Goal: Task Accomplishment & Management: Manage account settings

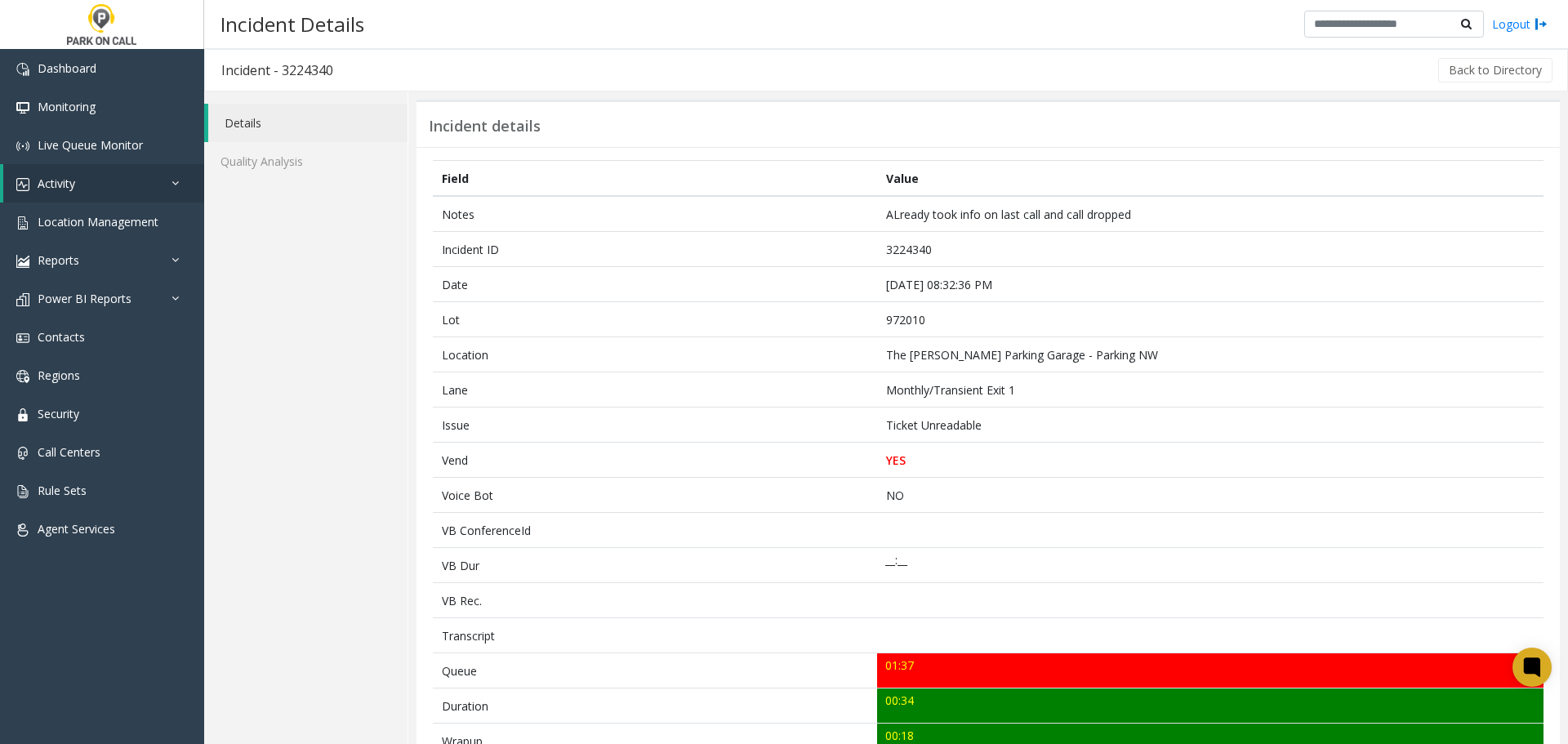
drag, startPoint x: 413, startPoint y: 19, endPoint x: 431, endPoint y: 330, distance: 311.5
click at [431, 330] on div "Field Value Notes ALready took info on last call and call dropped Incident ID 3…" at bounding box center [988, 660] width 1143 height 1027
click at [137, 181] on link "Activity" at bounding box center [104, 183] width 201 height 38
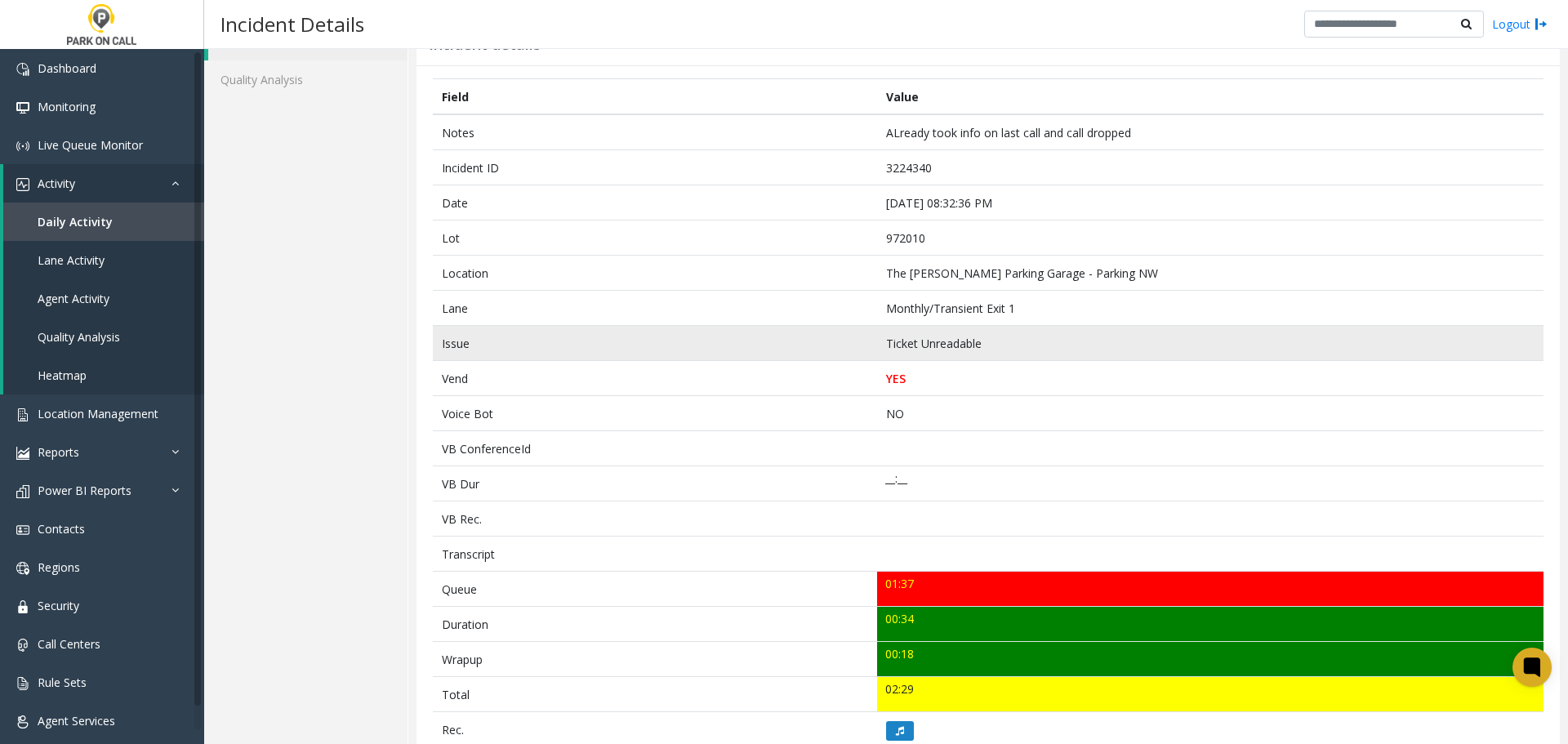
click at [892, 341] on td "Ticket Unreadable" at bounding box center [1210, 344] width 667 height 35
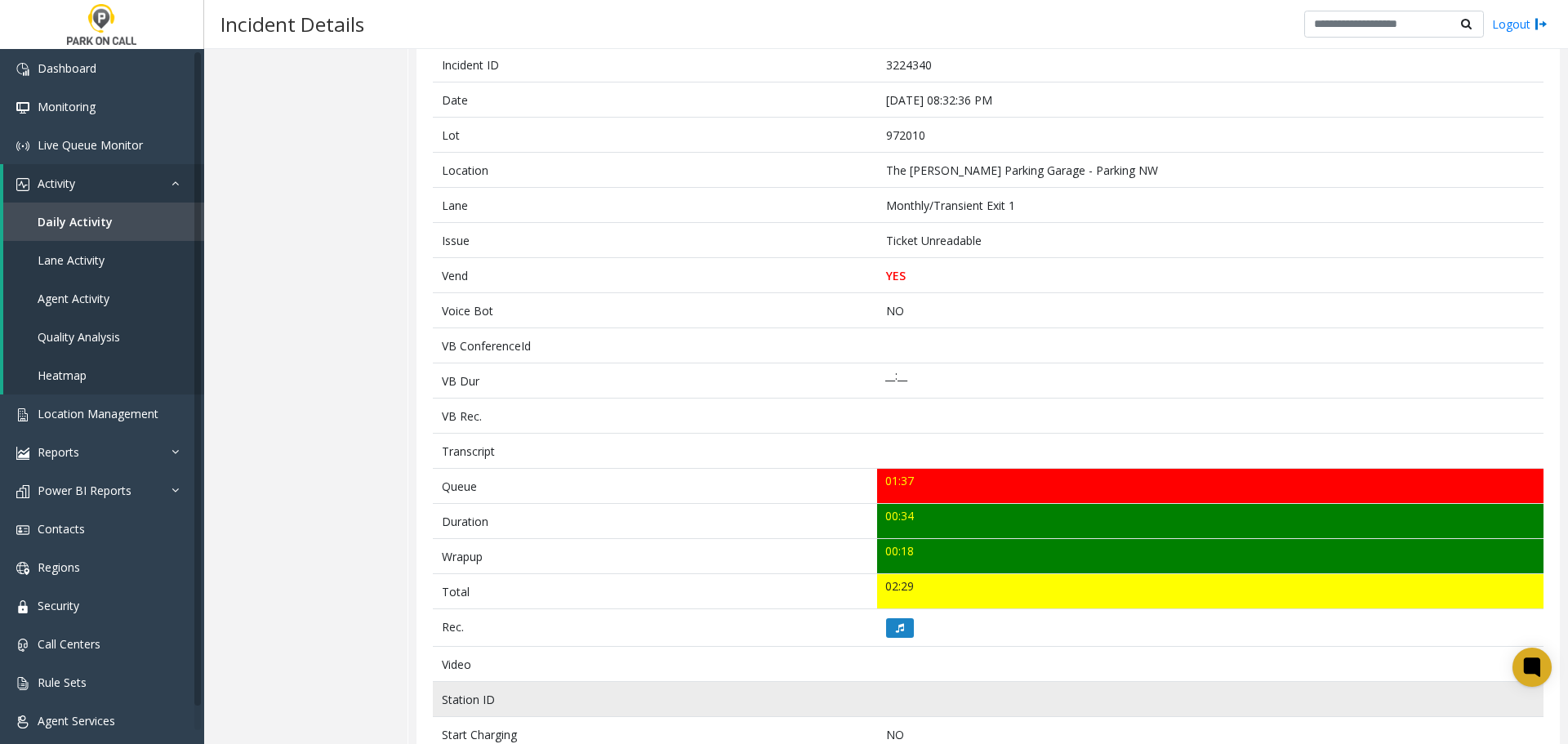
scroll to position [409, 0]
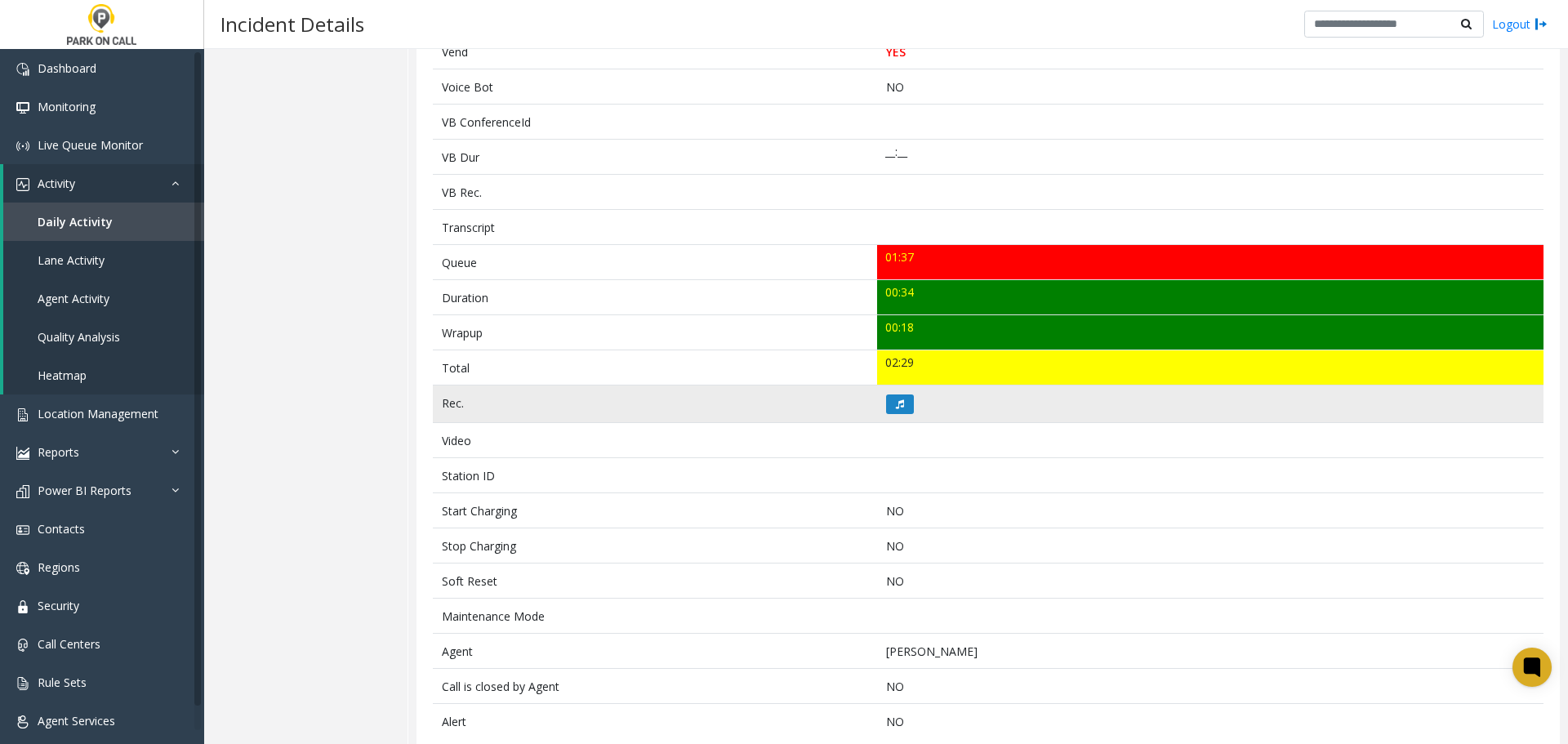
click at [915, 401] on td at bounding box center [1210, 404] width 667 height 37
click at [896, 407] on icon at bounding box center [899, 404] width 8 height 10
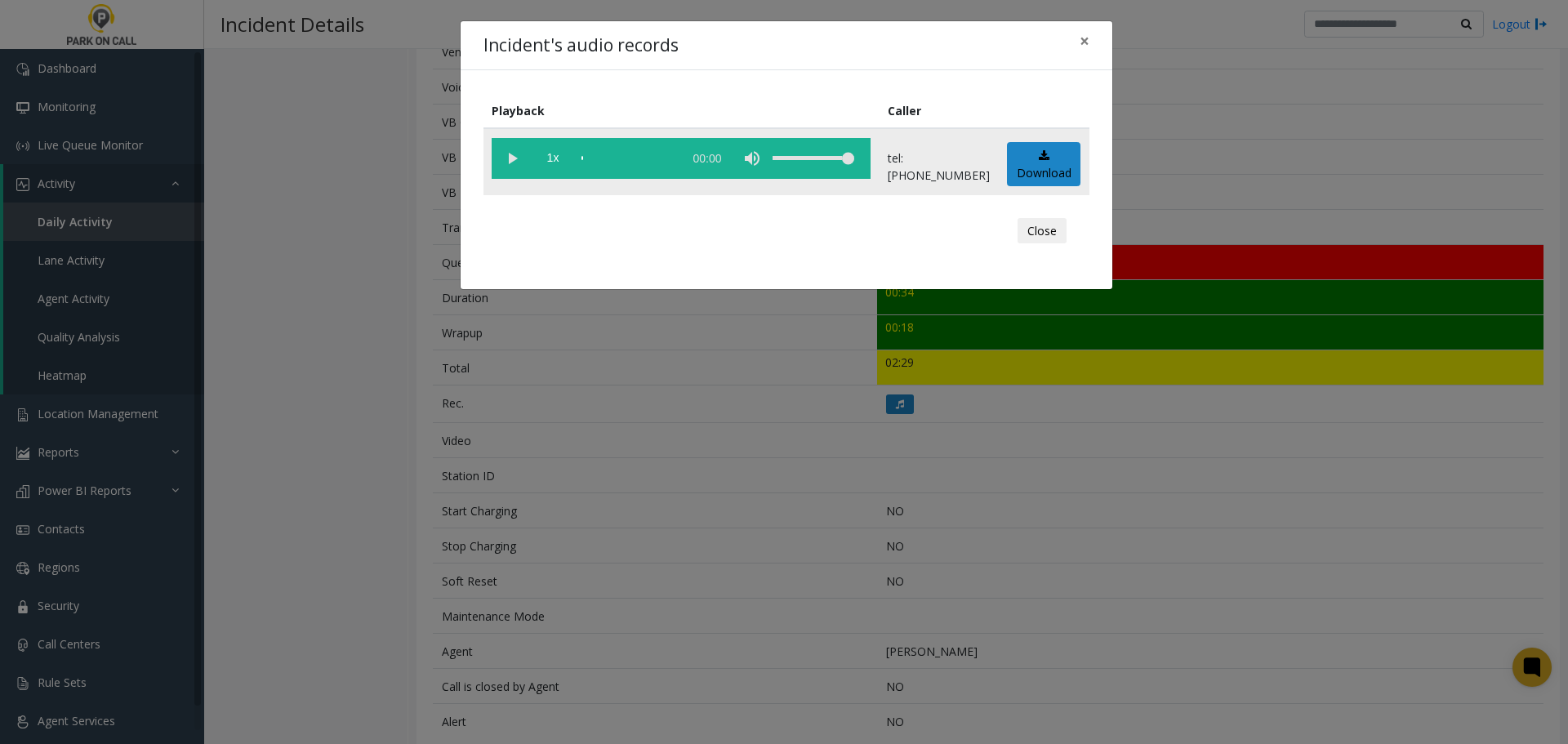
drag, startPoint x: 502, startPoint y: 153, endPoint x: 510, endPoint y: 156, distance: 8.5
click at [509, 155] on vg-play-pause at bounding box center [512, 158] width 41 height 41
click at [706, 274] on div "Playback Caller 1x 00:36 tel:97201090035032213218 Download Close" at bounding box center [787, 179] width 652 height 219
click at [698, 494] on div "Incident's audio records × Playback Caller 1x 00:36 tel:97201090035032213218 Do…" at bounding box center [784, 372] width 1568 height 744
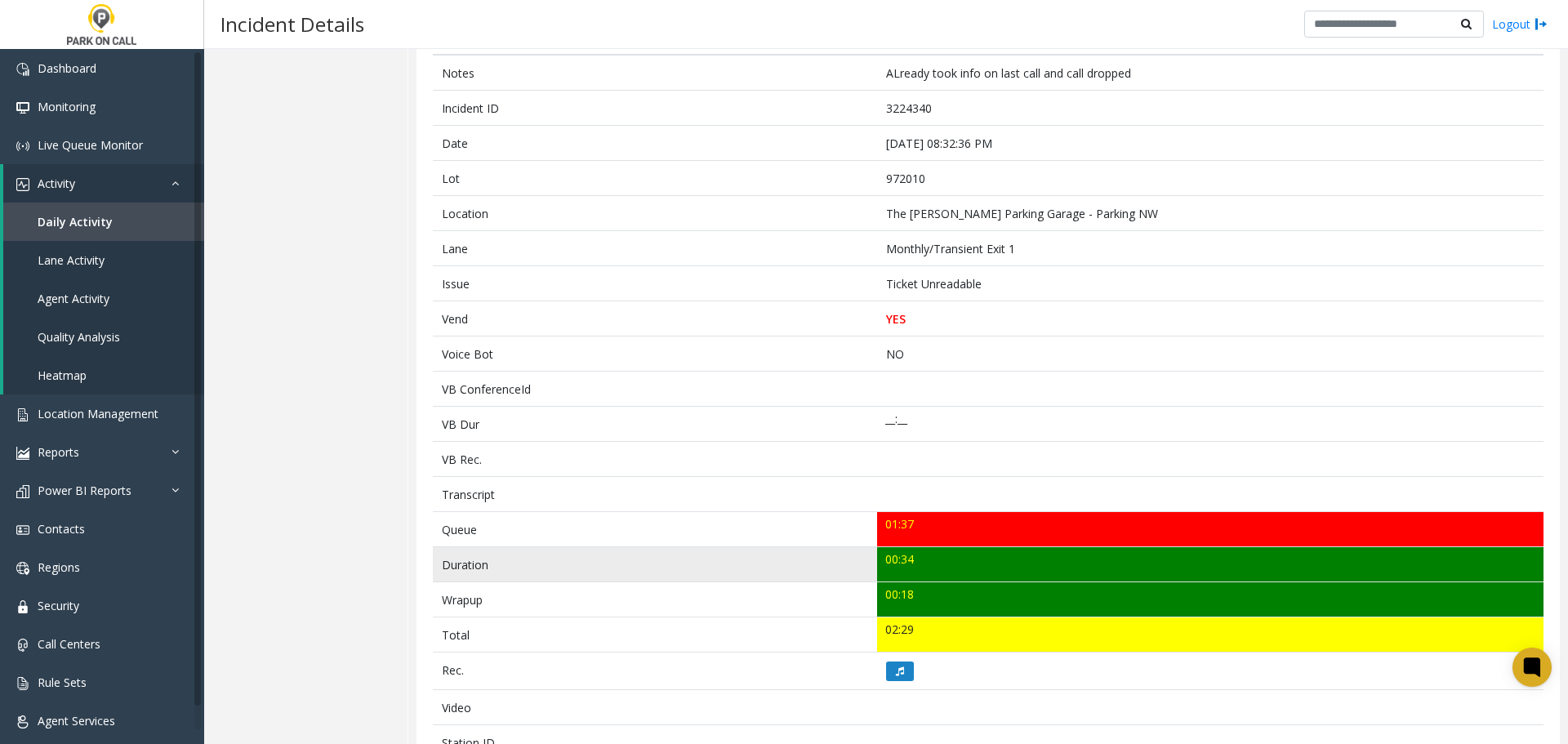
scroll to position [0, 0]
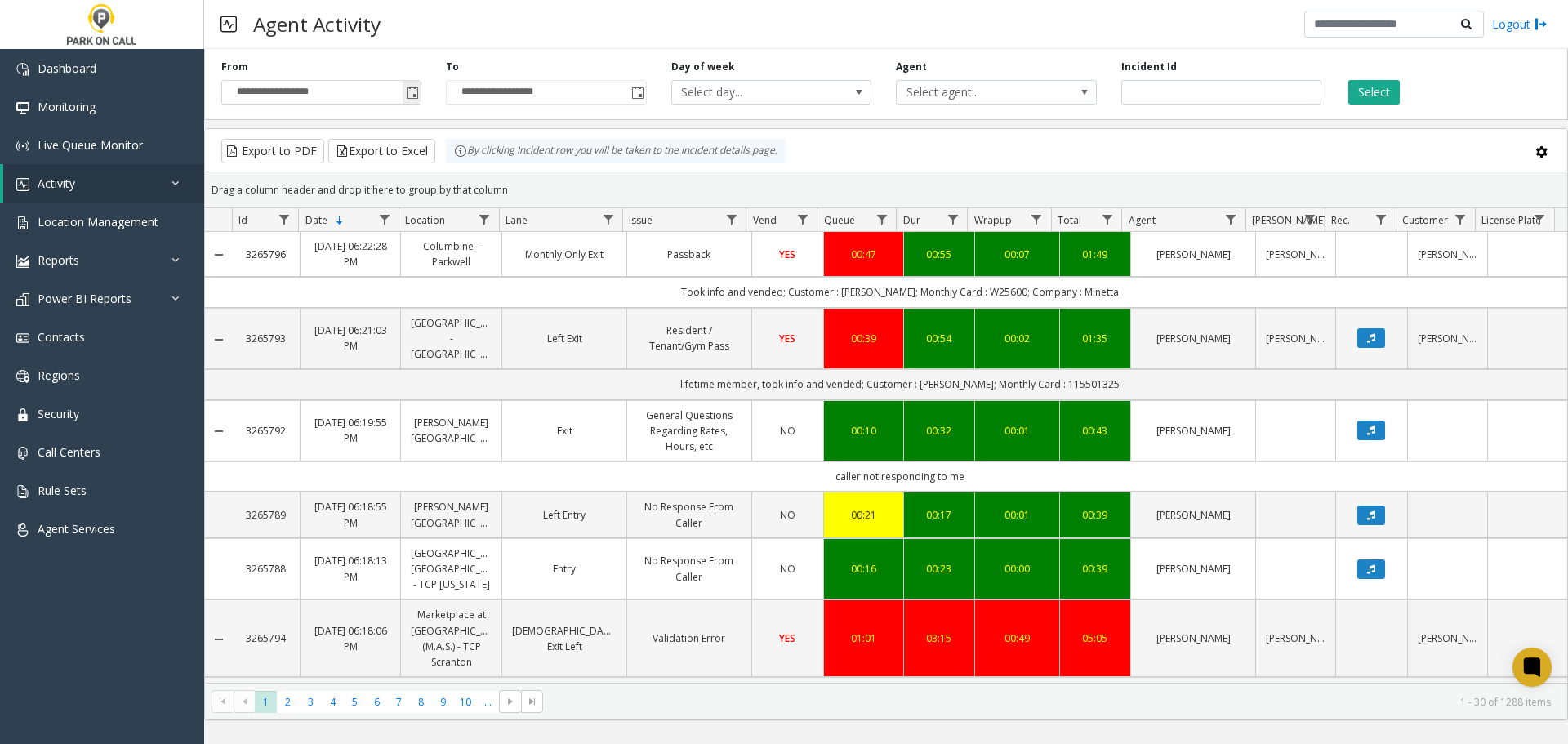
click at [415, 98] on span "Toggle popup" at bounding box center [412, 93] width 13 height 13
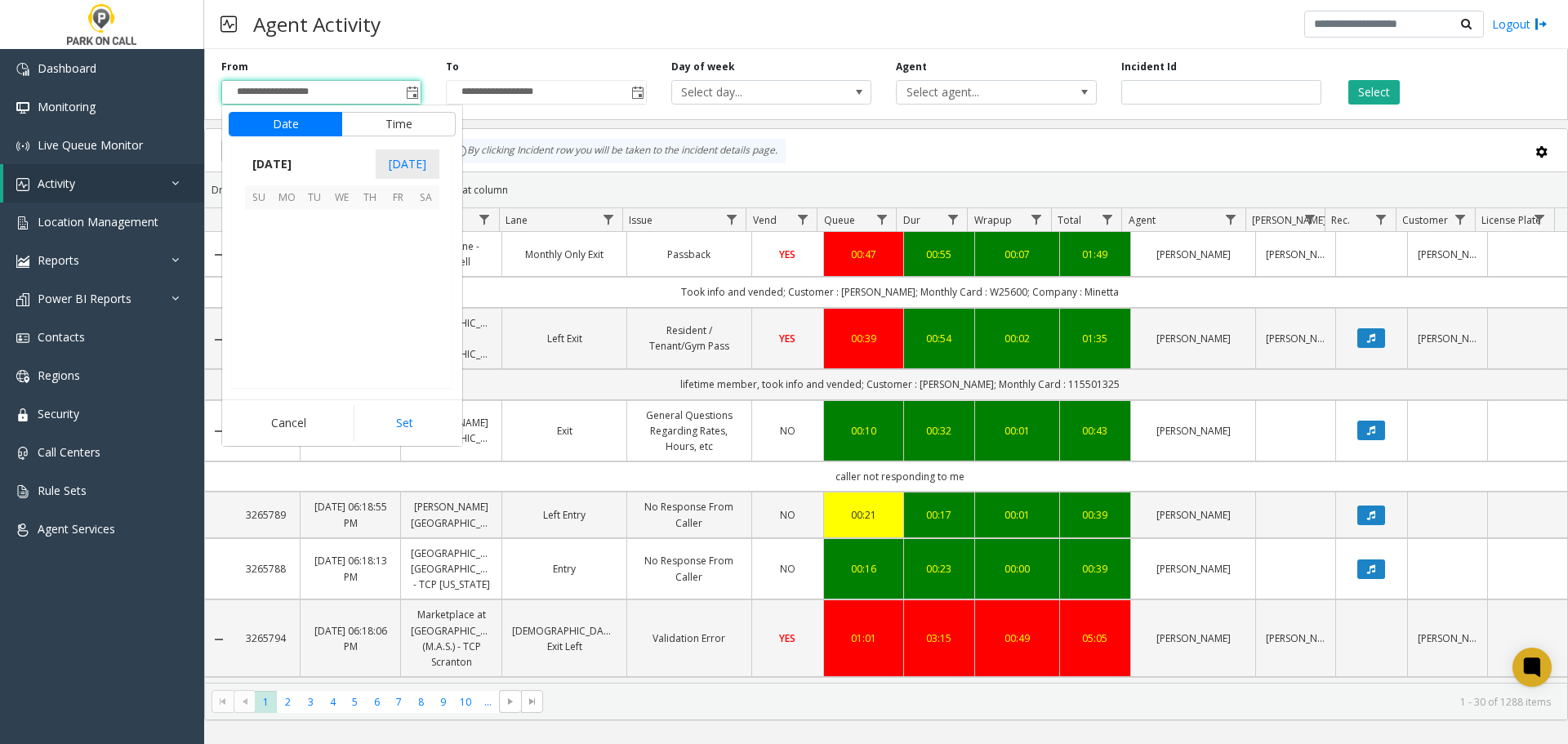
scroll to position [292956, 0]
click at [320, 254] on span "5" at bounding box center [315, 251] width 28 height 28
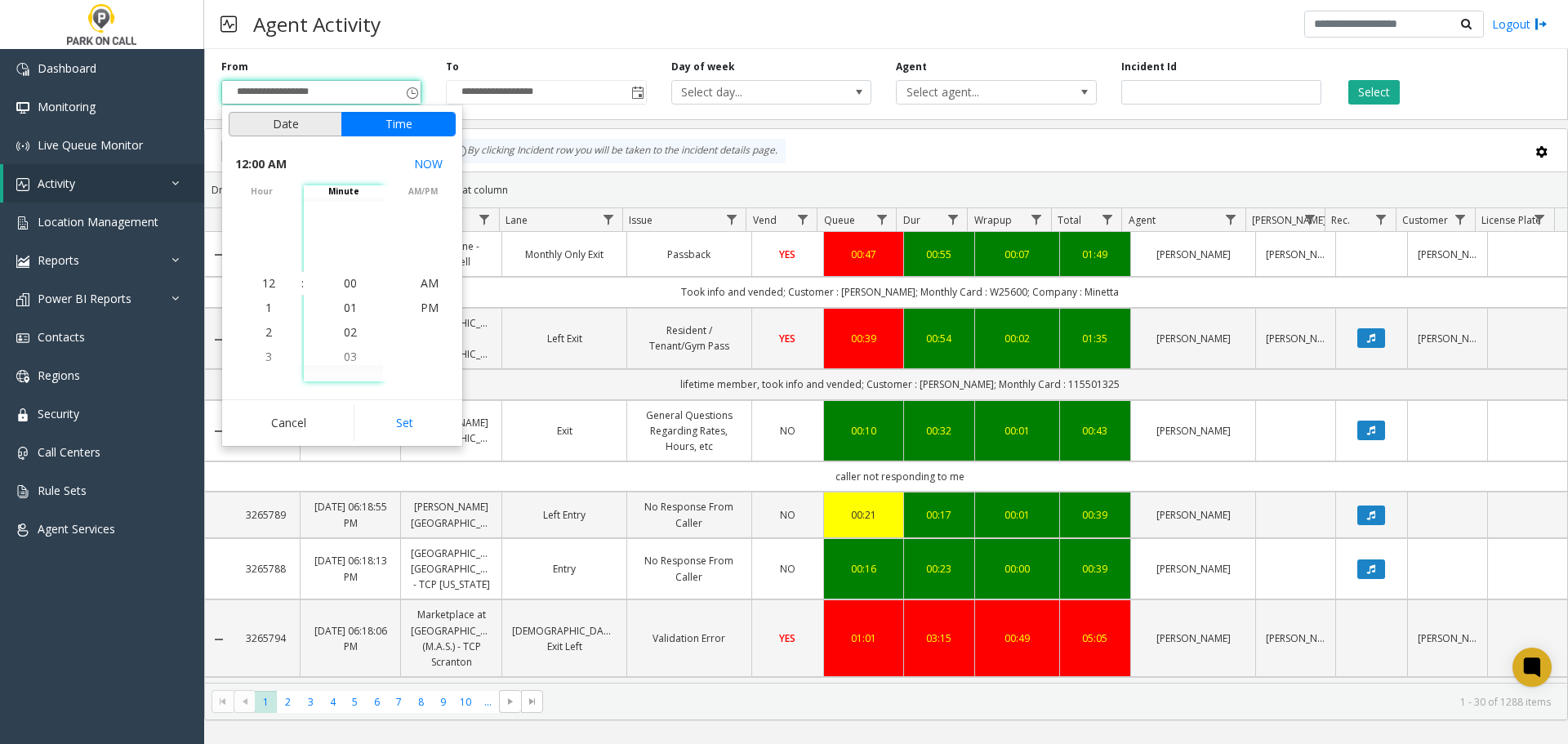
click at [299, 129] on button "Date" at bounding box center [286, 124] width 114 height 24
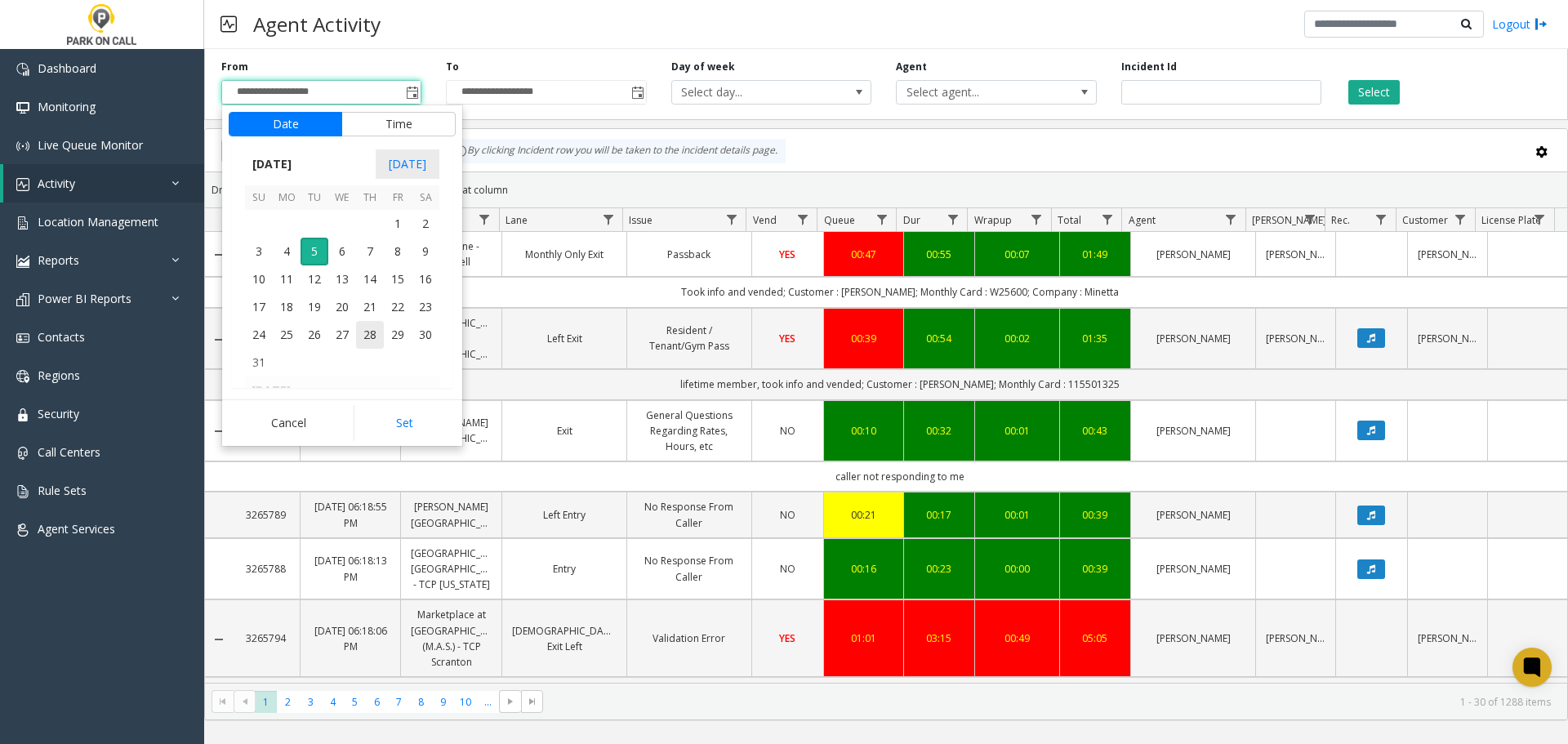
click at [298, 233] on td at bounding box center [287, 223] width 28 height 28
click at [291, 247] on span "4" at bounding box center [287, 251] width 28 height 28
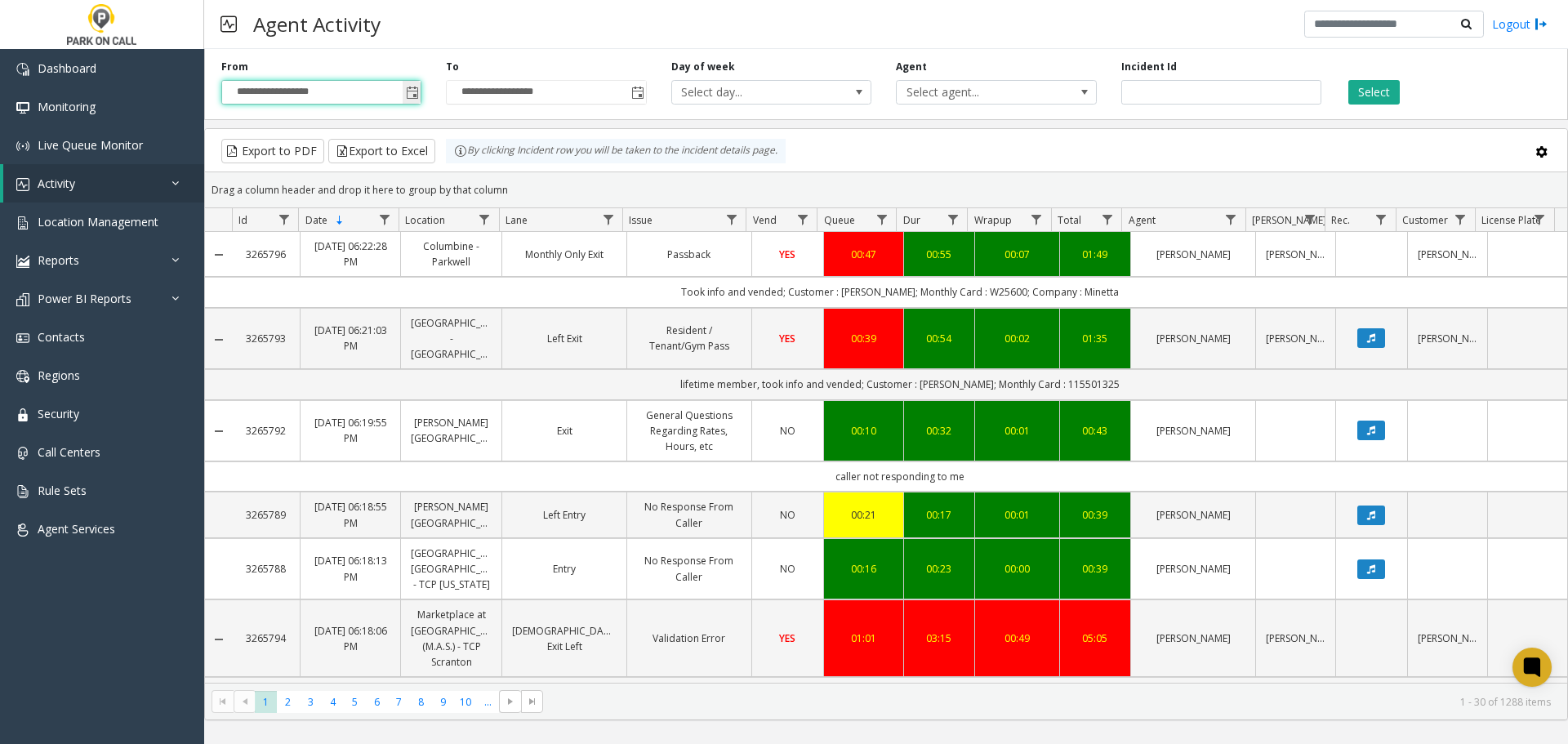
click at [407, 85] on span "Toggle popup" at bounding box center [411, 92] width 18 height 26
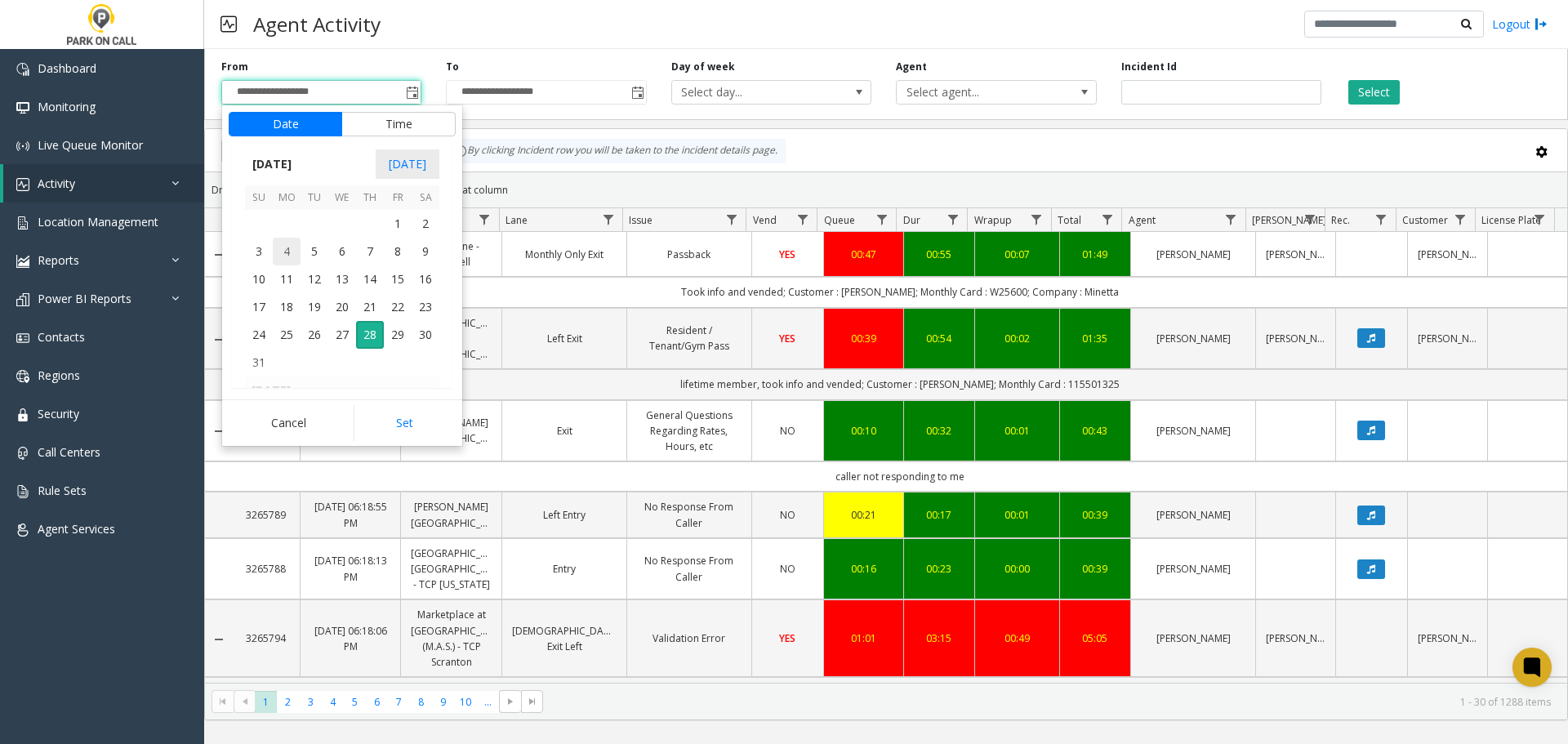
click at [294, 256] on span "4" at bounding box center [287, 251] width 28 height 28
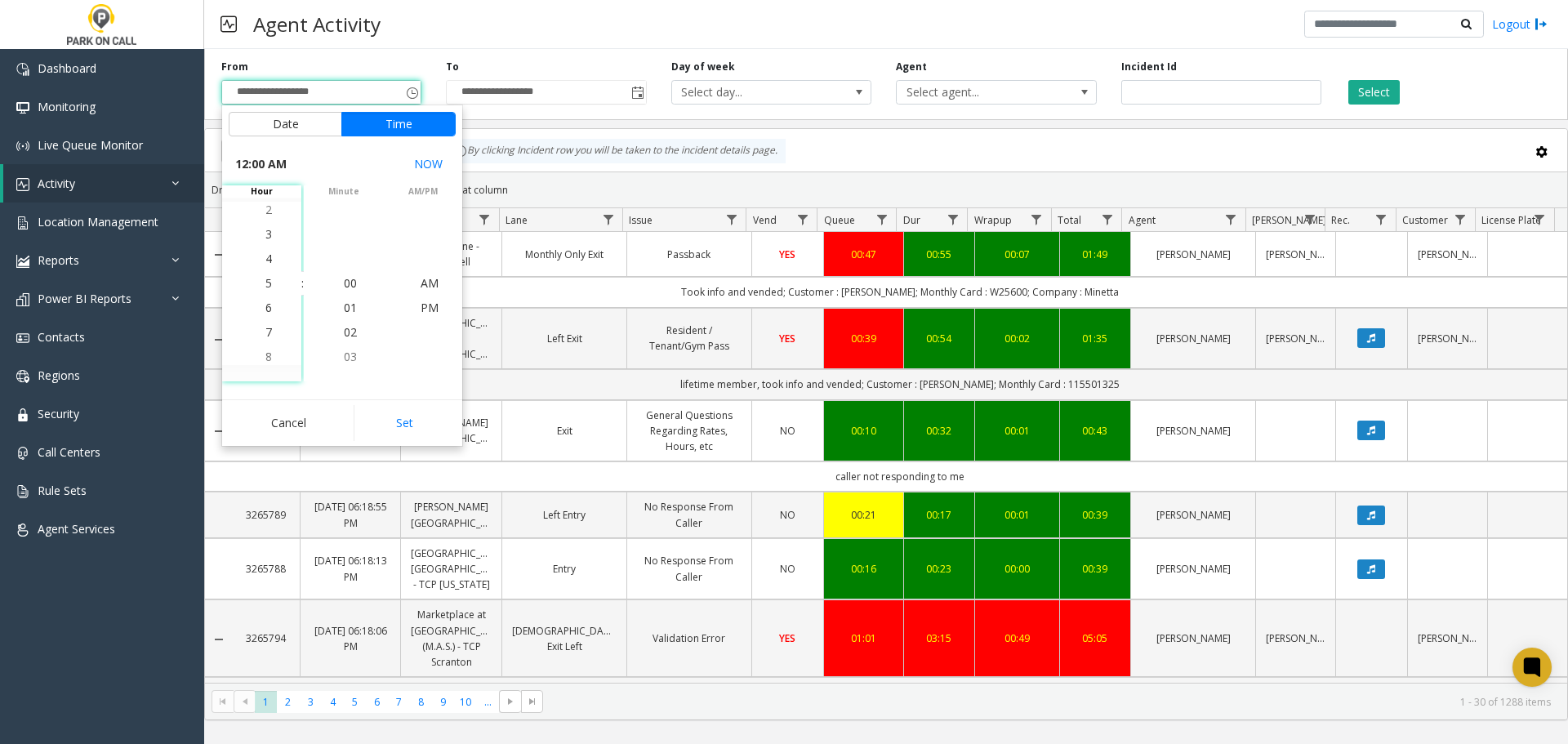
scroll to position [24, 0]
click at [269, 348] on li "8" at bounding box center [268, 357] width 57 height 24
click at [421, 281] on span "PM" at bounding box center [429, 283] width 18 height 16
click at [426, 426] on button "Set" at bounding box center [405, 423] width 103 height 36
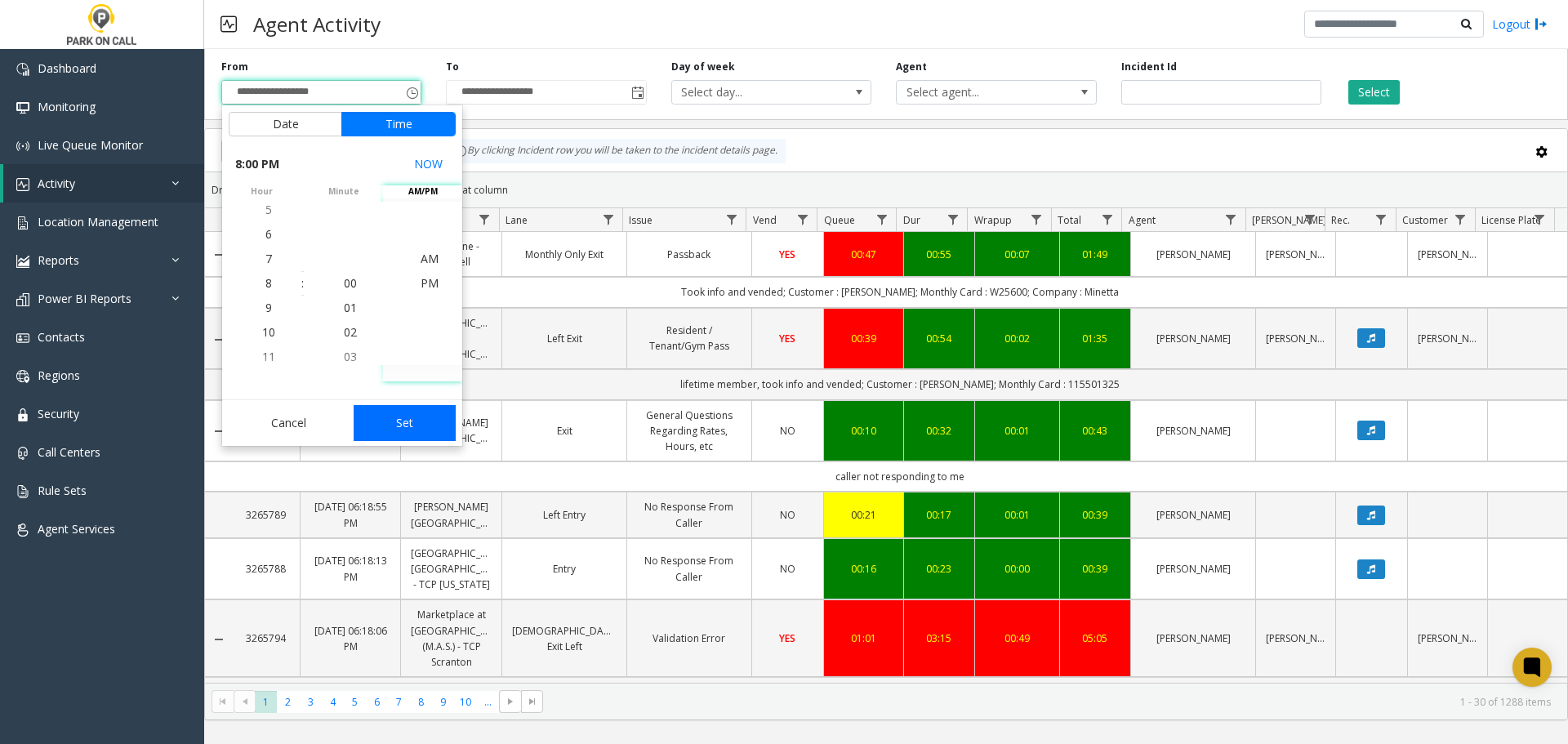
type input "**********"
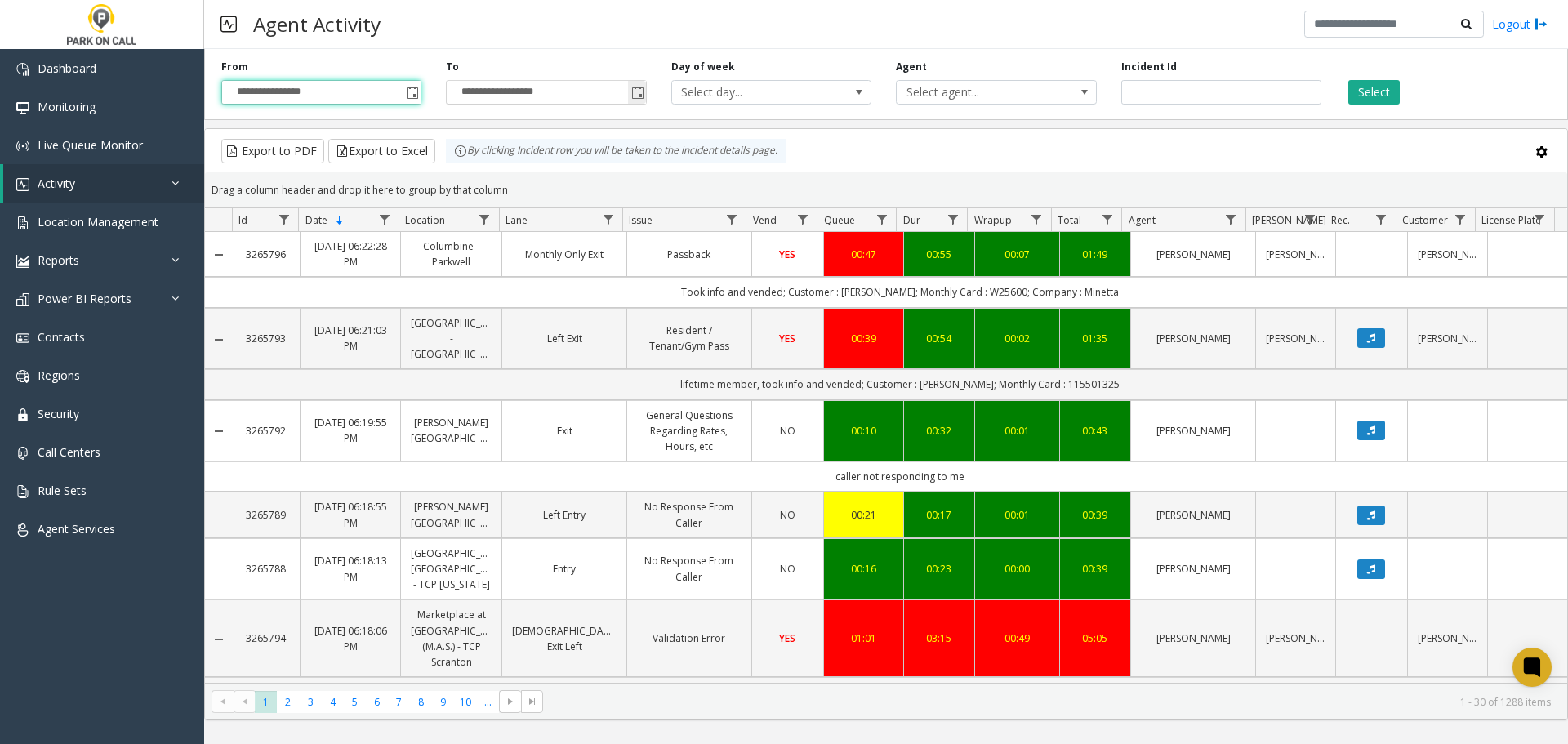
click at [632, 92] on span "Toggle popup" at bounding box center [638, 93] width 13 height 13
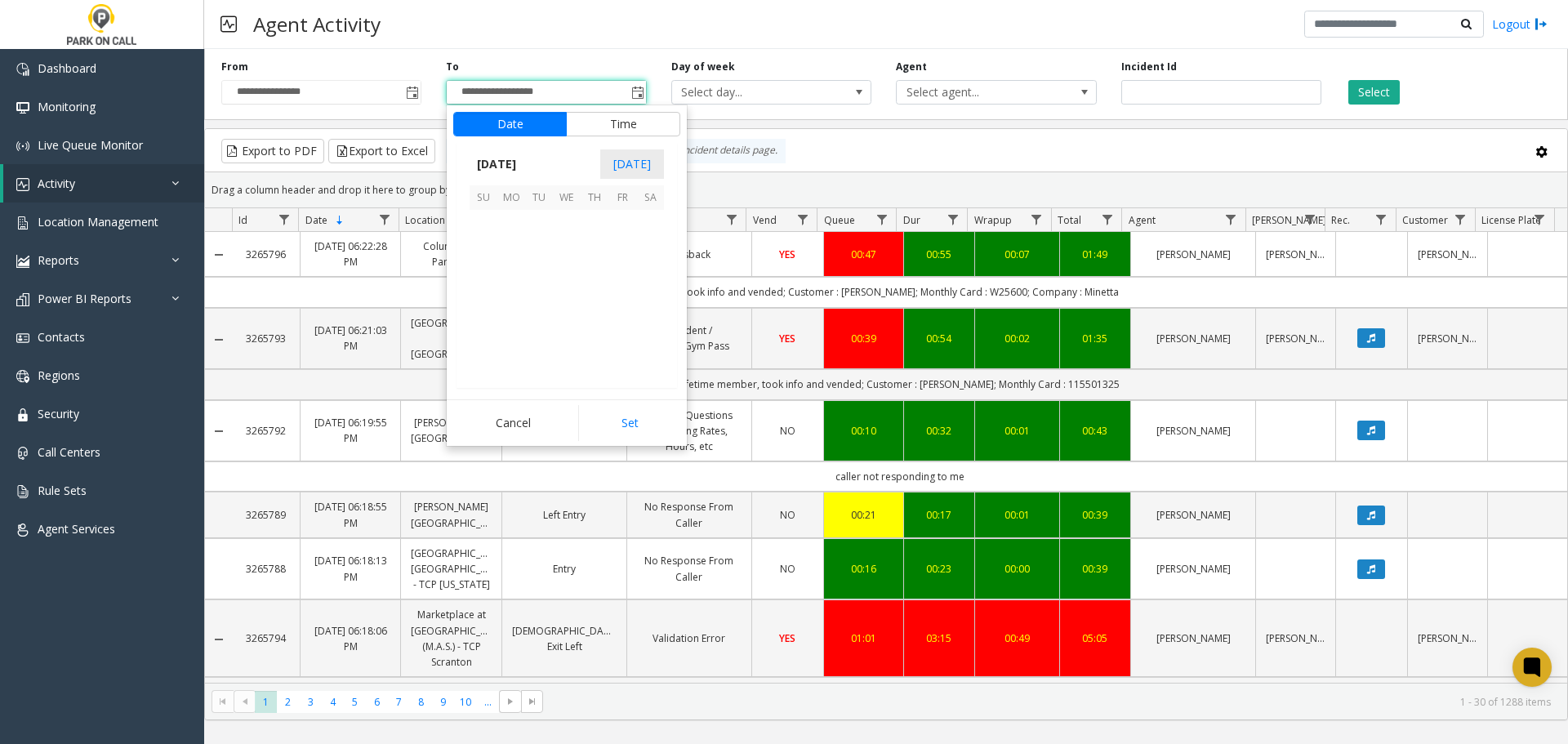
scroll to position [24, 0]
click at [512, 264] on span "4" at bounding box center [511, 251] width 28 height 28
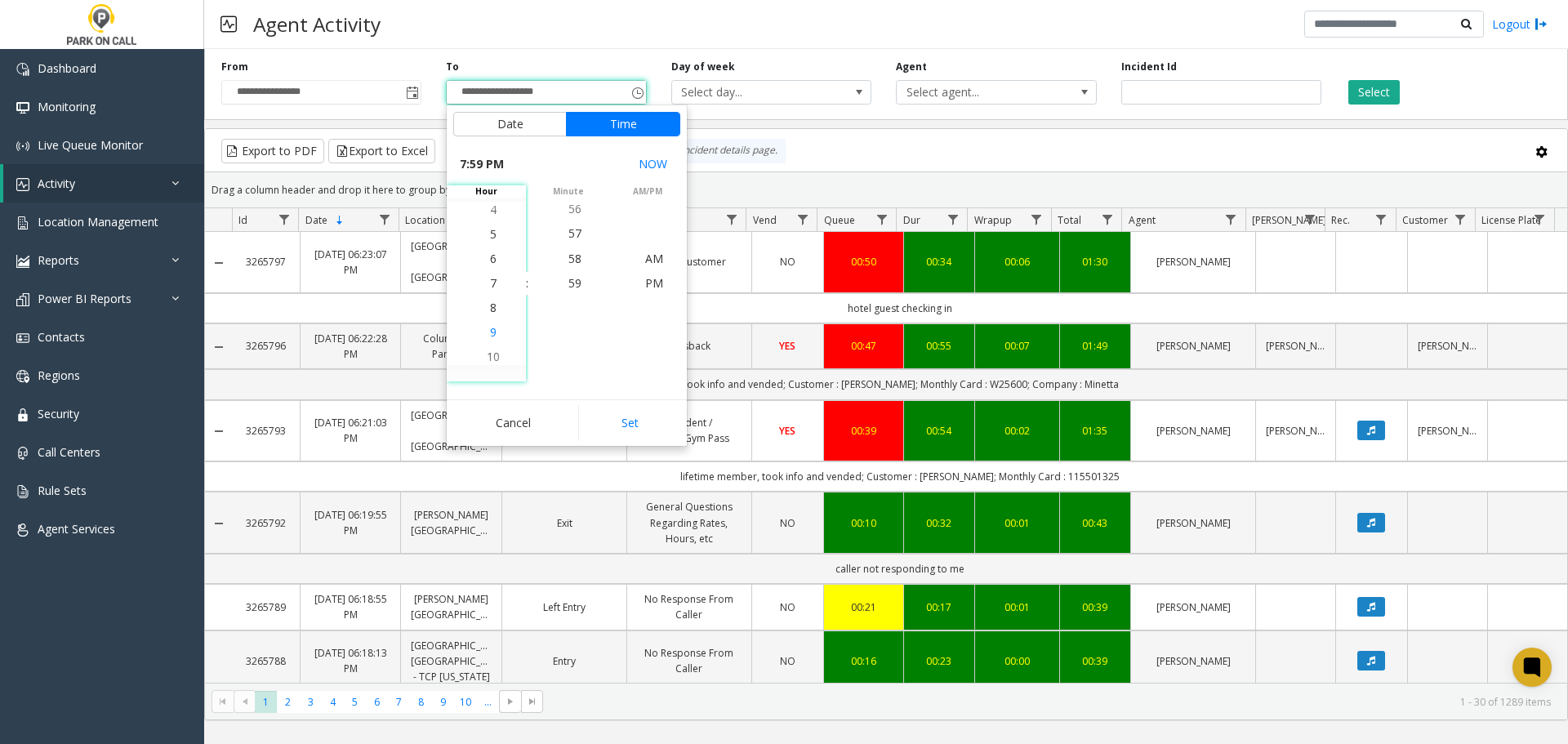
click at [482, 312] on li "8" at bounding box center [493, 308] width 57 height 24
click at [576, 287] on li "35" at bounding box center [574, 282] width 57 height 24
click at [632, 431] on button "Set" at bounding box center [629, 423] width 103 height 36
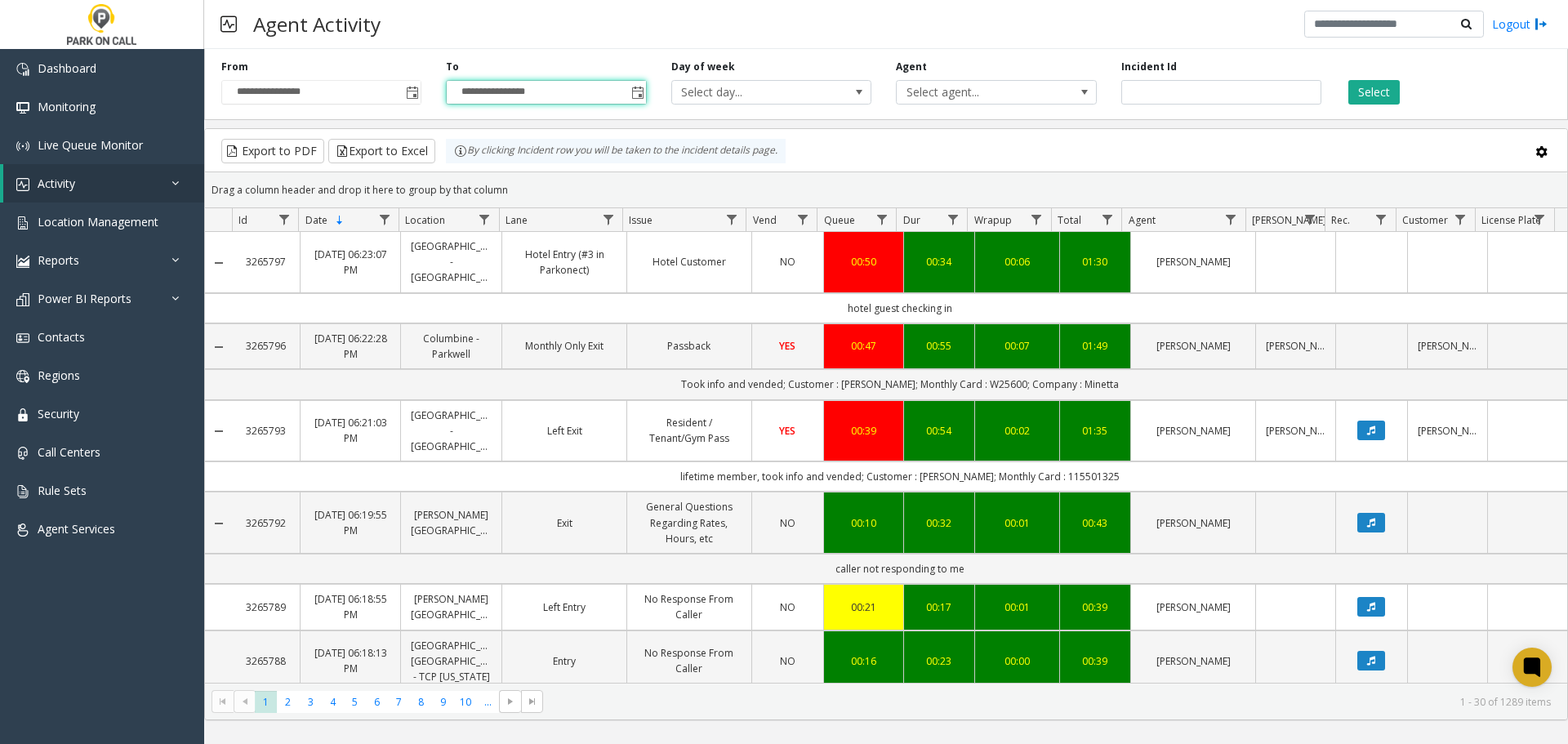
click at [1384, 76] on div "Select" at bounding box center [1445, 82] width 224 height 45
click at [1373, 87] on button "Select" at bounding box center [1373, 92] width 51 height 24
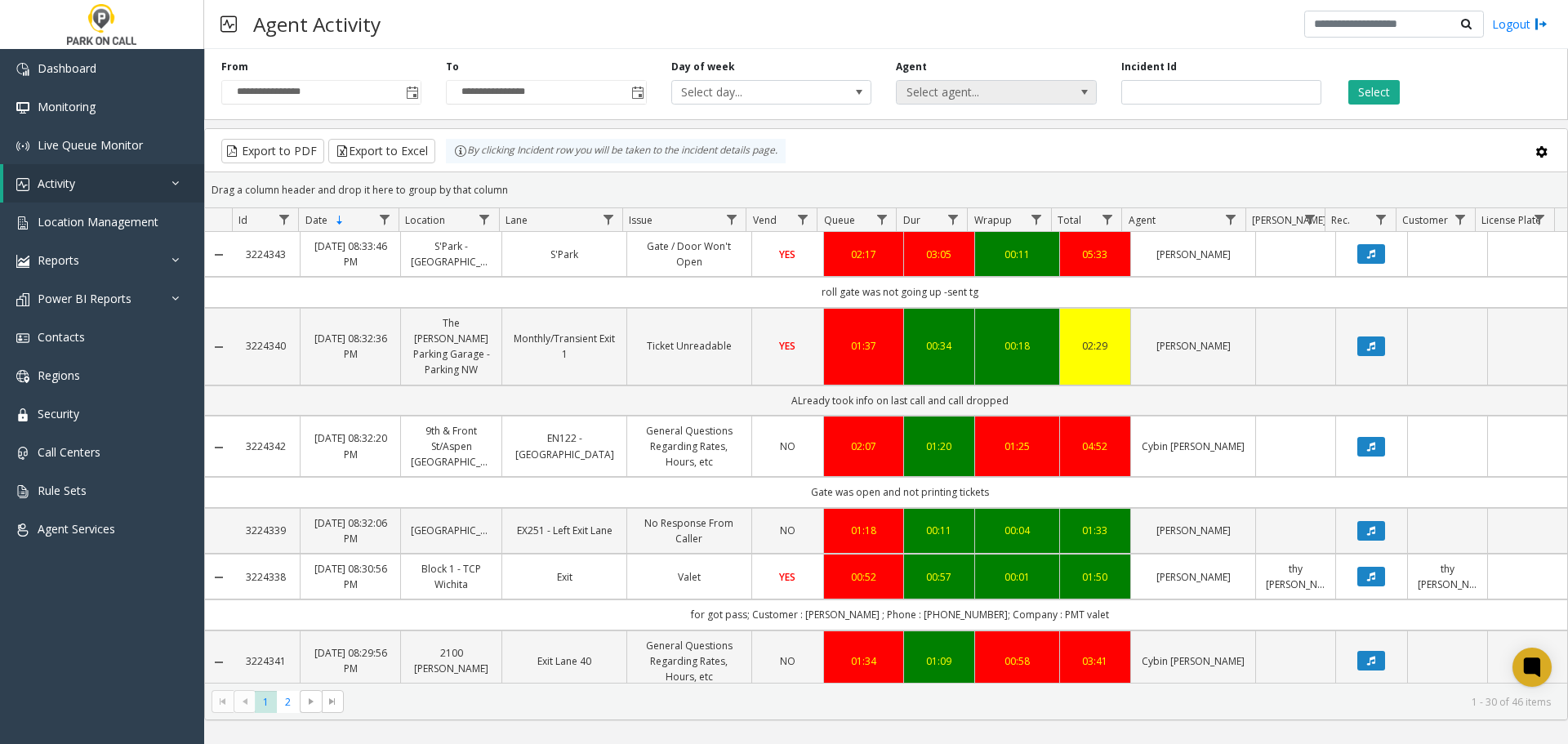
click at [1035, 91] on span "Select agent..." at bounding box center [976, 92] width 159 height 23
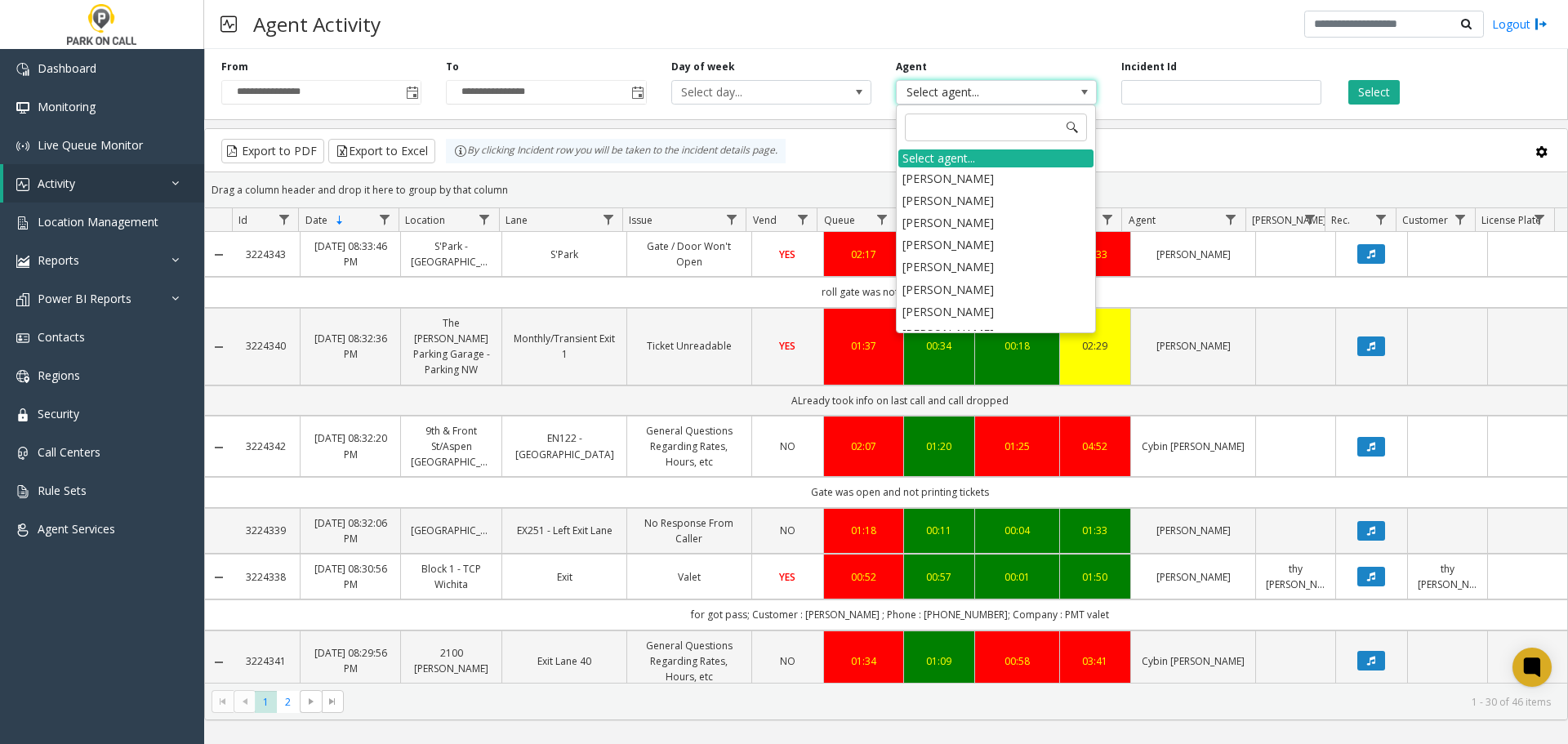
click at [1035, 91] on span "Select agent..." at bounding box center [976, 92] width 159 height 23
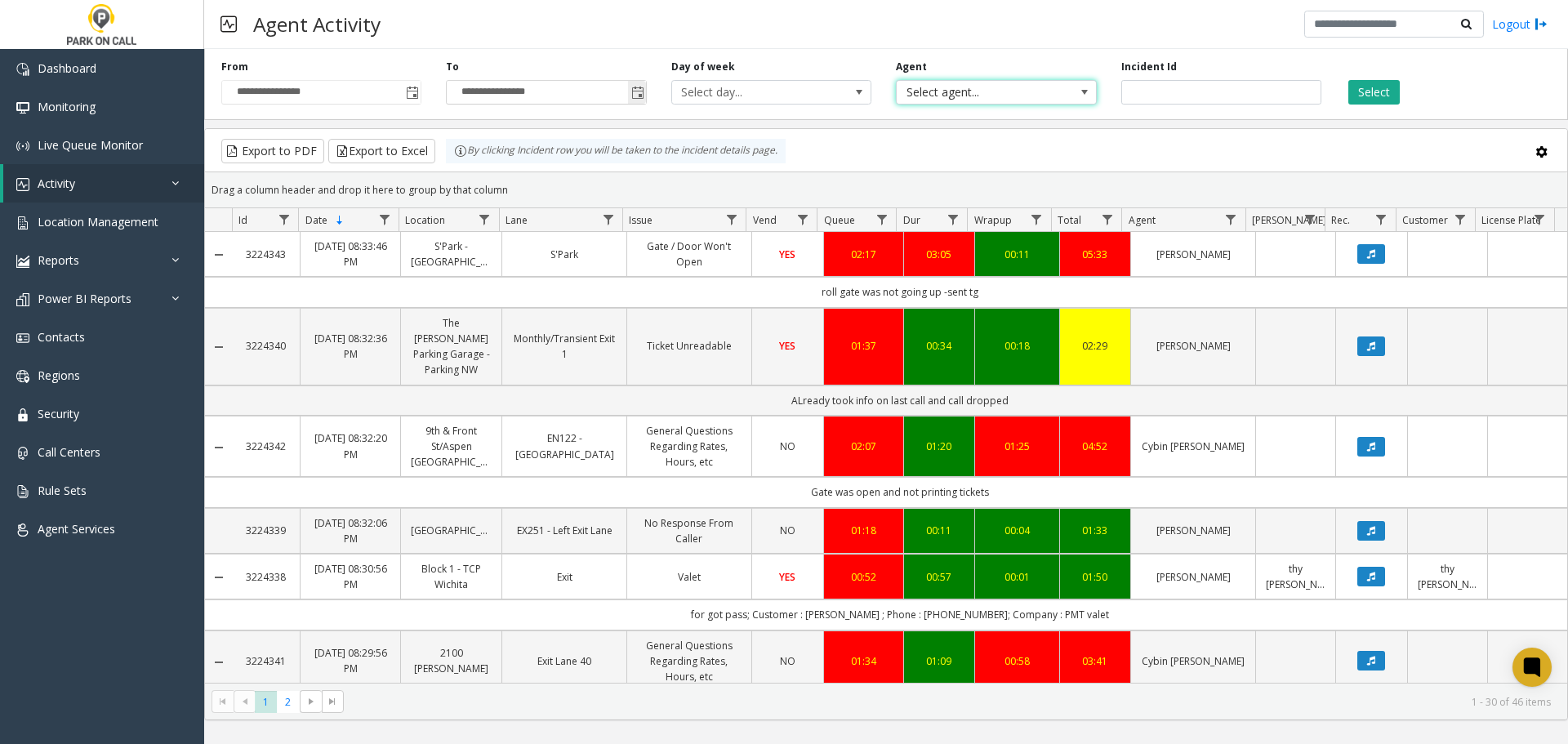
click at [633, 92] on span "Toggle popup" at bounding box center [638, 93] width 13 height 13
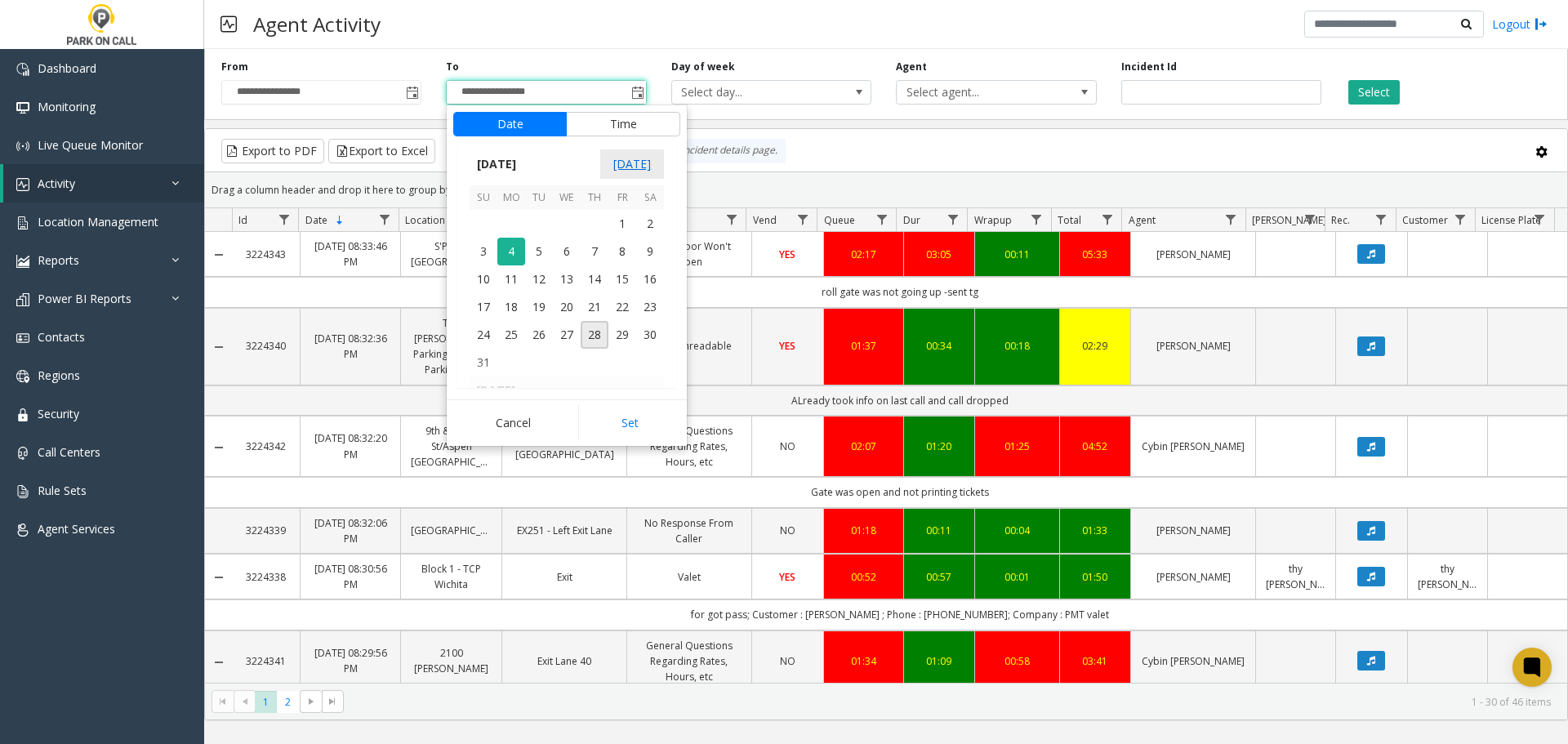
scroll to position [24, 0]
click at [634, 129] on button "Time" at bounding box center [623, 124] width 115 height 24
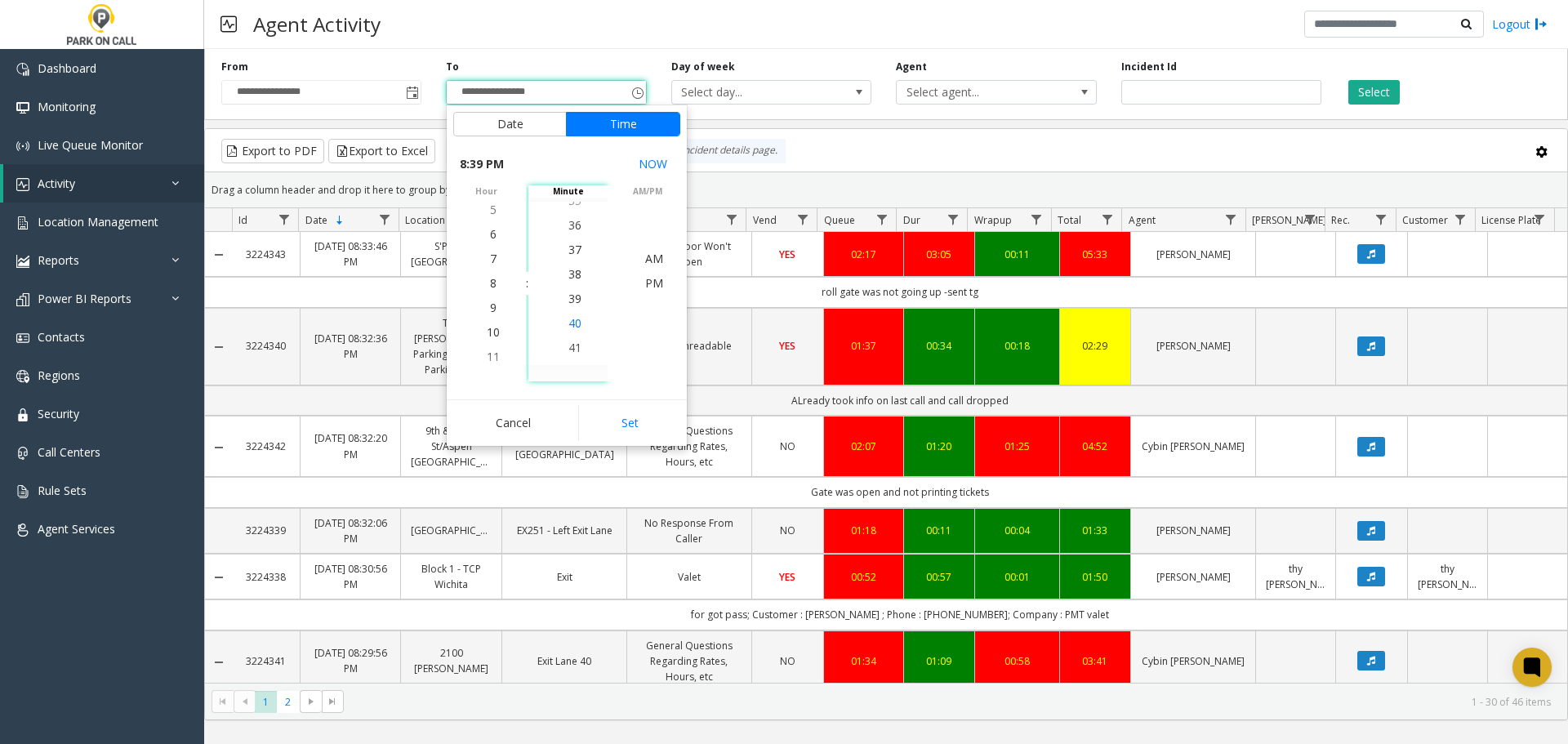
scroll to position [956, 0]
click at [577, 302] on li "40" at bounding box center [574, 307] width 57 height 24
drag, startPoint x: 622, startPoint y: 409, endPoint x: 650, endPoint y: 386, distance: 36.2
click at [622, 412] on button "Set" at bounding box center [629, 423] width 103 height 36
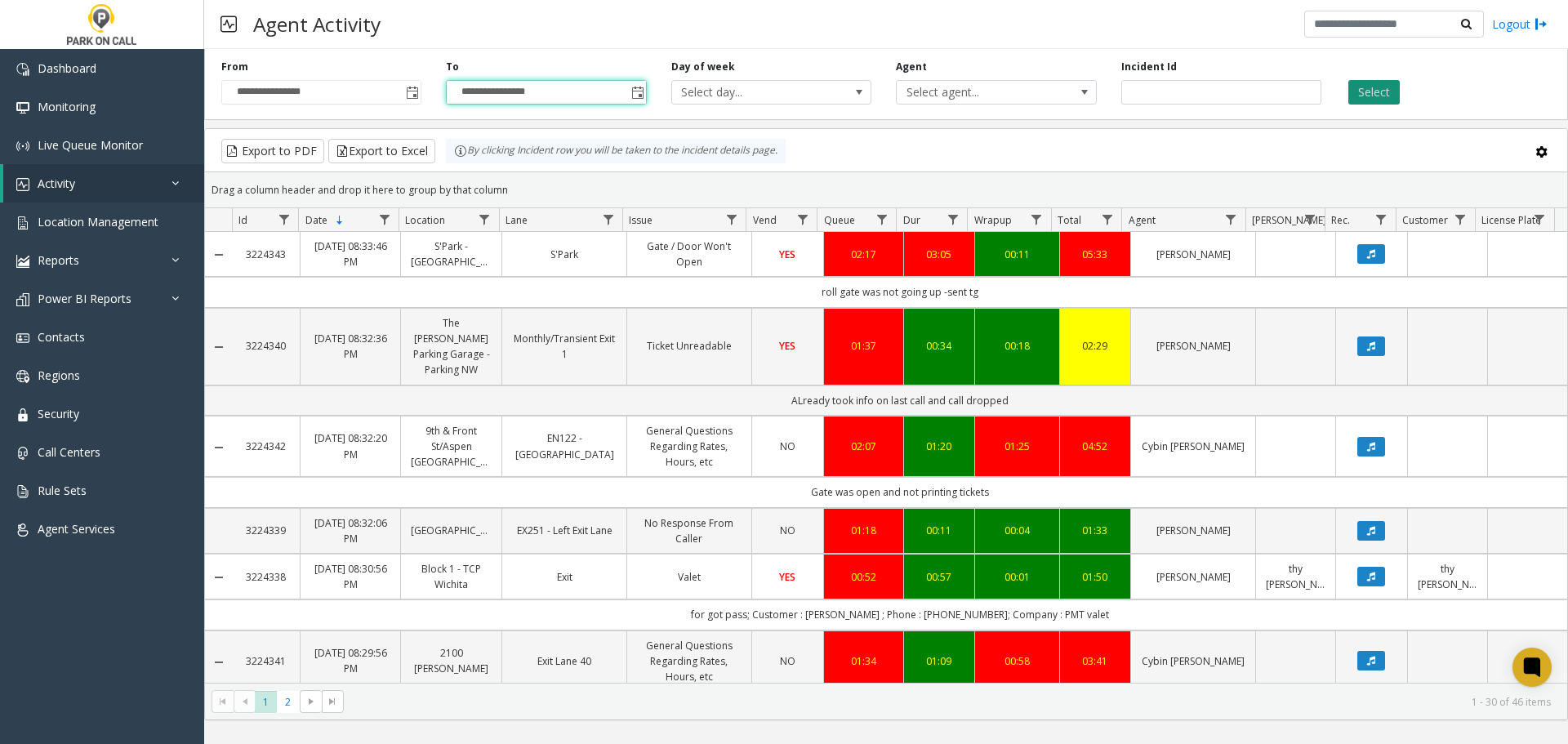
click at [1353, 83] on button "Select" at bounding box center [1373, 92] width 51 height 24
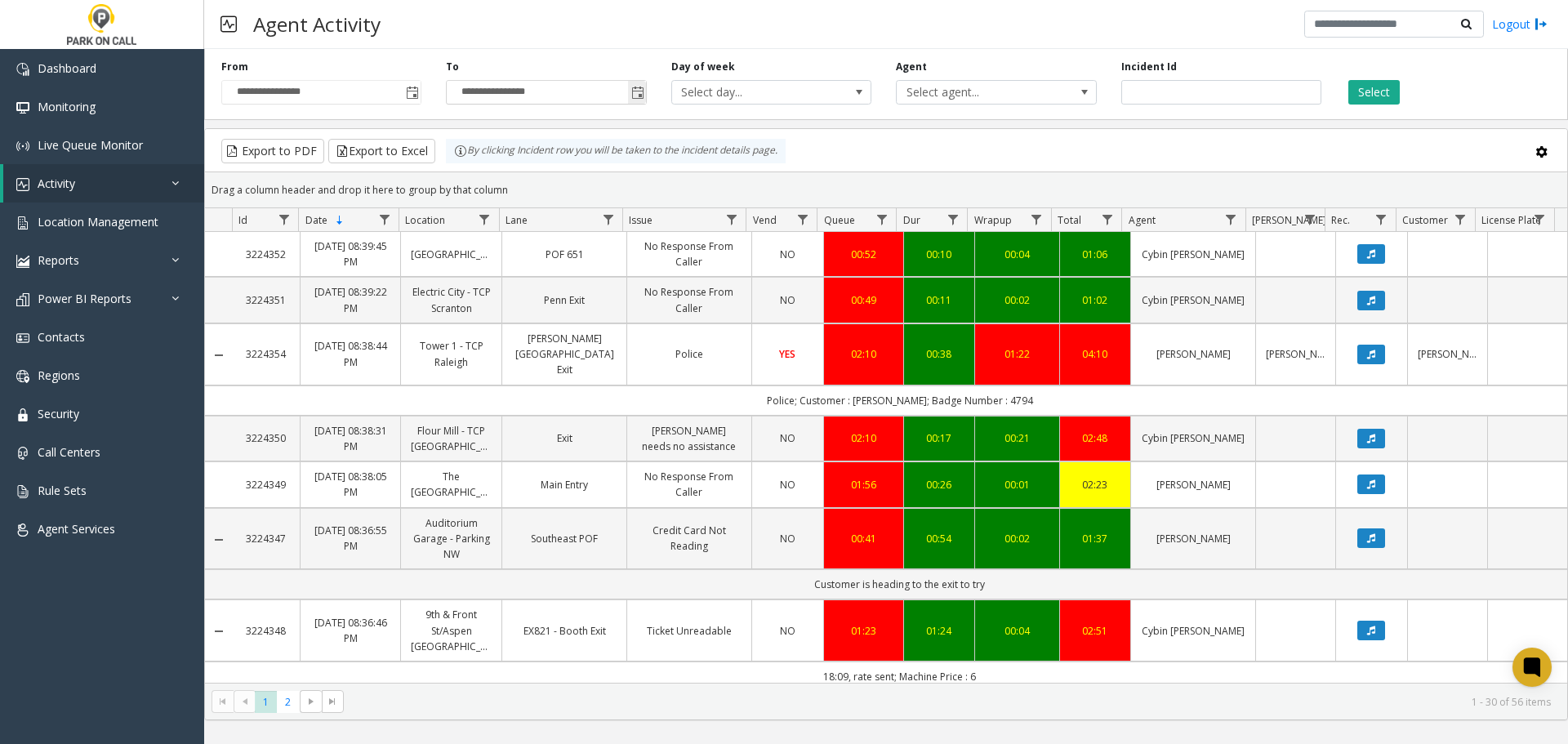
click at [639, 99] on span "Toggle popup" at bounding box center [638, 93] width 13 height 13
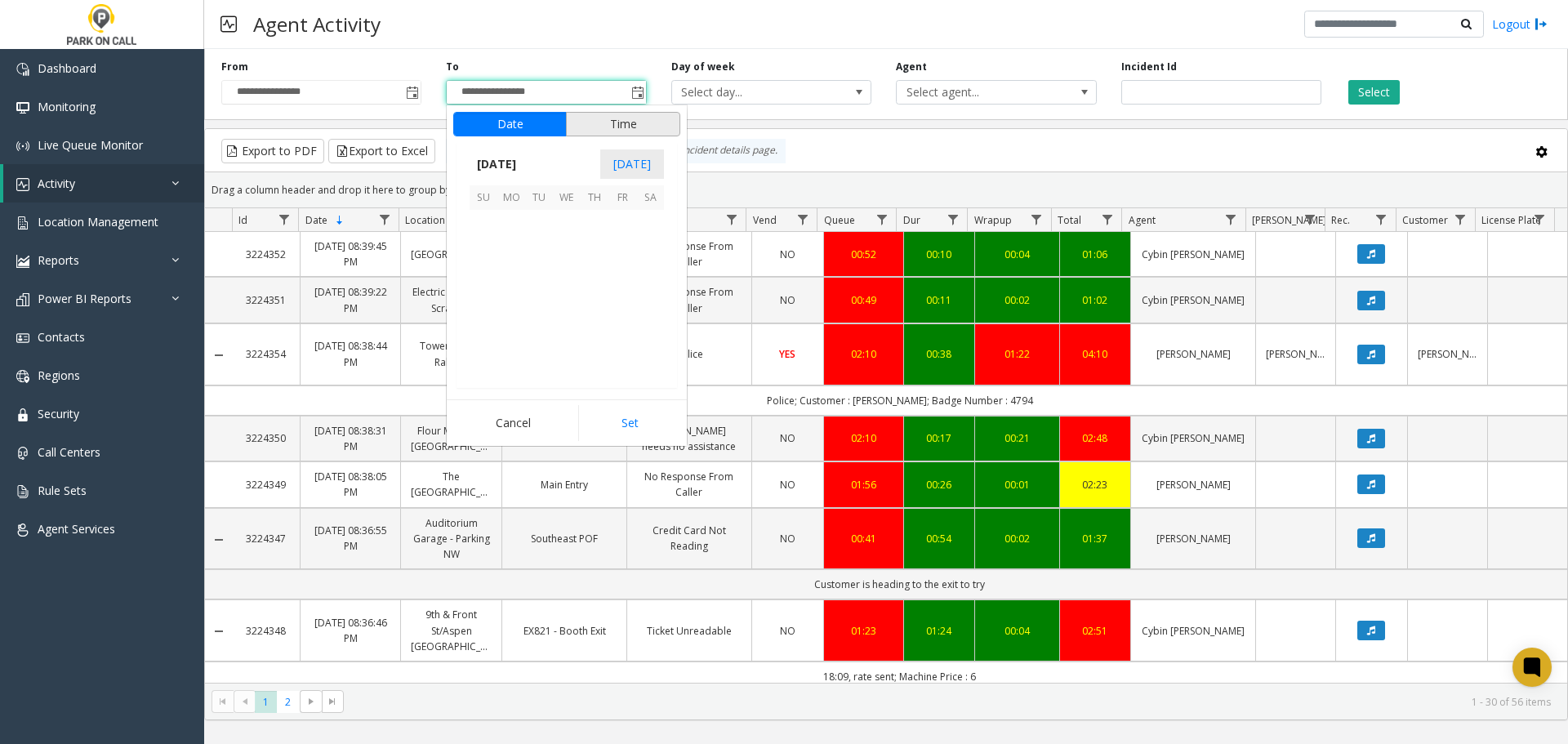
scroll to position [24, 0]
click at [633, 126] on button "Time" at bounding box center [623, 124] width 115 height 24
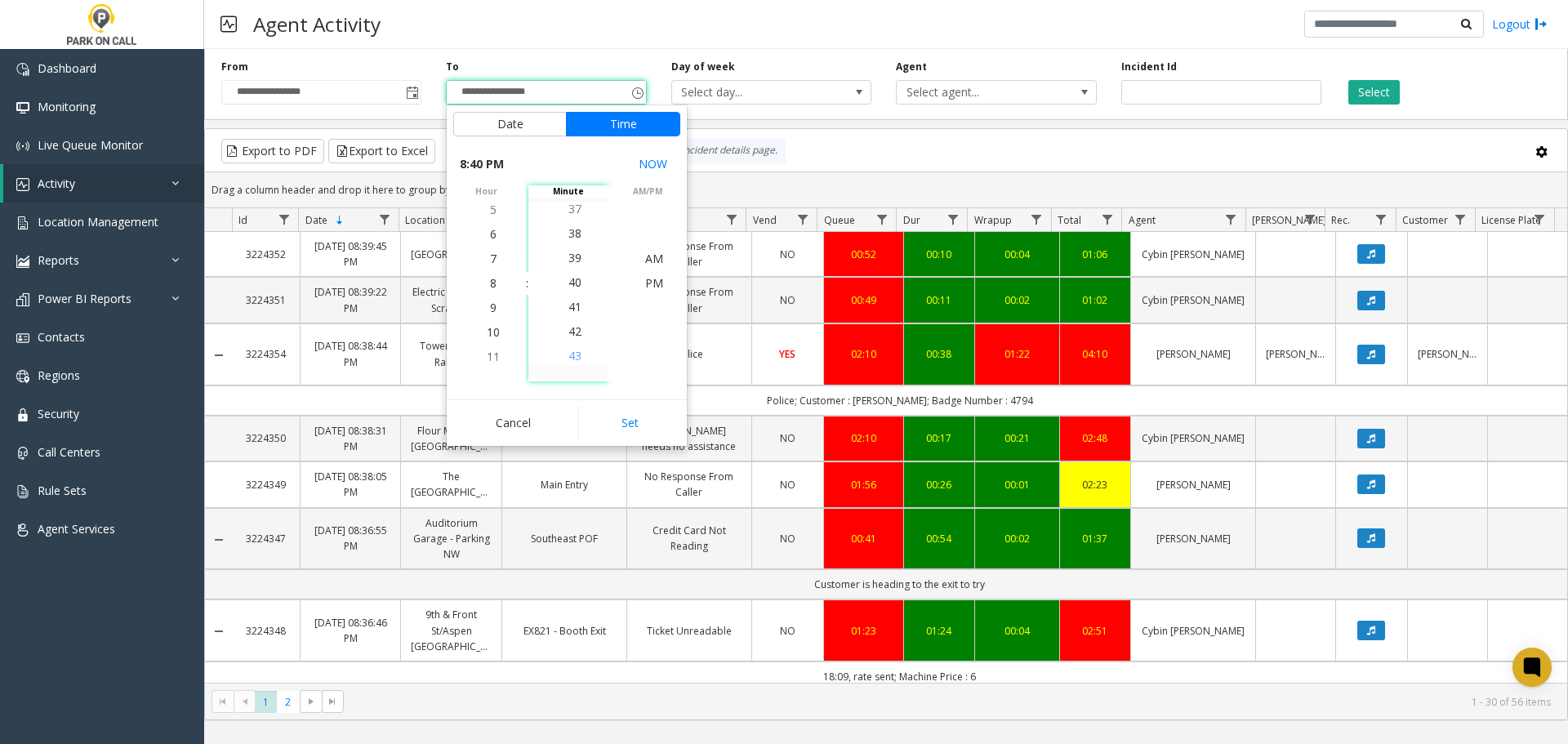
click at [569, 354] on span "43" at bounding box center [575, 356] width 13 height 16
click at [574, 339] on span "45" at bounding box center [575, 331] width 13 height 16
click at [642, 414] on button "Set" at bounding box center [629, 423] width 103 height 36
type input "**********"
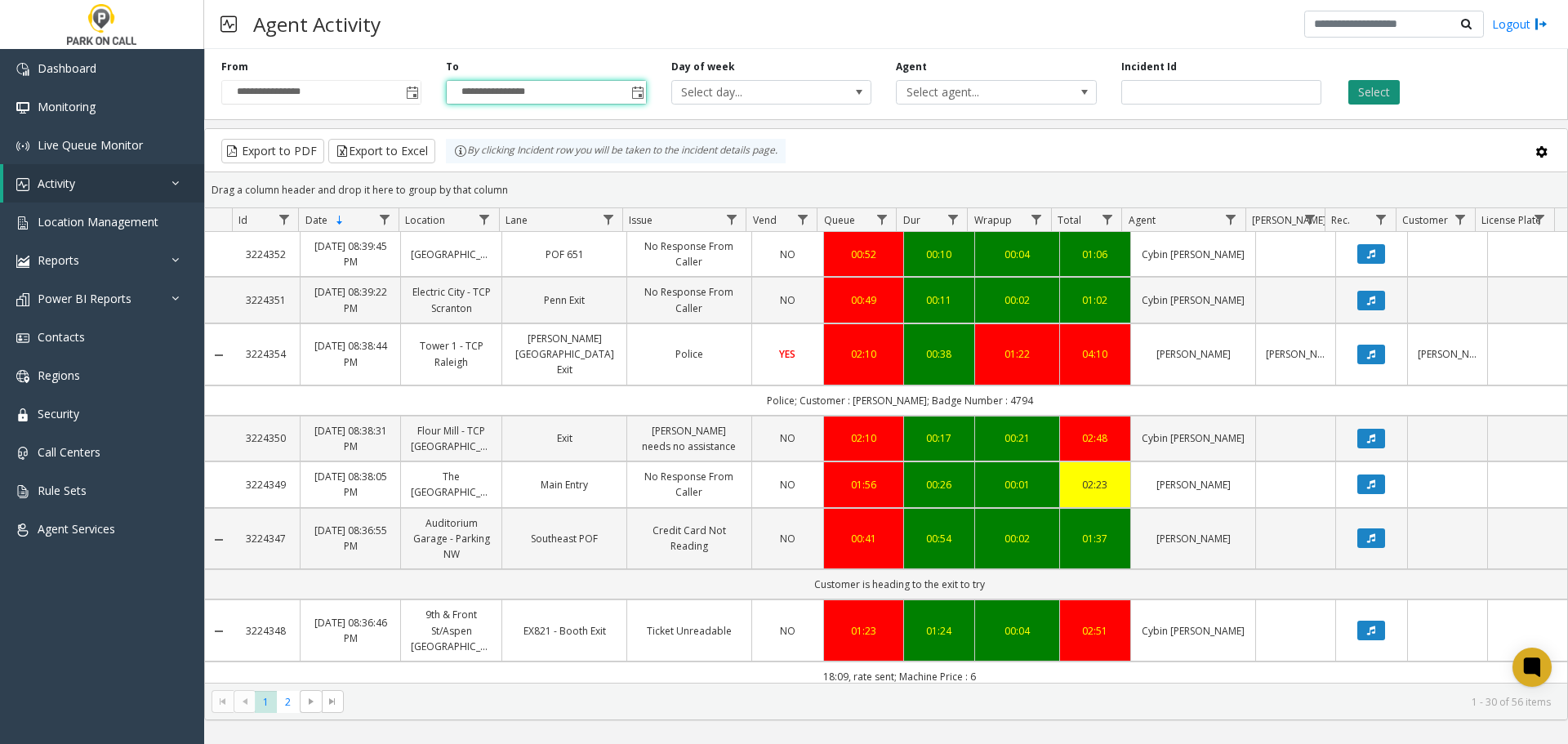
click at [1365, 92] on button "Select" at bounding box center [1373, 92] width 51 height 24
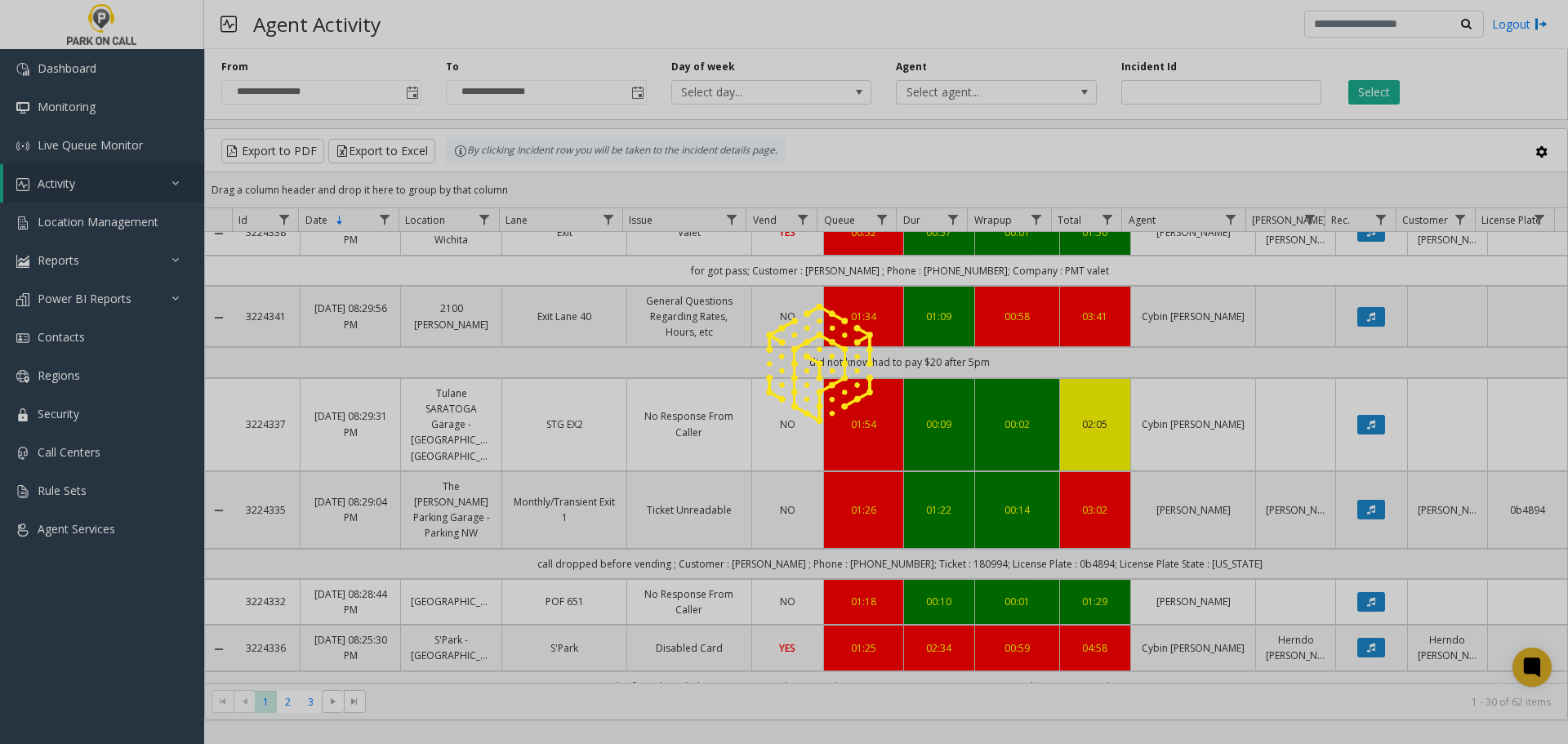
scroll to position [1470, 0]
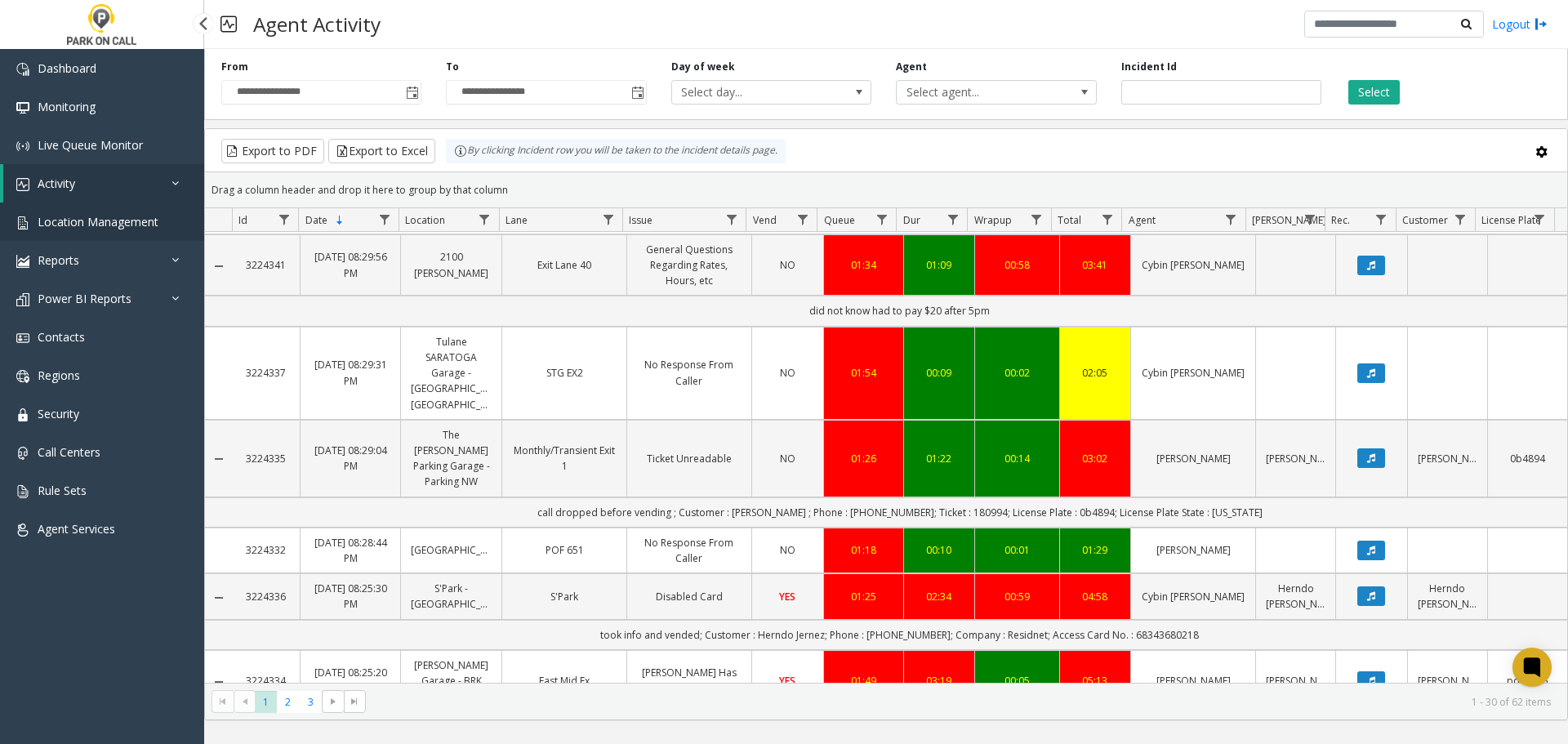
click at [105, 223] on span "Location Management" at bounding box center [98, 222] width 121 height 16
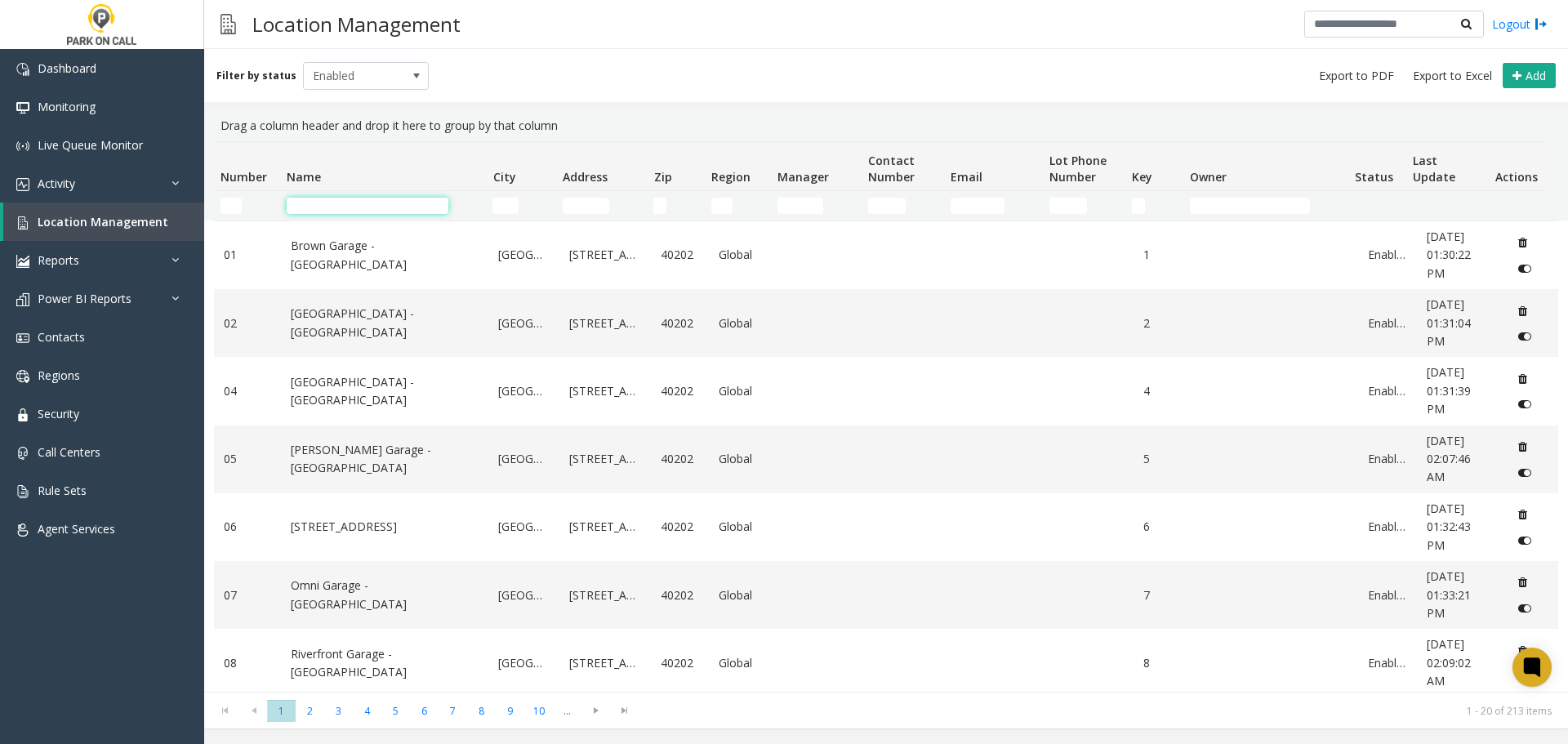
click at [383, 207] on input "Name Filter" at bounding box center [368, 206] width 162 height 17
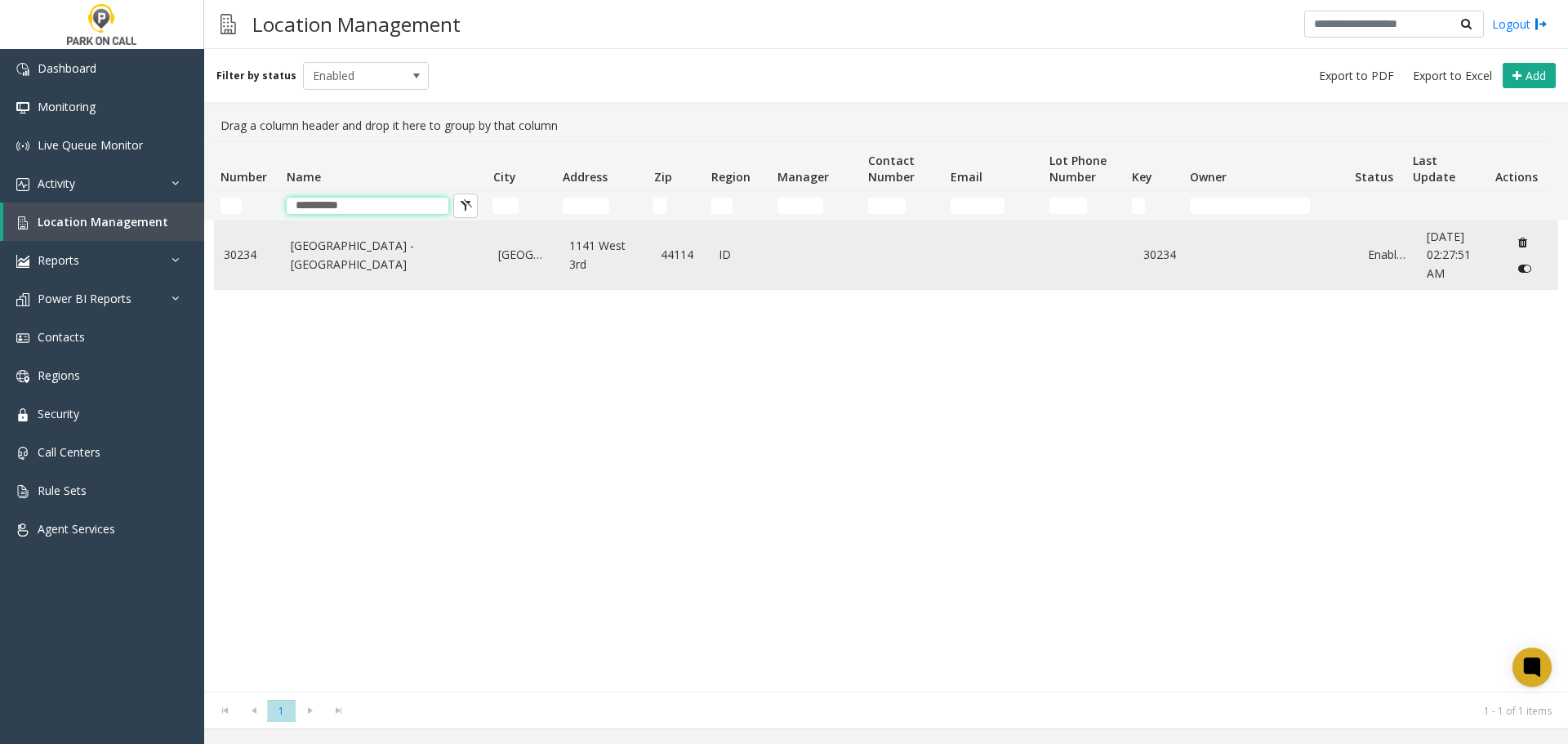
type input "**********"
click at [387, 280] on td "Huntington Park Garage - TownePark" at bounding box center [385, 255] width 209 height 68
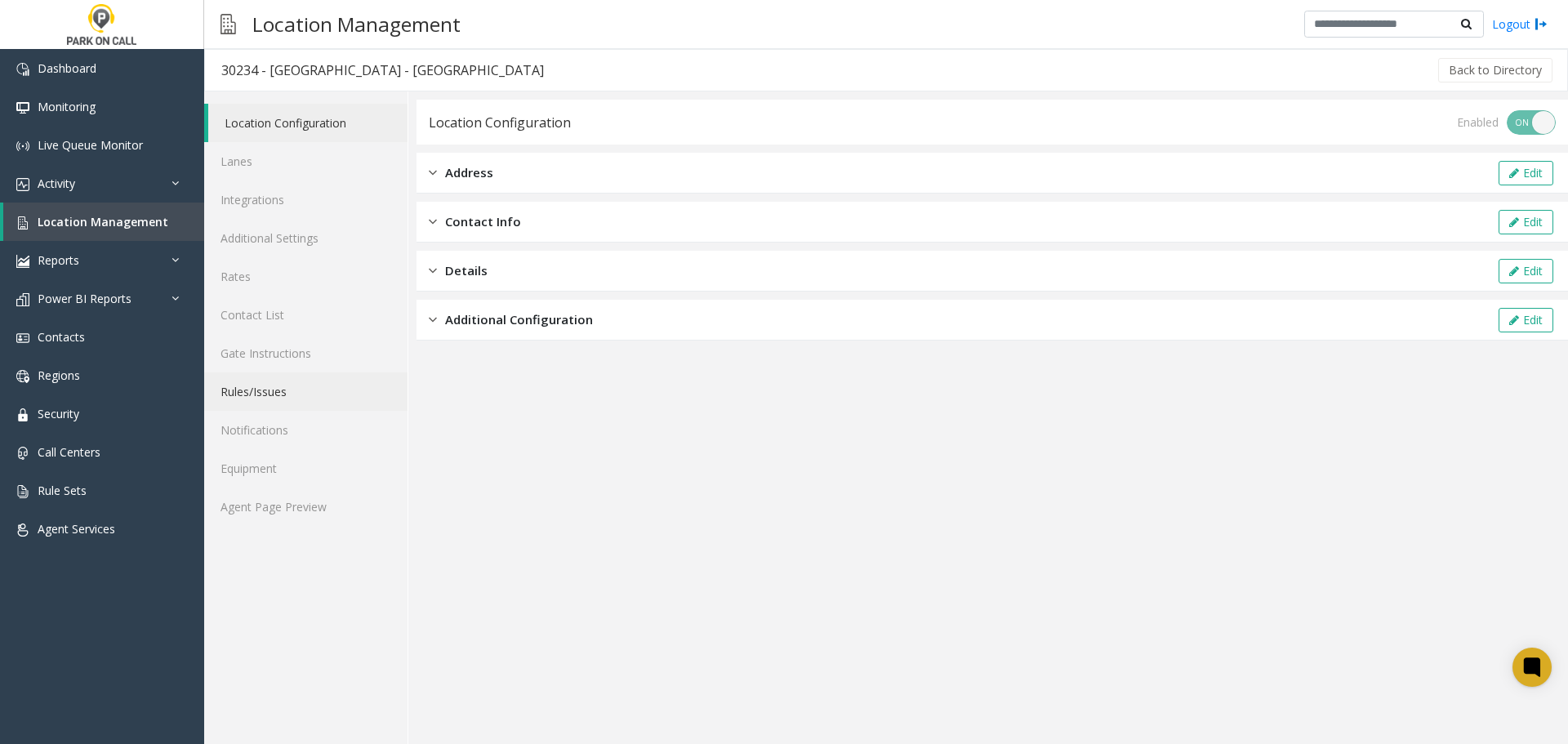
click at [296, 396] on link "Rules/Issues" at bounding box center [305, 391] width 203 height 38
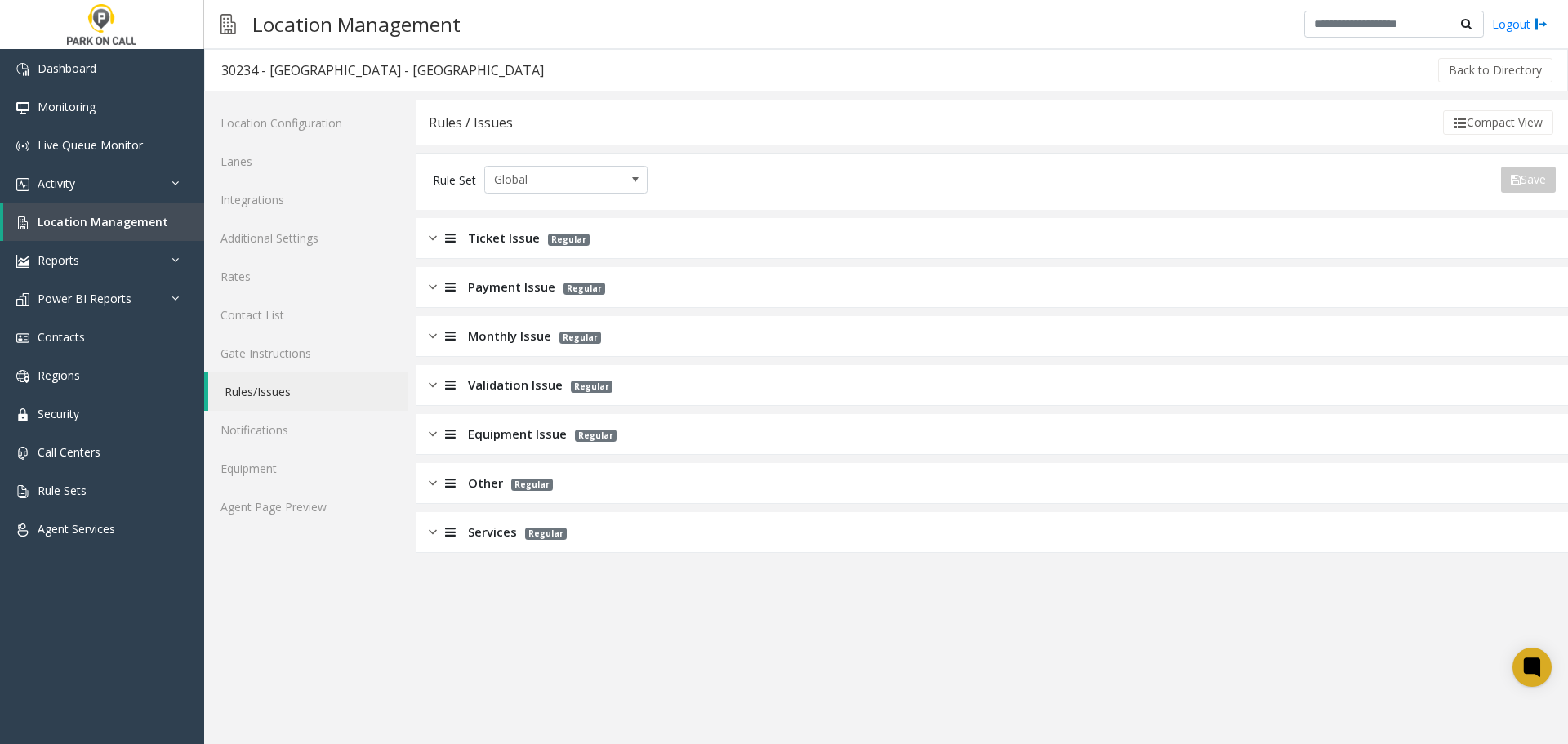
click at [578, 533] on div "Services Regular" at bounding box center [992, 533] width 1152 height 41
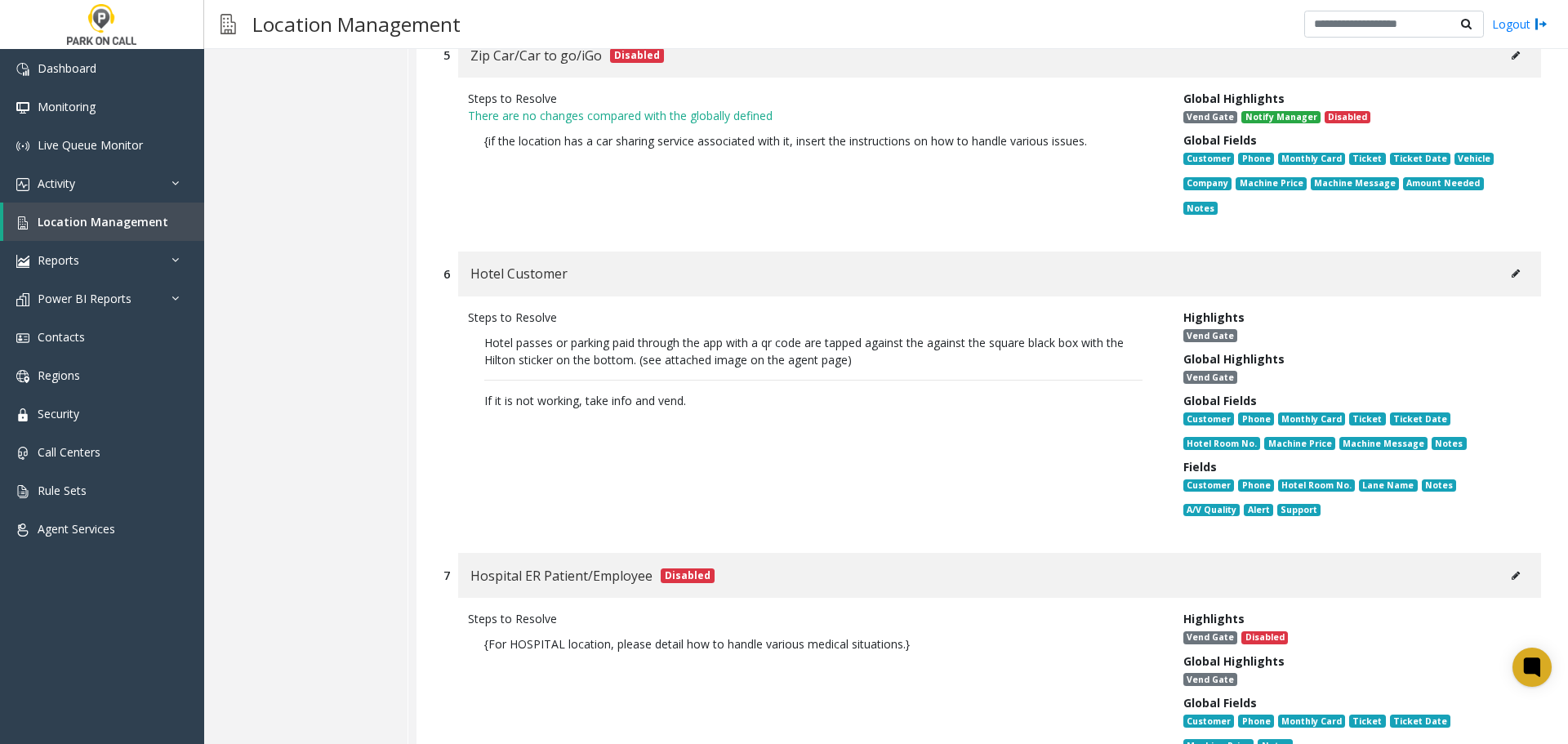
scroll to position [1797, 0]
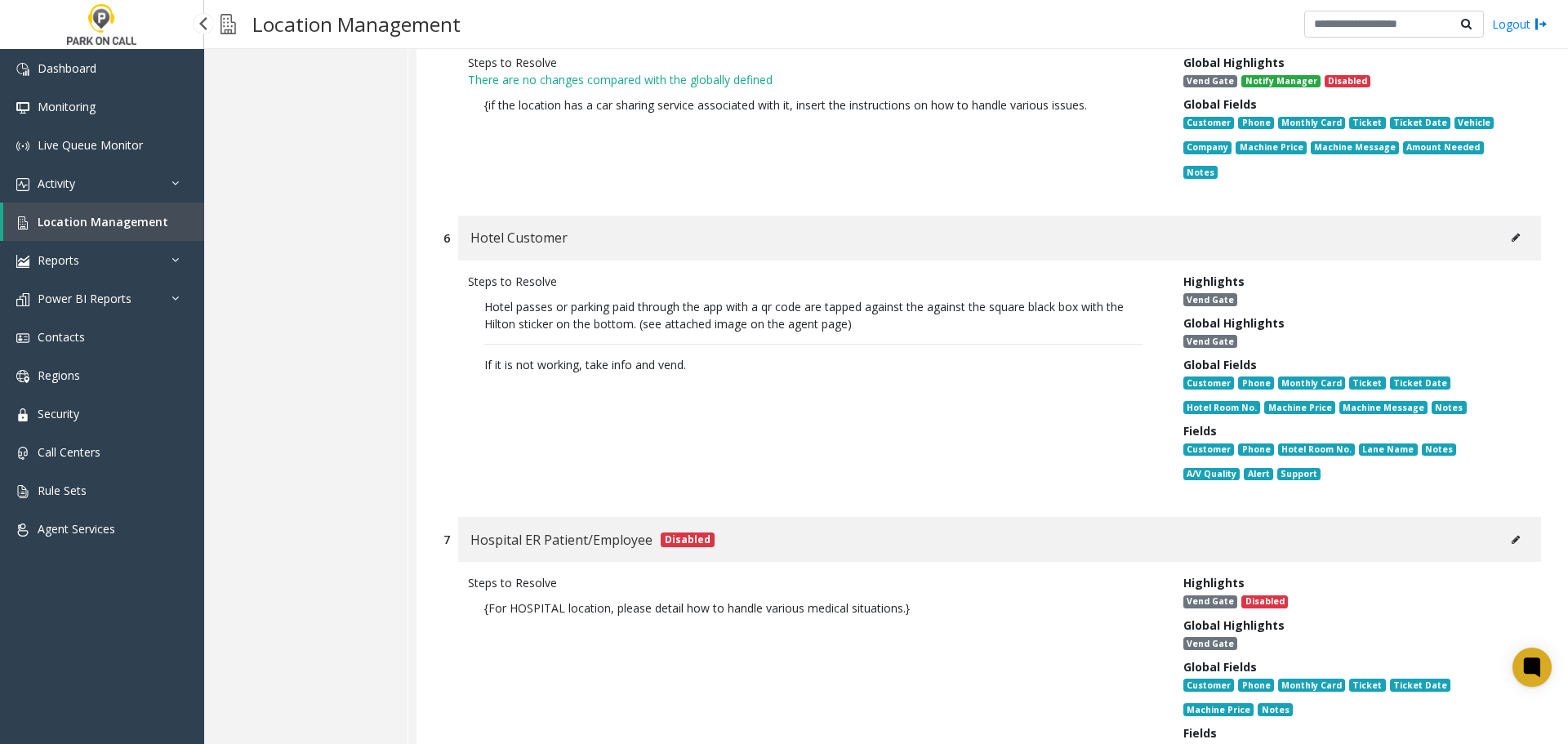
click at [147, 224] on span "Location Management" at bounding box center [102, 222] width 130 height 16
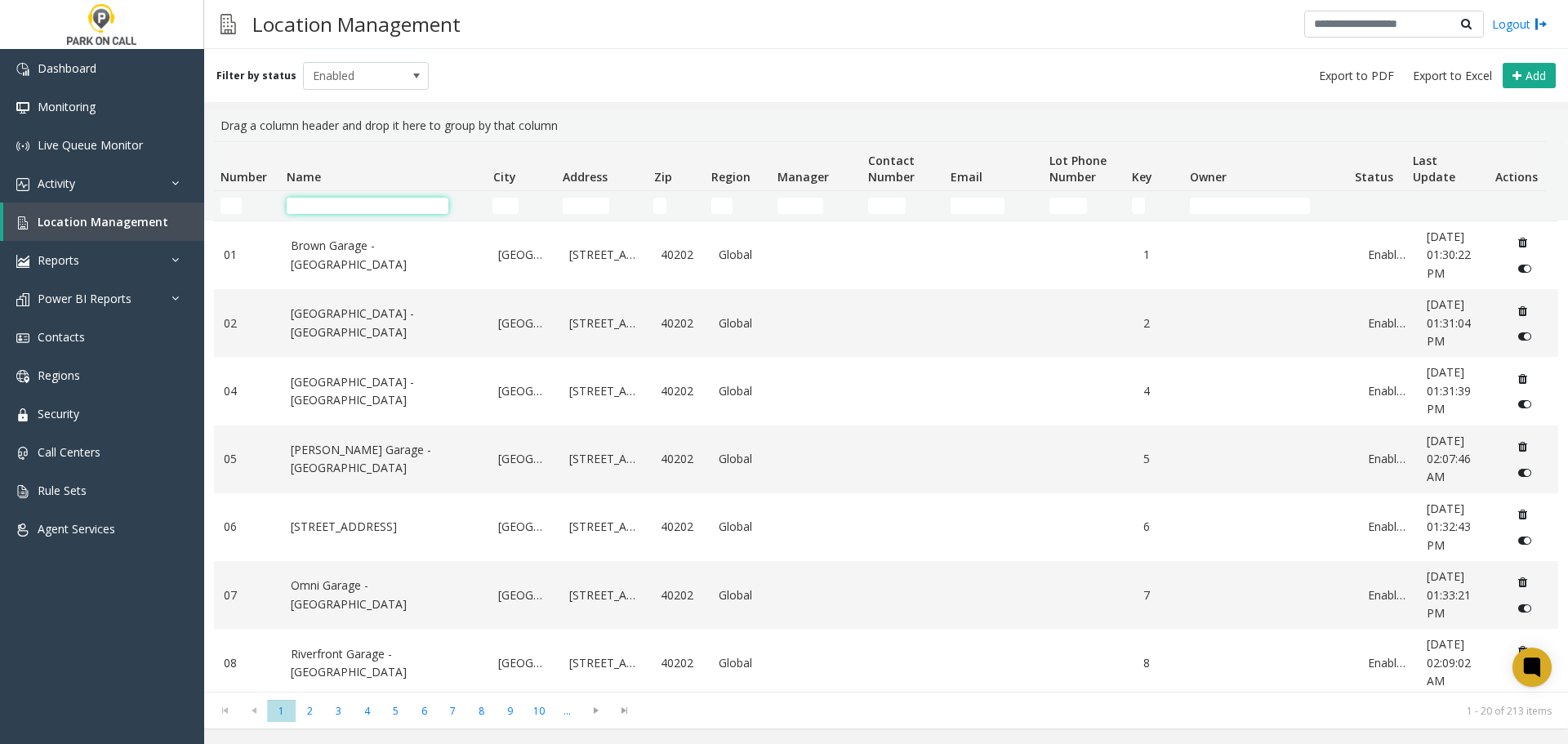
click at [394, 201] on input "Name Filter" at bounding box center [368, 206] width 162 height 17
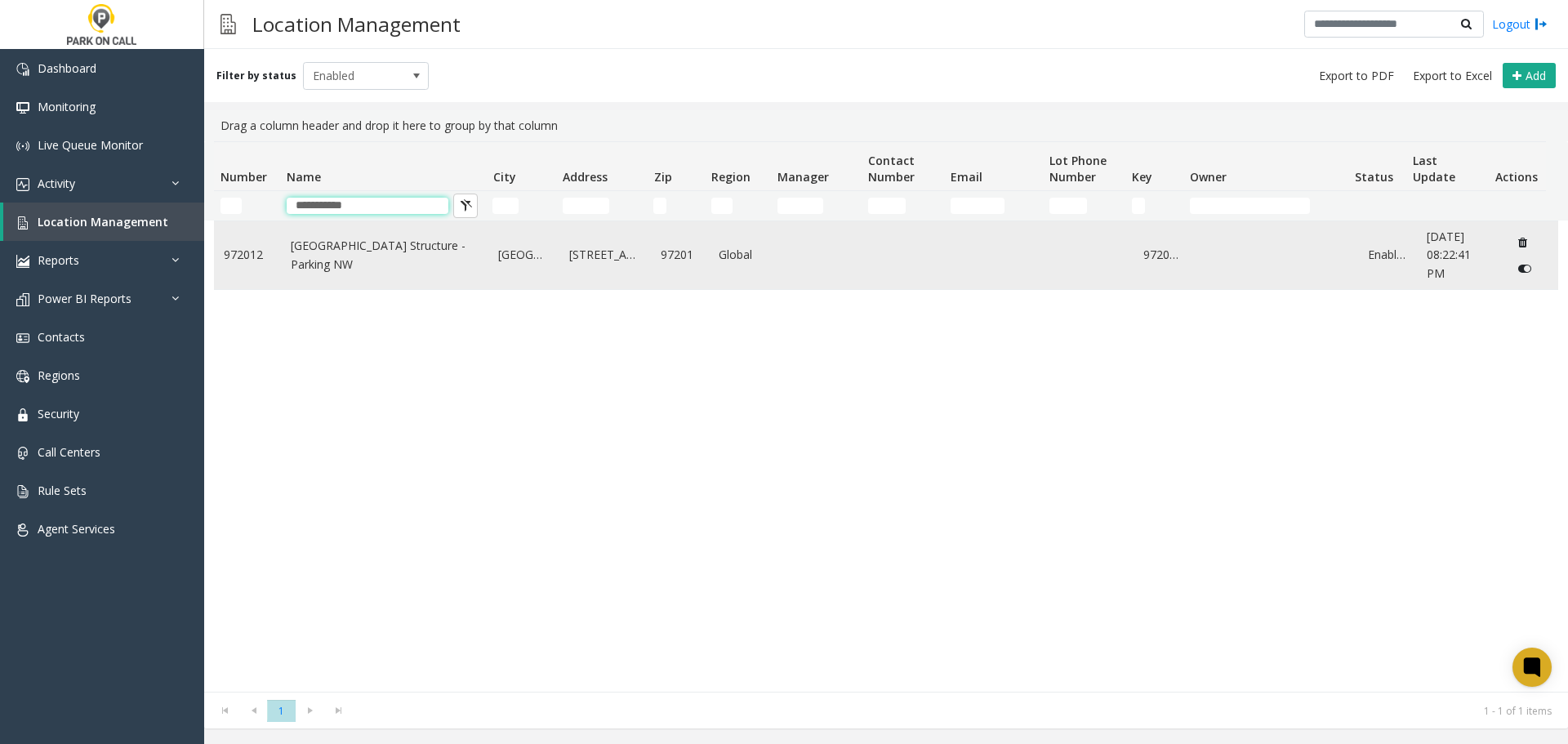
type input "**********"
click at [376, 242] on link "Crown Plaza Parking Structure - Parking NW" at bounding box center [385, 254] width 189 height 36
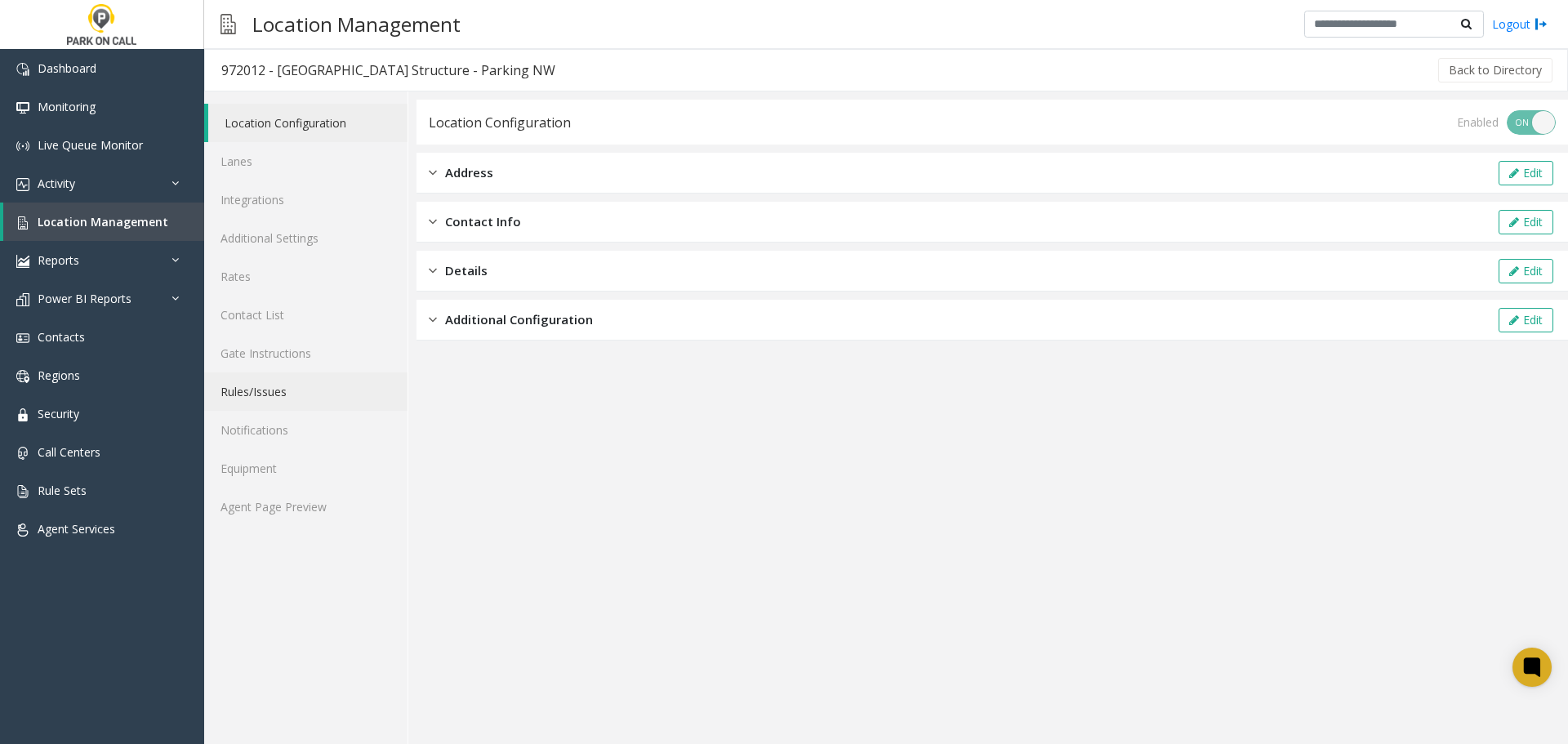
click at [283, 402] on link "Rules/Issues" at bounding box center [305, 391] width 203 height 38
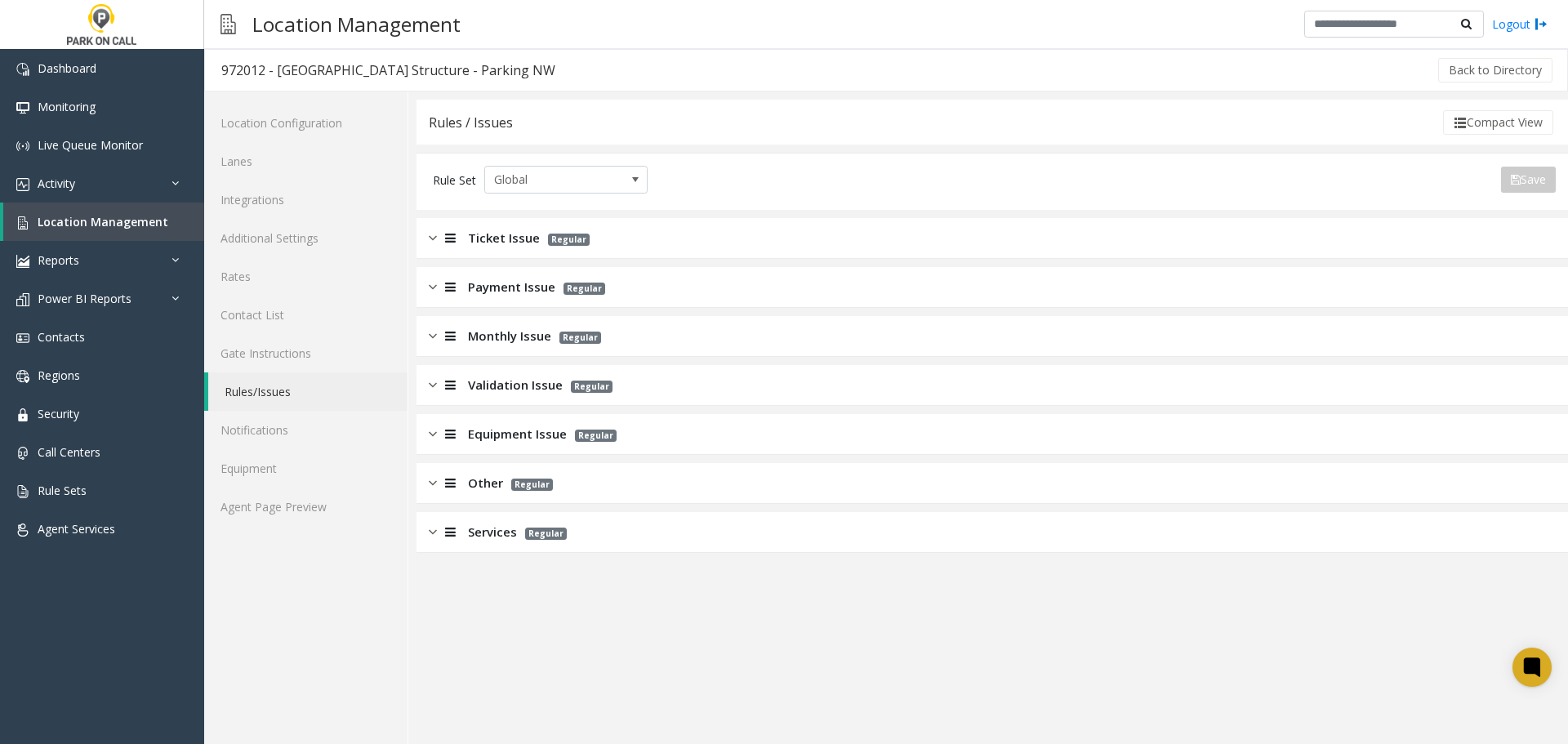
click at [667, 232] on div "Ticket Issue Regular" at bounding box center [992, 238] width 1152 height 41
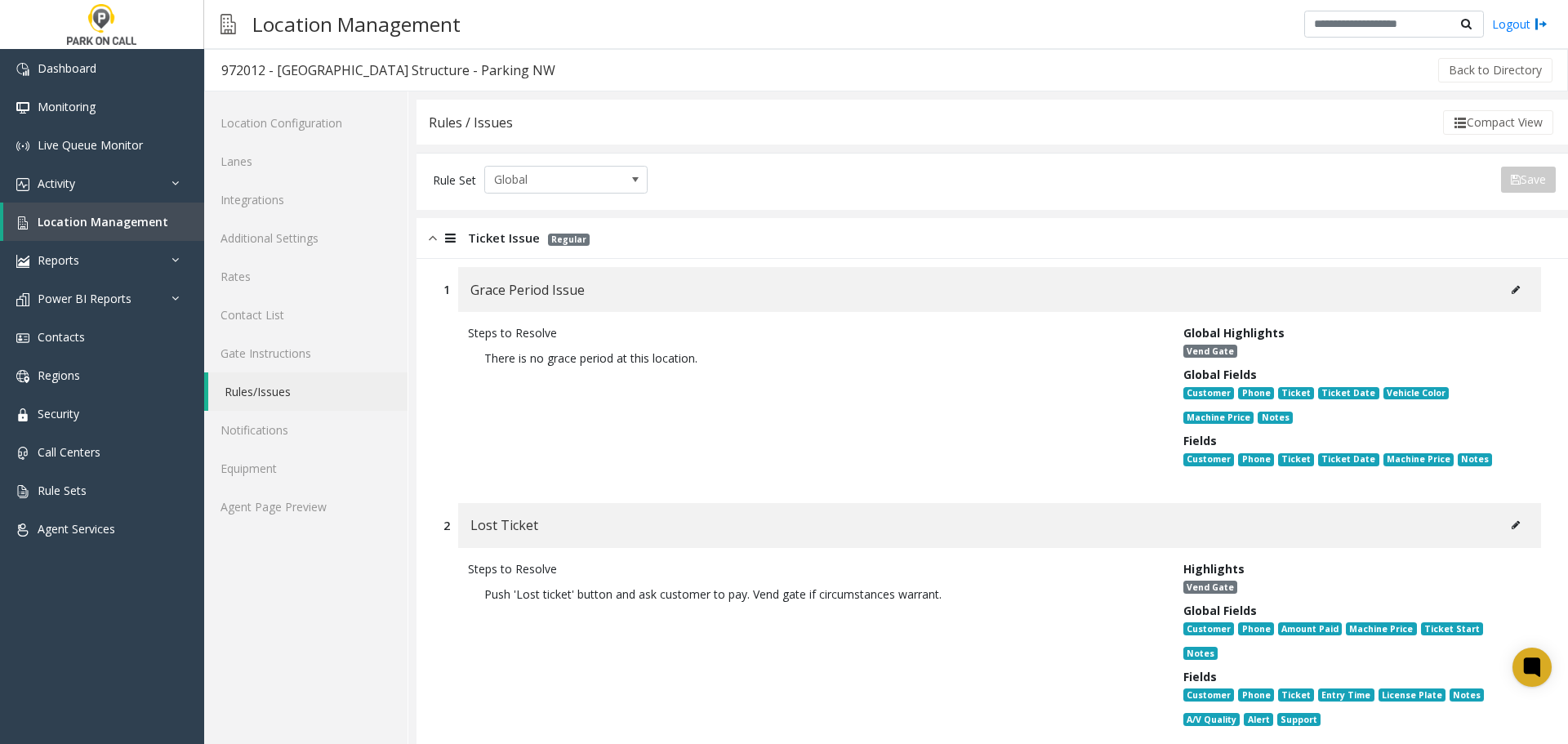
click at [703, 229] on div "Ticket Issue Regular" at bounding box center [992, 238] width 1152 height 41
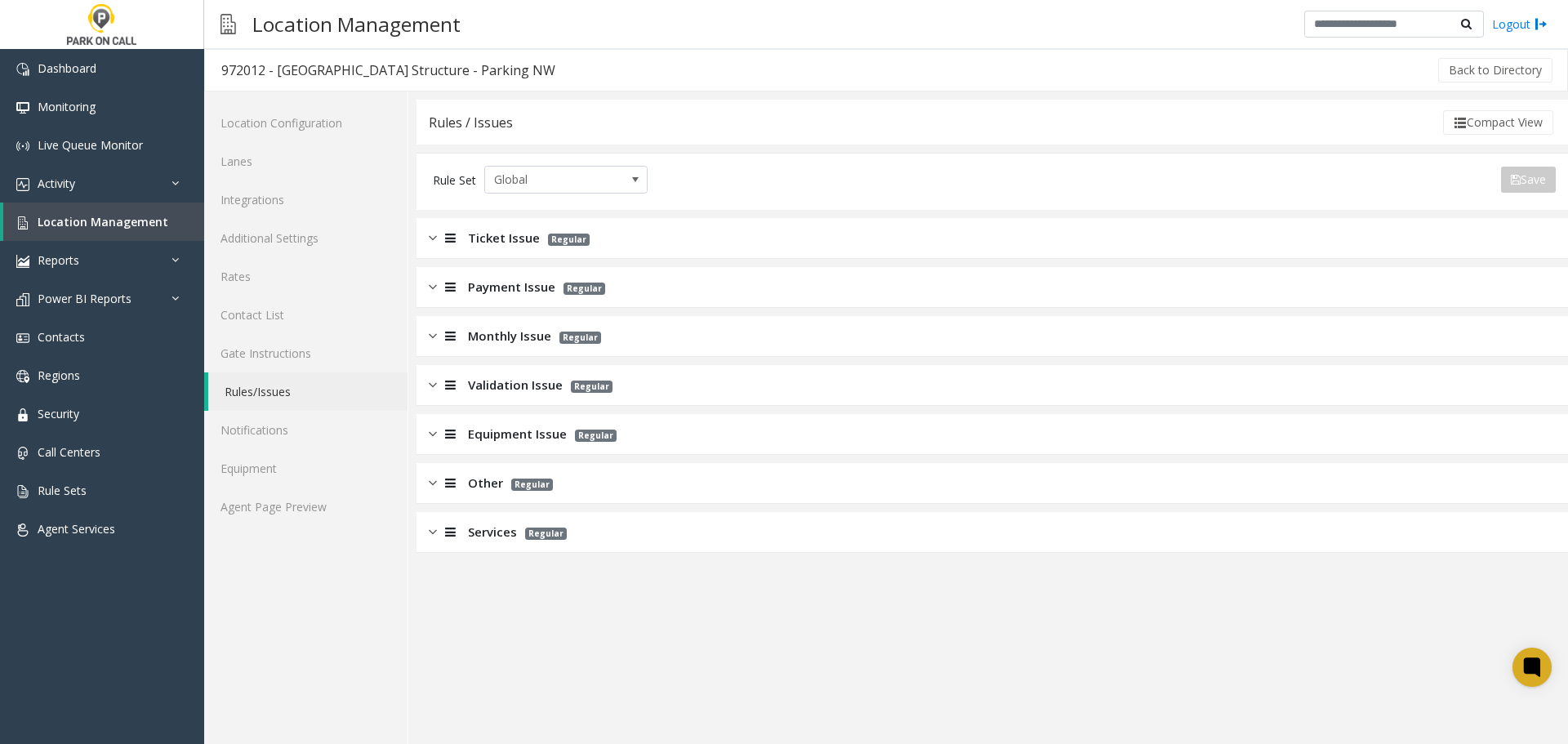
click at [705, 379] on div "Validation Issue Regular" at bounding box center [992, 386] width 1152 height 41
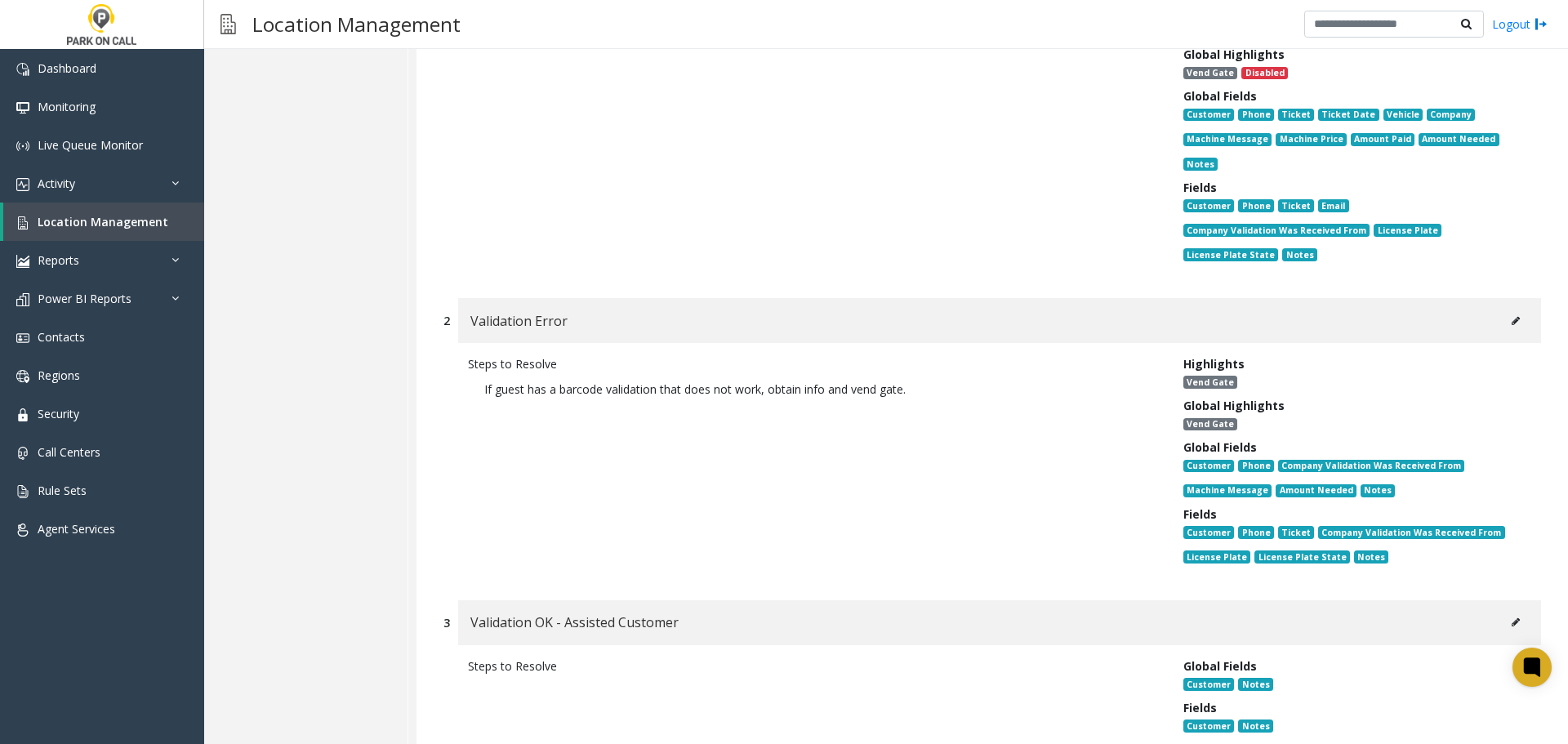
scroll to position [490, 0]
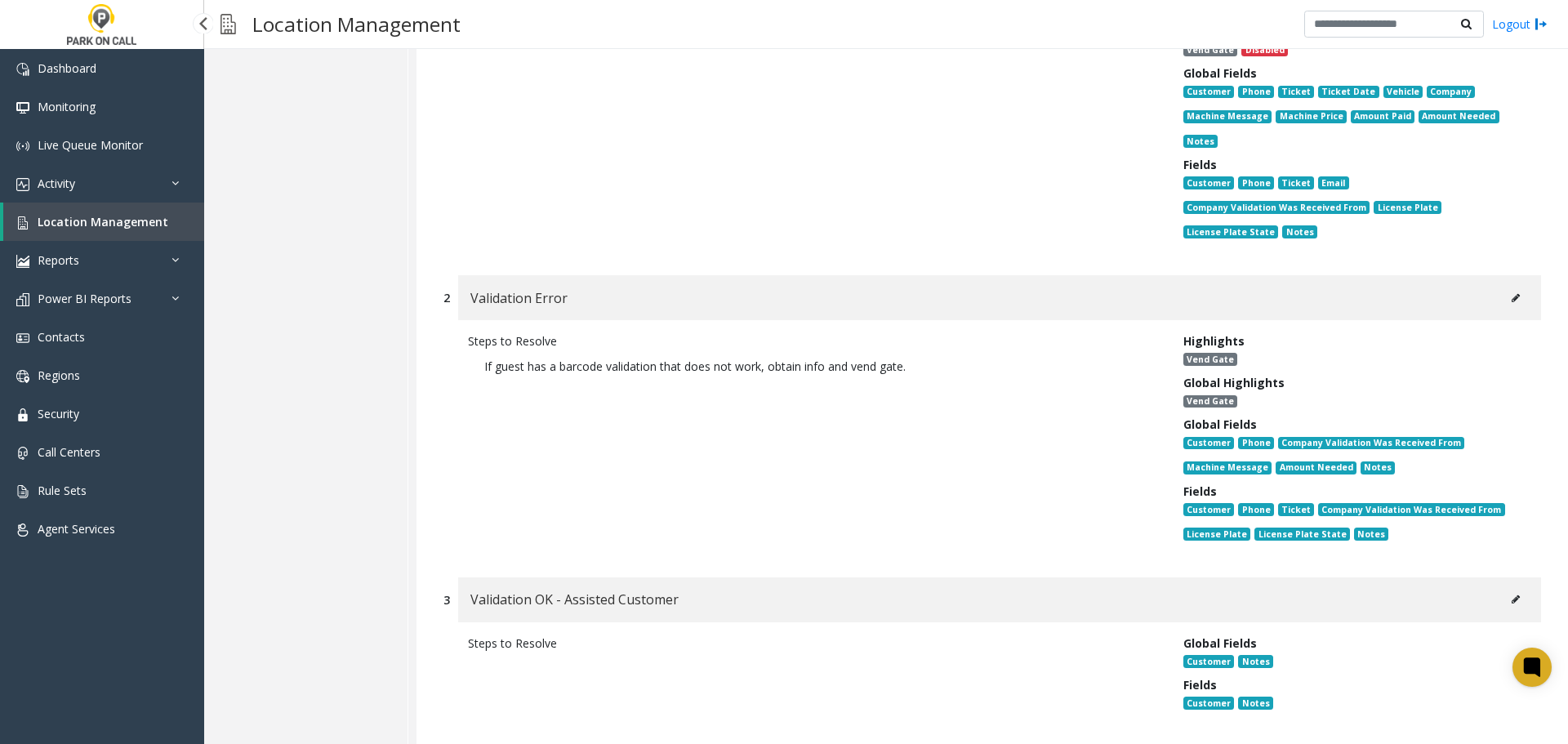
click at [104, 218] on span "Location Management" at bounding box center [102, 222] width 130 height 16
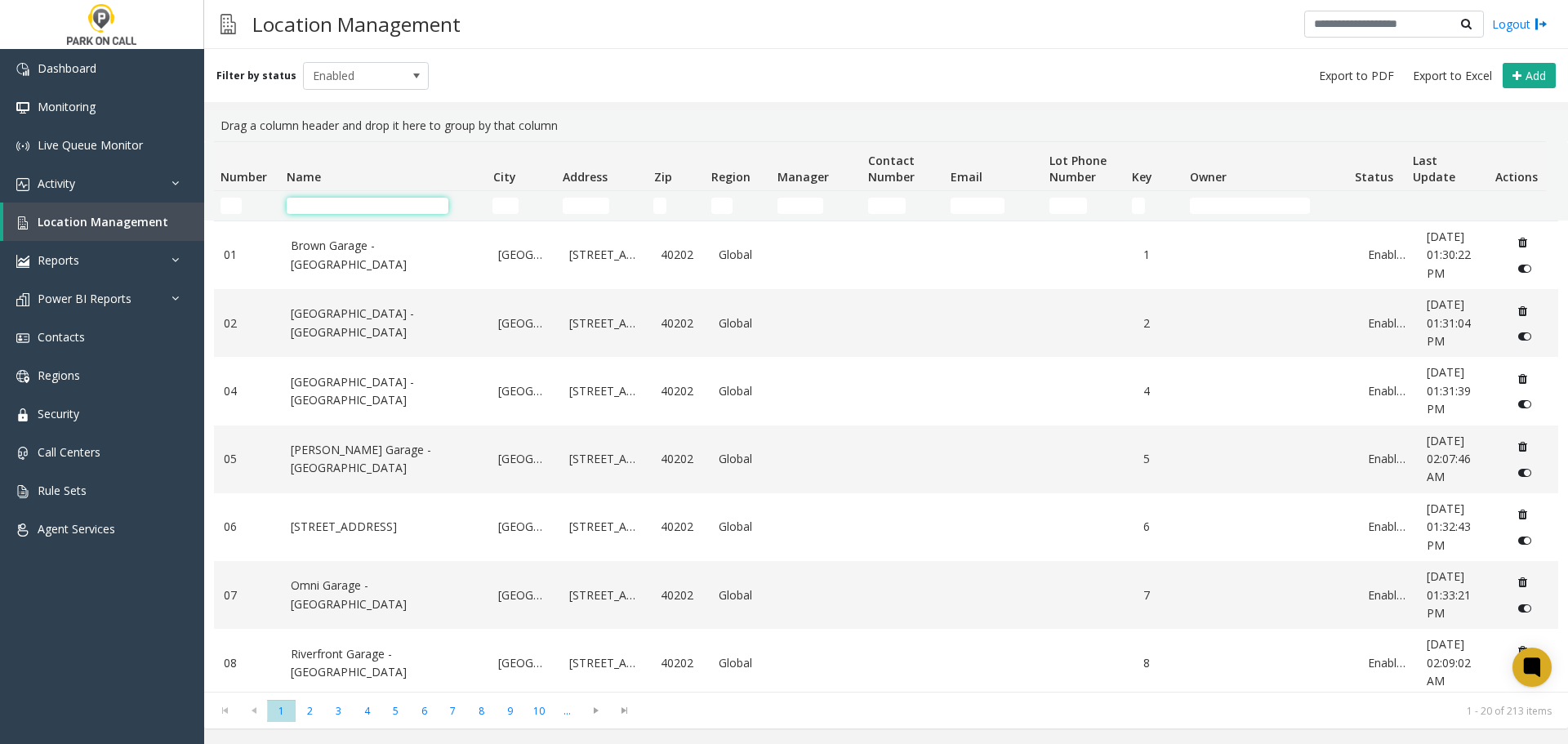
click at [347, 197] on input "Name Filter" at bounding box center [368, 206] width 162 height 17
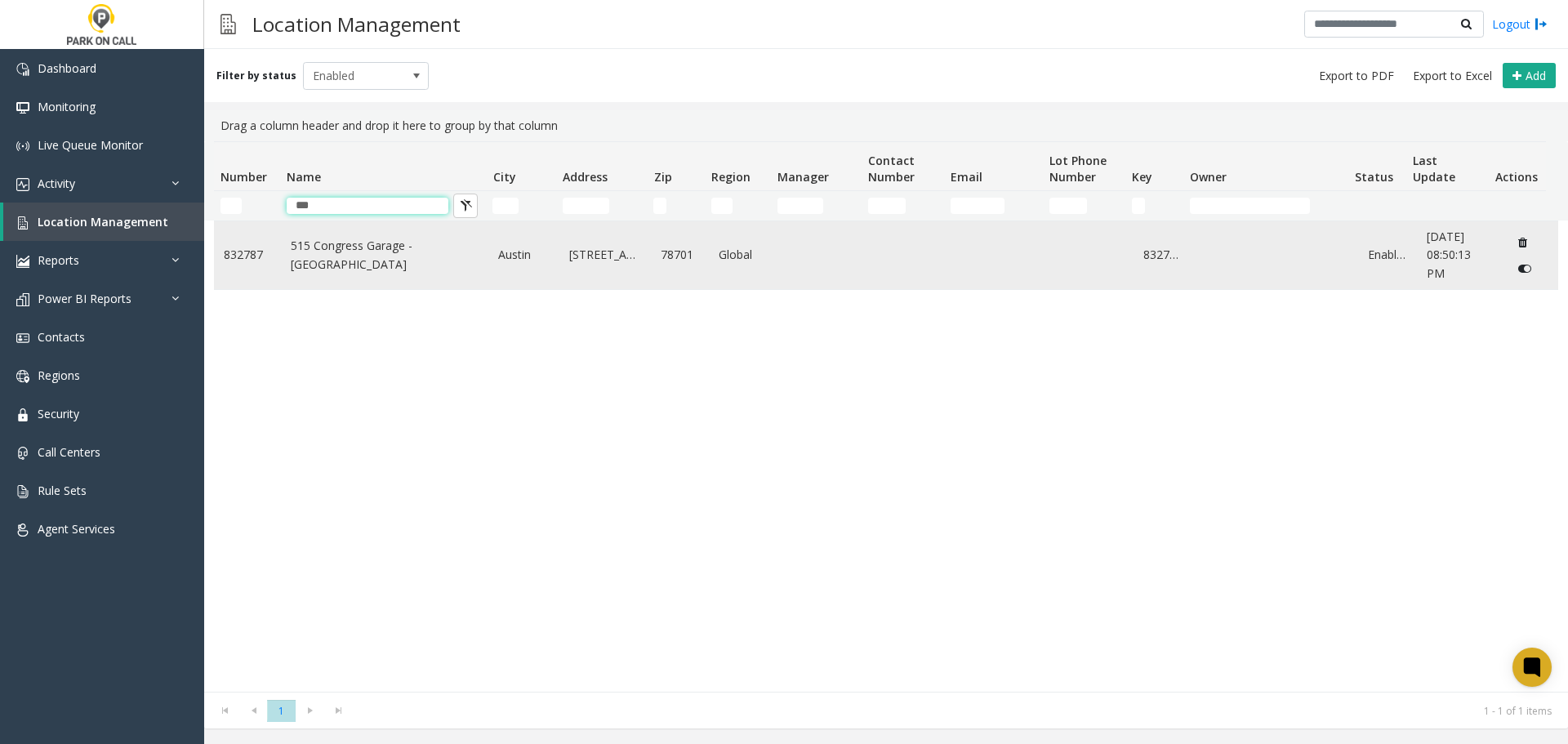
type input "***"
click at [335, 257] on link "515 Congress Garage - Peak Parking" at bounding box center [385, 254] width 189 height 36
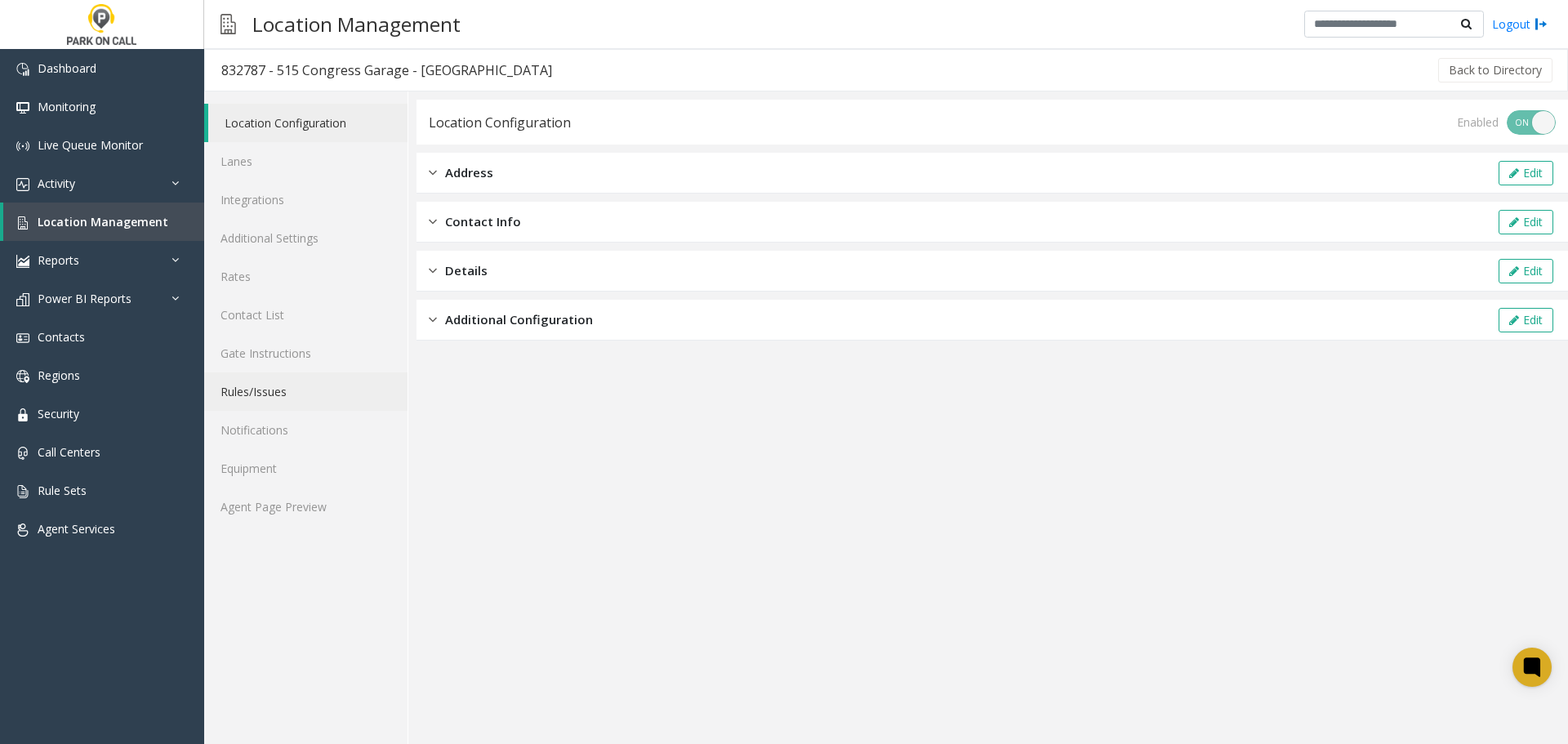
click at [256, 406] on link "Rules/Issues" at bounding box center [305, 391] width 203 height 38
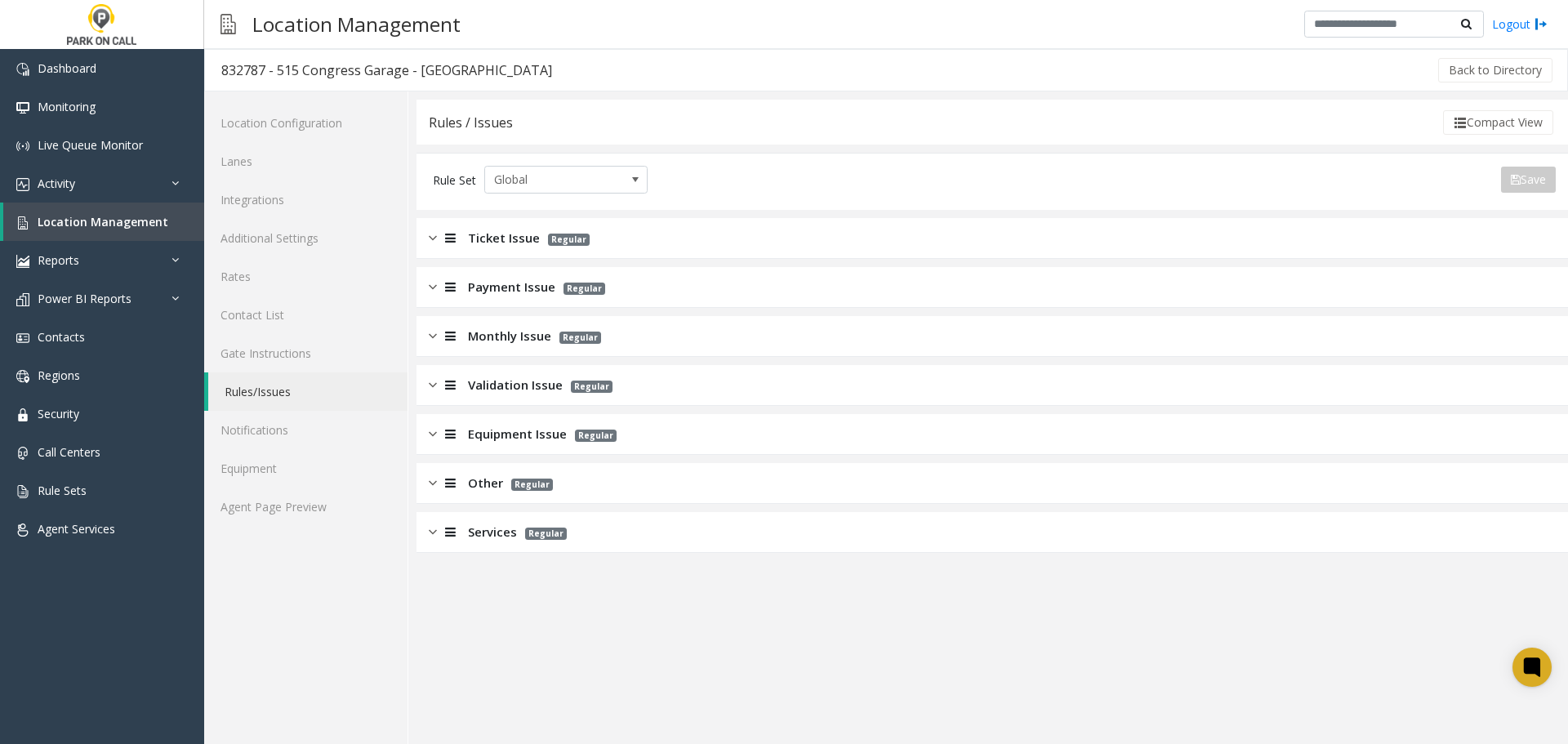
click at [577, 544] on div "Services Regular" at bounding box center [992, 533] width 1152 height 41
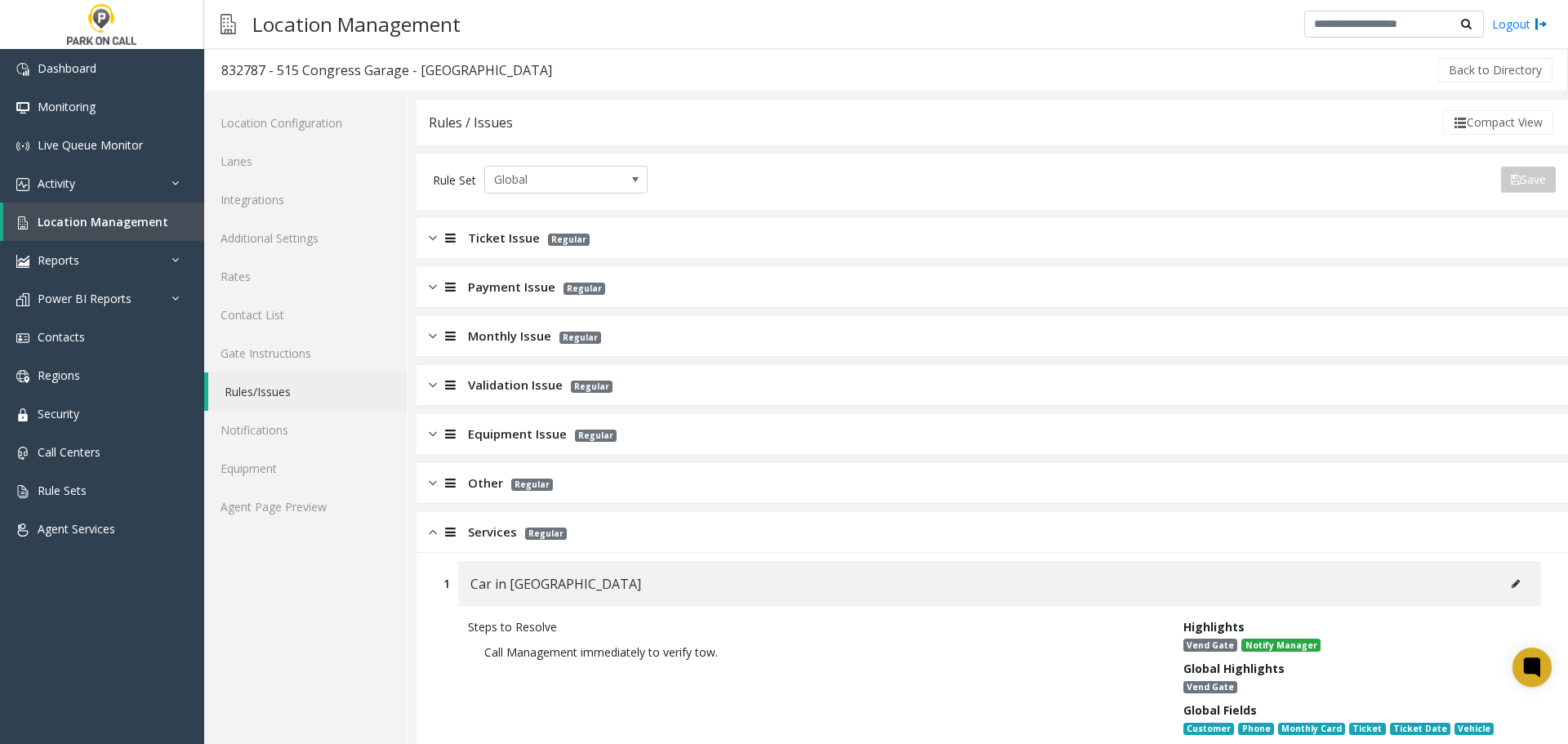
click at [600, 440] on span "Regular" at bounding box center [596, 435] width 42 height 12
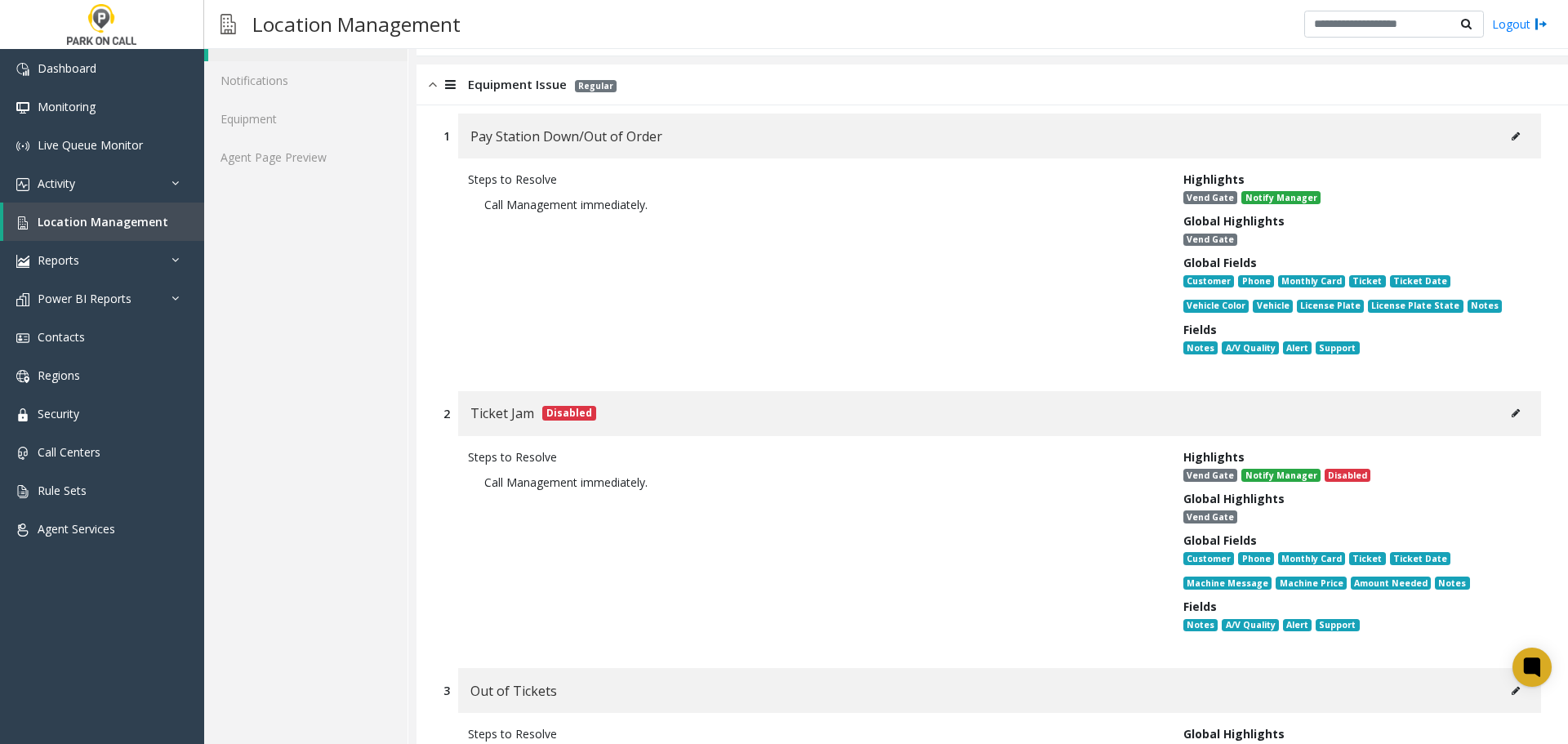
scroll to position [327, 0]
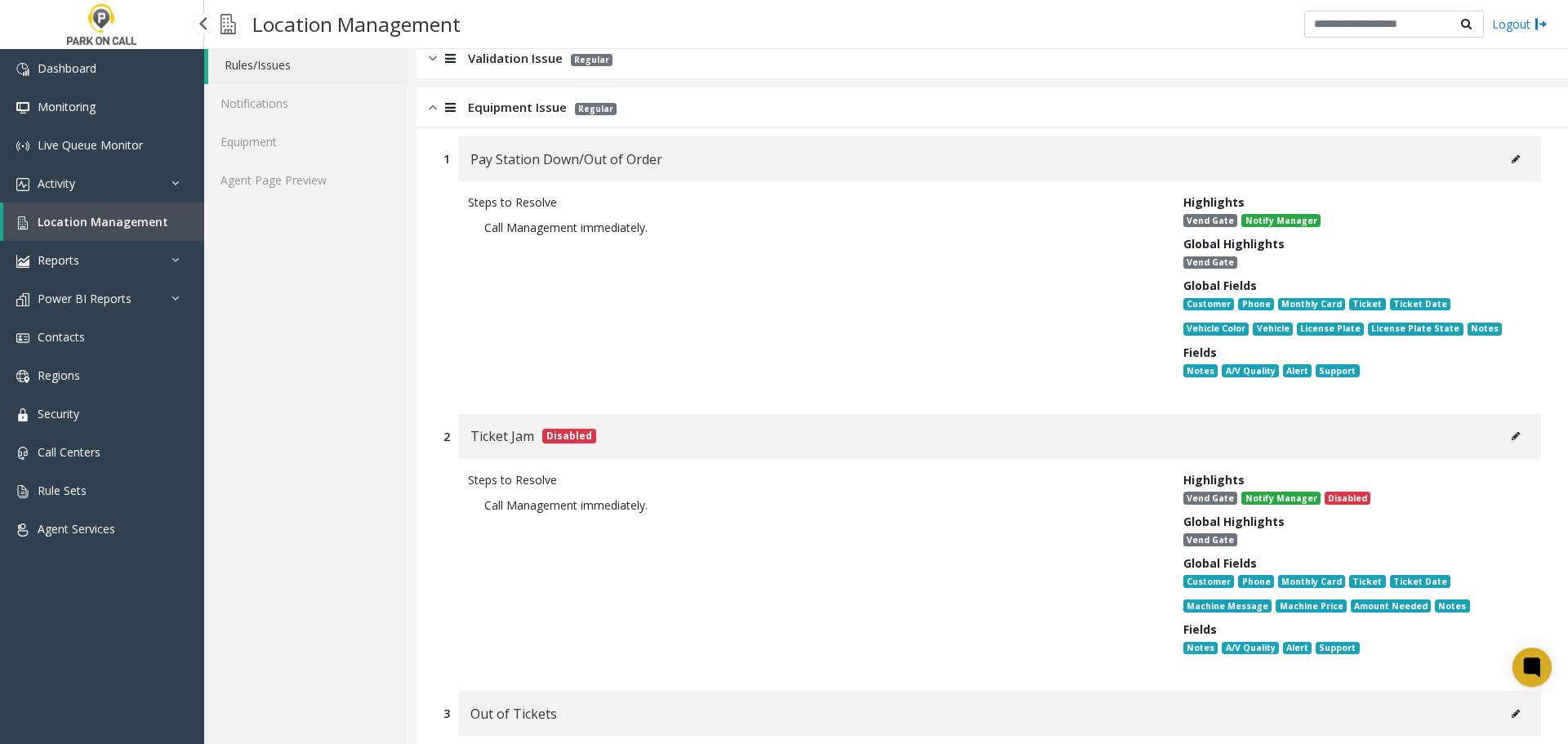
click at [135, 220] on span "Location Management" at bounding box center [102, 222] width 130 height 16
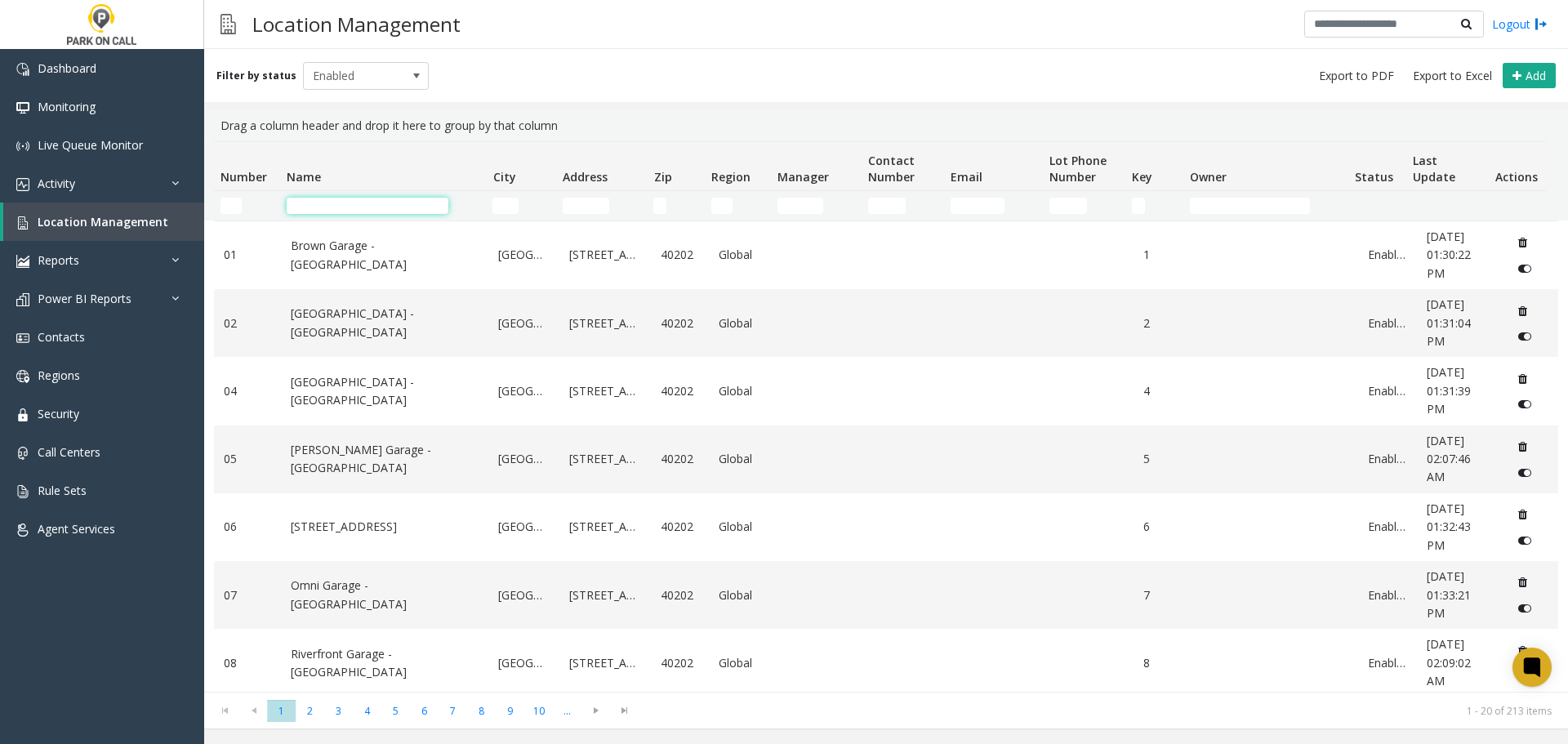
click at [411, 203] on input "Name Filter" at bounding box center [368, 206] width 162 height 17
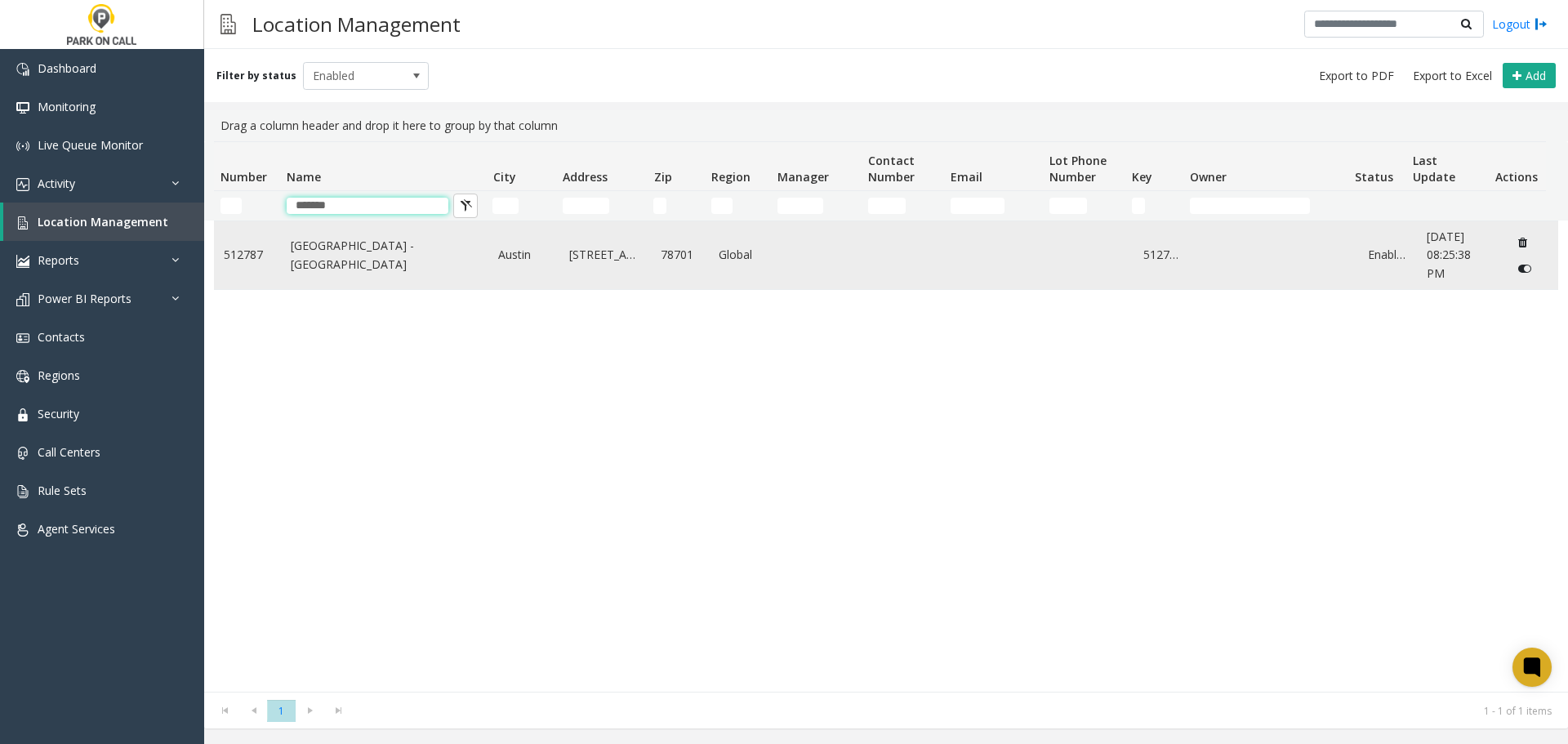
type input "*******"
click at [426, 266] on td "Procore Tower - Peak Parking" at bounding box center [385, 255] width 209 height 68
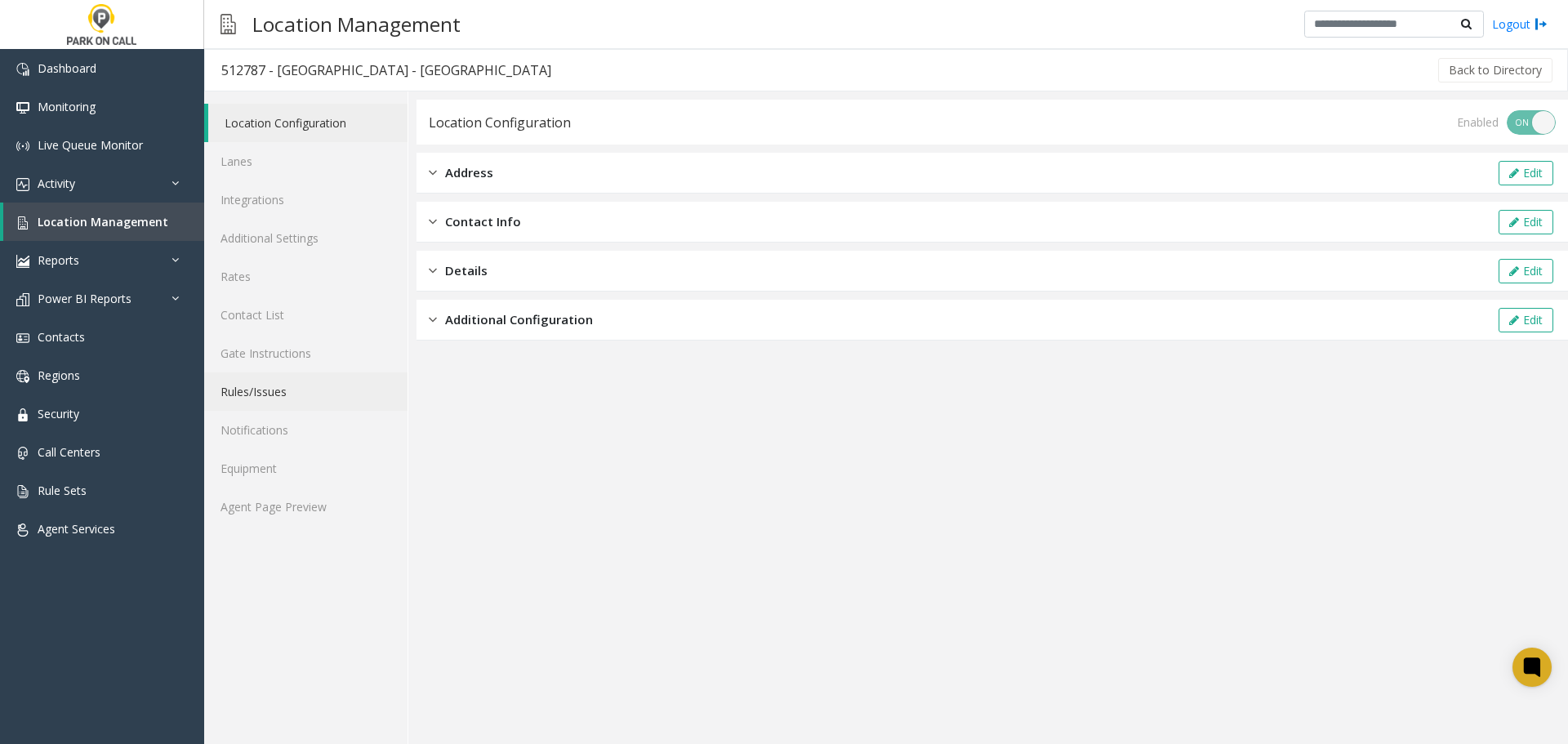
click at [307, 399] on link "Rules/Issues" at bounding box center [305, 391] width 203 height 38
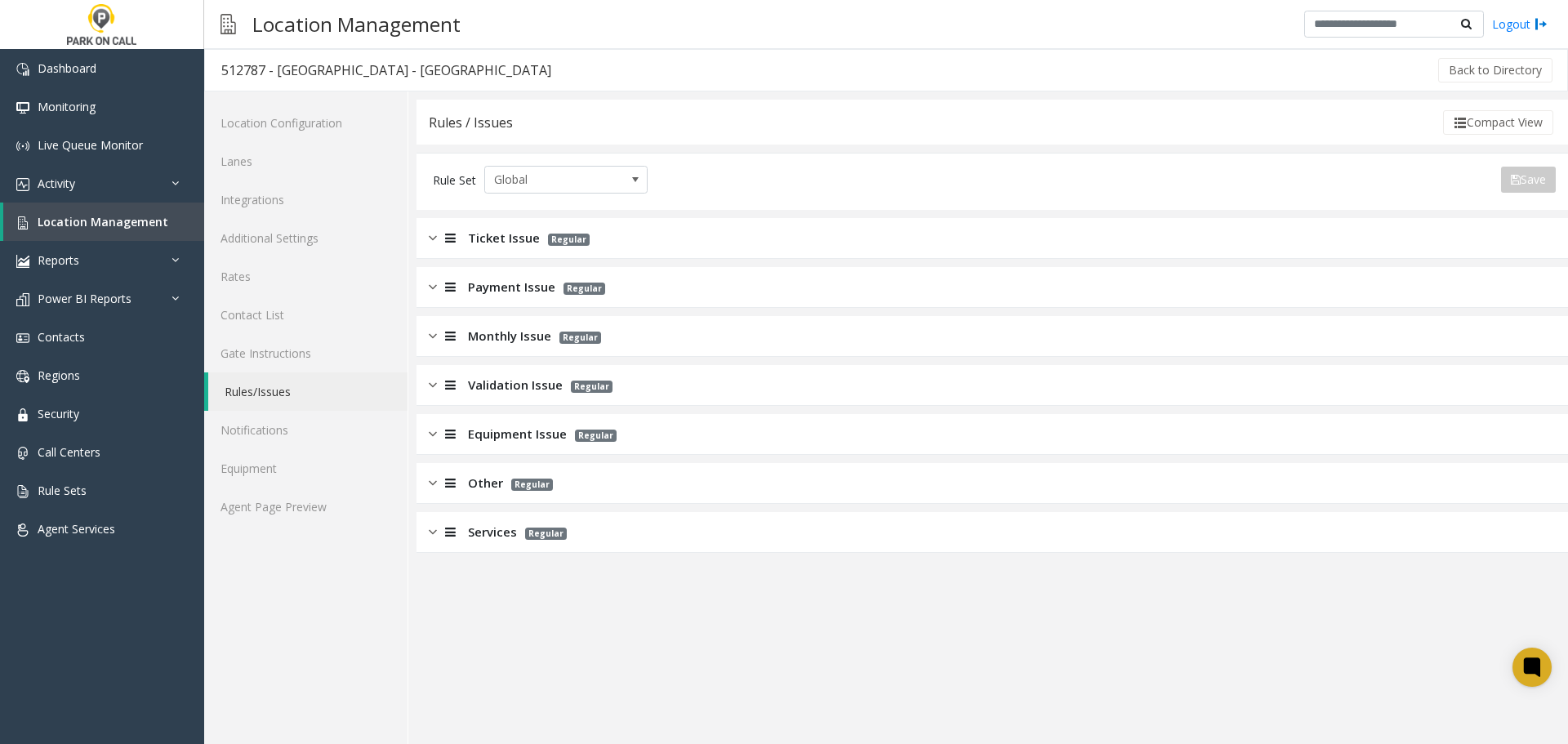
click at [546, 495] on div "Other Regular" at bounding box center [992, 483] width 1152 height 41
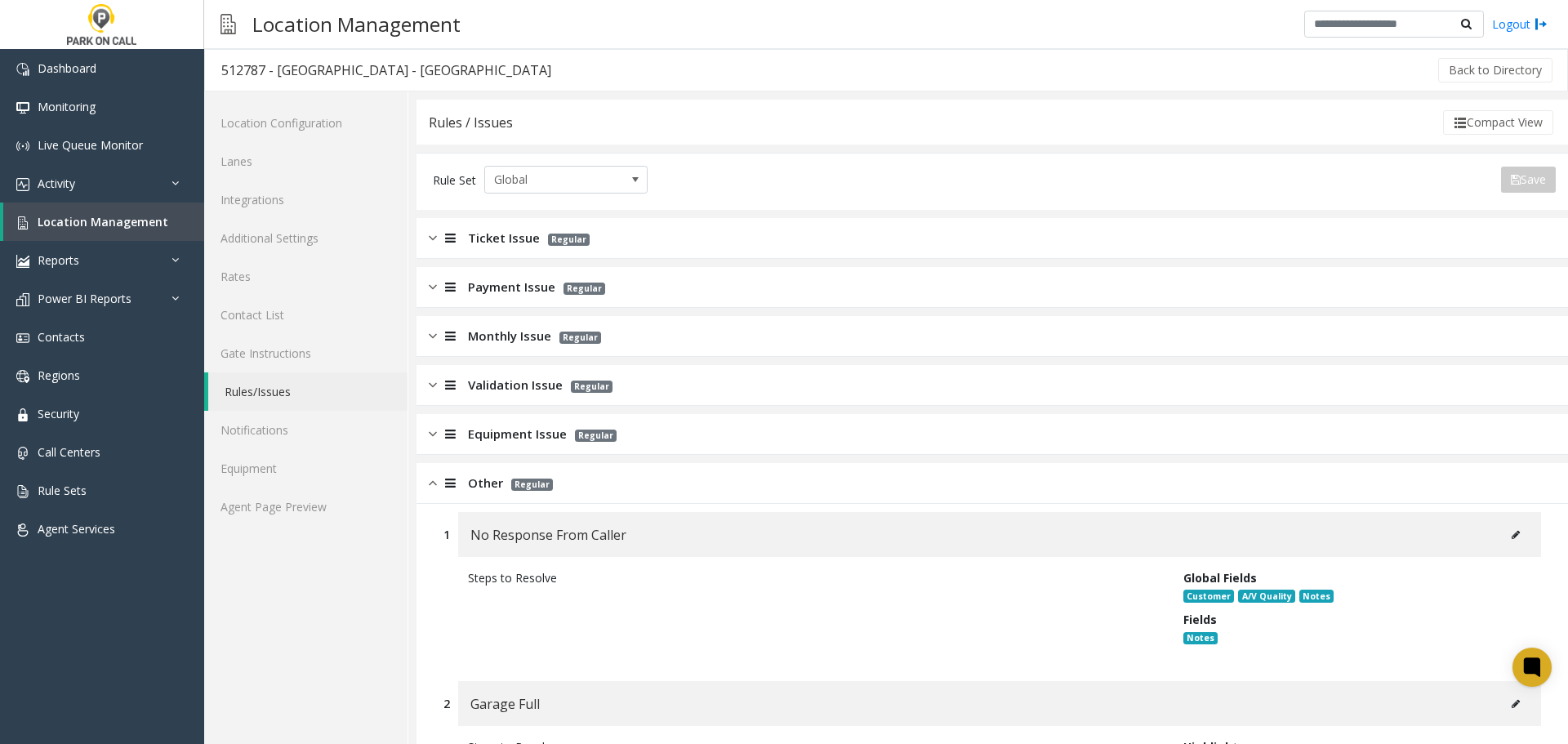
click at [616, 488] on div "Other Regular" at bounding box center [992, 483] width 1152 height 41
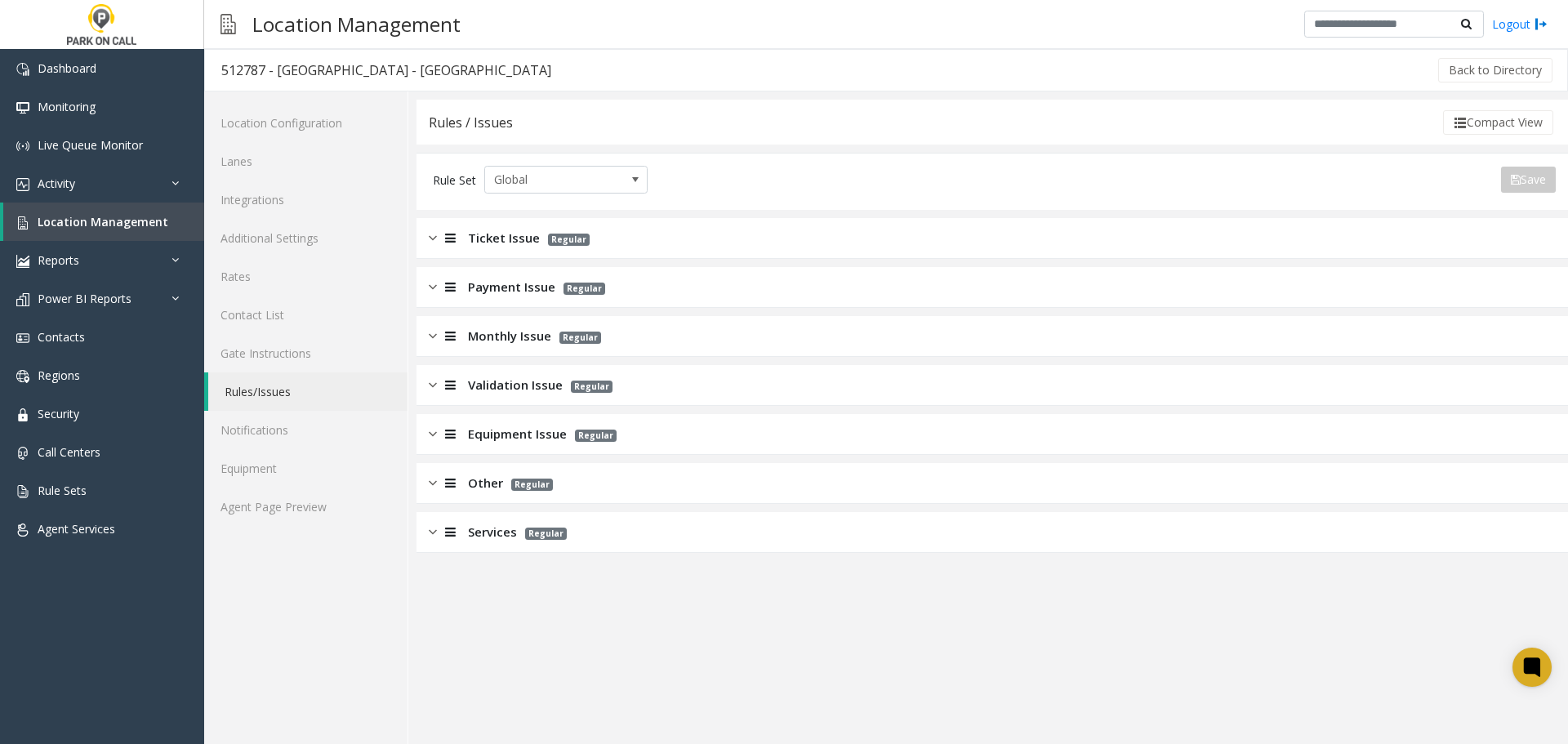
click at [618, 540] on div "Services Regular" at bounding box center [992, 533] width 1152 height 41
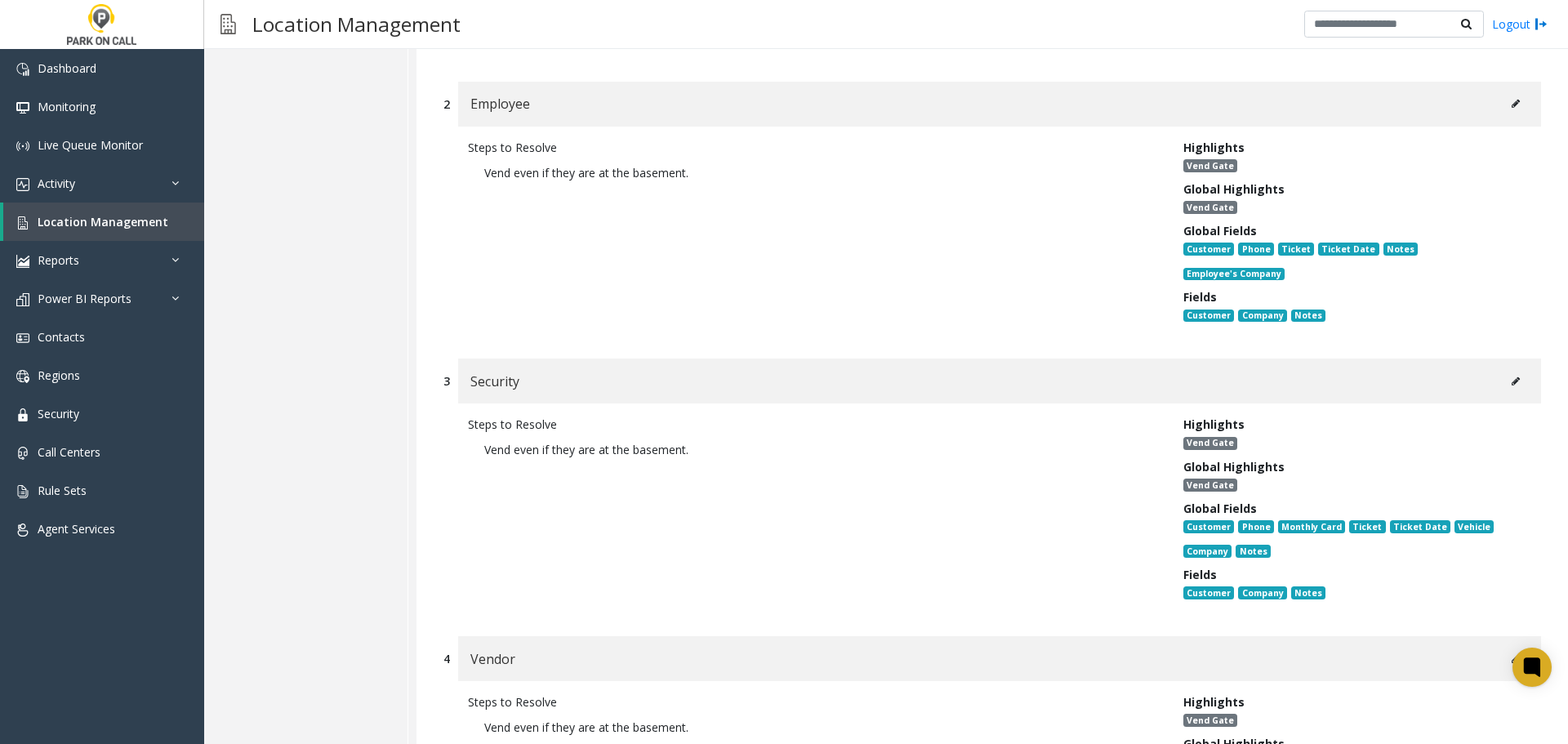
scroll to position [817, 0]
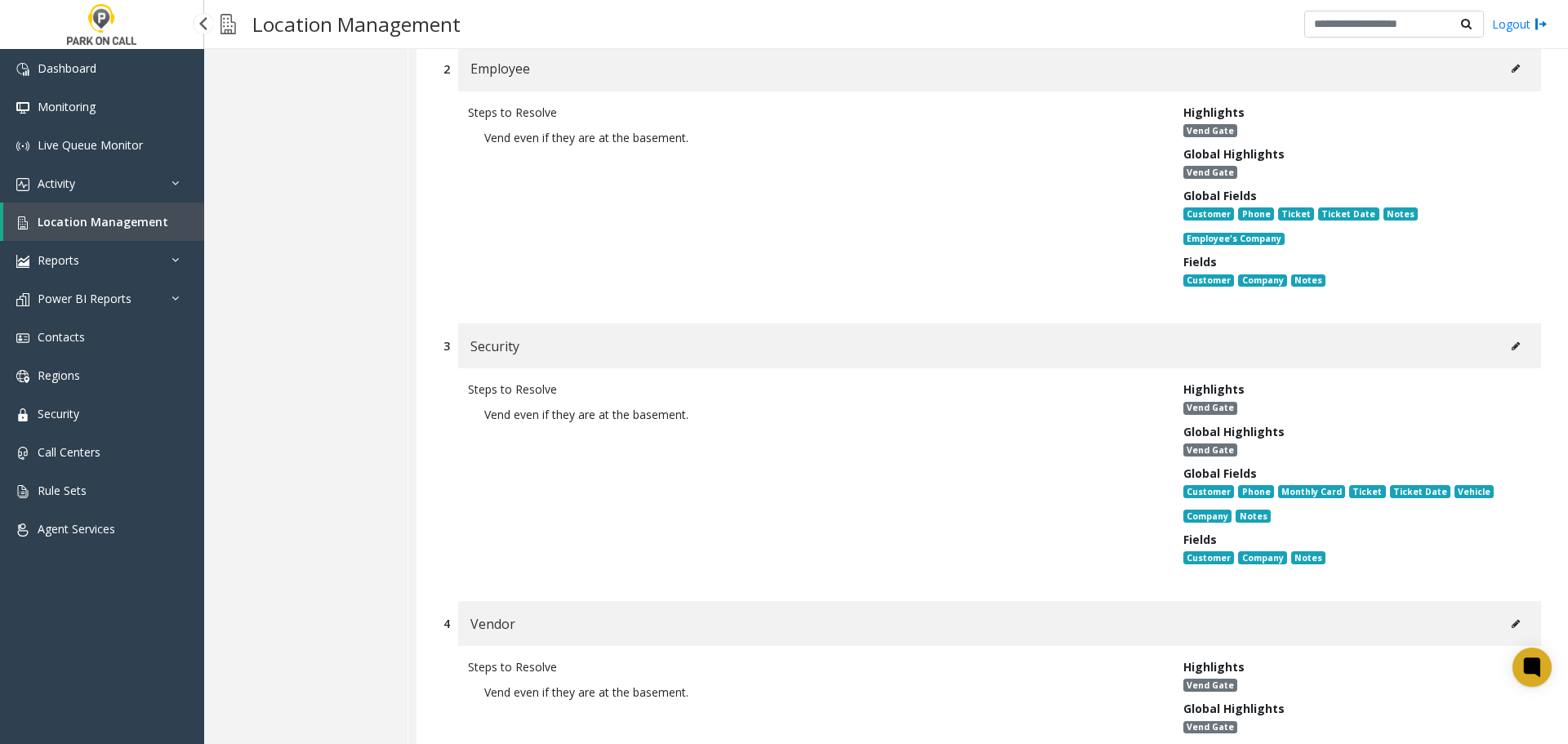
click at [110, 224] on span "Location Management" at bounding box center [102, 222] width 130 height 16
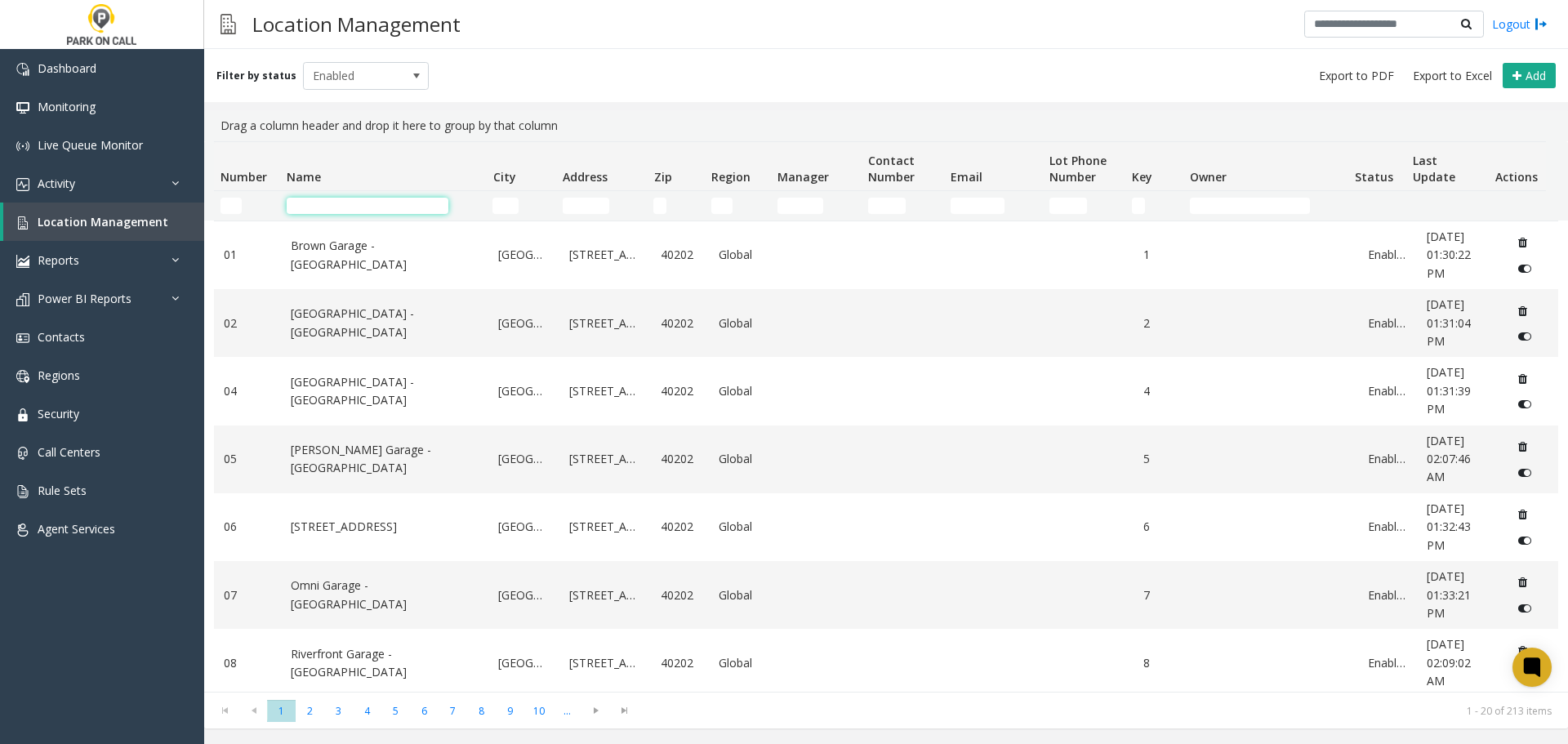
click at [409, 212] on input "Name Filter" at bounding box center [368, 206] width 162 height 17
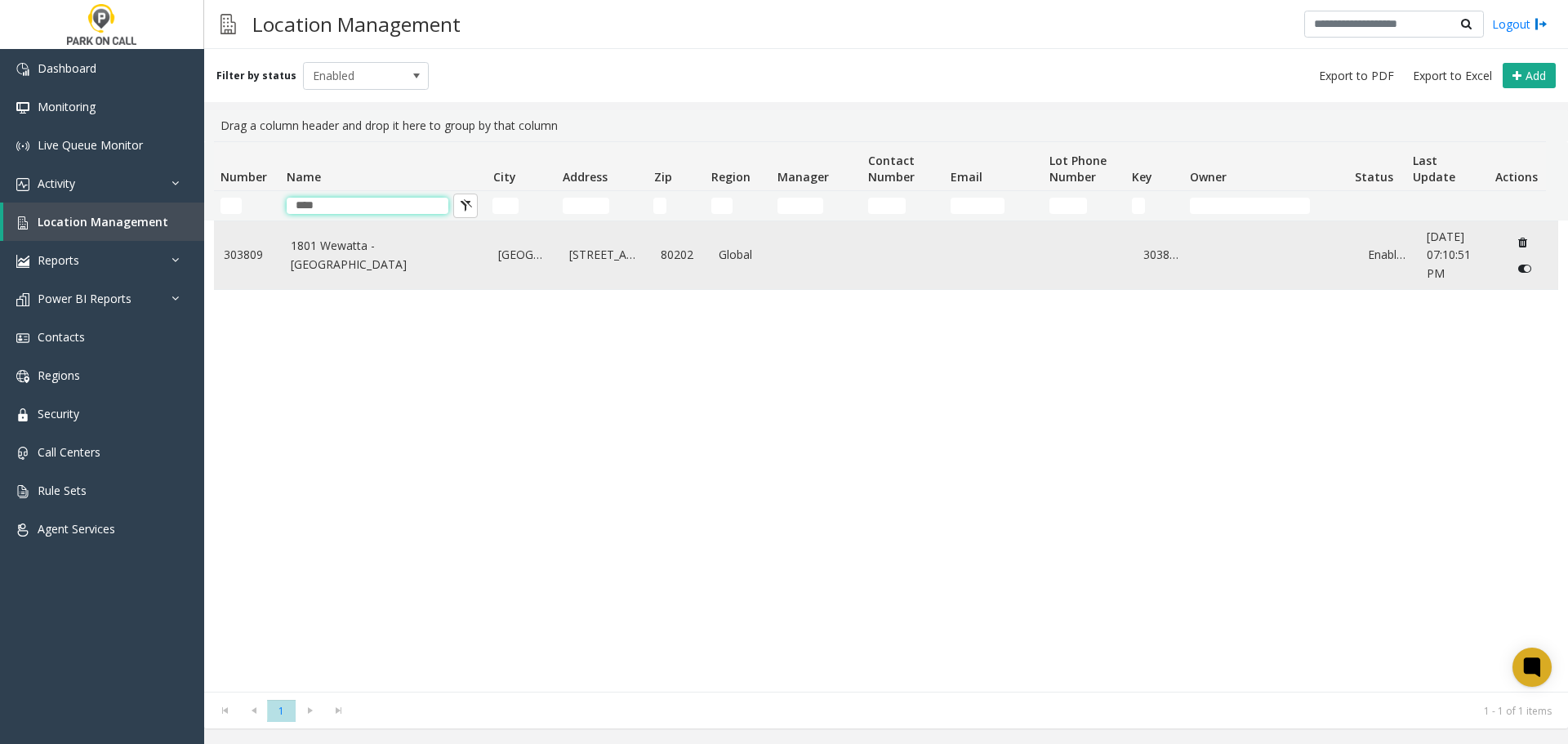
type input "****"
click at [406, 280] on td "1801 Wewatta - Parkwell" at bounding box center [385, 255] width 209 height 68
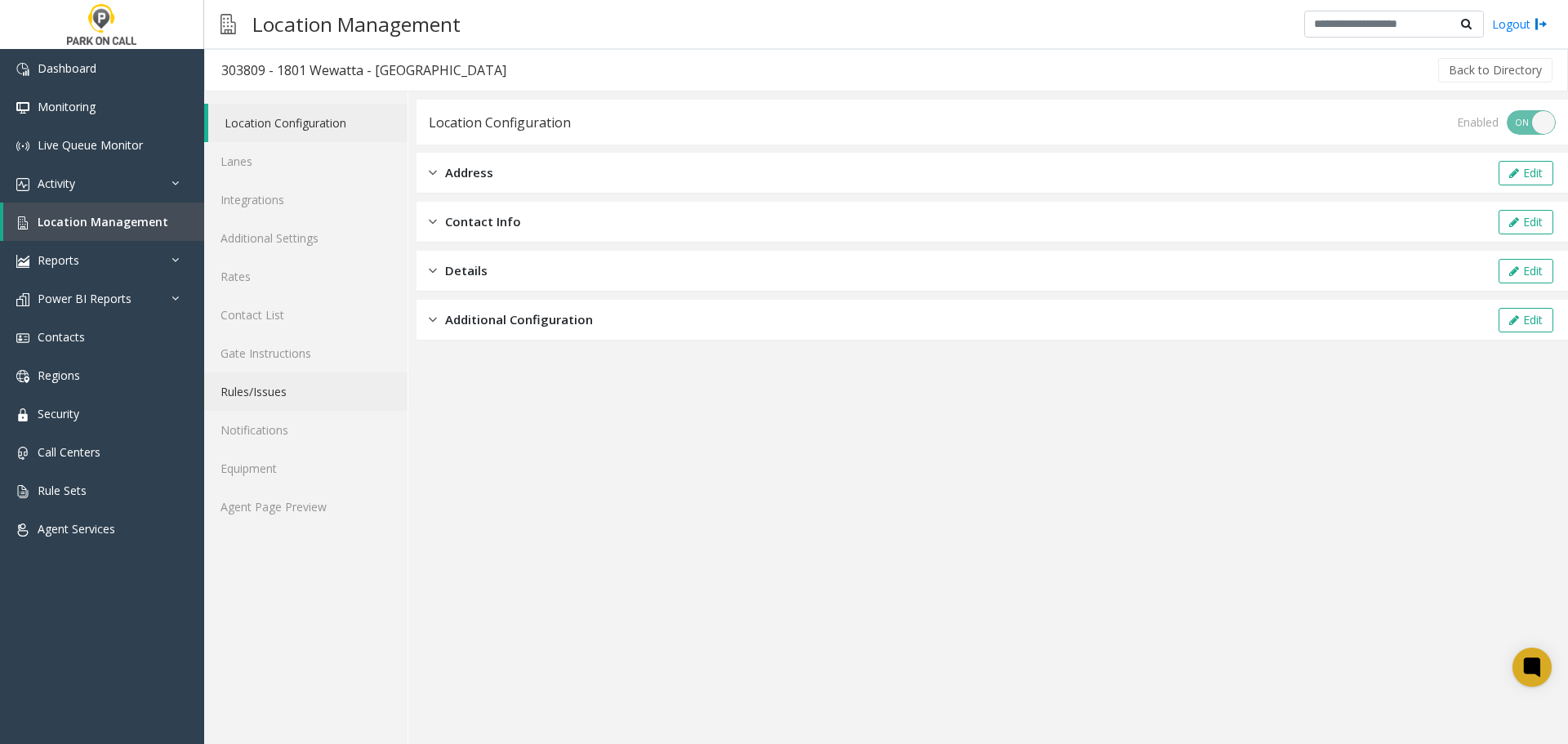
click at [280, 409] on link "Rules/Issues" at bounding box center [305, 391] width 203 height 38
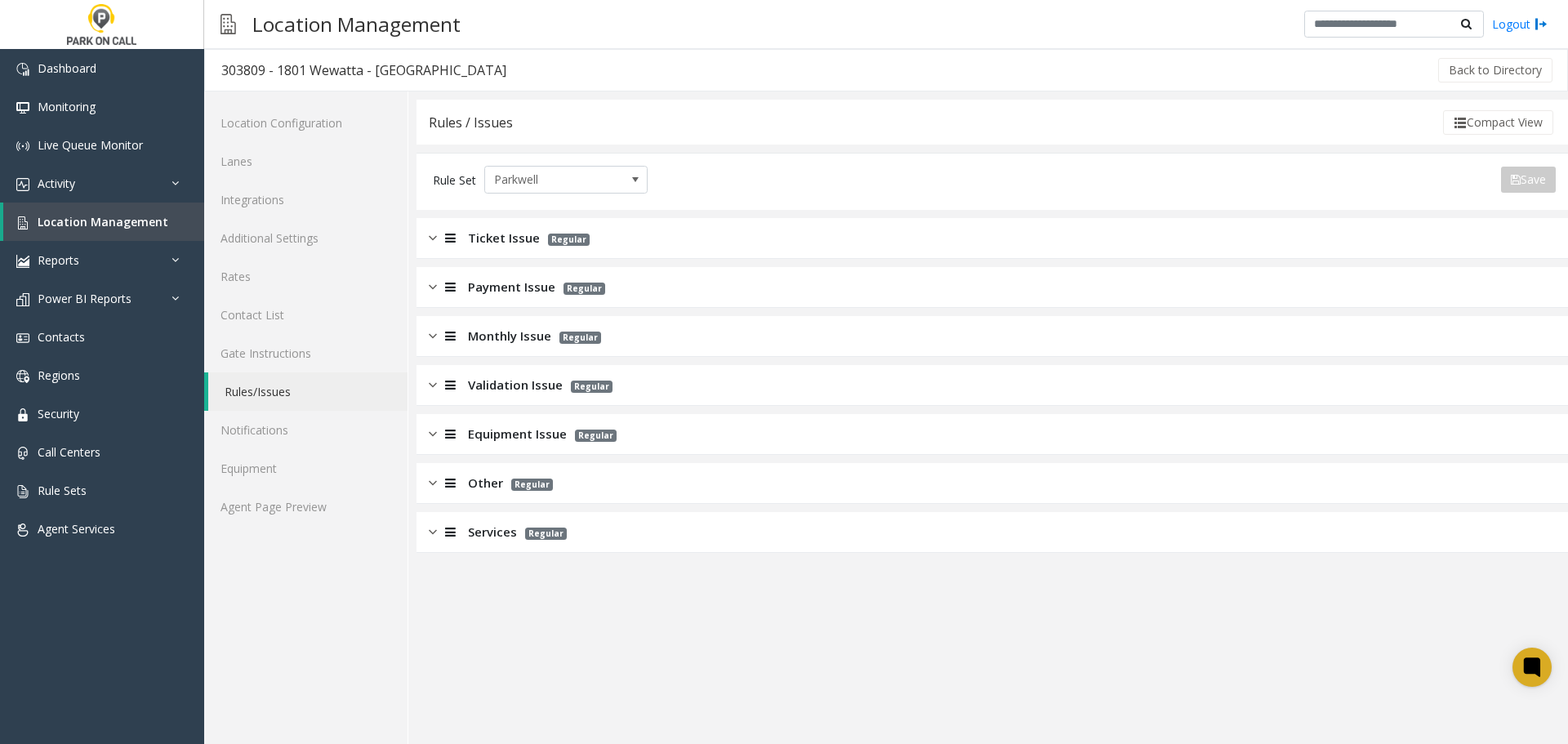
click at [616, 216] on div "Rules / Issues Compact View Rule Set Parkwell Save Export to PDF Export to Exce…" at bounding box center [992, 326] width 1152 height 453
click at [606, 235] on div "Ticket Issue Regular" at bounding box center [992, 238] width 1152 height 41
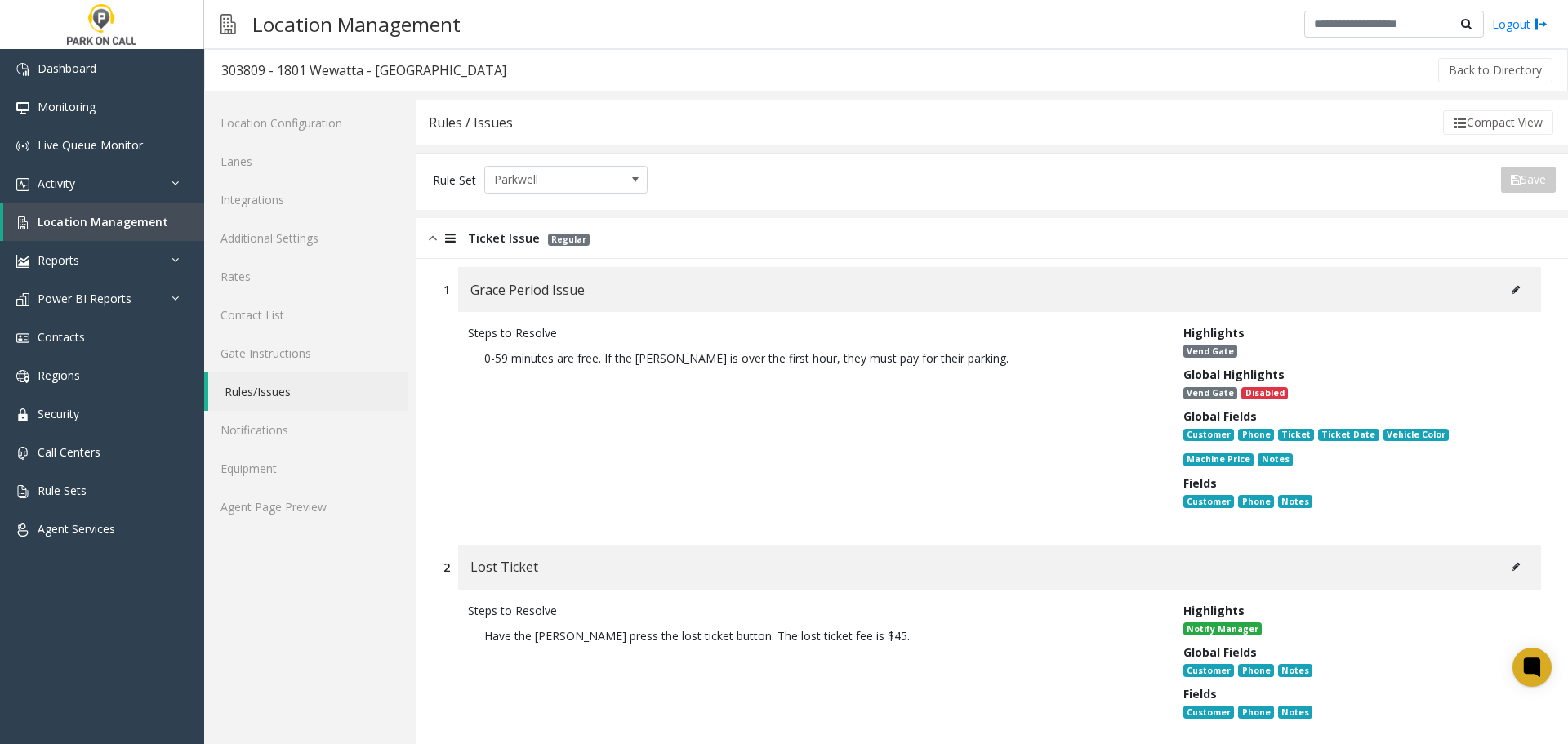
drag, startPoint x: 565, startPoint y: 261, endPoint x: 836, endPoint y: 349, distance: 284.9
click at [899, 346] on div "Steps to Resolve 0-59 minutes are free. If the parker is over the first hour, t…" at bounding box center [813, 420] width 715 height 192
click at [836, 349] on p "0-59 minutes are free. If the parker is over the first hour, they must pay for …" at bounding box center [814, 358] width 691 height 34
drag, startPoint x: 677, startPoint y: 405, endPoint x: 630, endPoint y: 427, distance: 51.9
drag, startPoint x: 630, startPoint y: 427, endPoint x: 763, endPoint y: 540, distance: 174.5
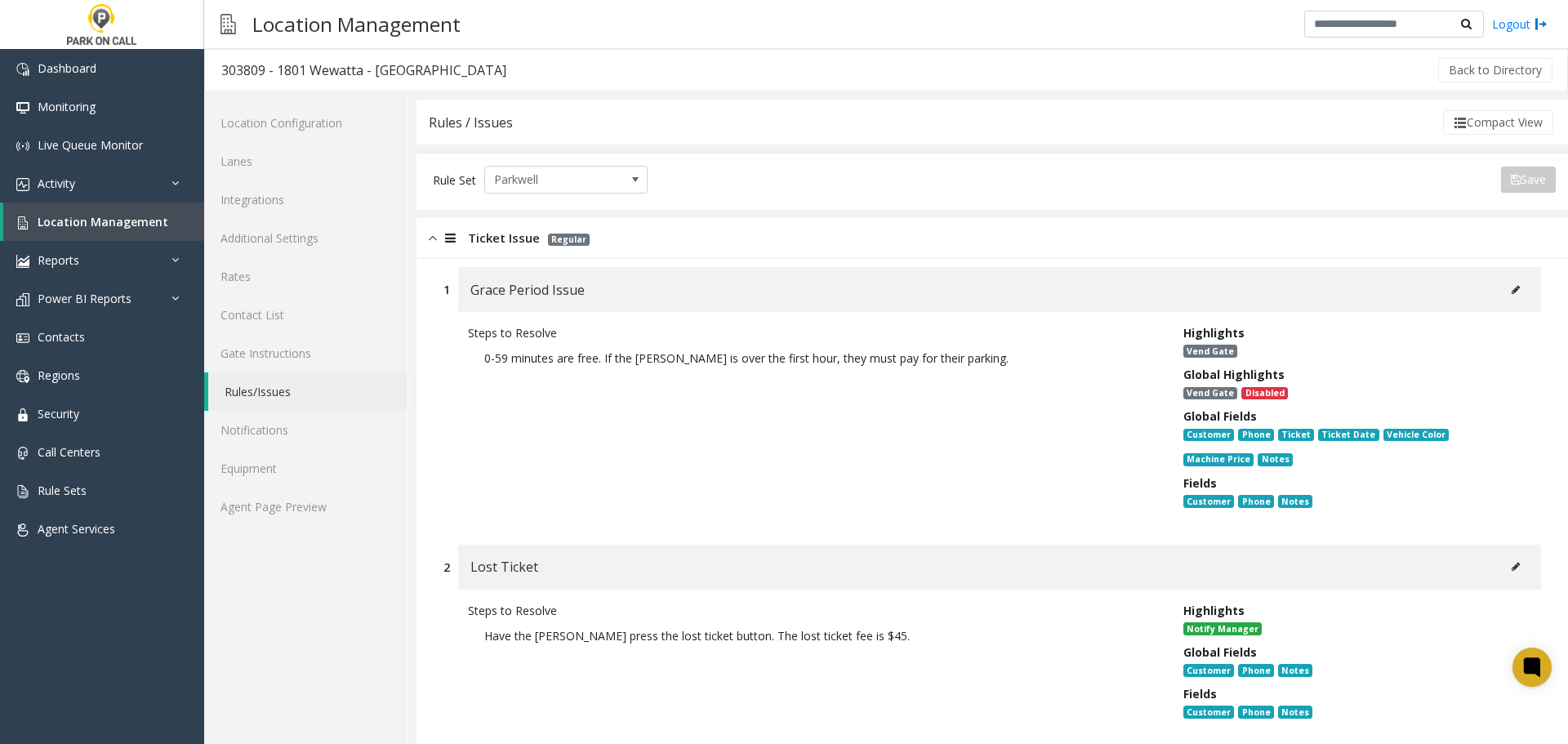
drag, startPoint x: 496, startPoint y: 123, endPoint x: 455, endPoint y: 163, distance: 57.3
drag, startPoint x: 455, startPoint y: 163, endPoint x: 396, endPoint y: 227, distance: 87.0
drag, startPoint x: 396, startPoint y: 227, endPoint x: 791, endPoint y: 396, distance: 429.6
click at [791, 396] on div "Steps to Resolve 0-59 minutes are free. If the parker is over the first hour, t…" at bounding box center [813, 420] width 715 height 192
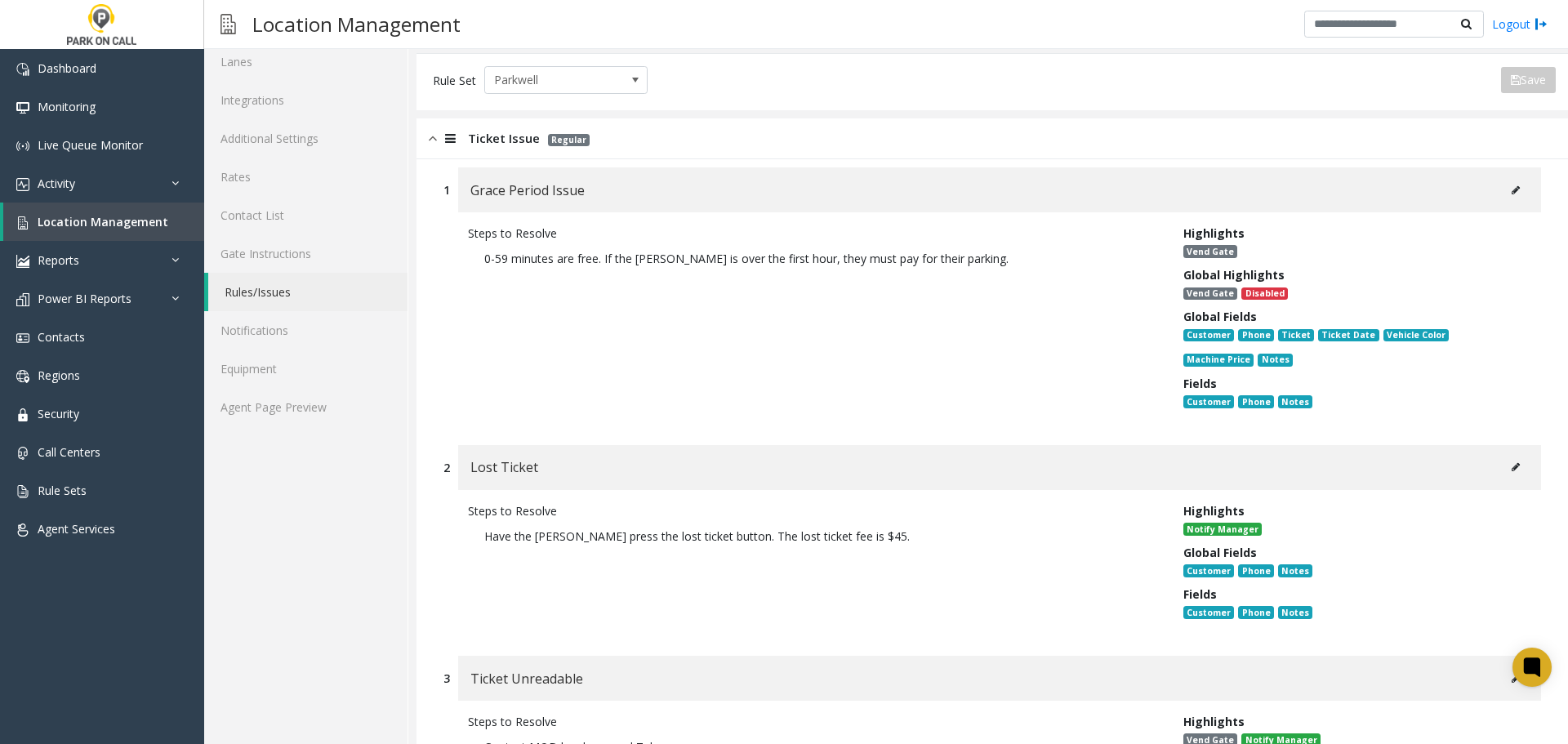
scroll to position [245, 0]
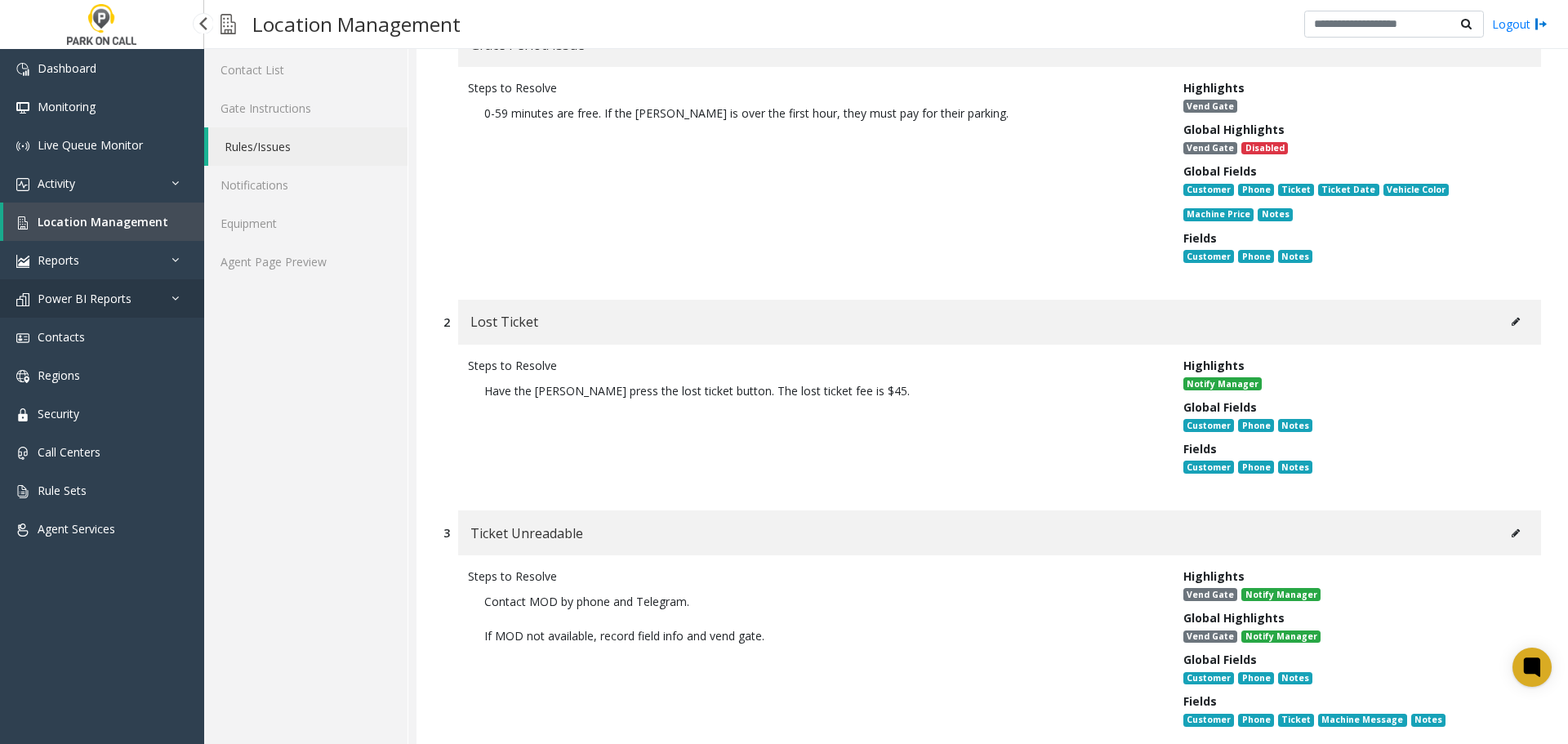
click at [78, 286] on link "Power BI Reports" at bounding box center [101, 298] width 204 height 38
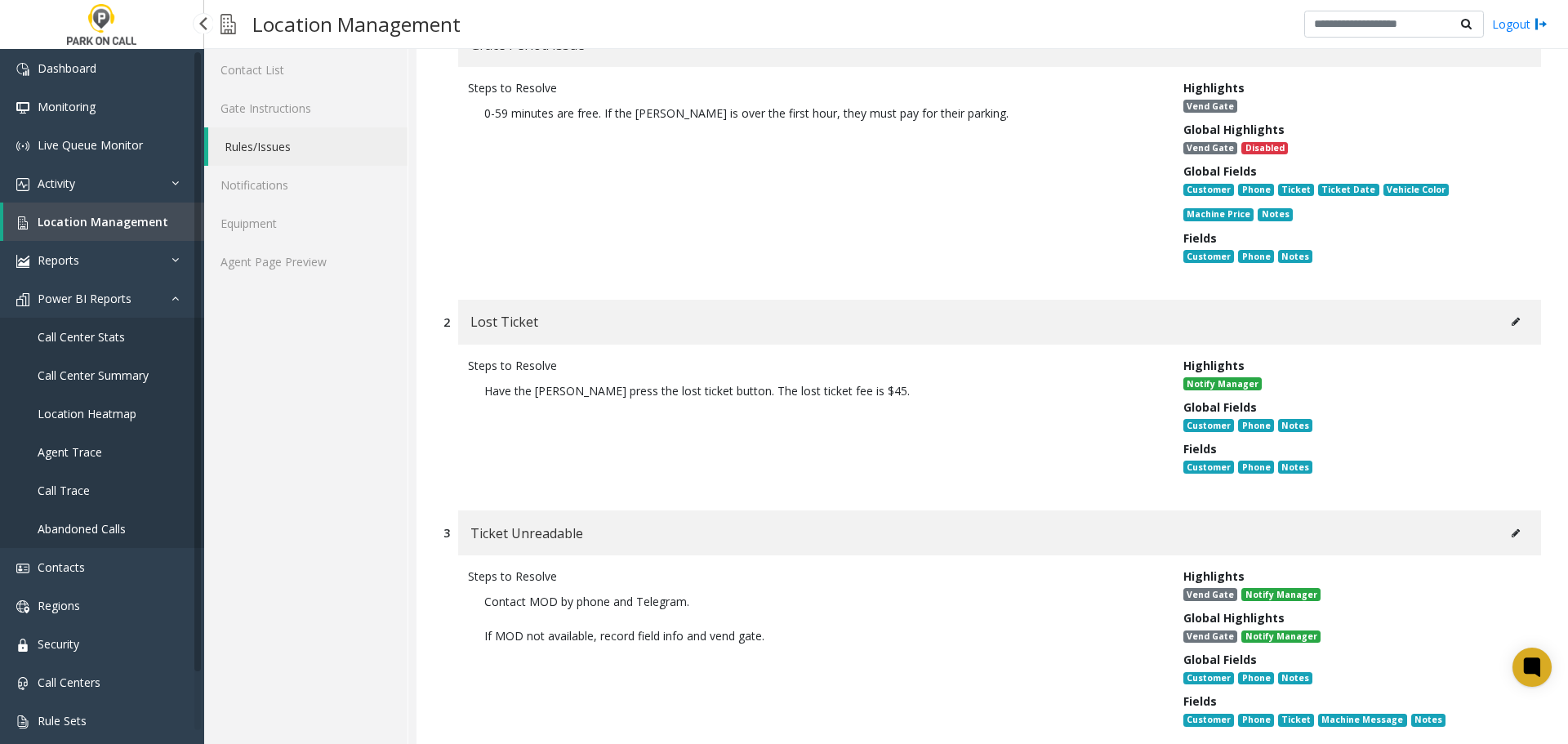
click at [84, 233] on link "Location Management" at bounding box center [104, 222] width 201 height 38
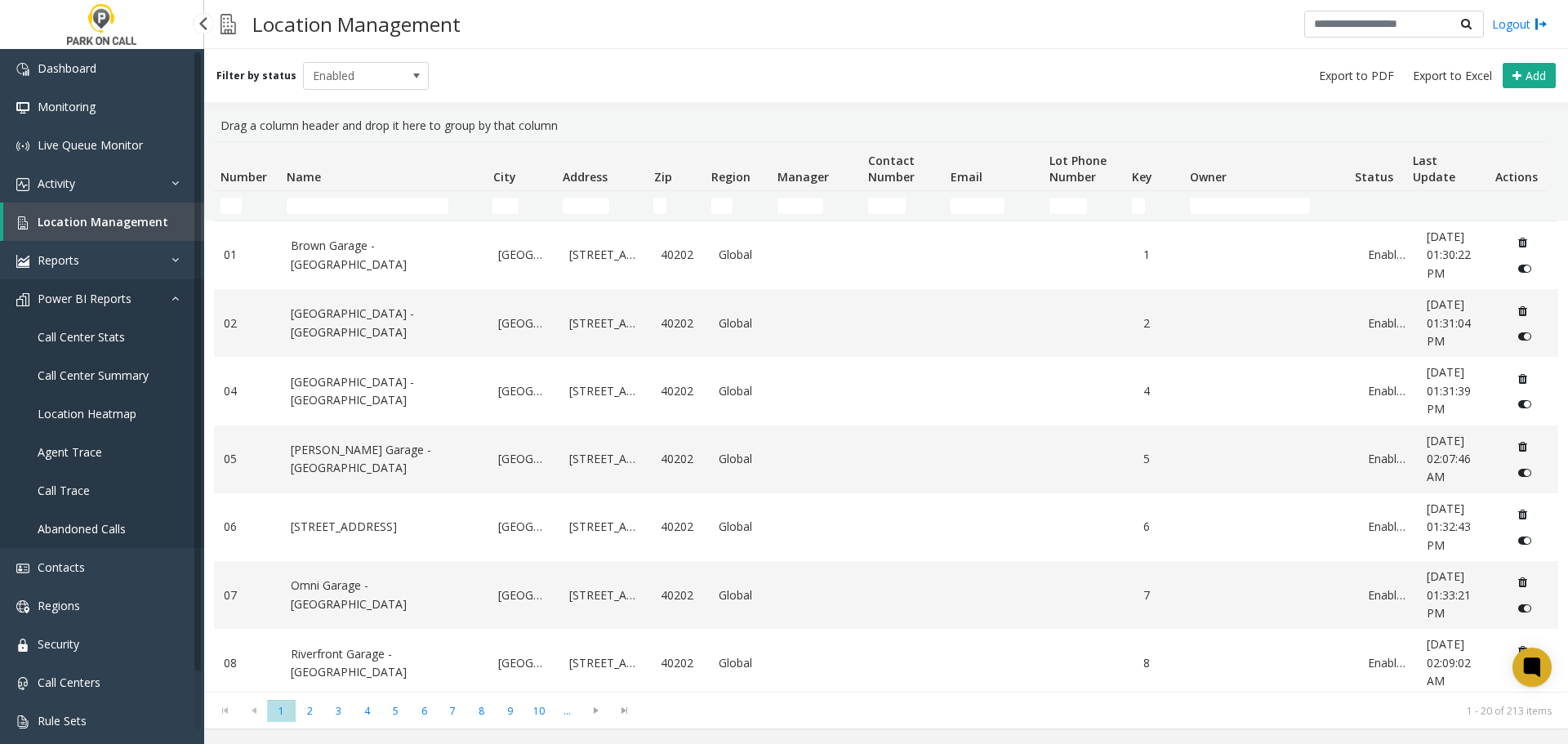
click at [169, 297] on link "Power BI Reports" at bounding box center [101, 298] width 204 height 38
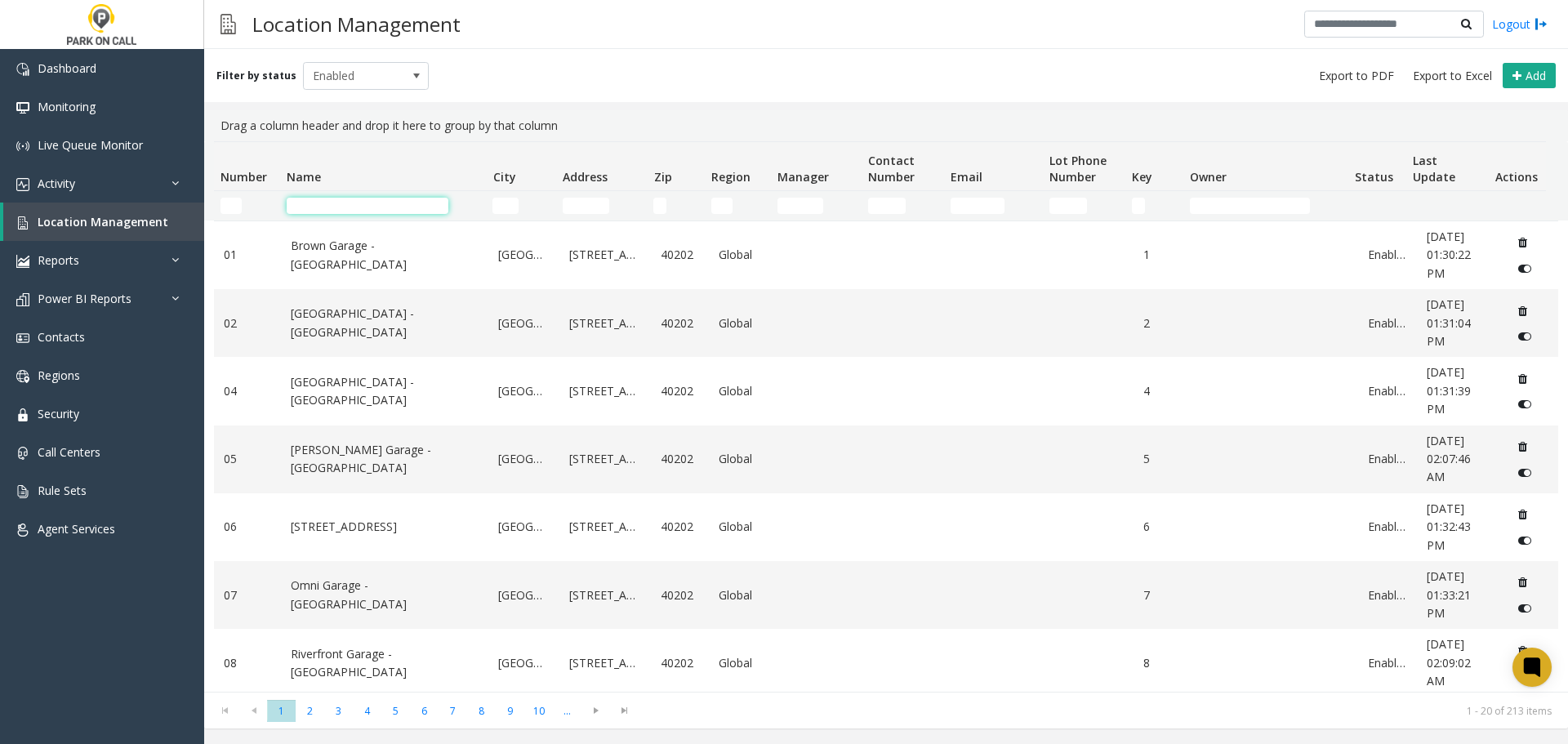
click at [322, 205] on input "Name Filter" at bounding box center [368, 206] width 162 height 17
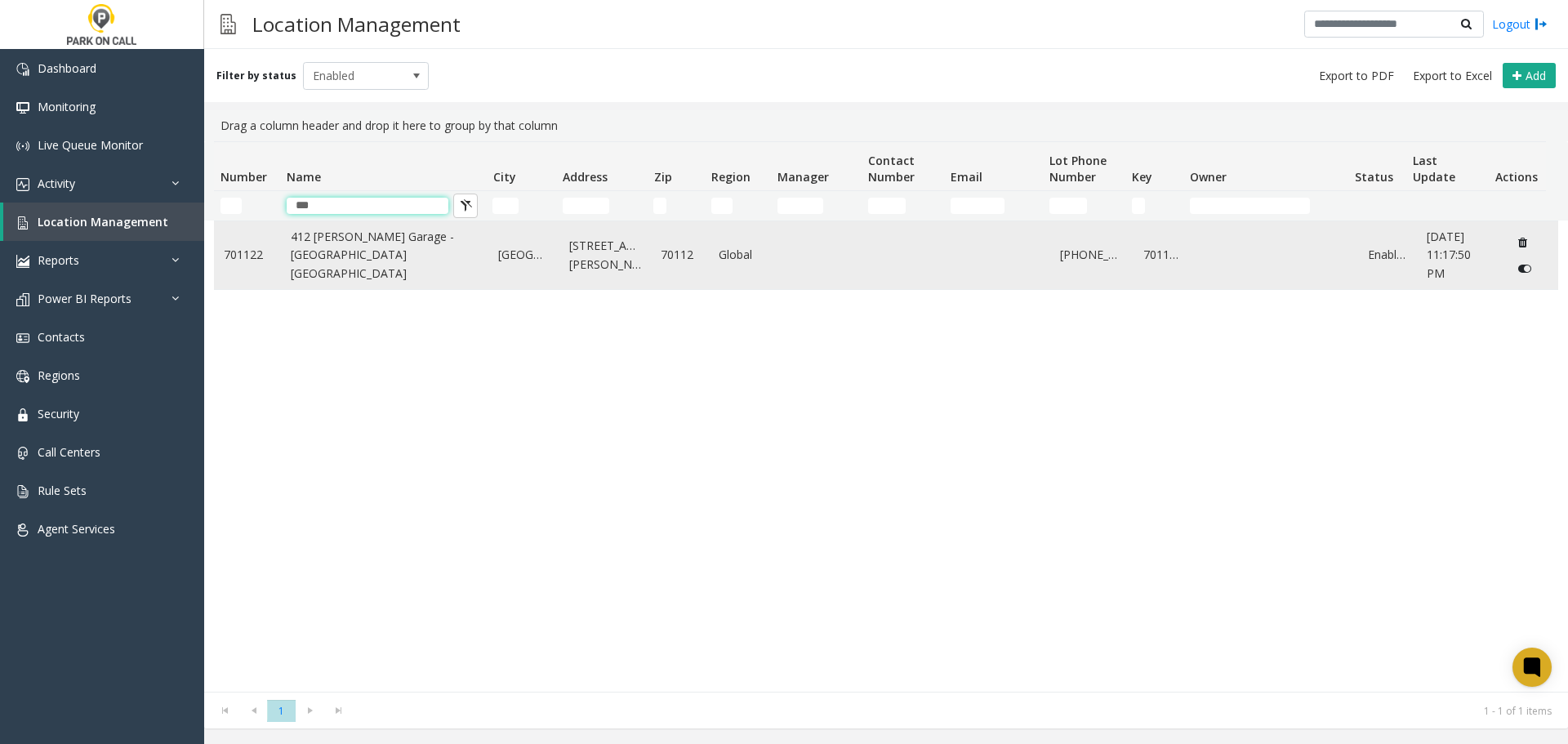
type input "***"
click at [366, 281] on td "412 O'Keefe Garage - Universal Parking New Orleans" at bounding box center [385, 255] width 209 height 68
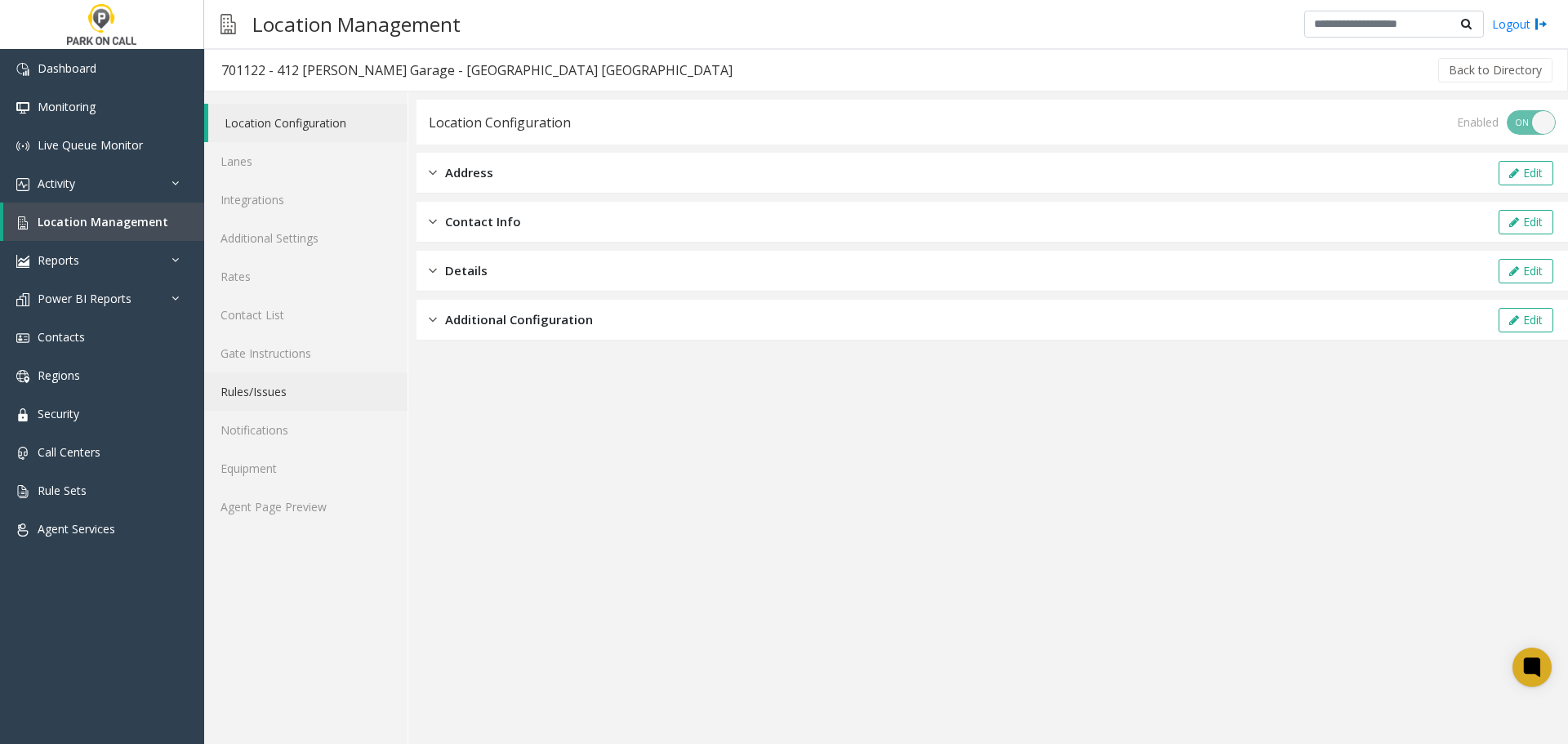
click at [301, 389] on link "Rules/Issues" at bounding box center [305, 391] width 203 height 38
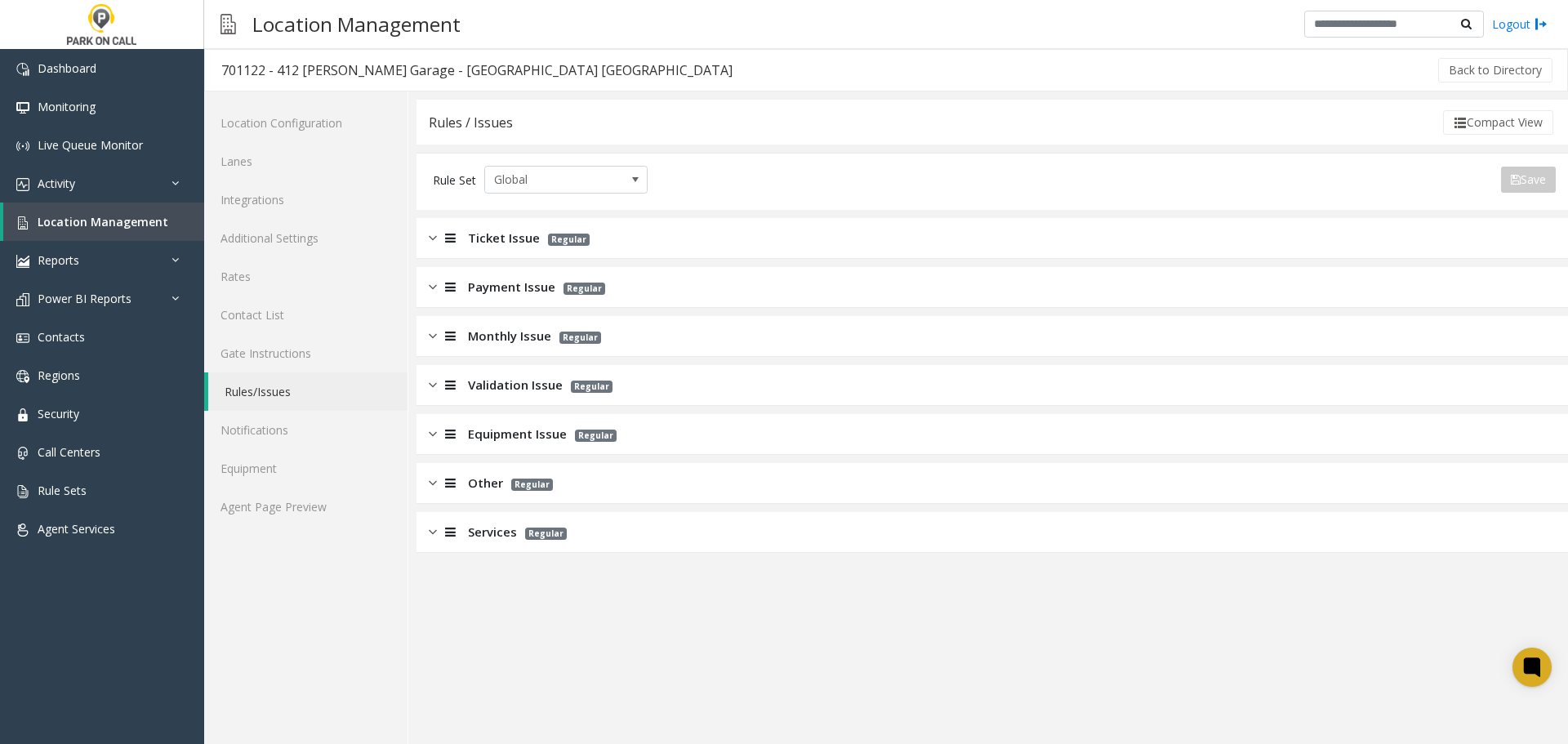
click at [603, 534] on div "Services Regular" at bounding box center [992, 533] width 1152 height 41
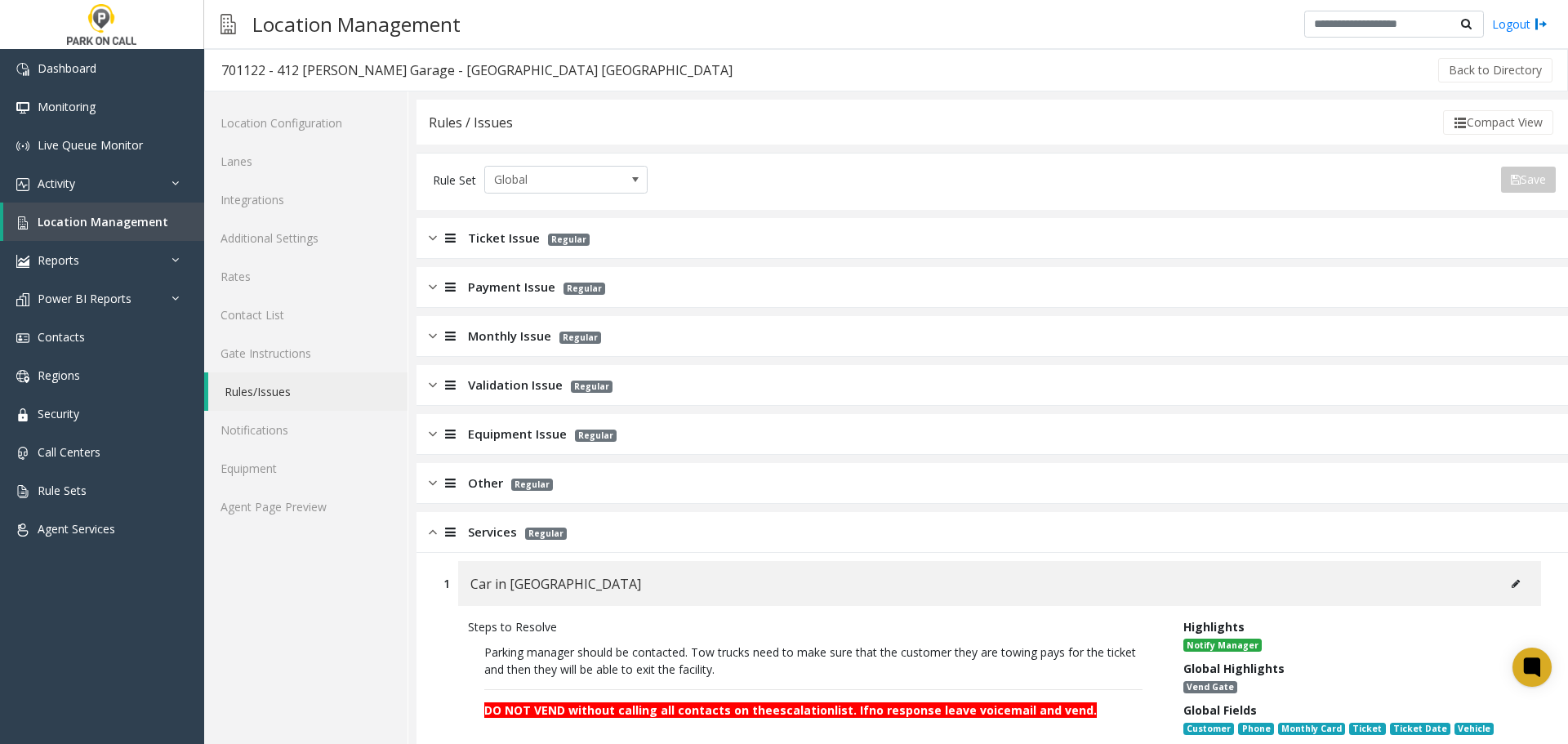
click at [603, 534] on div "Services Regular" at bounding box center [992, 533] width 1152 height 41
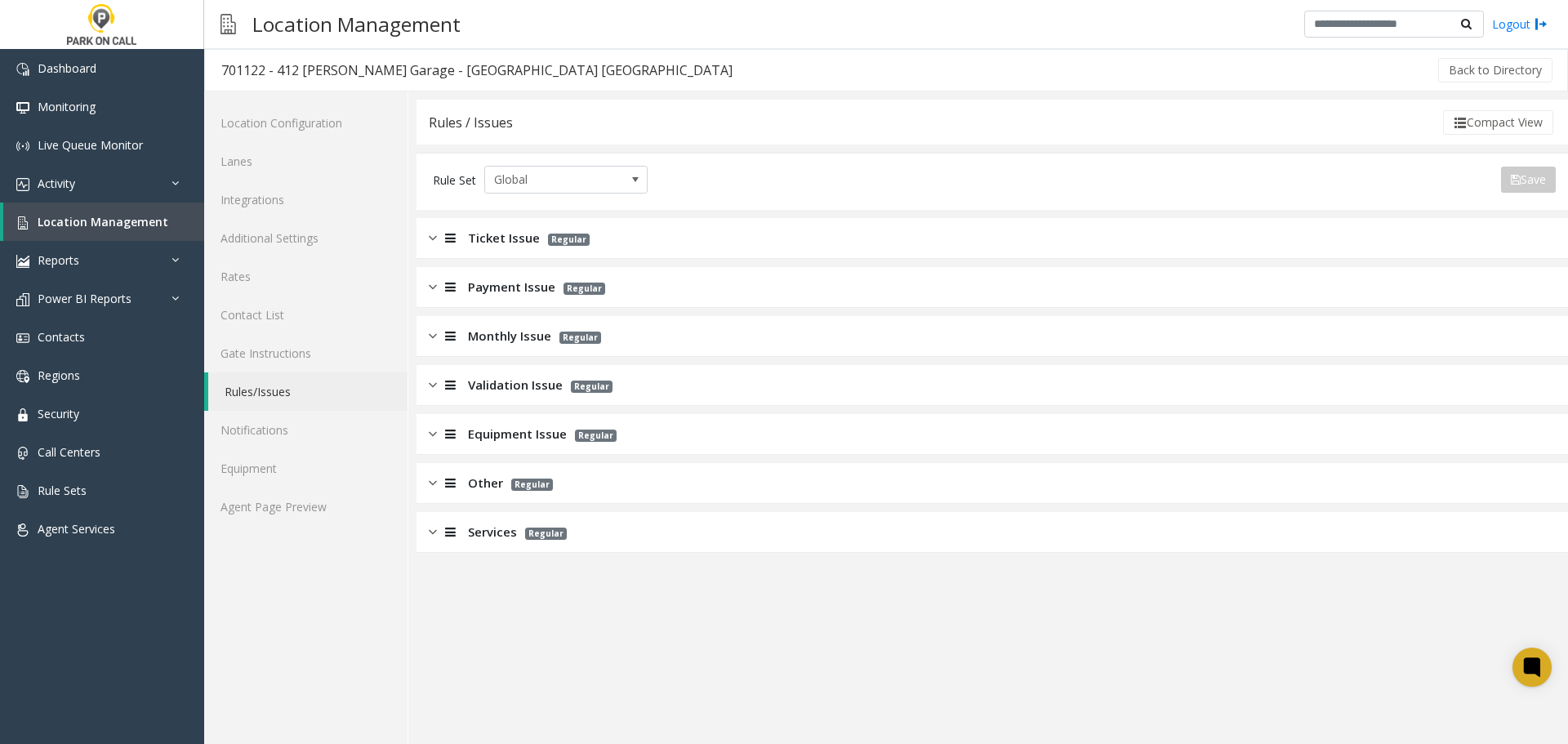
click at [635, 271] on div "Payment Issue Regular" at bounding box center [992, 288] width 1152 height 41
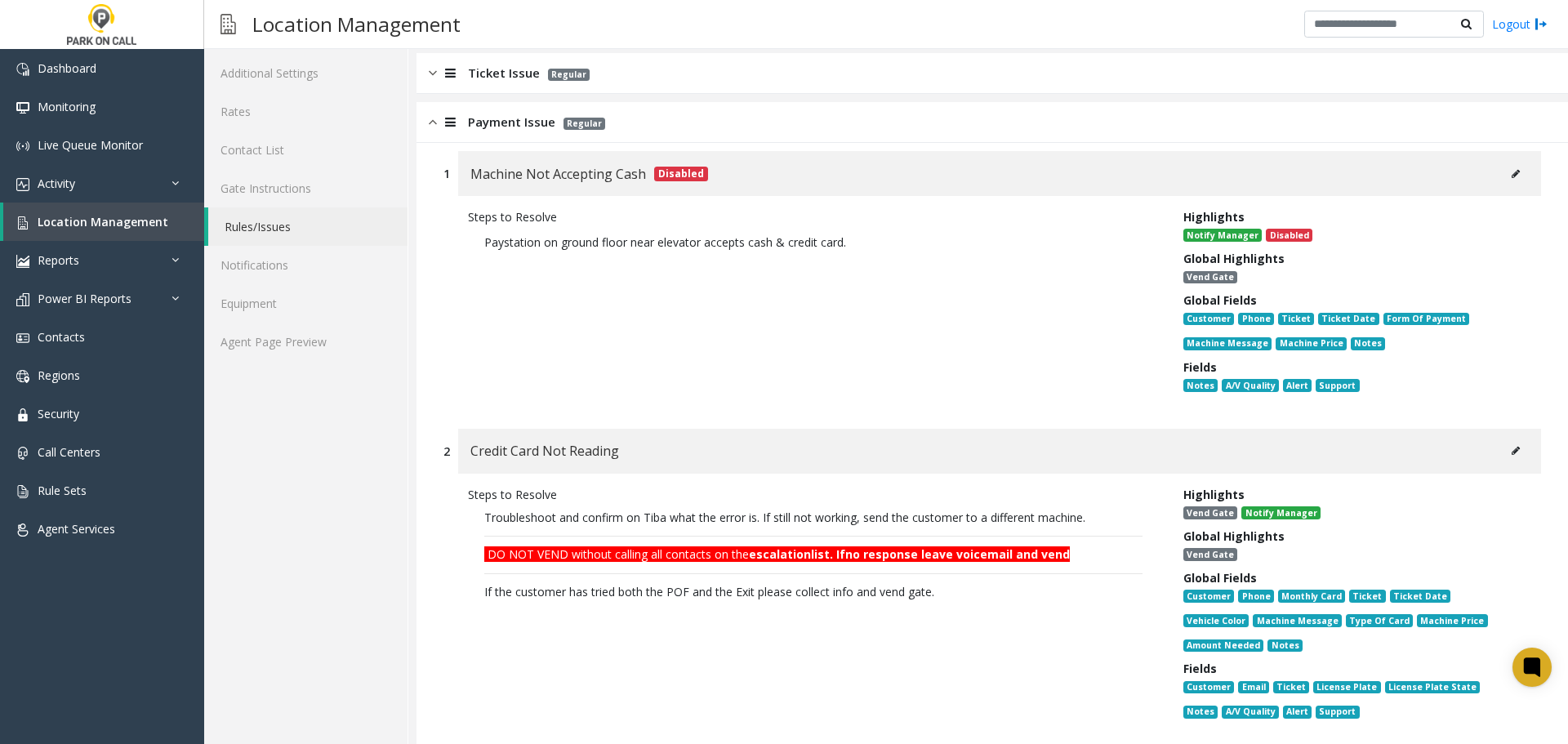
scroll to position [163, 0]
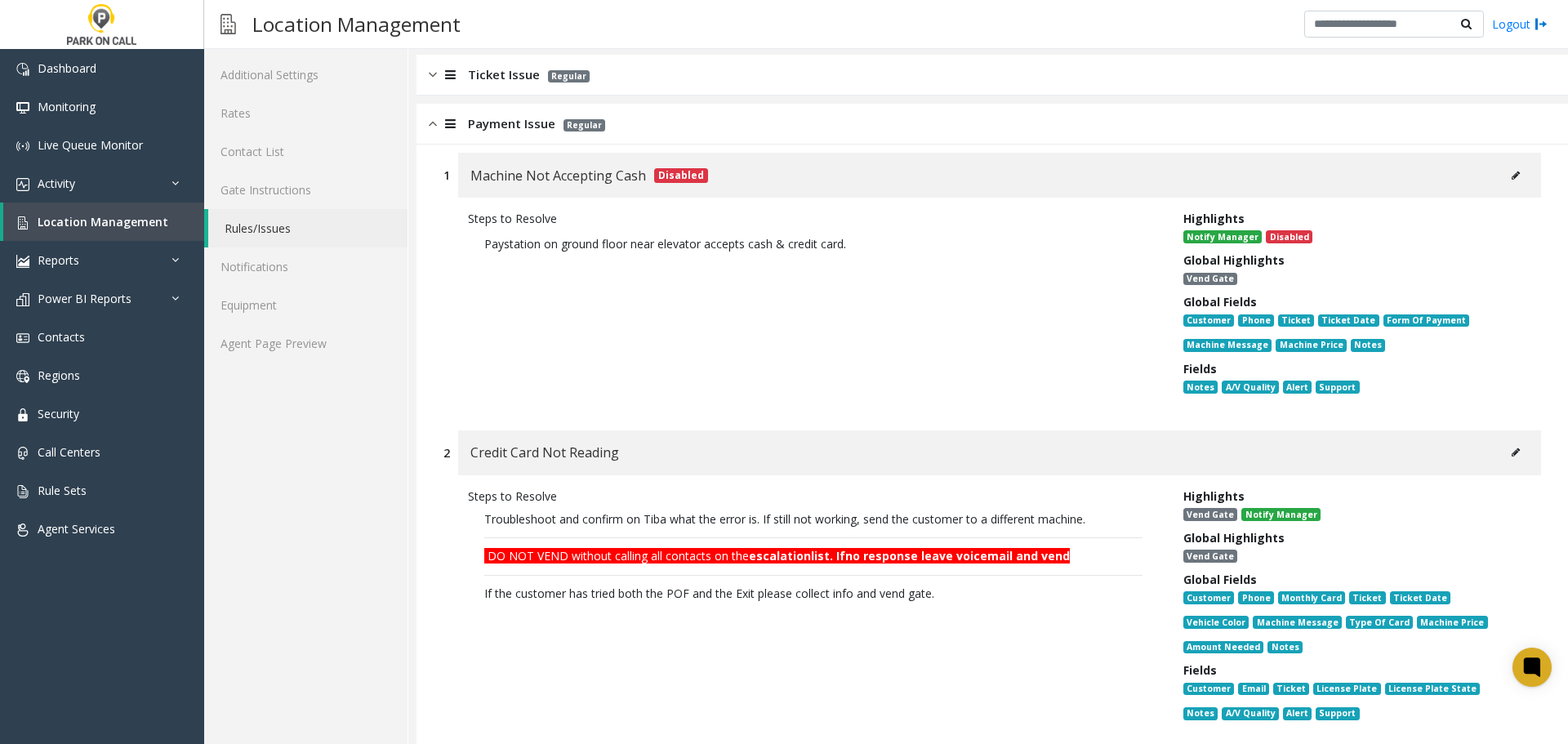
click at [1518, 170] on div "Machine Not Accepting Cash Disabled" at bounding box center [999, 175] width 1083 height 45
click at [1514, 173] on button at bounding box center [1516, 175] width 26 height 24
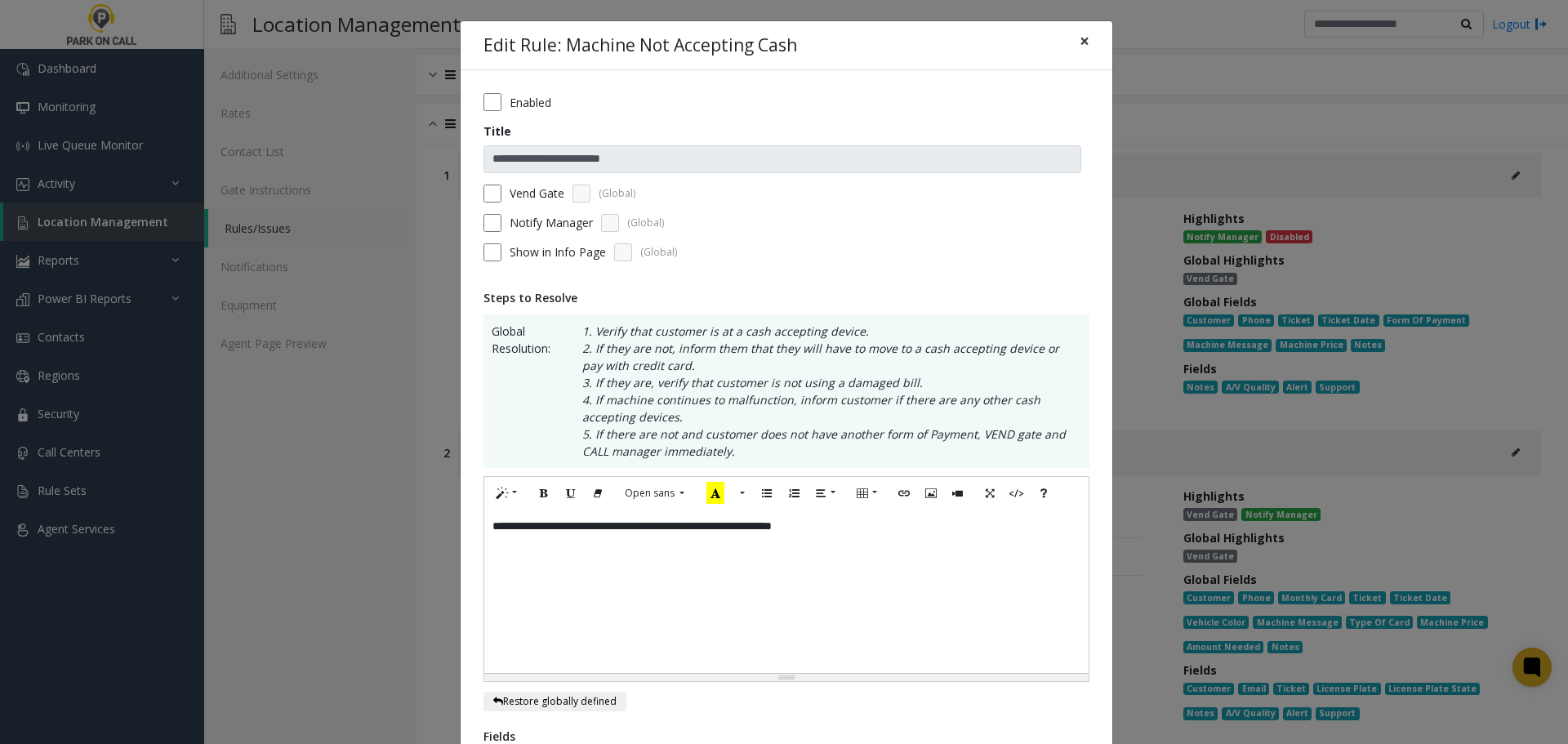
click at [1080, 37] on span "×" at bounding box center [1085, 41] width 10 height 23
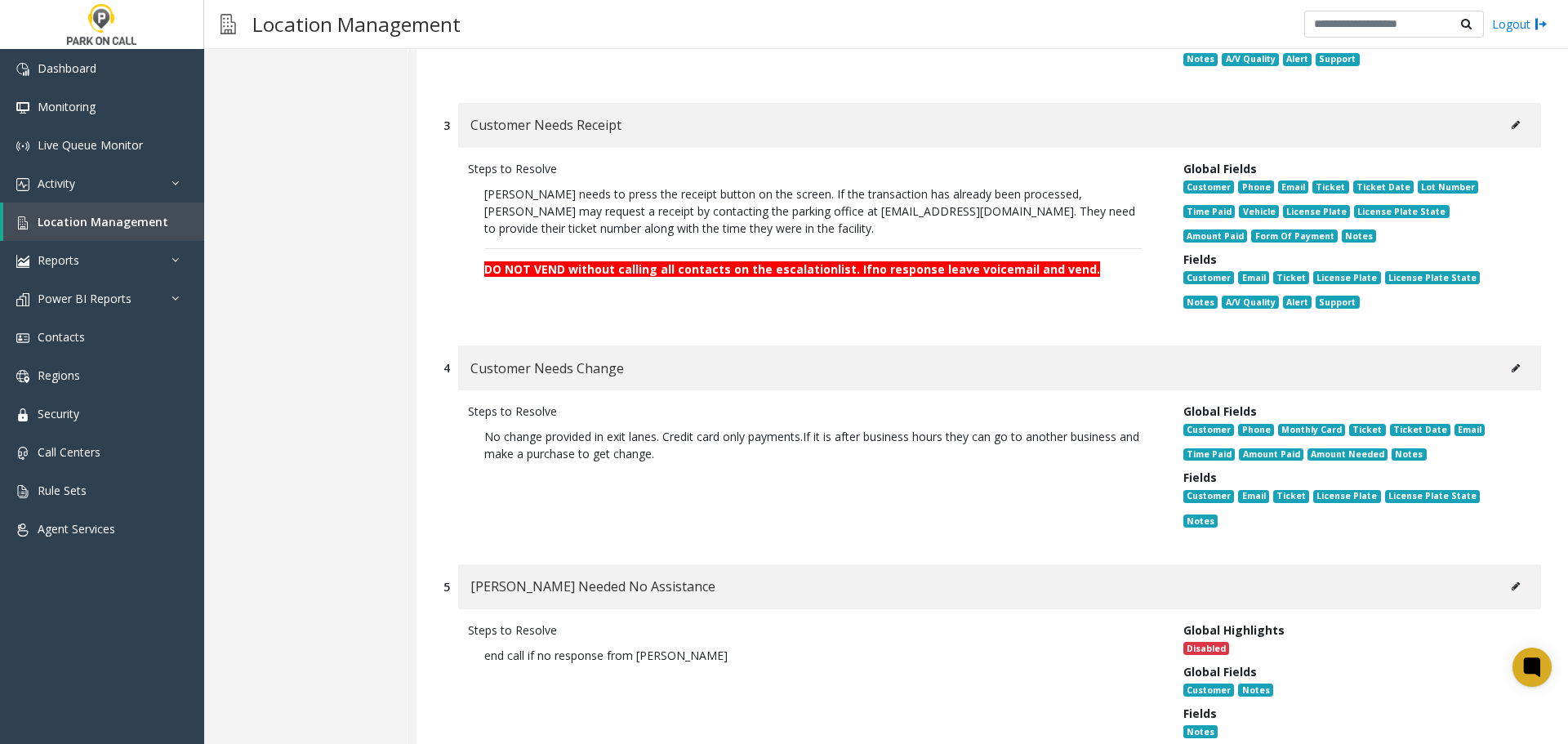
scroll to position [82, 0]
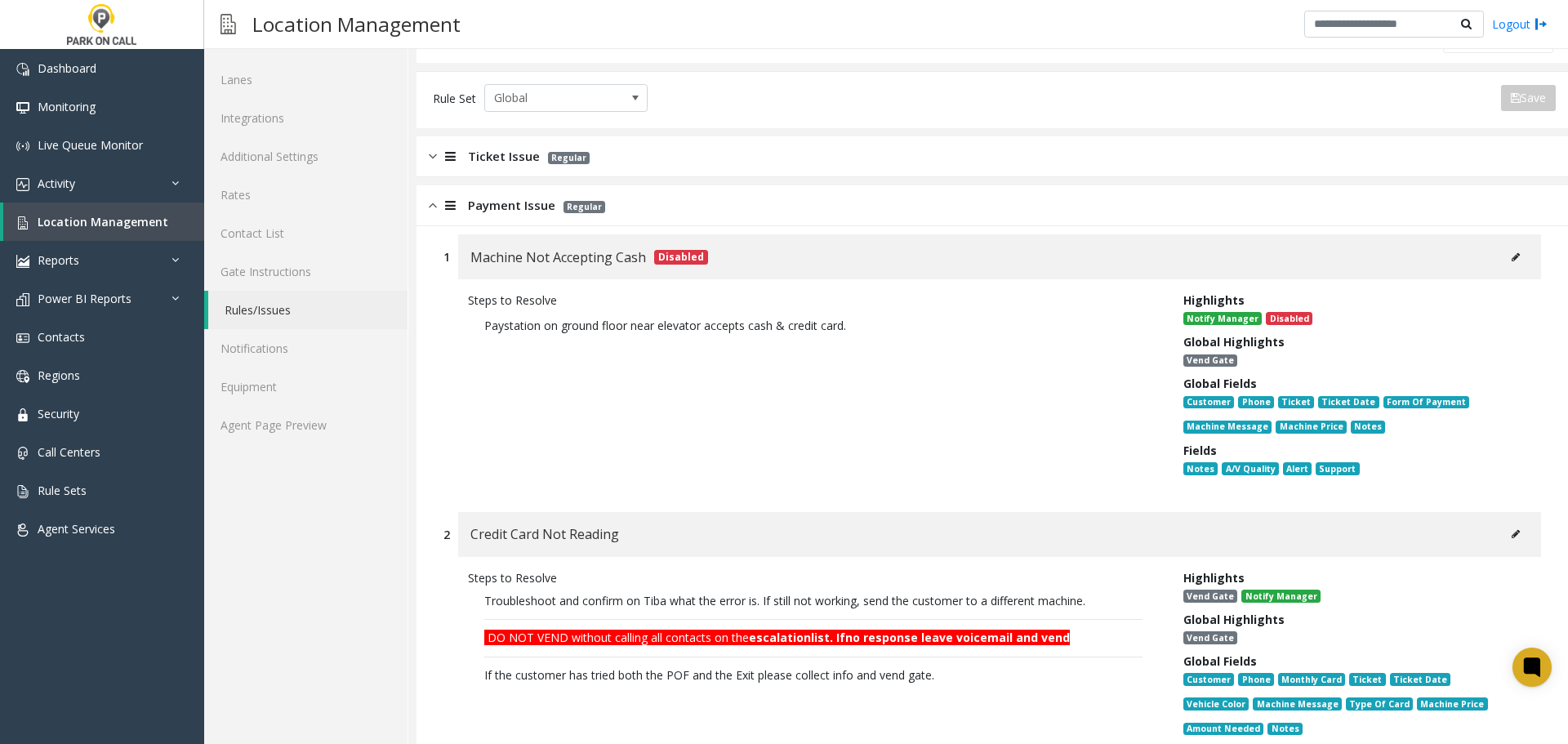
click at [672, 206] on div "Payment Issue Regular" at bounding box center [992, 206] width 1152 height 41
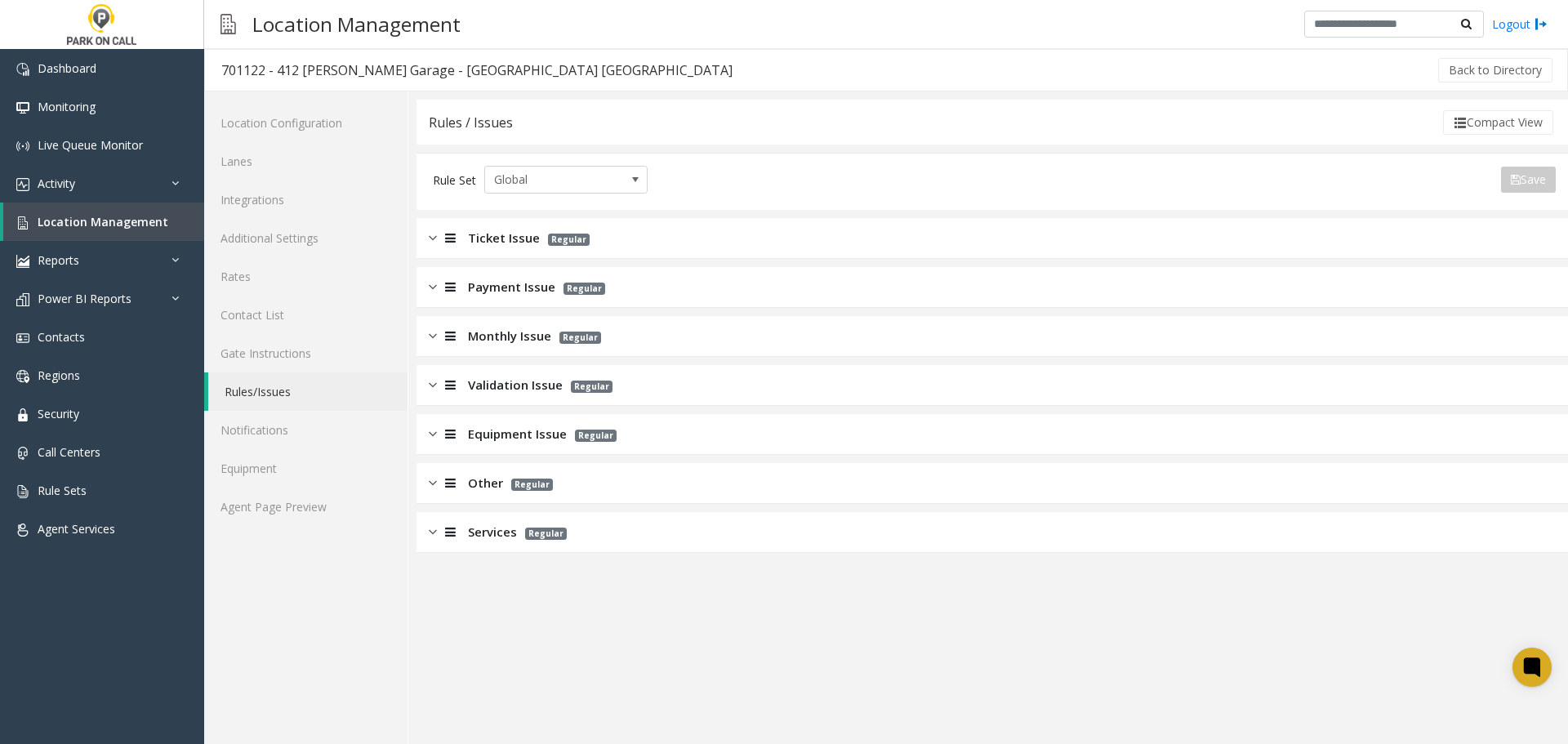
click at [605, 433] on span "Regular" at bounding box center [596, 435] width 42 height 12
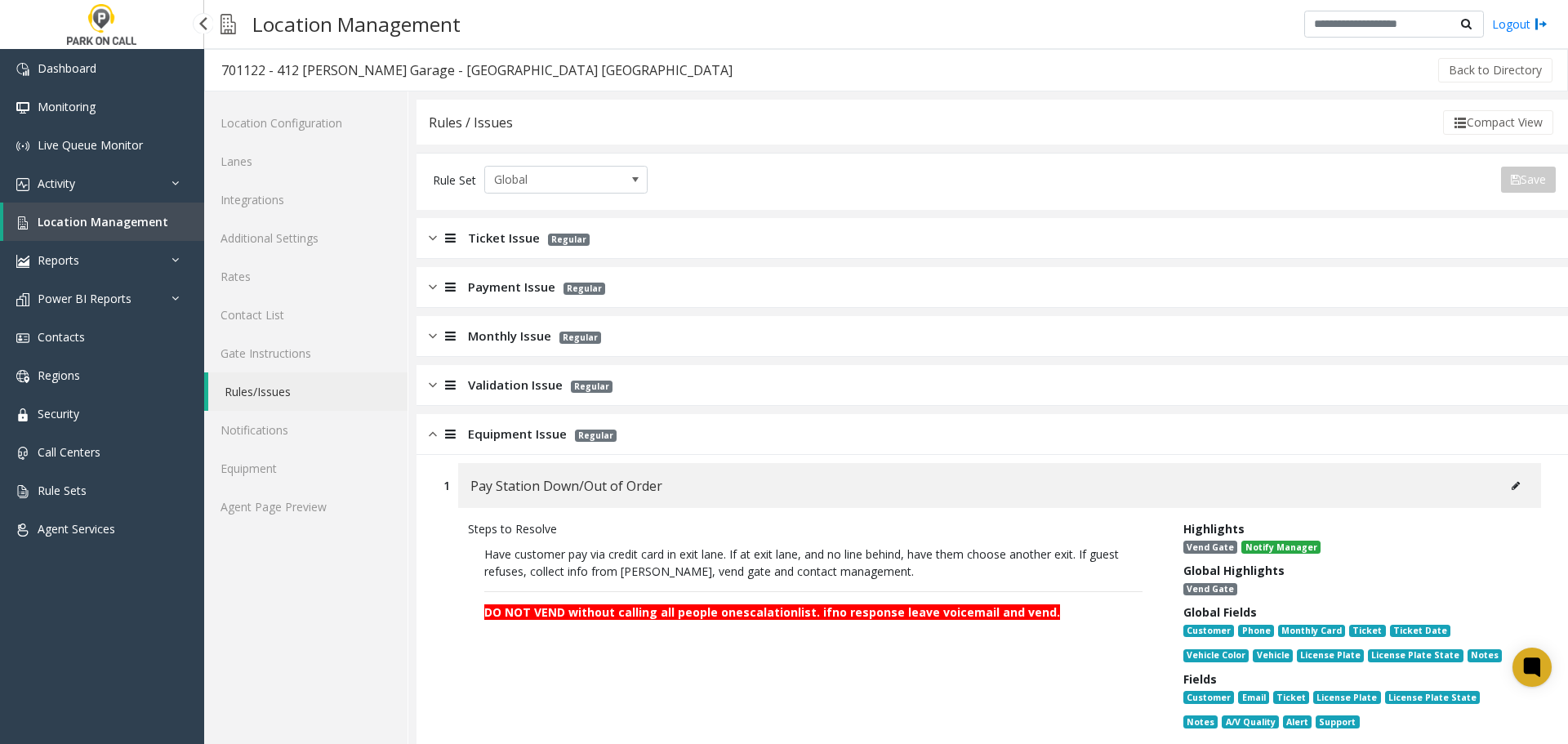
click at [138, 223] on span "Location Management" at bounding box center [102, 222] width 130 height 16
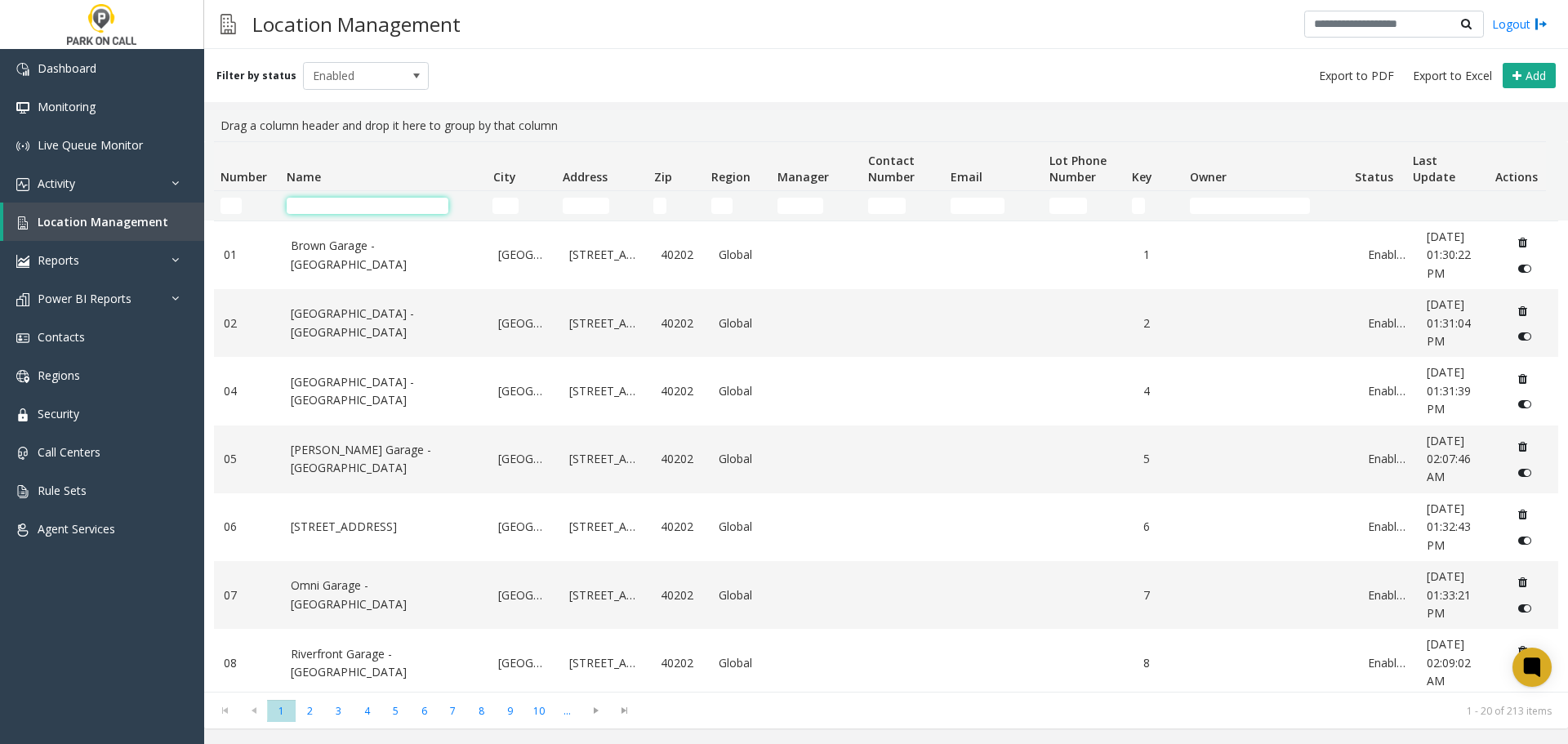
click at [391, 210] on input "Name Filter" at bounding box center [368, 206] width 162 height 17
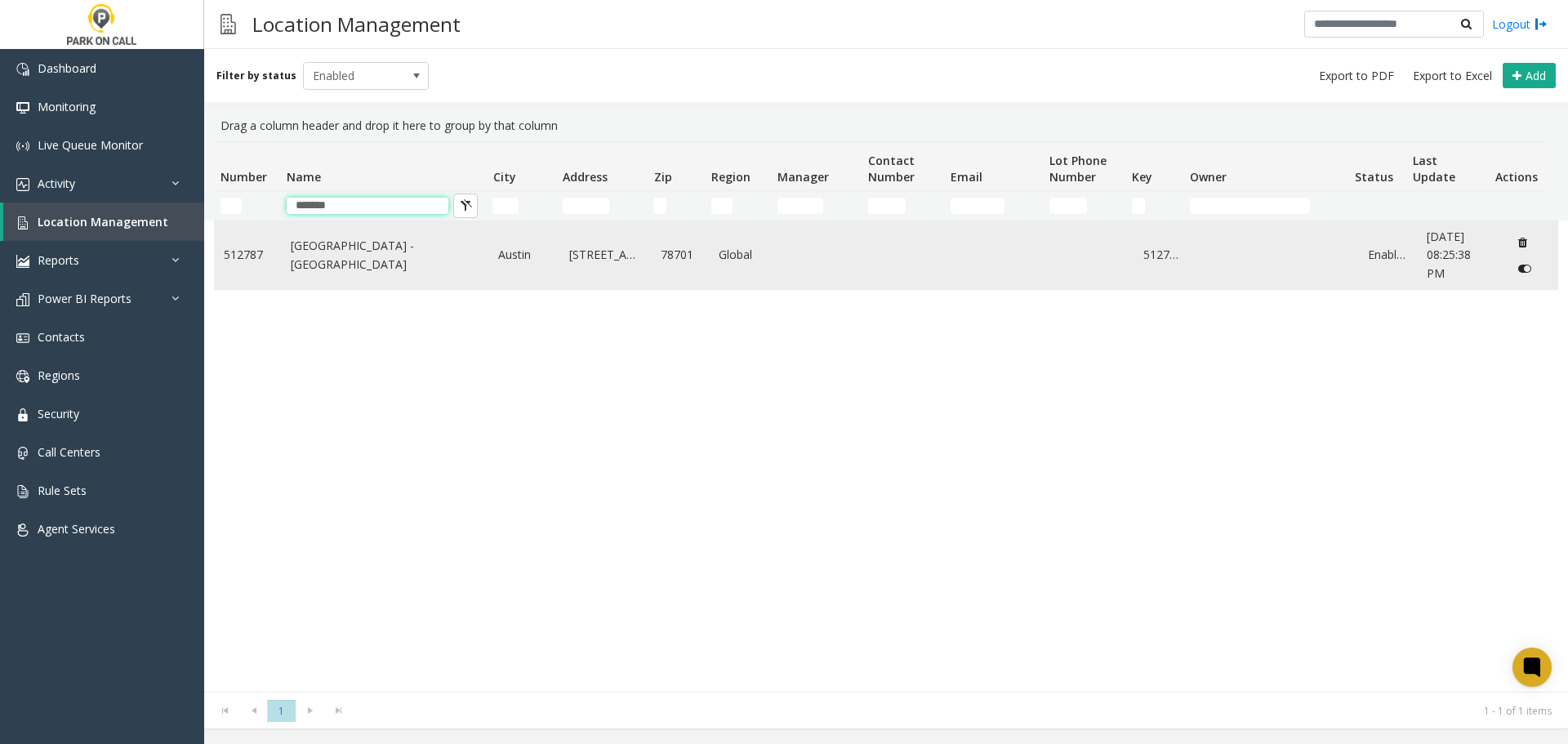
type input "*******"
click at [322, 274] on td "Procore Tower - Peak Parking" at bounding box center [385, 255] width 209 height 68
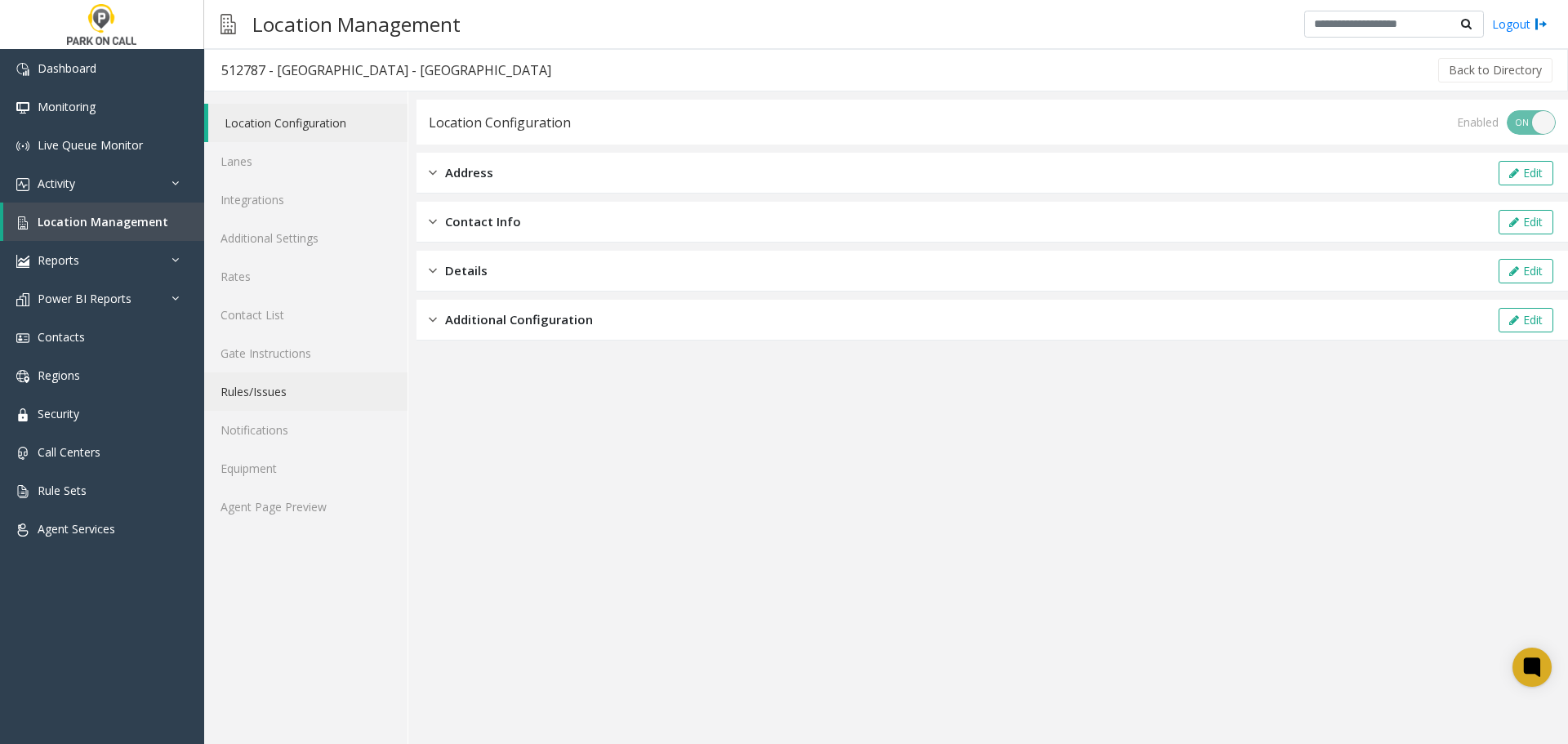
click at [276, 401] on link "Rules/Issues" at bounding box center [305, 391] width 203 height 38
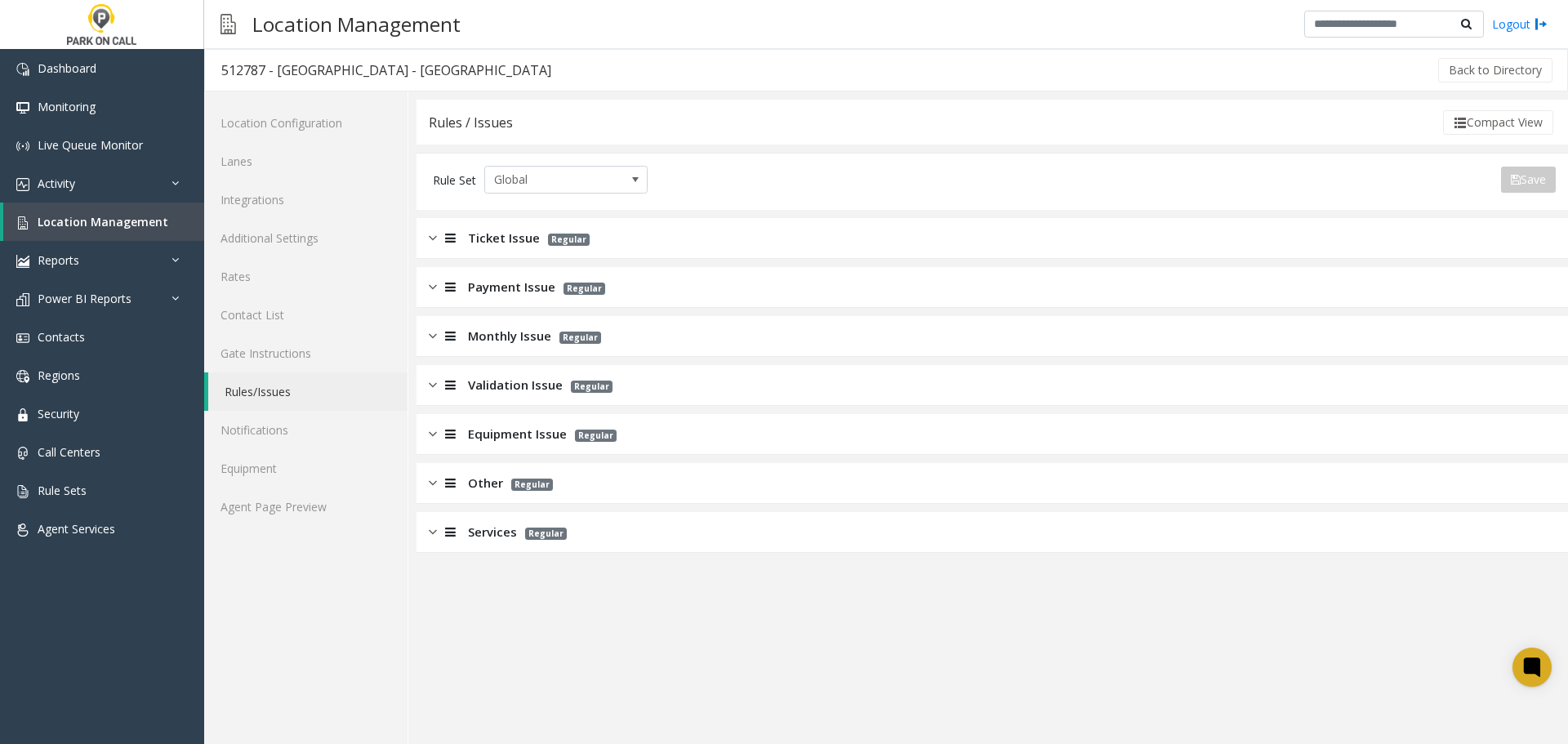
click at [515, 343] on span "Monthly Issue" at bounding box center [509, 336] width 83 height 19
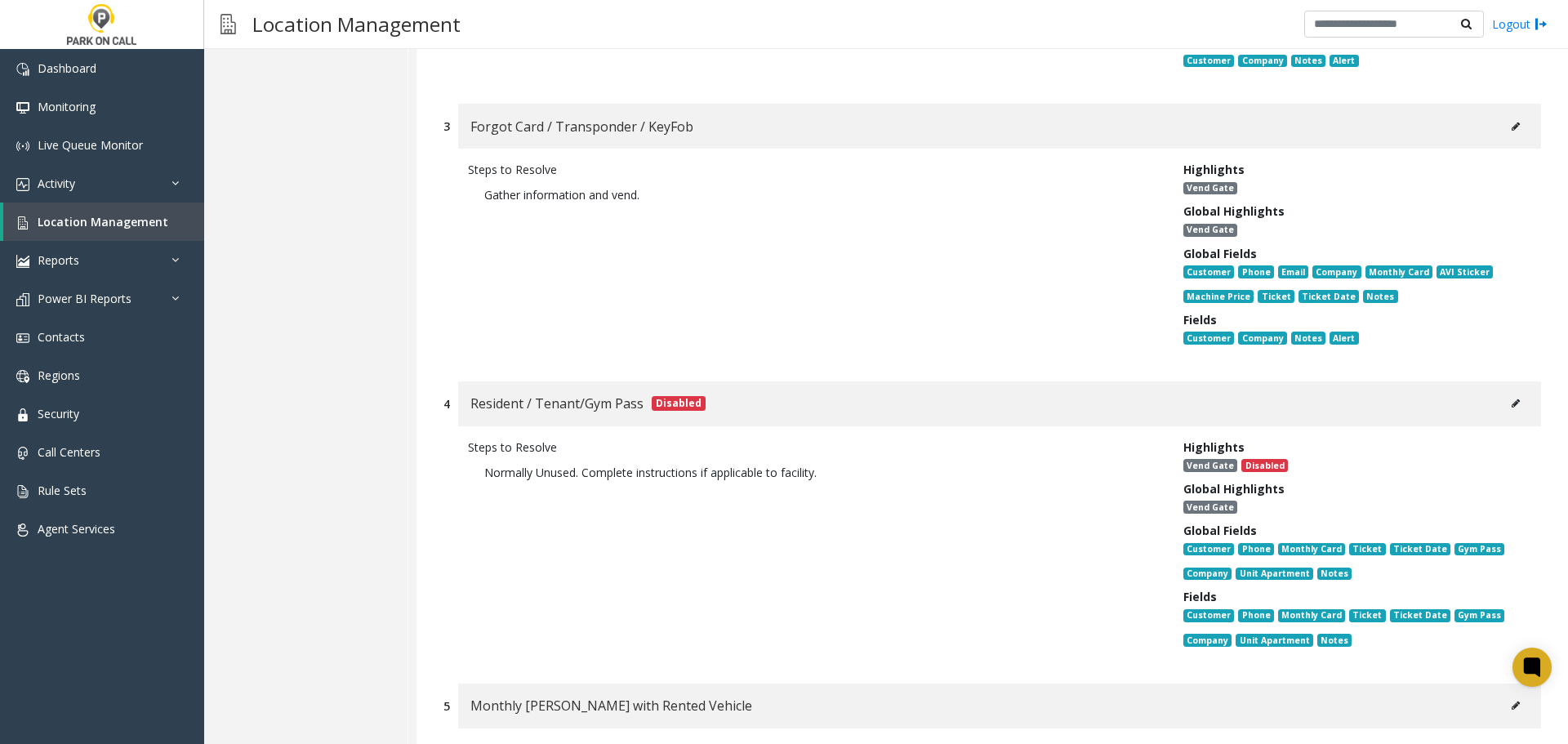
scroll to position [817, 0]
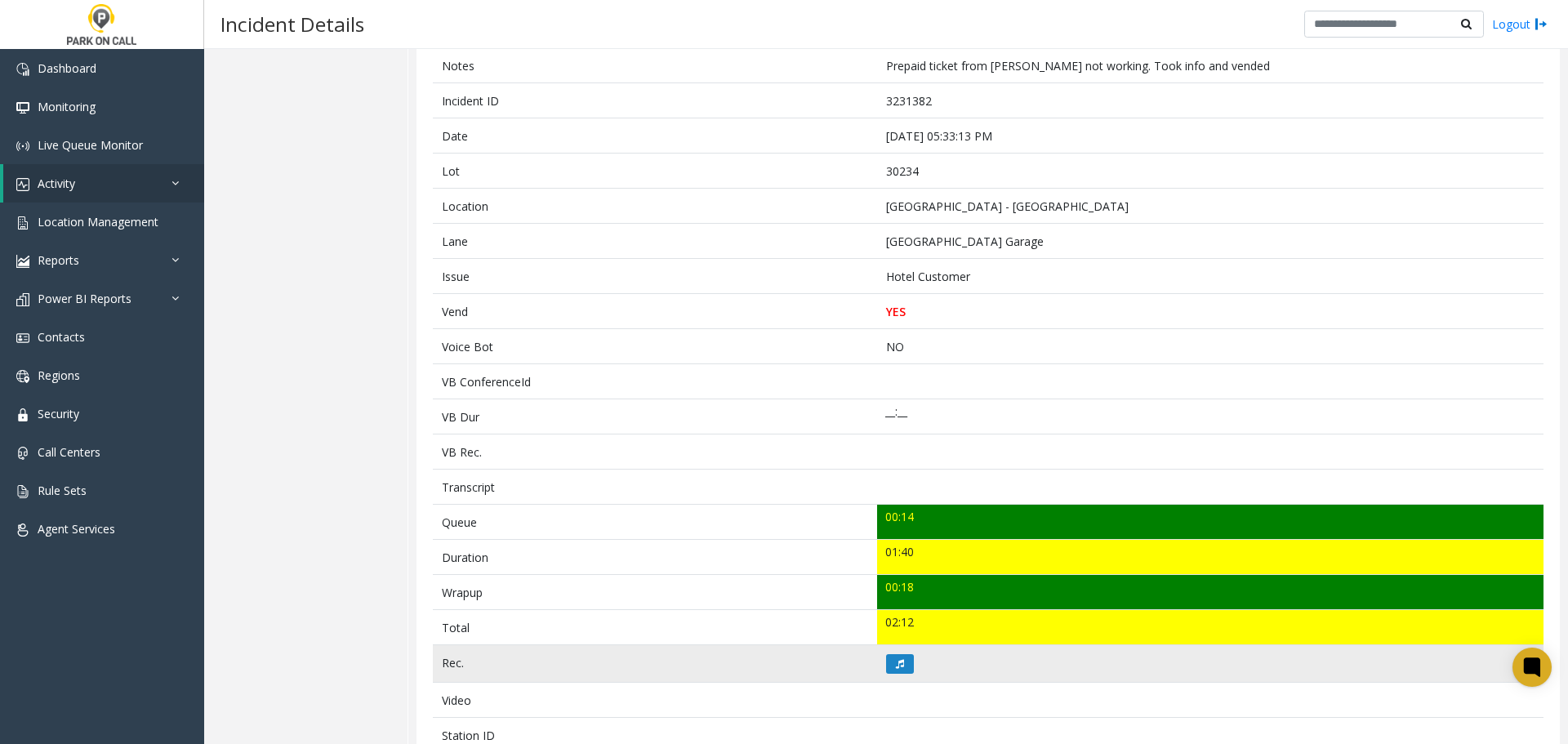
scroll to position [369, 0]
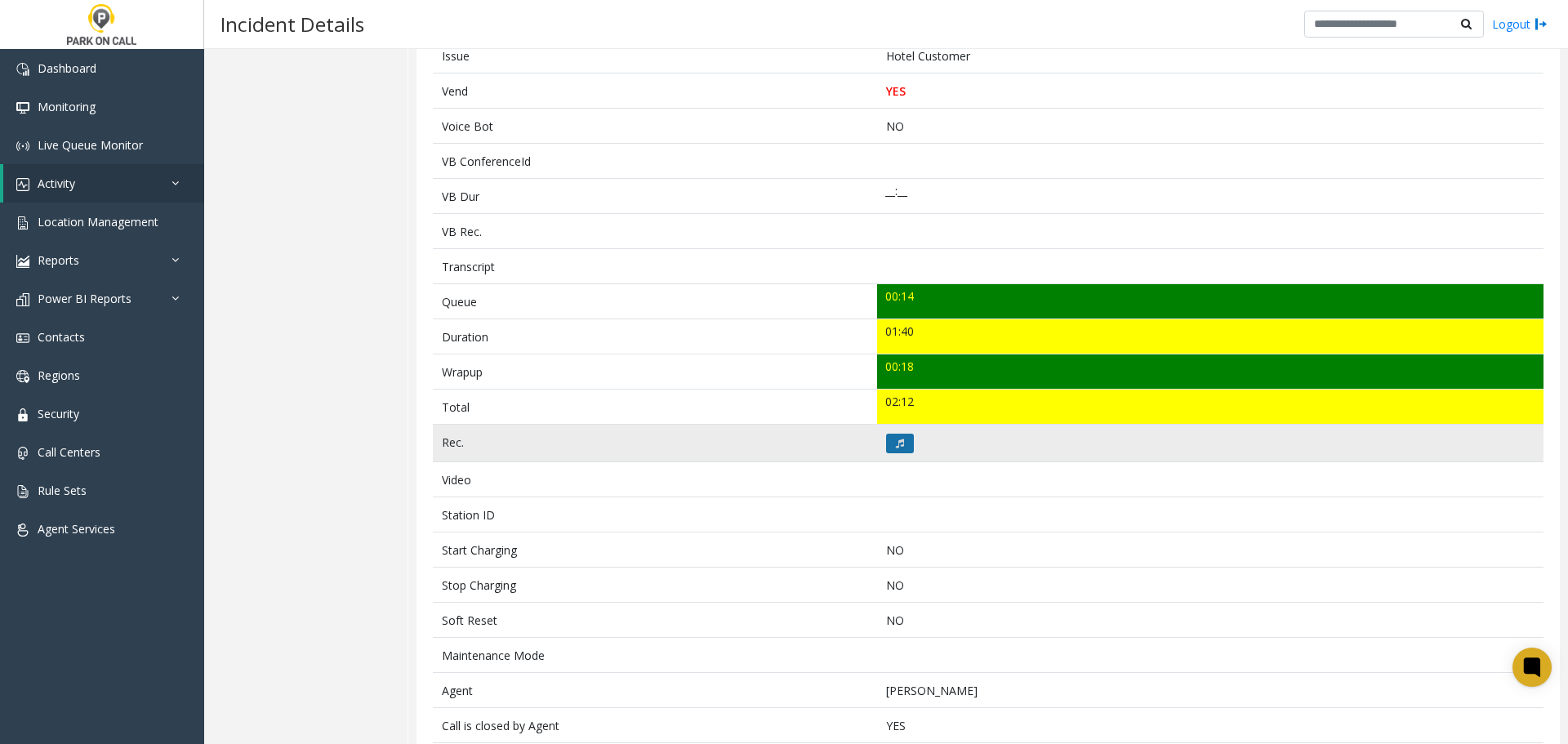
click at [899, 434] on button at bounding box center [900, 443] width 28 height 20
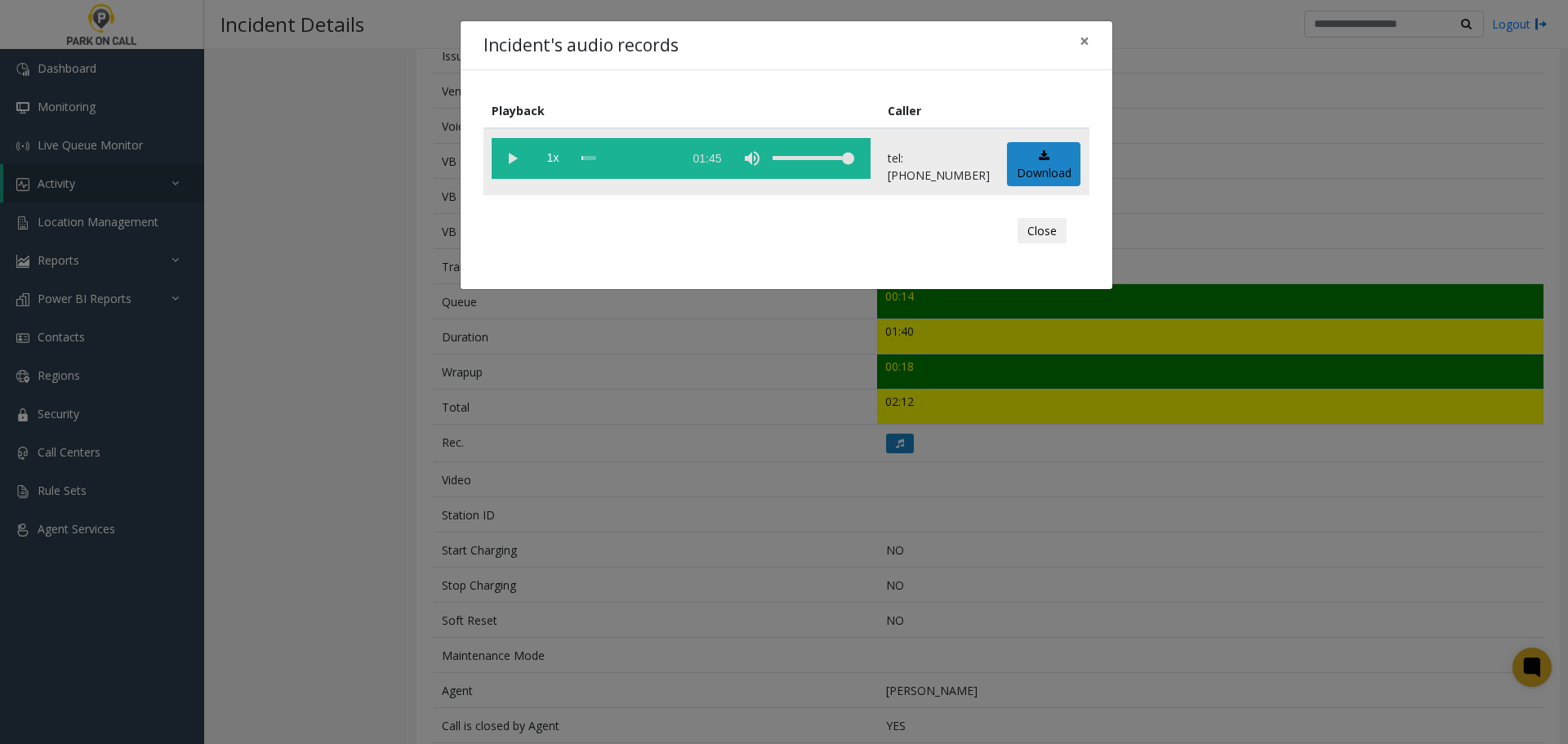
click at [519, 169] on vg-play-pause at bounding box center [512, 158] width 41 height 41
click at [517, 153] on vg-play-pause at bounding box center [512, 158] width 41 height 41
click at [589, 159] on div "scrub bar" at bounding box center [629, 158] width 93 height 41
click at [595, 158] on div "scrub bar" at bounding box center [629, 158] width 93 height 41
click at [412, 519] on div "Incident's audio records × Playback Caller 1x 01:45 tel:03023490112165830202 Do…" at bounding box center [784, 372] width 1568 height 744
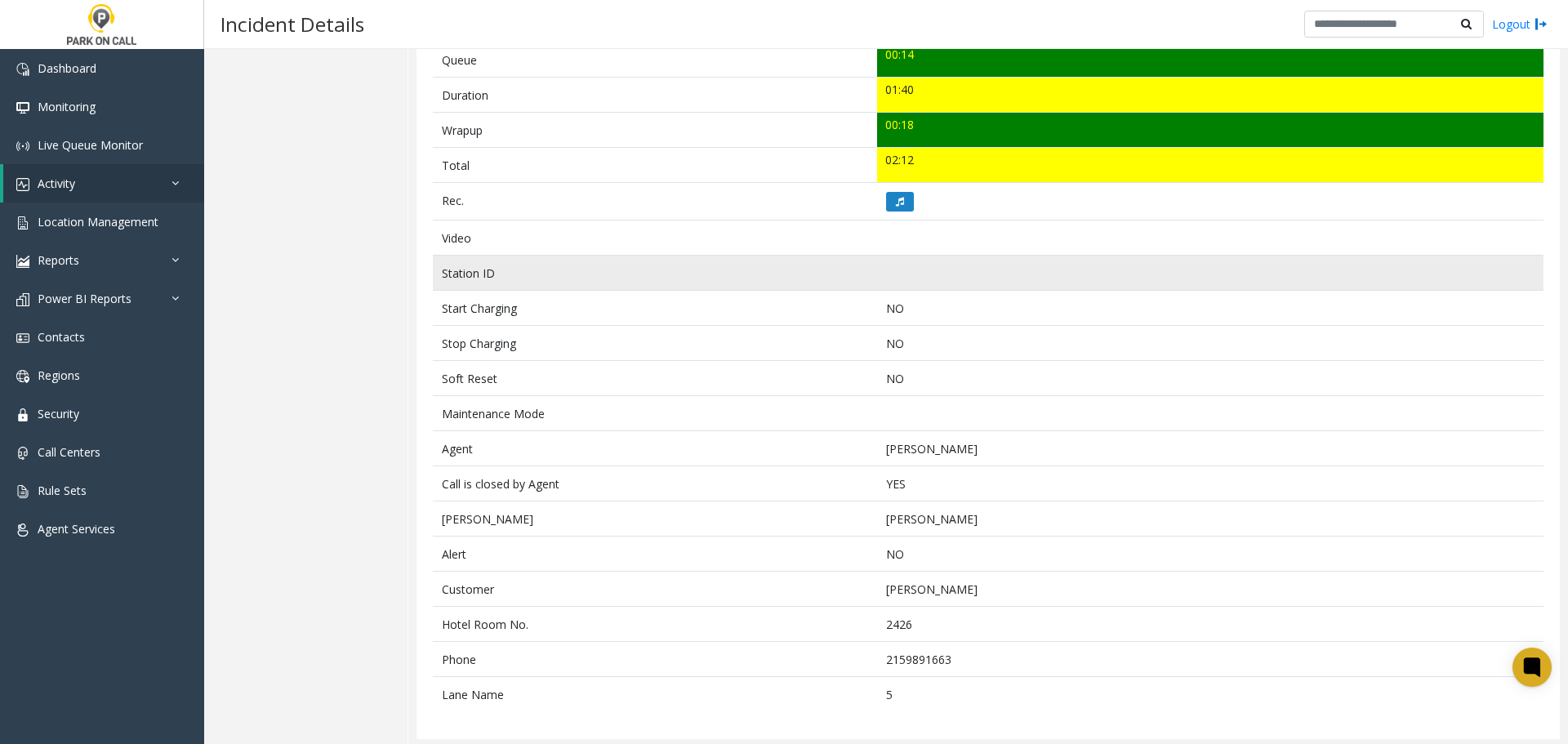
scroll to position [615, 0]
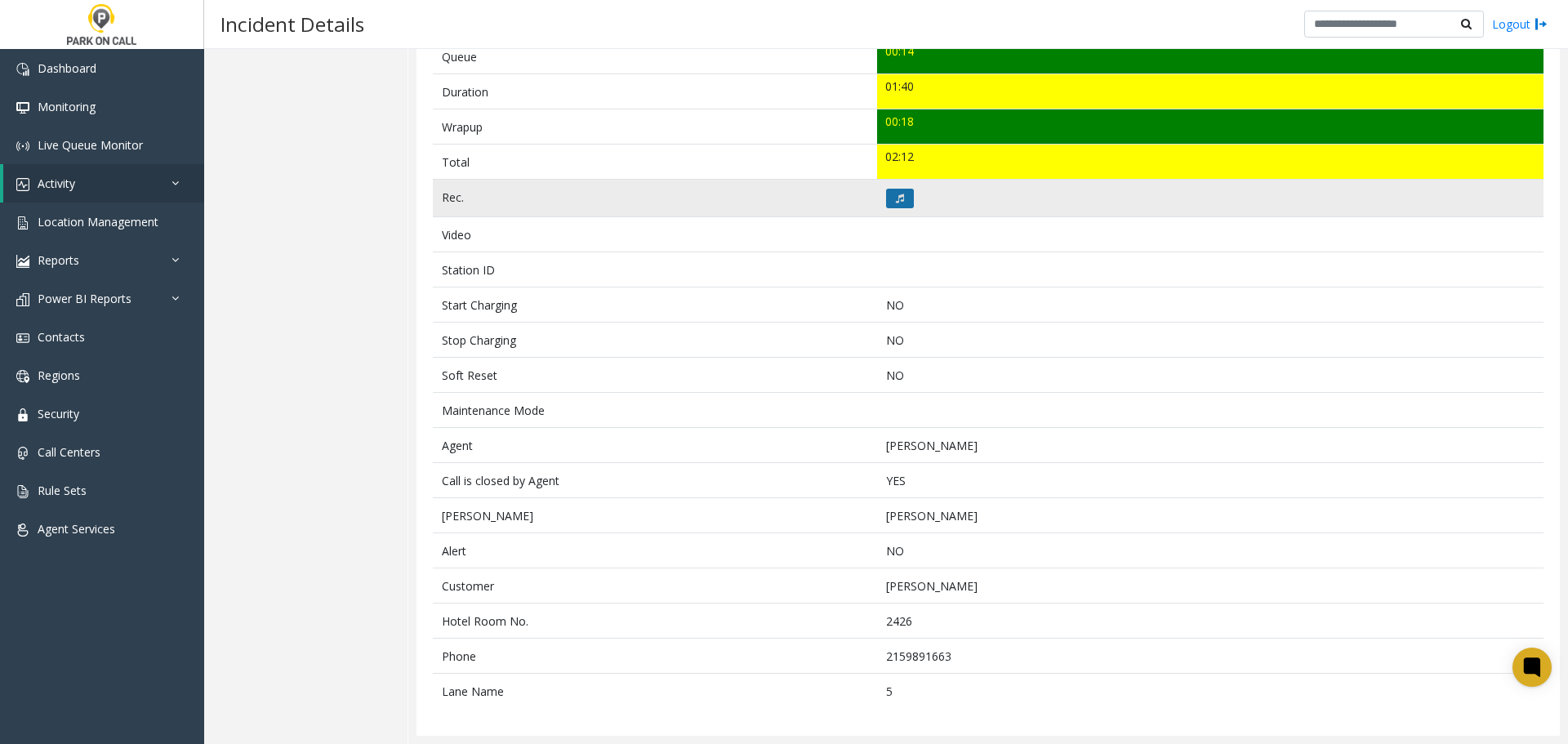
click at [899, 195] on button at bounding box center [900, 198] width 28 height 20
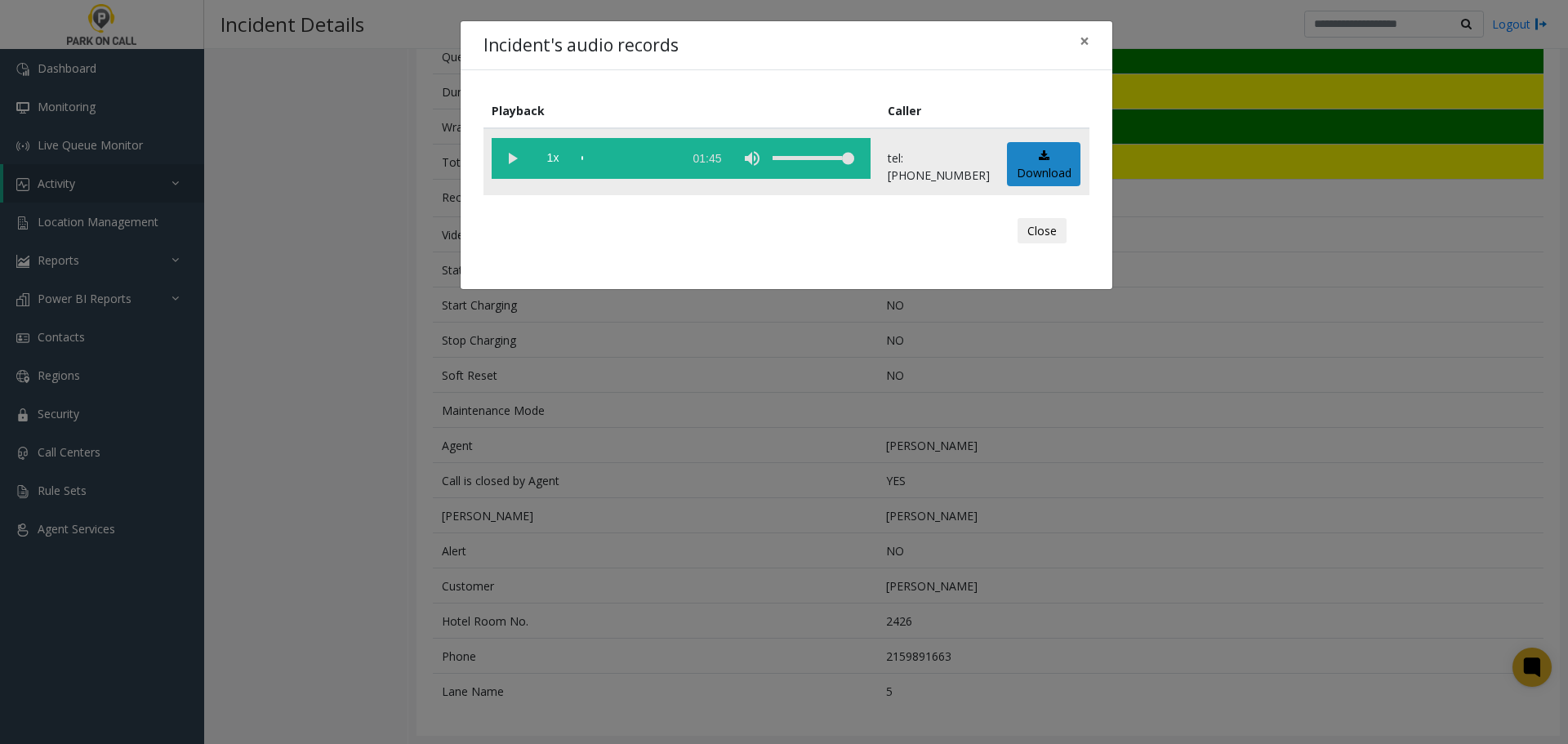
click at [509, 156] on vg-play-pause at bounding box center [512, 158] width 41 height 41
click at [599, 166] on div "scrub bar" at bounding box center [629, 158] width 93 height 41
click at [462, 431] on div "Incident's audio records × Playback Caller 1x 01:45 tel:03023490112165830202 Do…" at bounding box center [784, 372] width 1568 height 744
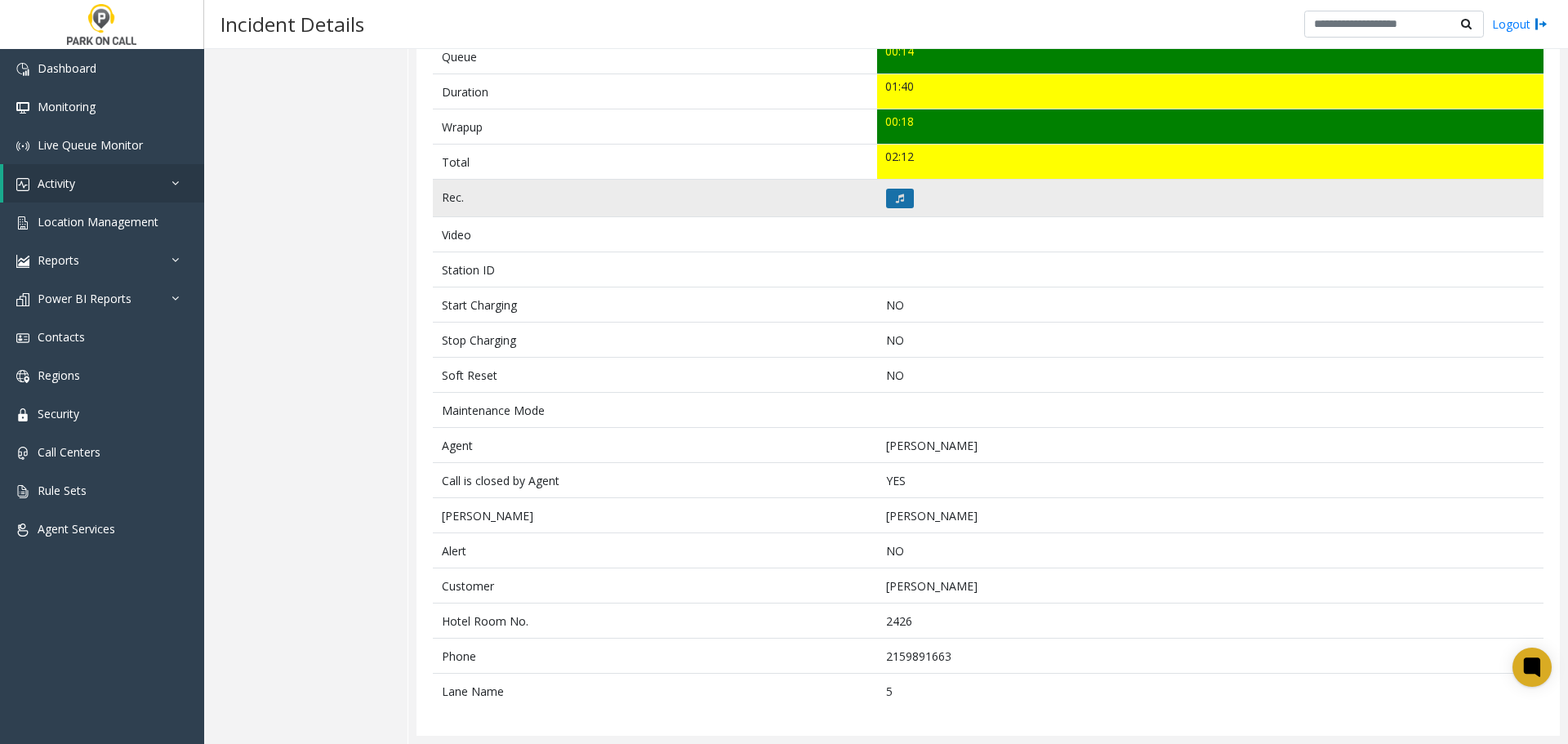
click at [892, 203] on button at bounding box center [900, 198] width 28 height 20
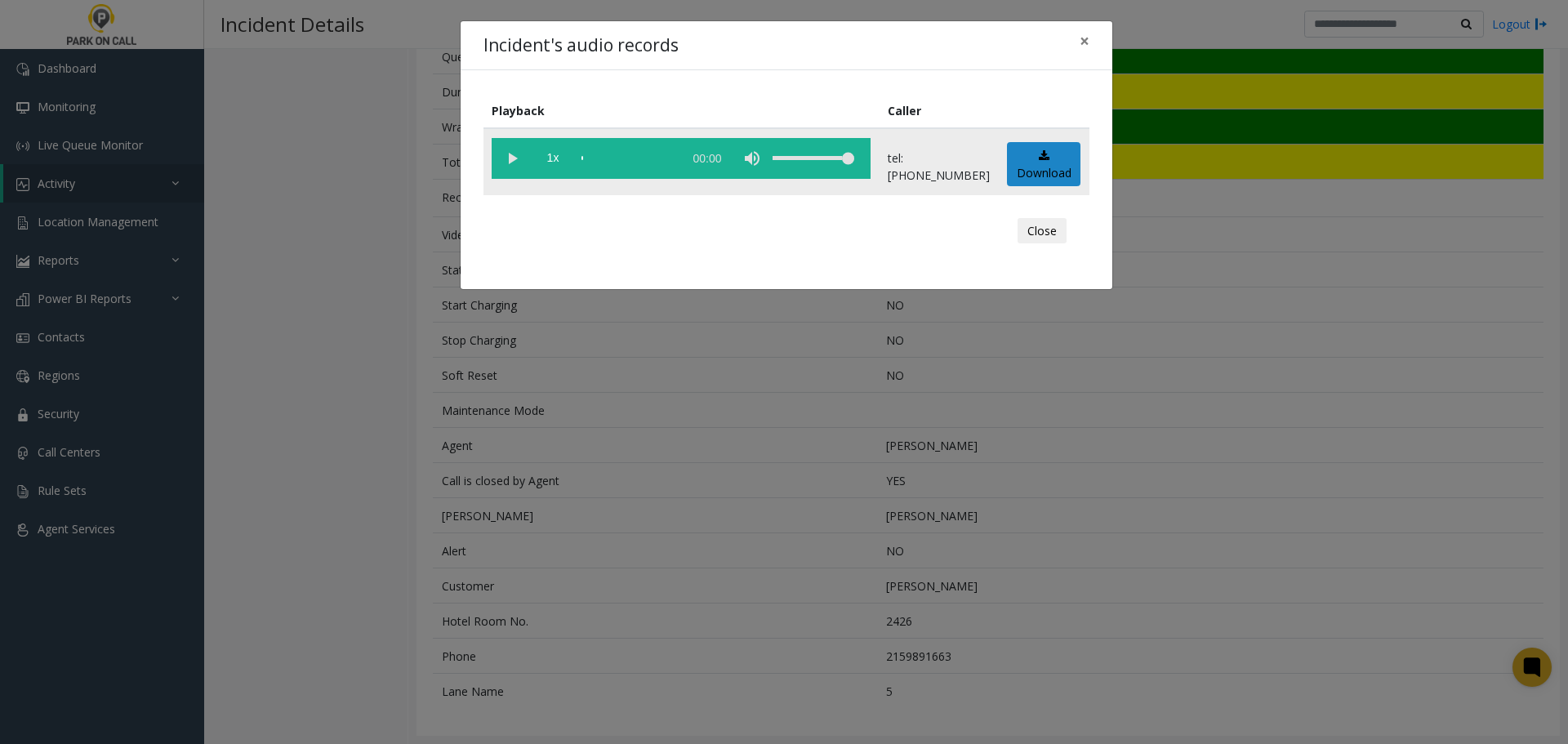
click at [518, 163] on vg-play-pause at bounding box center [512, 158] width 41 height 41
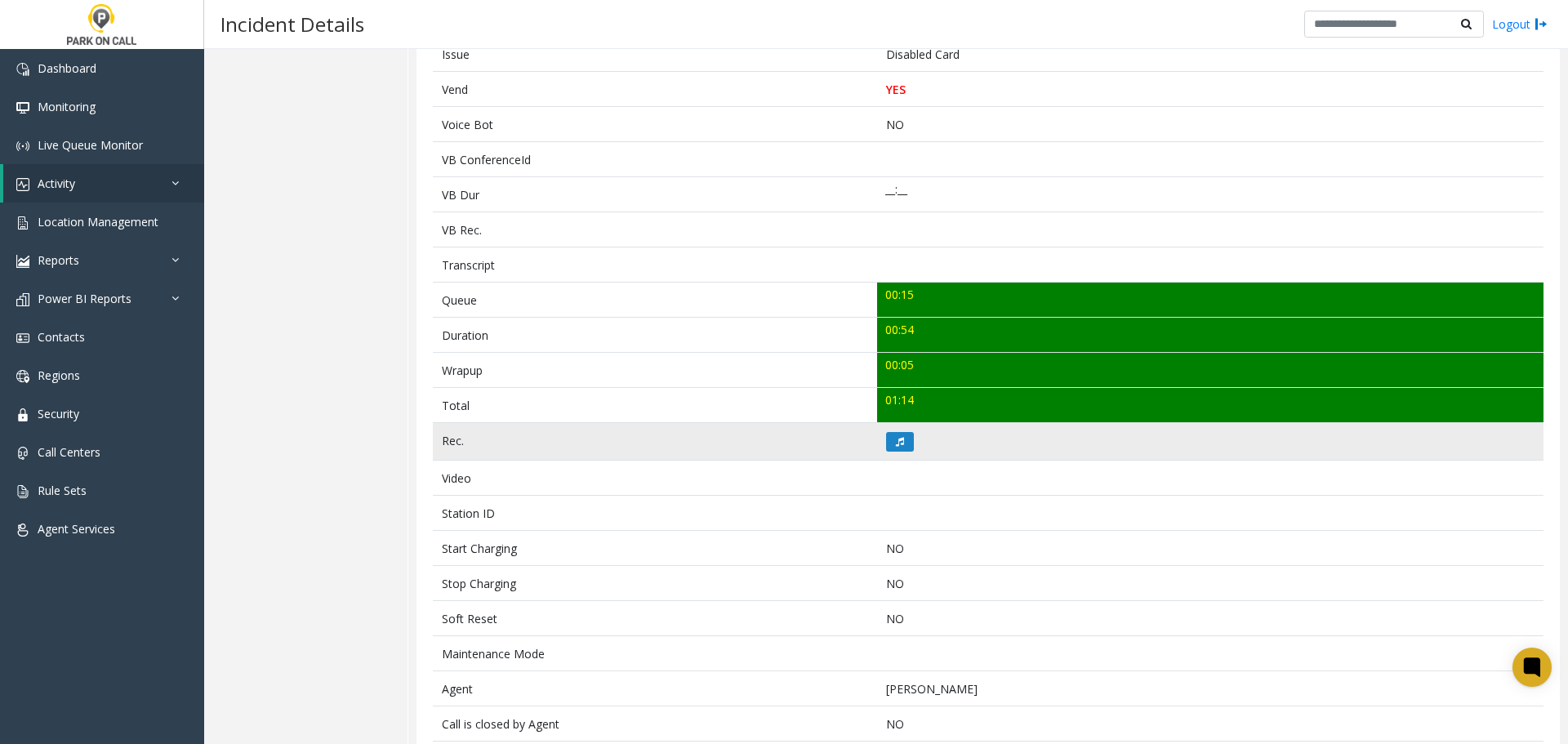
scroll to position [409, 0]
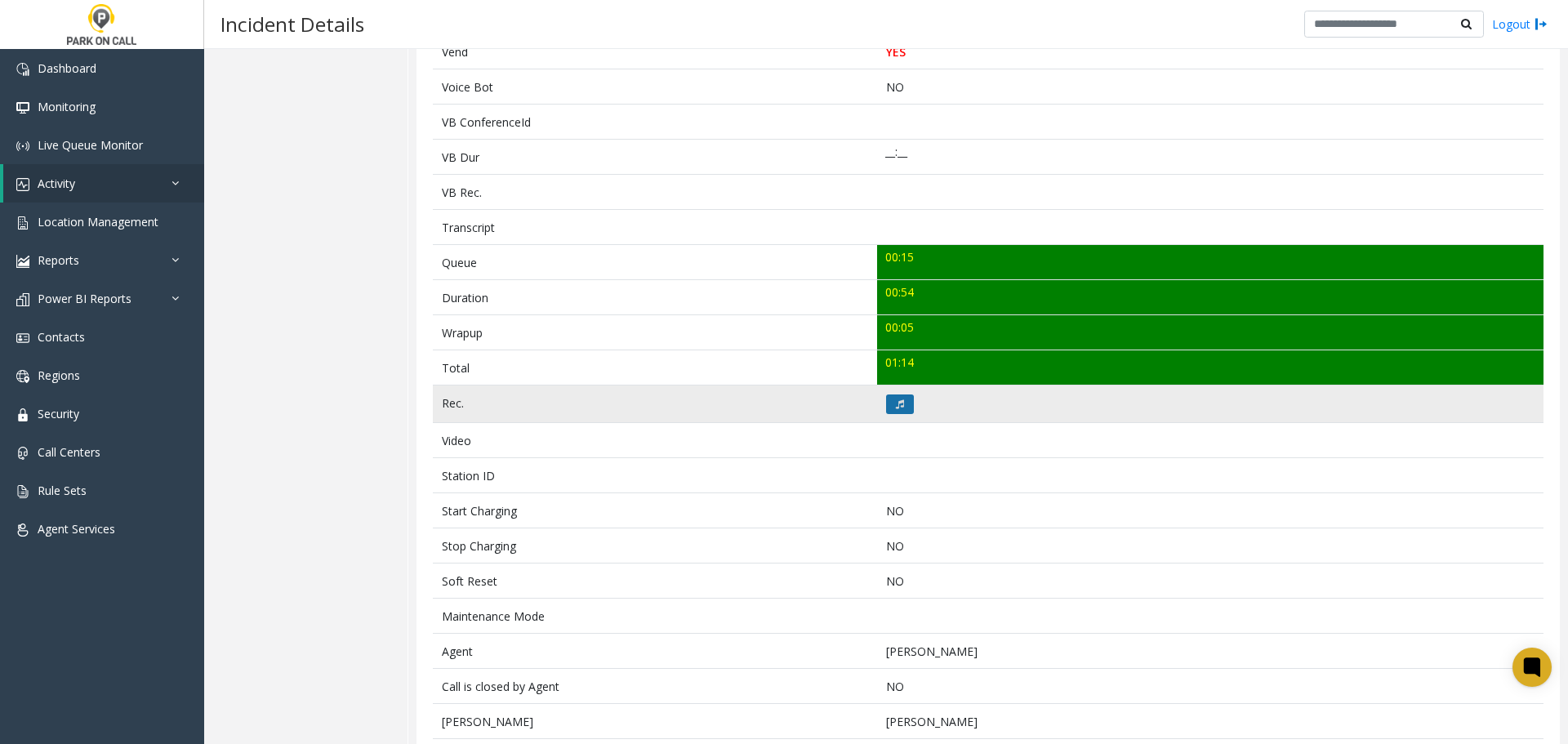
click at [901, 408] on button at bounding box center [900, 404] width 28 height 20
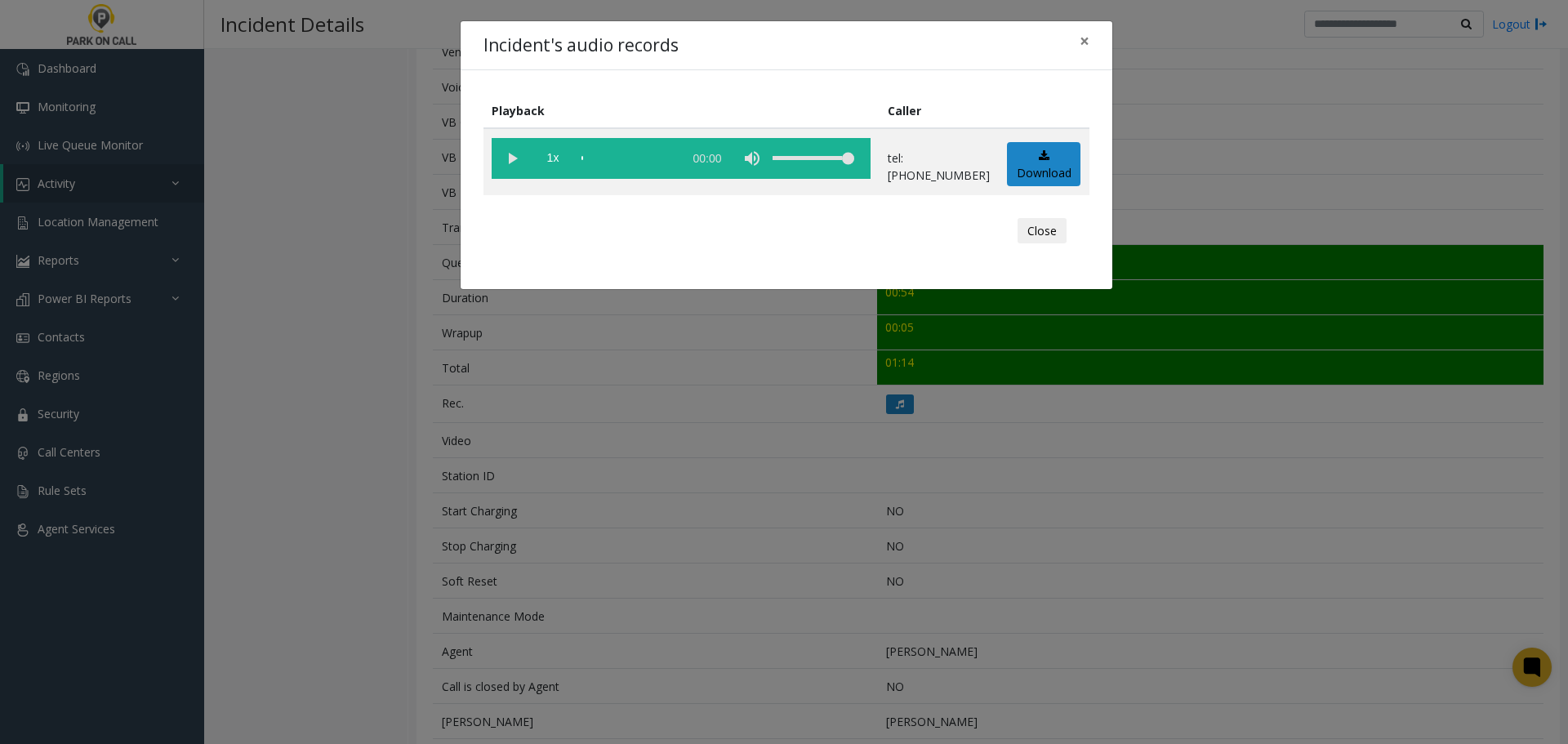
click at [653, 463] on div "Incident's audio records × Playback Caller 1x 00:00 tel:00174590037204082831 Do…" at bounding box center [784, 372] width 1568 height 744
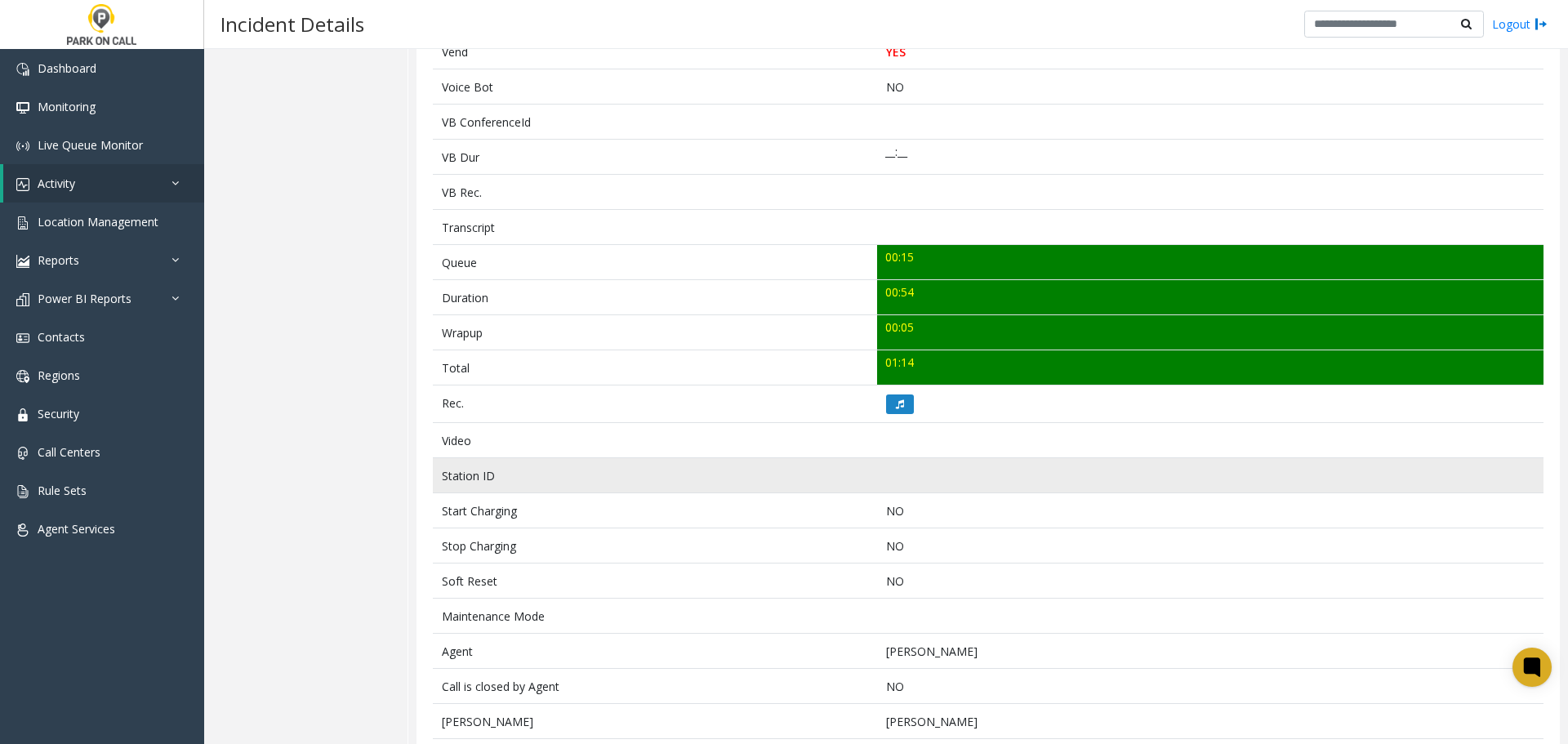
scroll to position [579, 0]
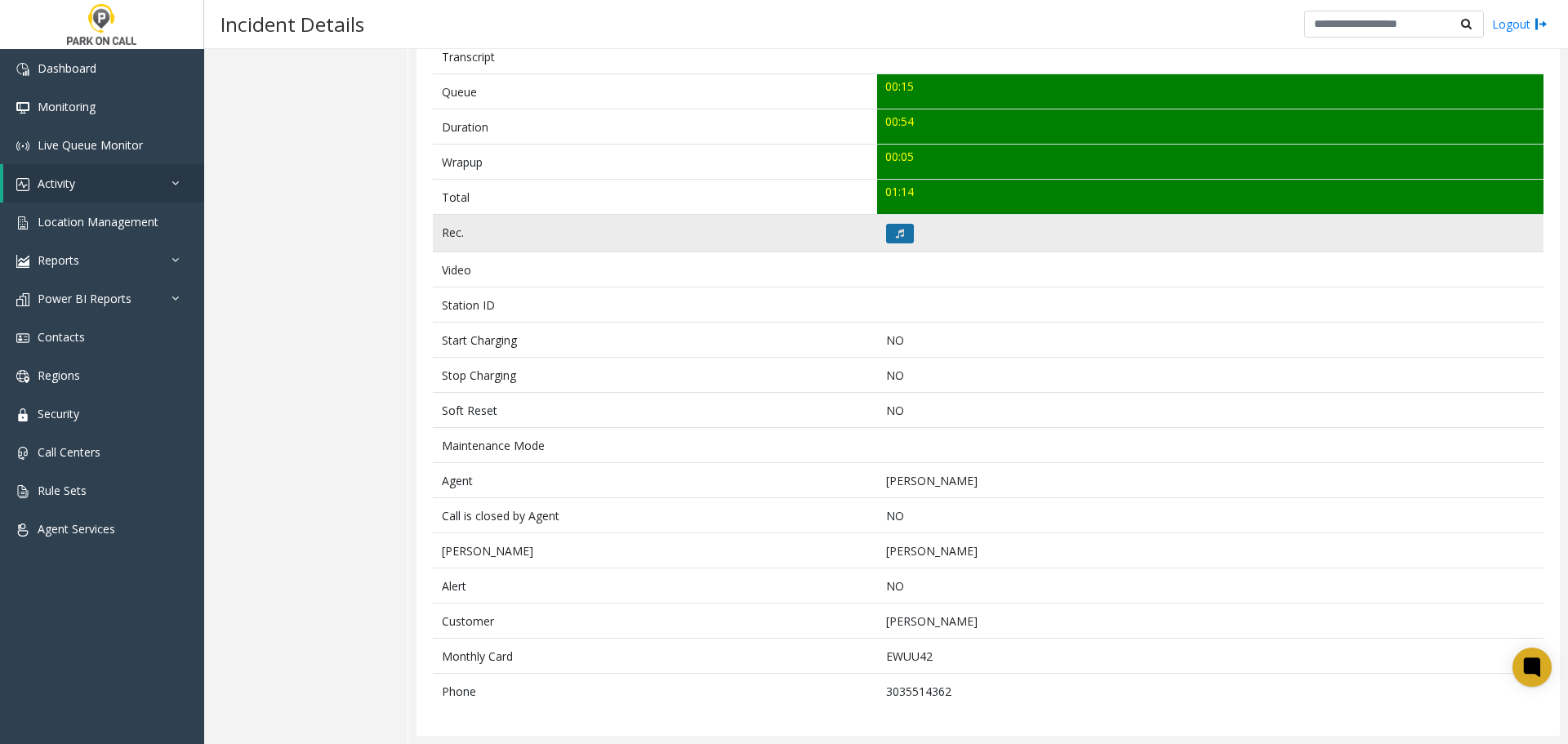
click at [896, 226] on button at bounding box center [900, 233] width 28 height 20
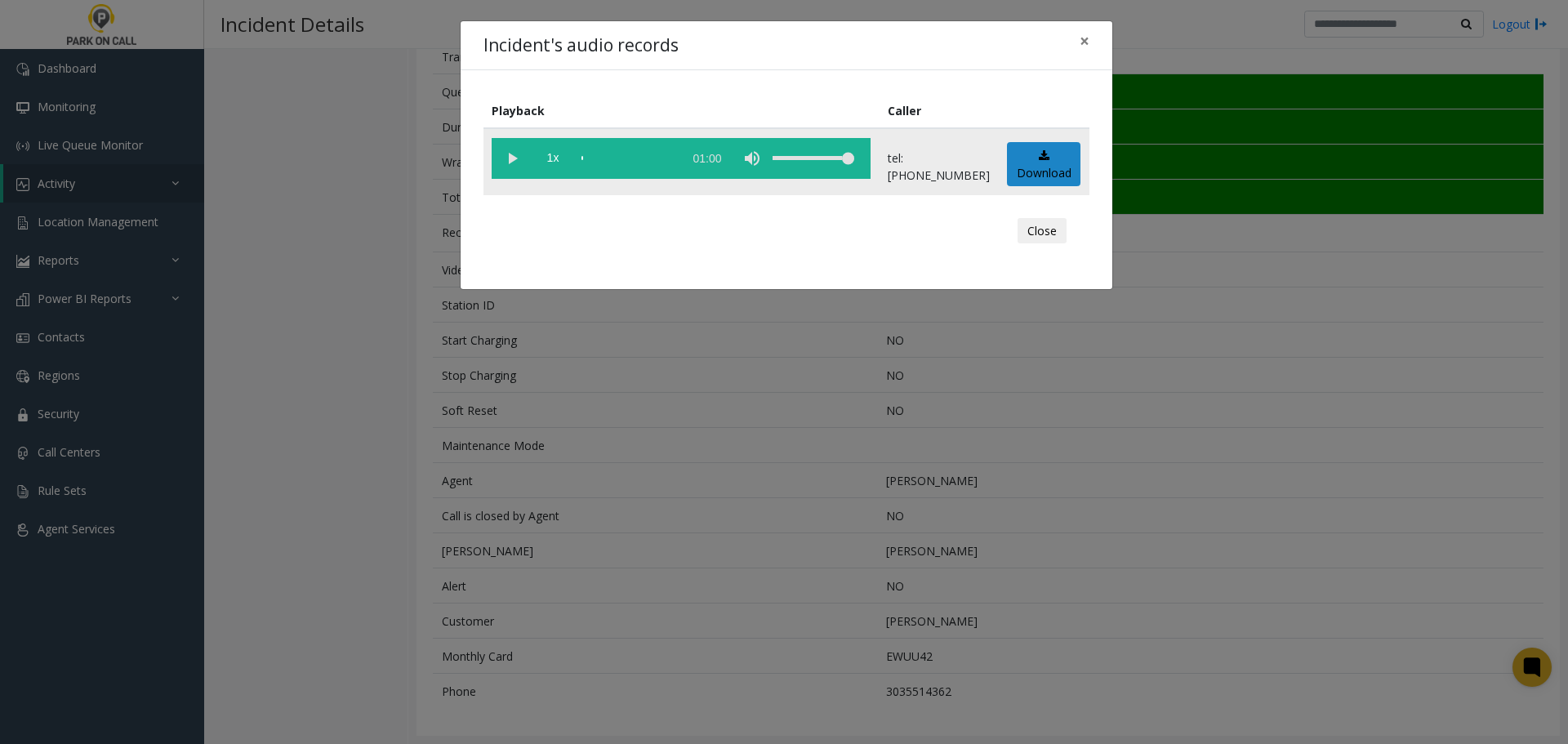
click at [521, 153] on vg-play-pause at bounding box center [512, 158] width 41 height 41
click at [509, 168] on vg-play-pause at bounding box center [512, 158] width 41 height 41
click at [588, 158] on div "scrub bar" at bounding box center [629, 158] width 93 height 41
click at [593, 159] on div "scrub bar" at bounding box center [629, 158] width 93 height 41
click at [599, 159] on div "scrub bar" at bounding box center [629, 158] width 93 height 41
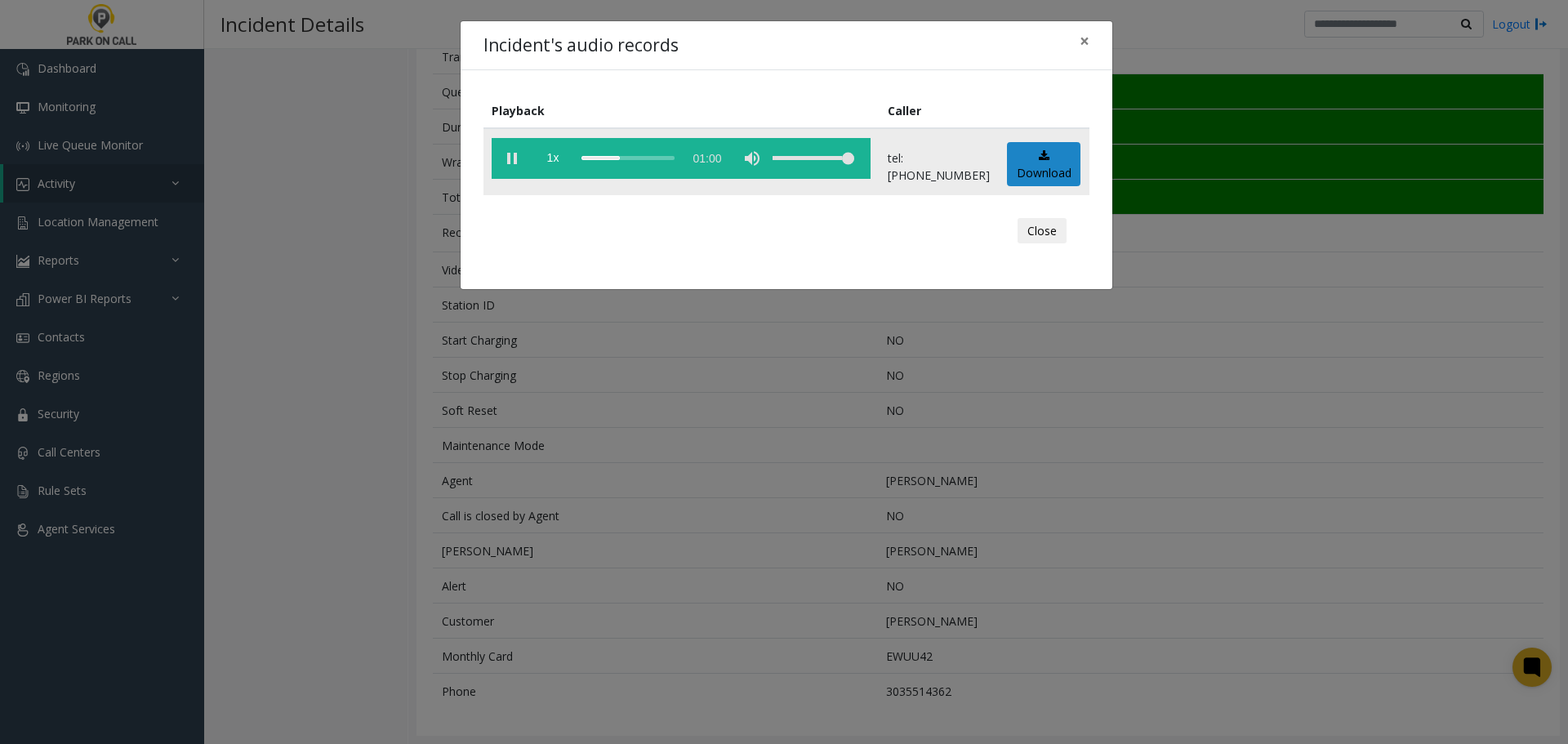
click at [595, 158] on div "scrub bar" at bounding box center [629, 158] width 93 height 41
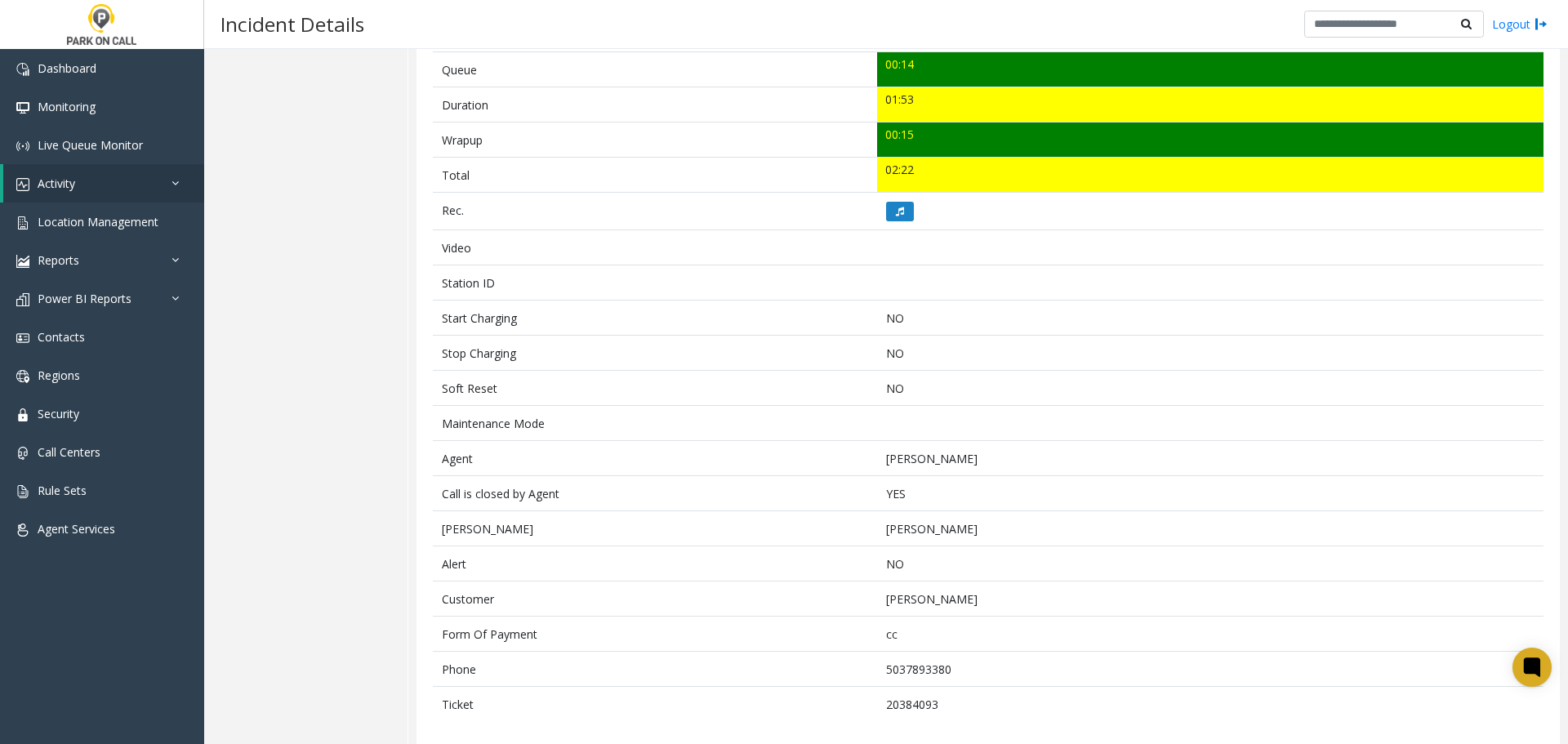
scroll to position [615, 0]
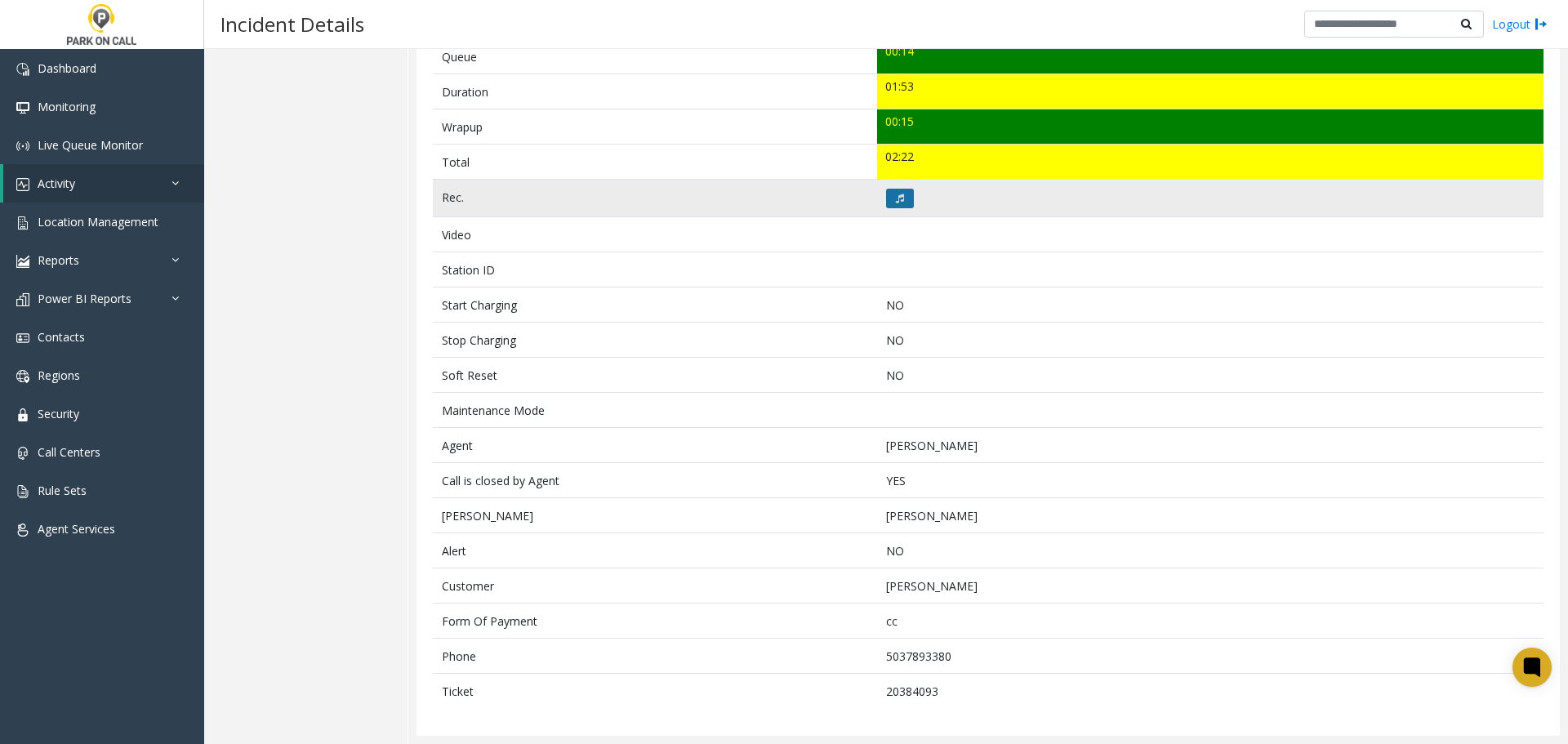
click at [897, 200] on icon at bounding box center [899, 198] width 8 height 10
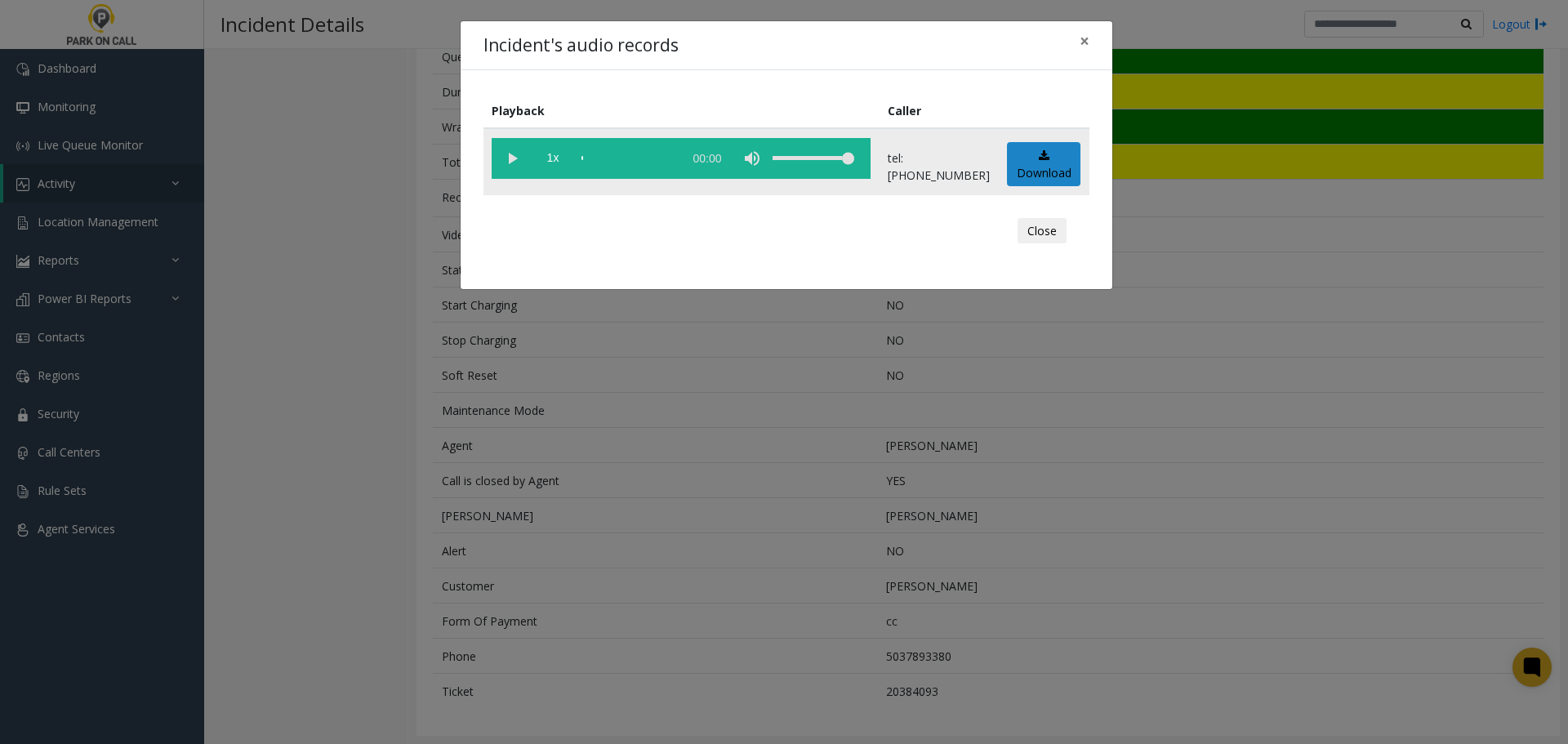
click at [521, 165] on vg-play-pause at bounding box center [512, 158] width 41 height 41
click at [595, 160] on div "scrub bar" at bounding box center [629, 158] width 93 height 41
click at [632, 381] on div "Incident's audio records × Playback Caller 1x 02:03 tel:9720129003 Download Clo…" at bounding box center [784, 372] width 1568 height 744
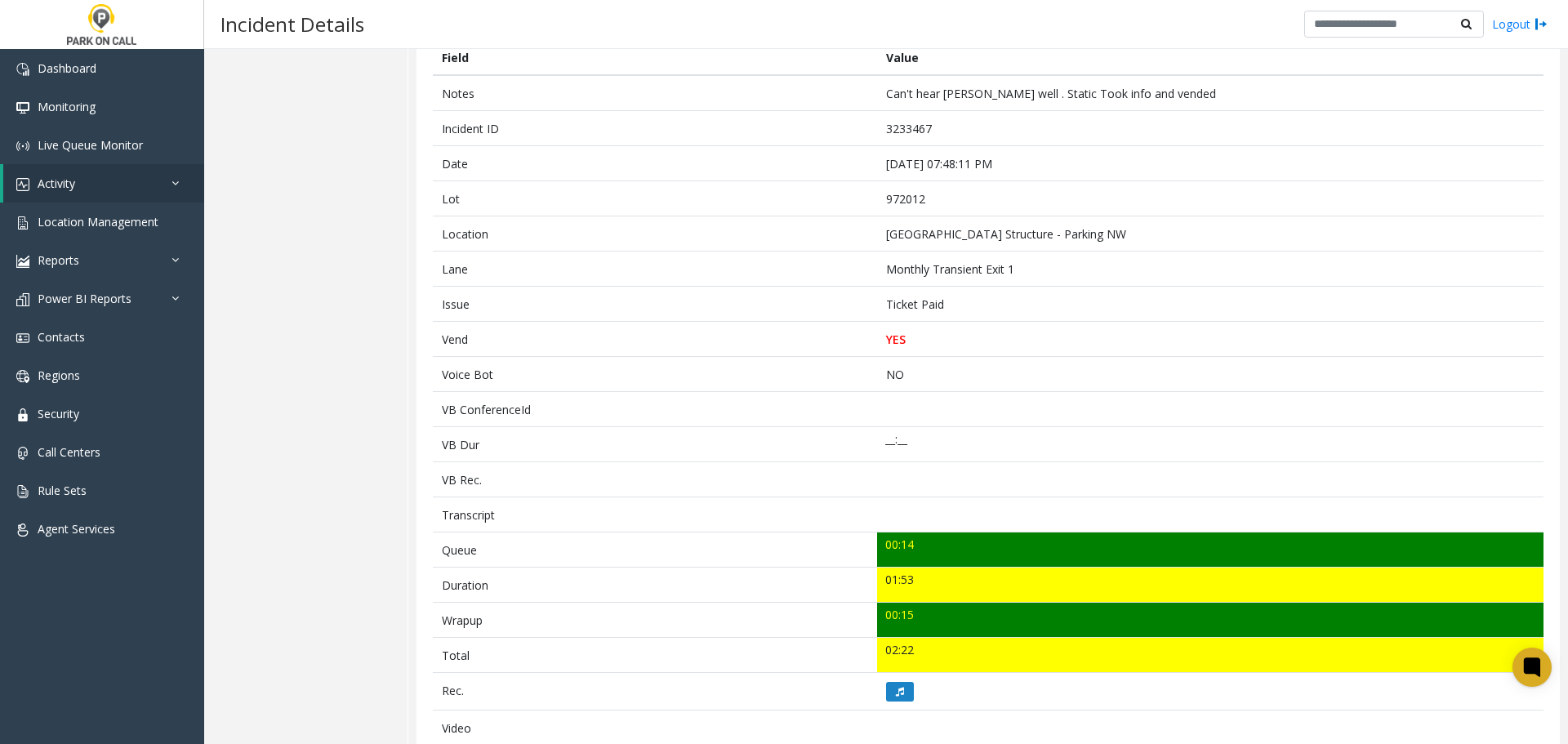
scroll to position [0, 0]
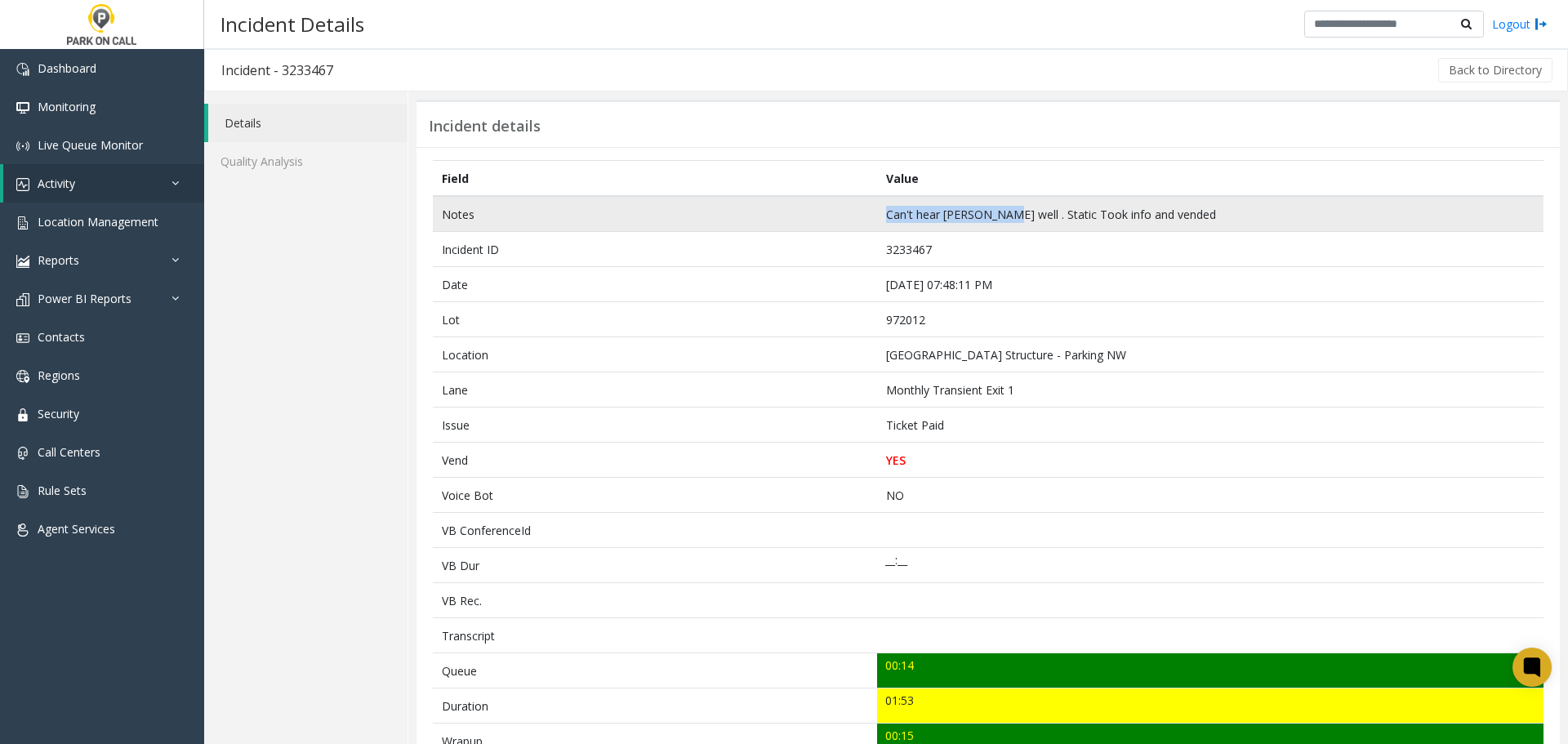
drag, startPoint x: 881, startPoint y: 212, endPoint x: 997, endPoint y: 223, distance: 116.5
click at [997, 223] on td "Can't hear parker well . Static Took info and vended" at bounding box center [1210, 214] width 667 height 36
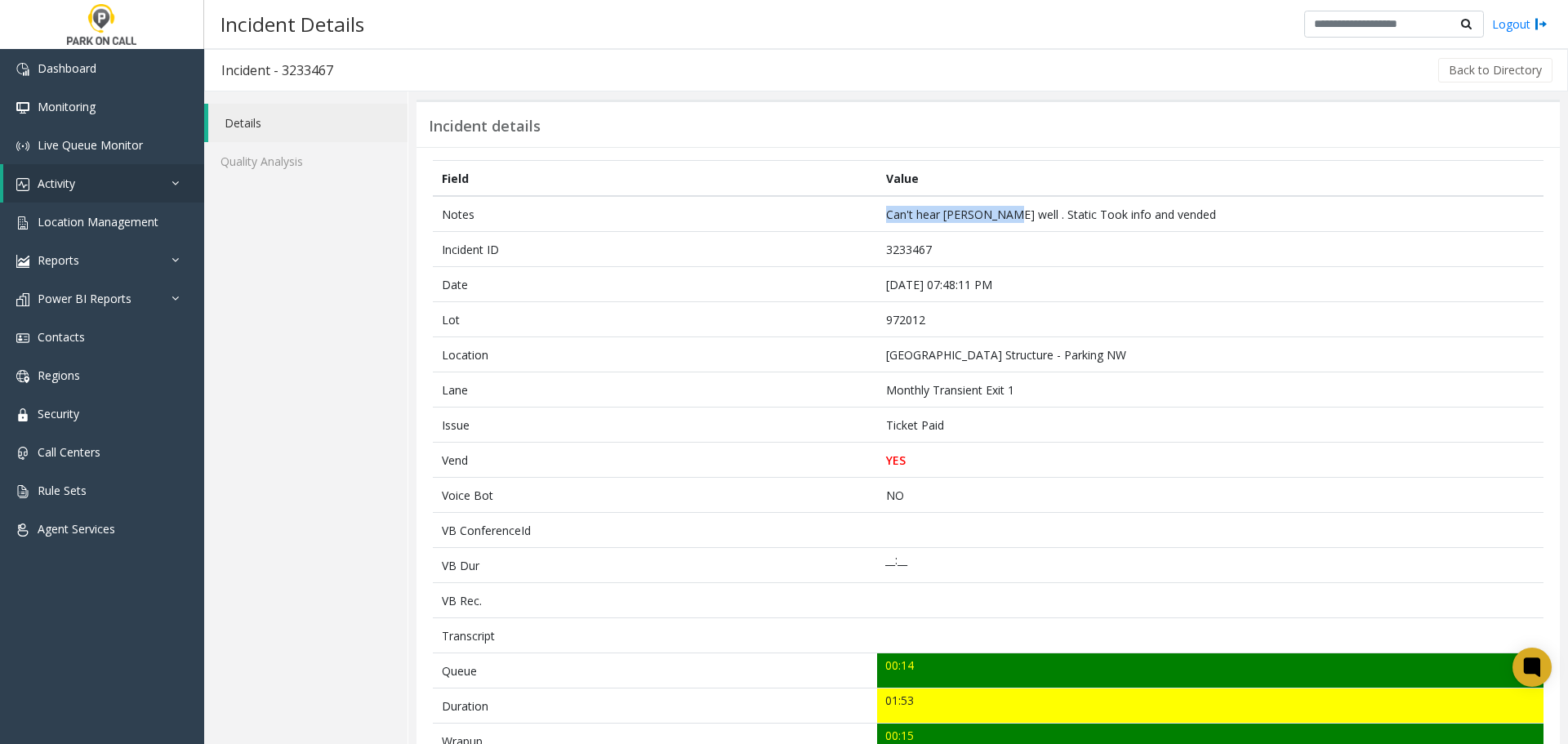
copy td "Can't hear parker well"
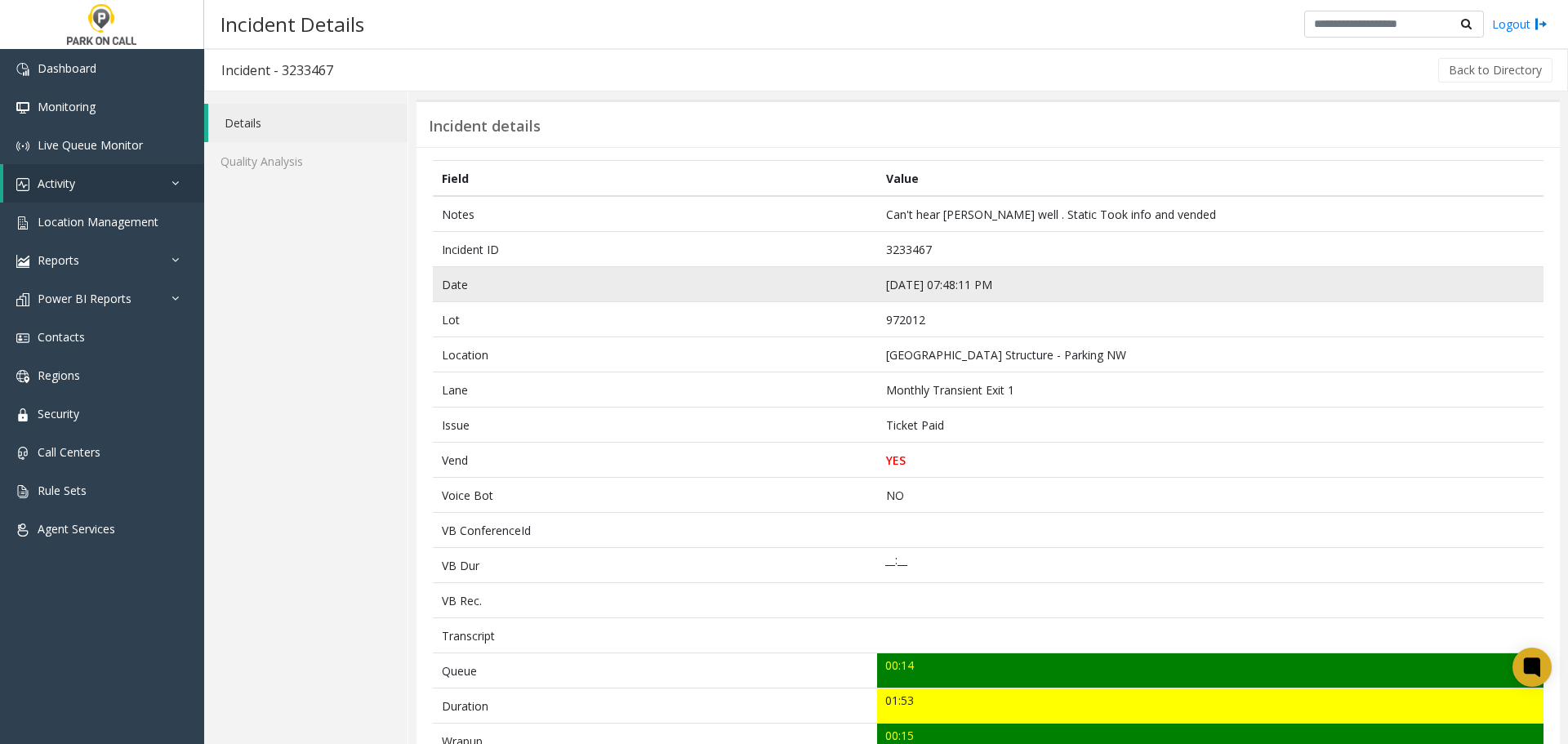
click at [819, 296] on td "Date" at bounding box center [655, 285] width 444 height 35
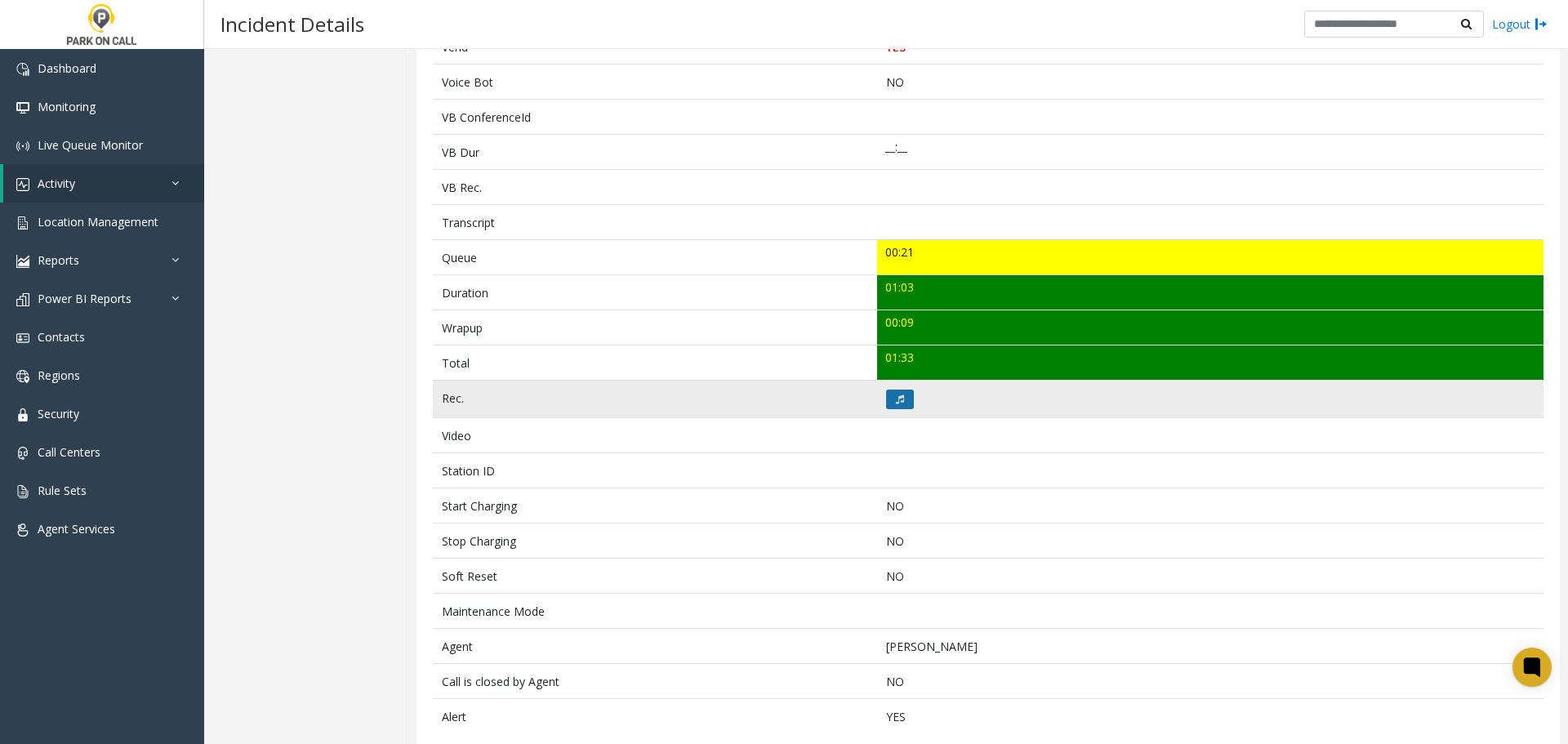
scroll to position [439, 0]
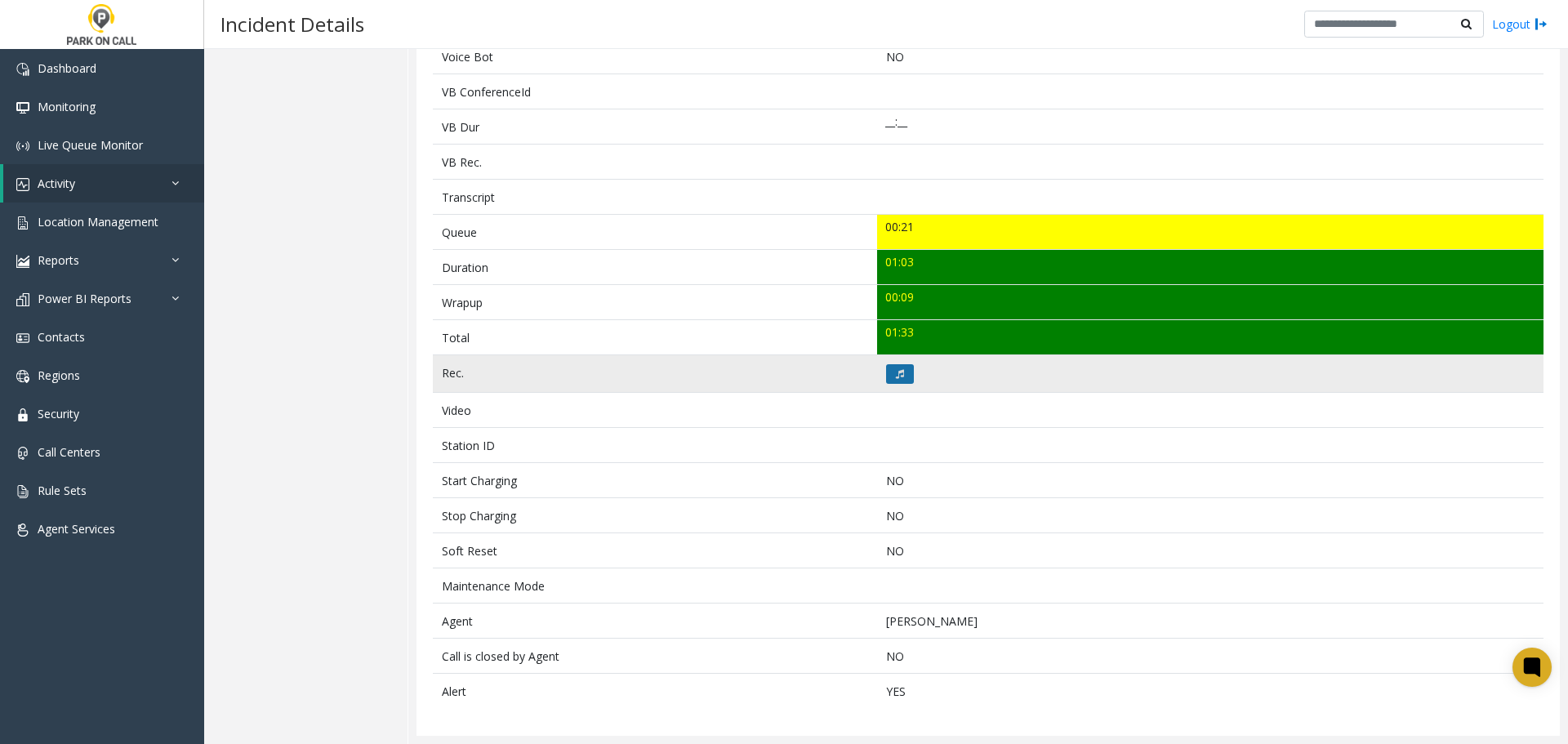
click at [901, 364] on button at bounding box center [900, 373] width 28 height 20
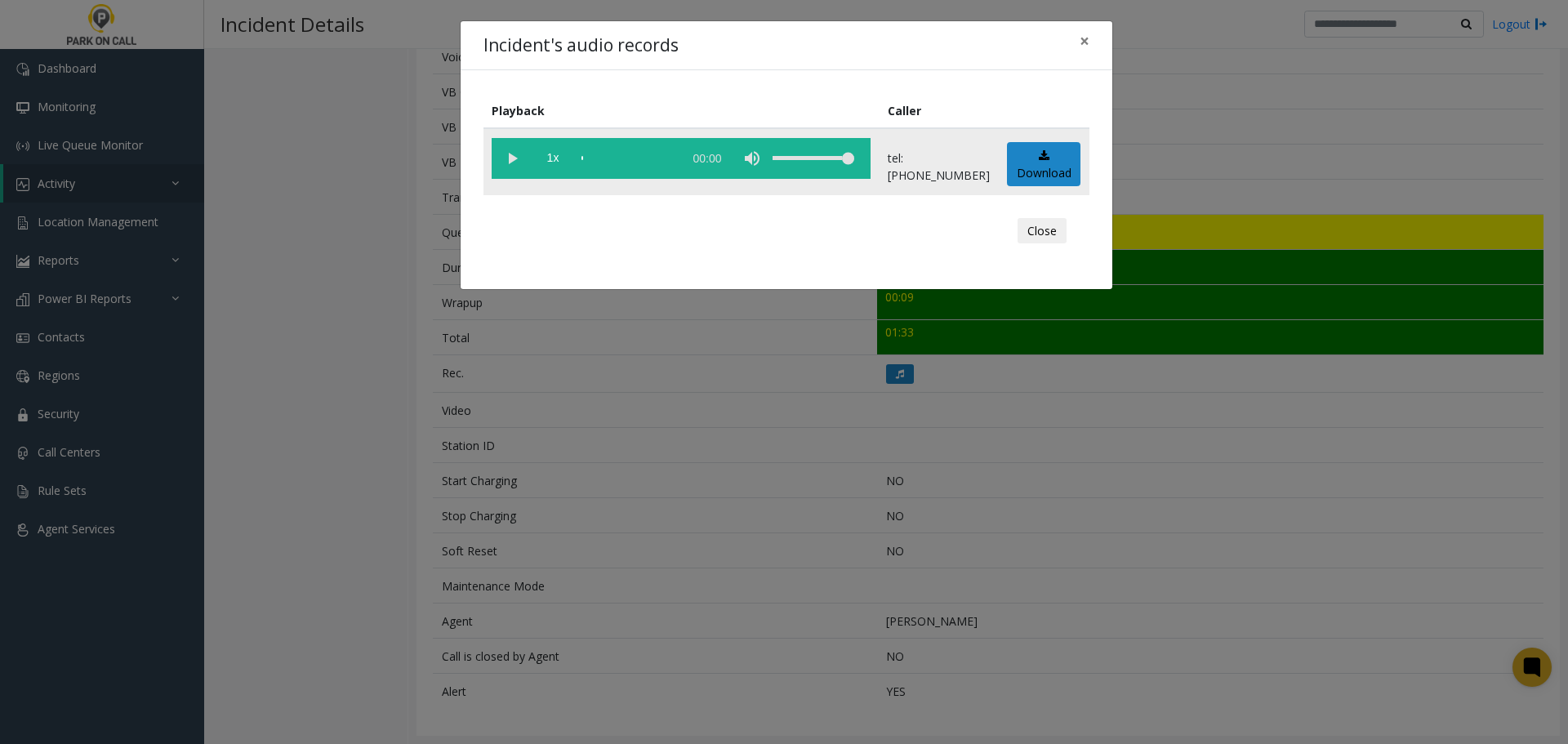
click at [523, 163] on vg-play-pause at bounding box center [512, 158] width 41 height 41
click at [589, 157] on div "scrub bar" at bounding box center [629, 158] width 93 height 41
click at [598, 161] on div "scrub bar" at bounding box center [629, 158] width 93 height 41
click at [608, 159] on div "scrub bar" at bounding box center [629, 158] width 93 height 41
click at [673, 638] on div "Incident's audio records × Playback Caller 1x 01:16 tel:[PHONE_NUMBER] Download…" at bounding box center [784, 372] width 1568 height 744
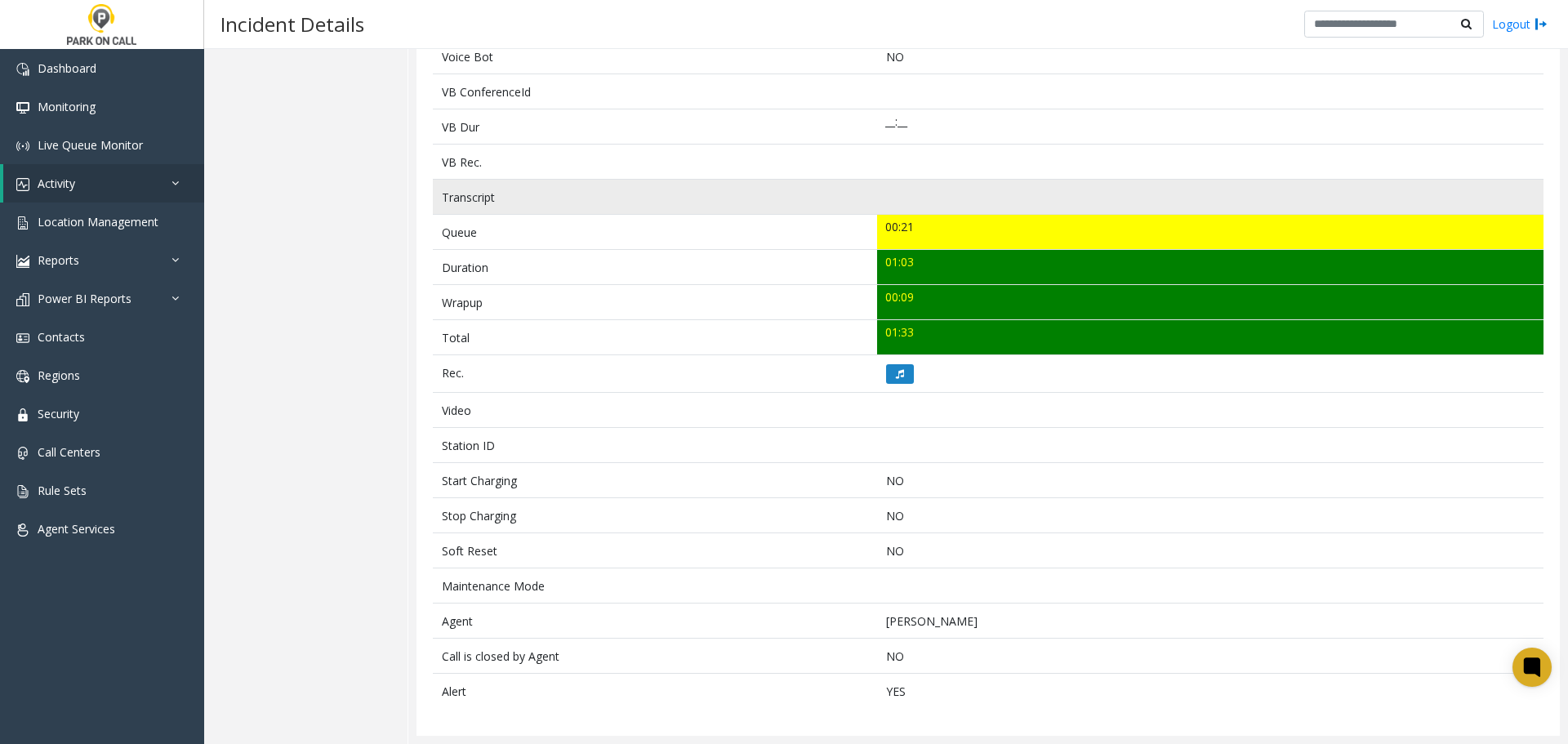
scroll to position [0, 0]
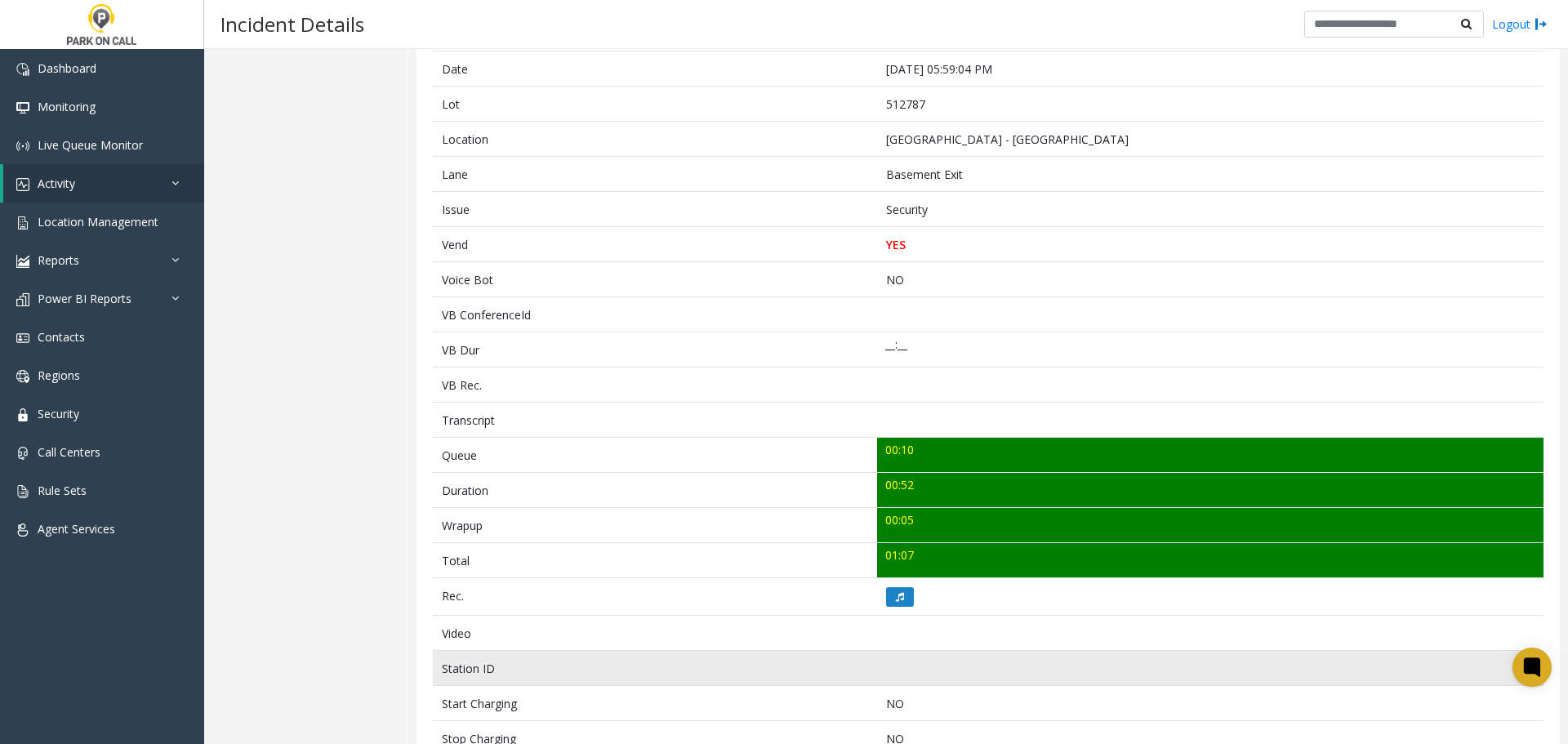
scroll to position [544, 0]
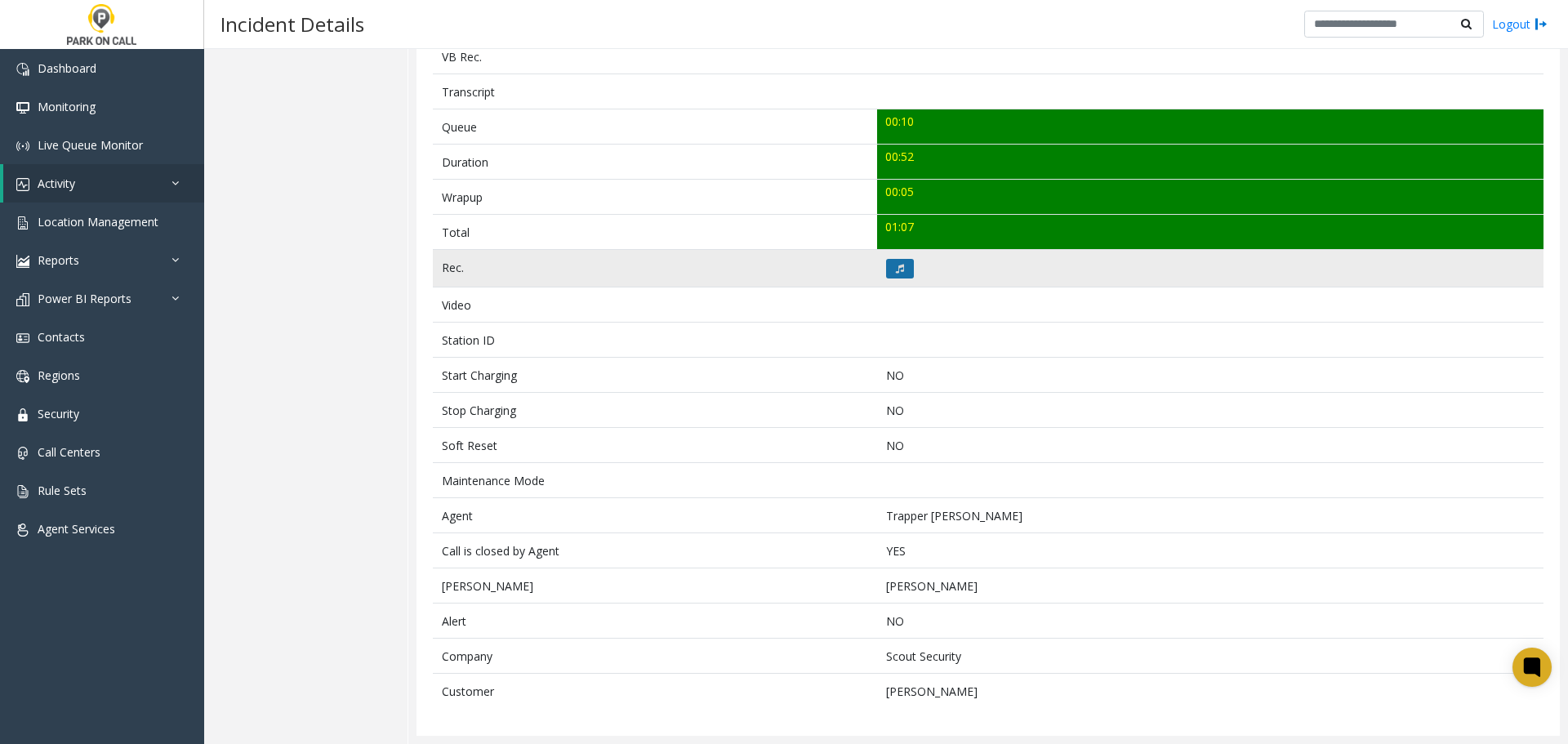
click at [899, 265] on icon at bounding box center [899, 268] width 8 height 10
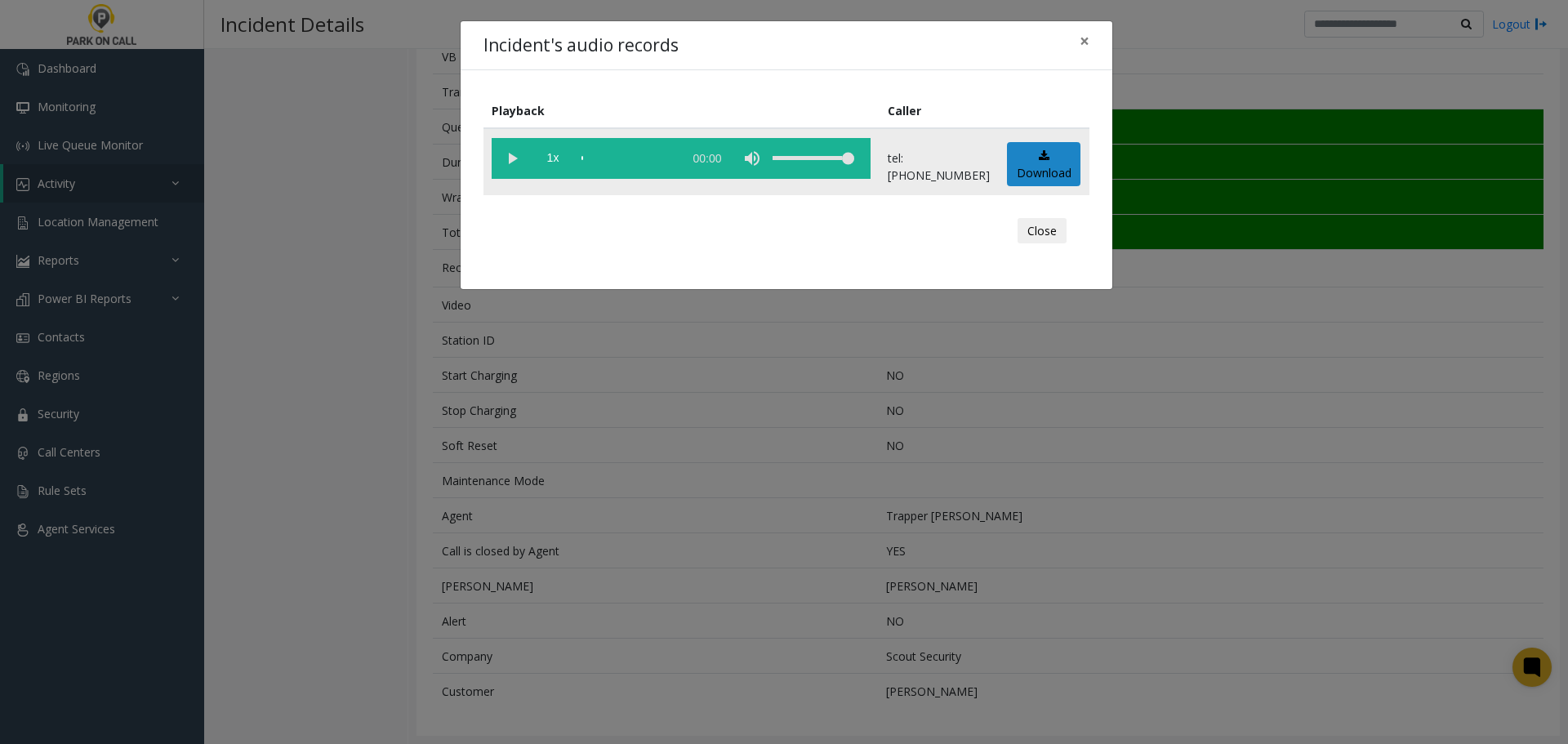
click at [511, 154] on vg-play-pause at bounding box center [512, 158] width 41 height 41
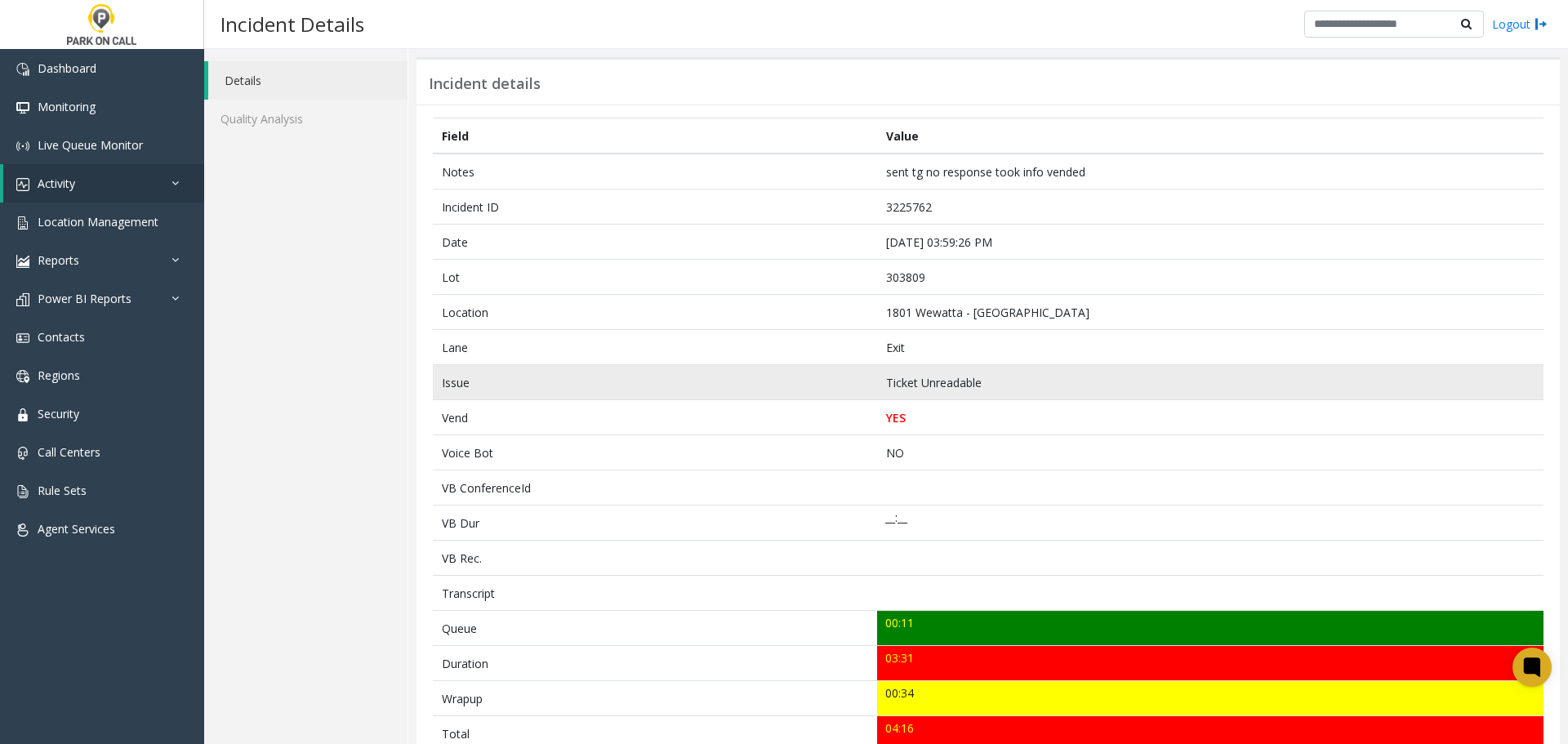
scroll to position [163, 0]
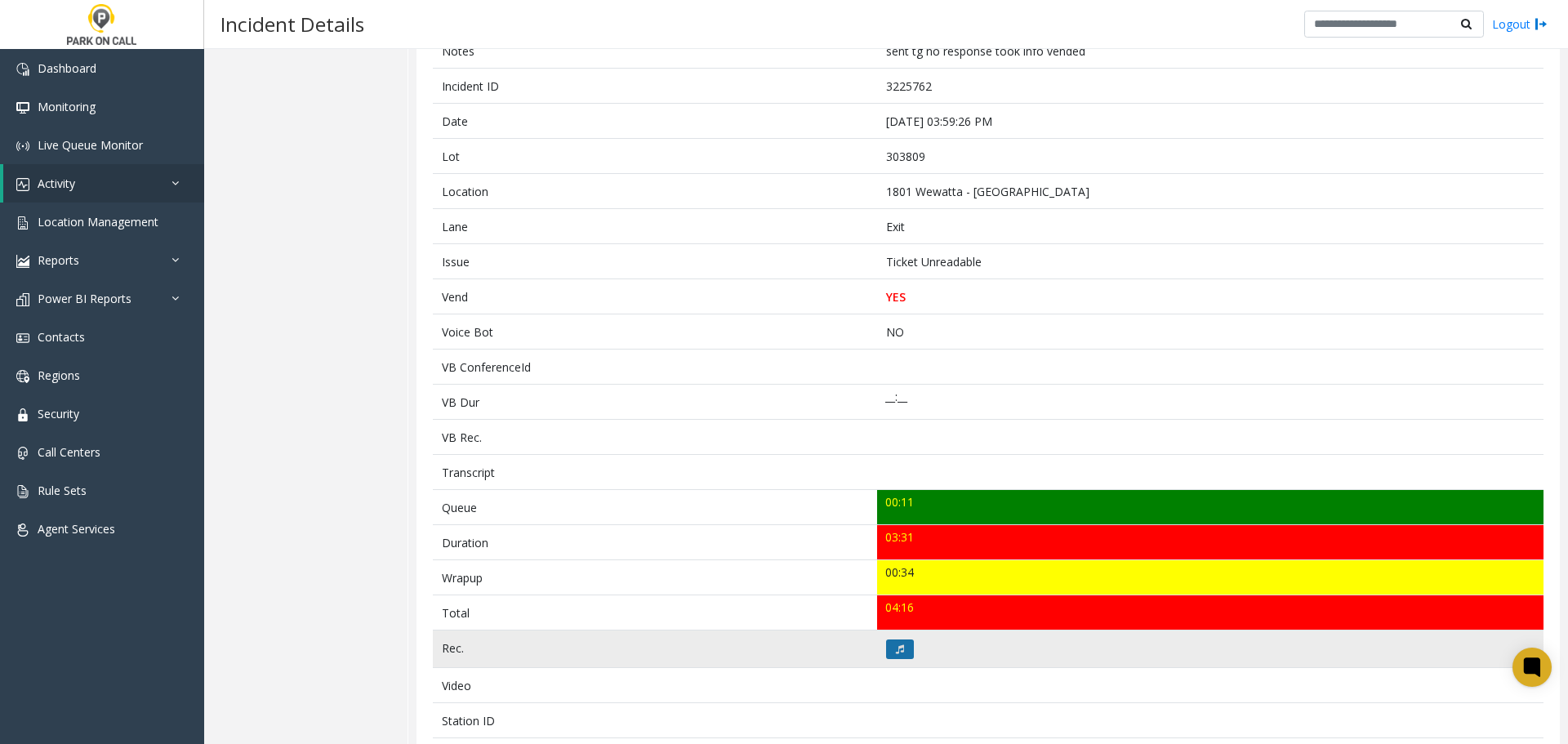
click at [899, 647] on icon at bounding box center [899, 649] width 8 height 10
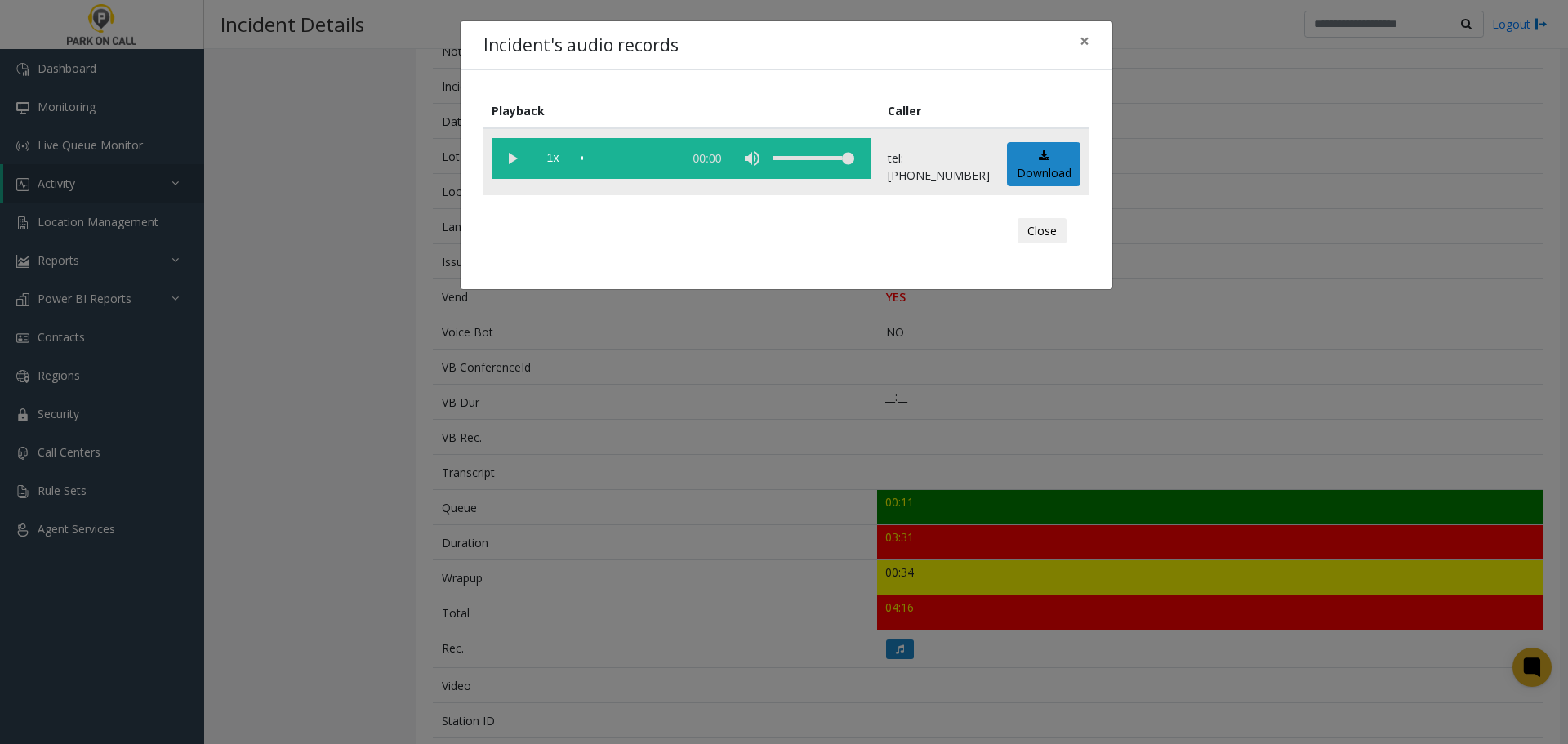
click at [502, 149] on vg-play-pause at bounding box center [512, 158] width 41 height 41
click at [595, 167] on div "scrub bar" at bounding box center [629, 158] width 93 height 41
click at [675, 156] on div "scrub bar" at bounding box center [629, 158] width 93 height 41
click at [508, 154] on vg-play-pause at bounding box center [512, 158] width 41 height 41
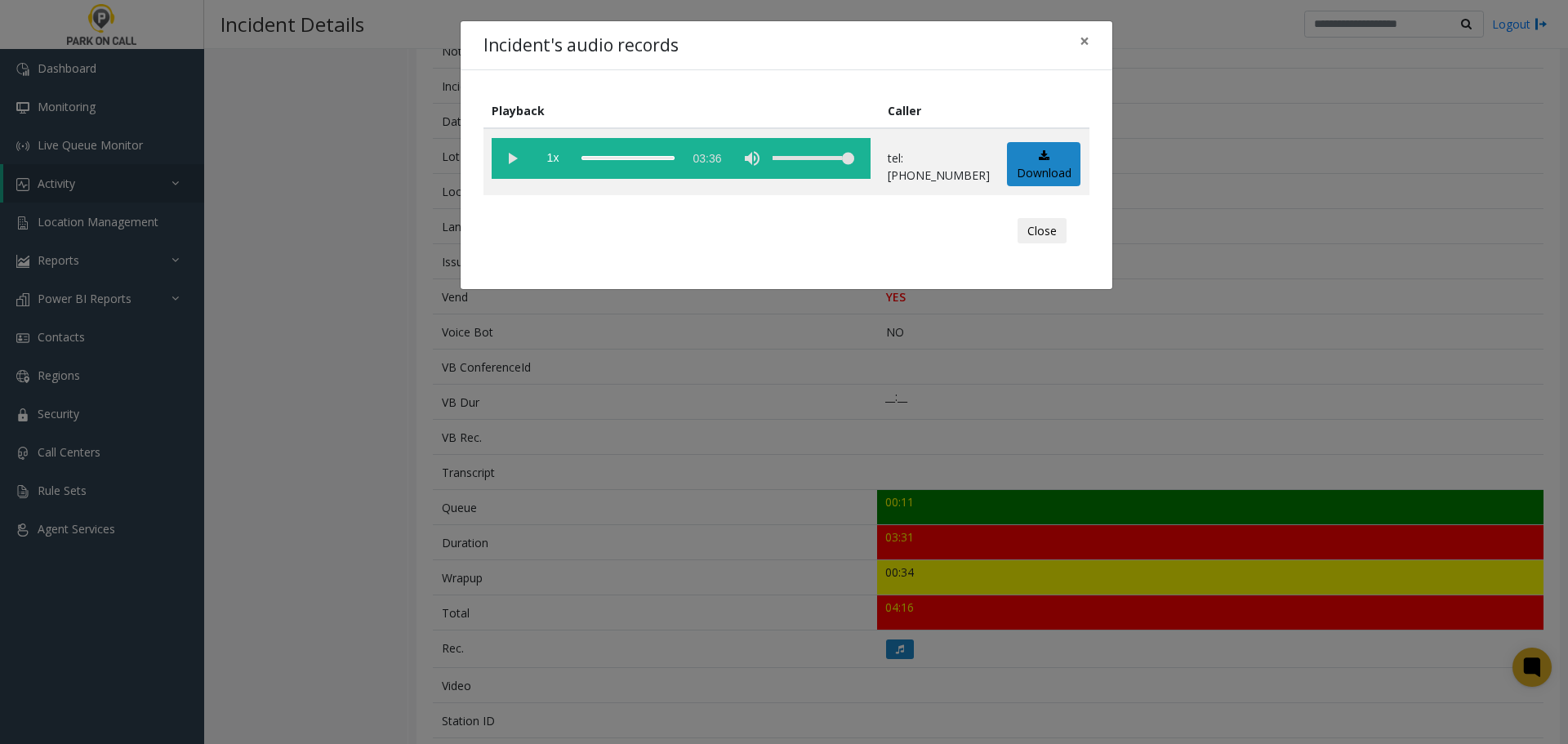
click at [578, 446] on div "Incident's audio records × Playback Caller 1x 03:36 tel:3038099002 Download Clo…" at bounding box center [784, 372] width 1568 height 744
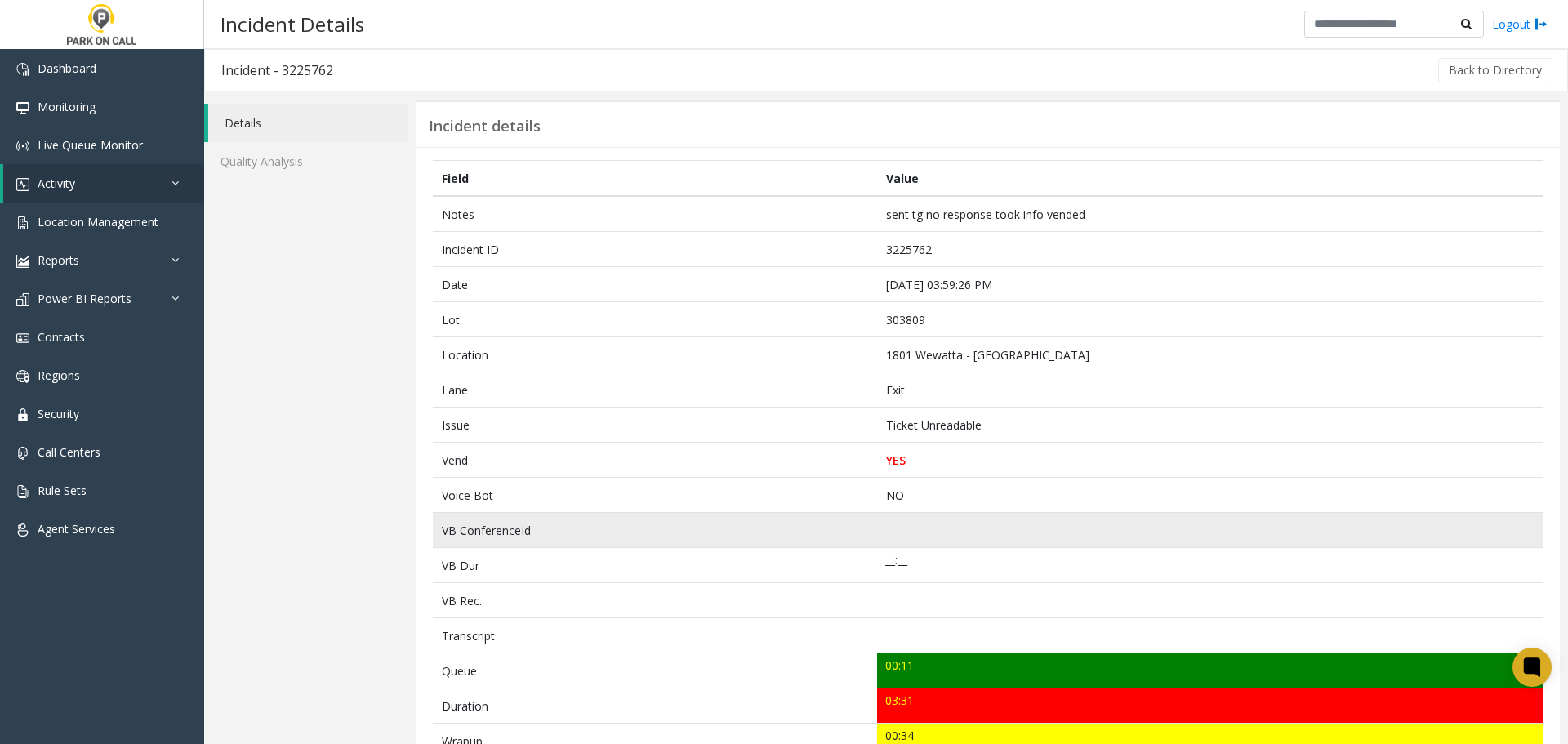
scroll to position [490, 0]
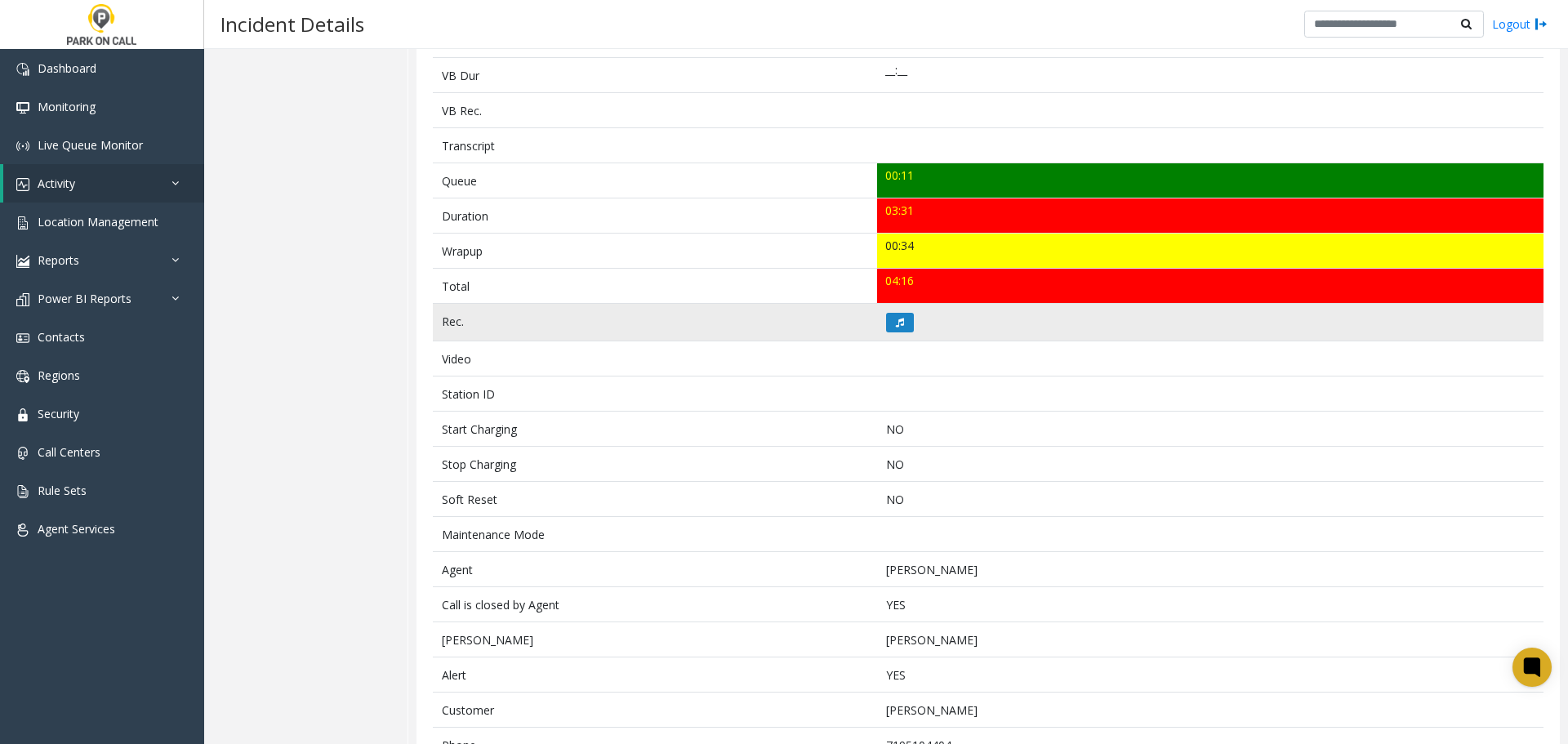
click at [901, 310] on td at bounding box center [1210, 322] width 667 height 37
click at [896, 318] on icon at bounding box center [899, 322] width 8 height 10
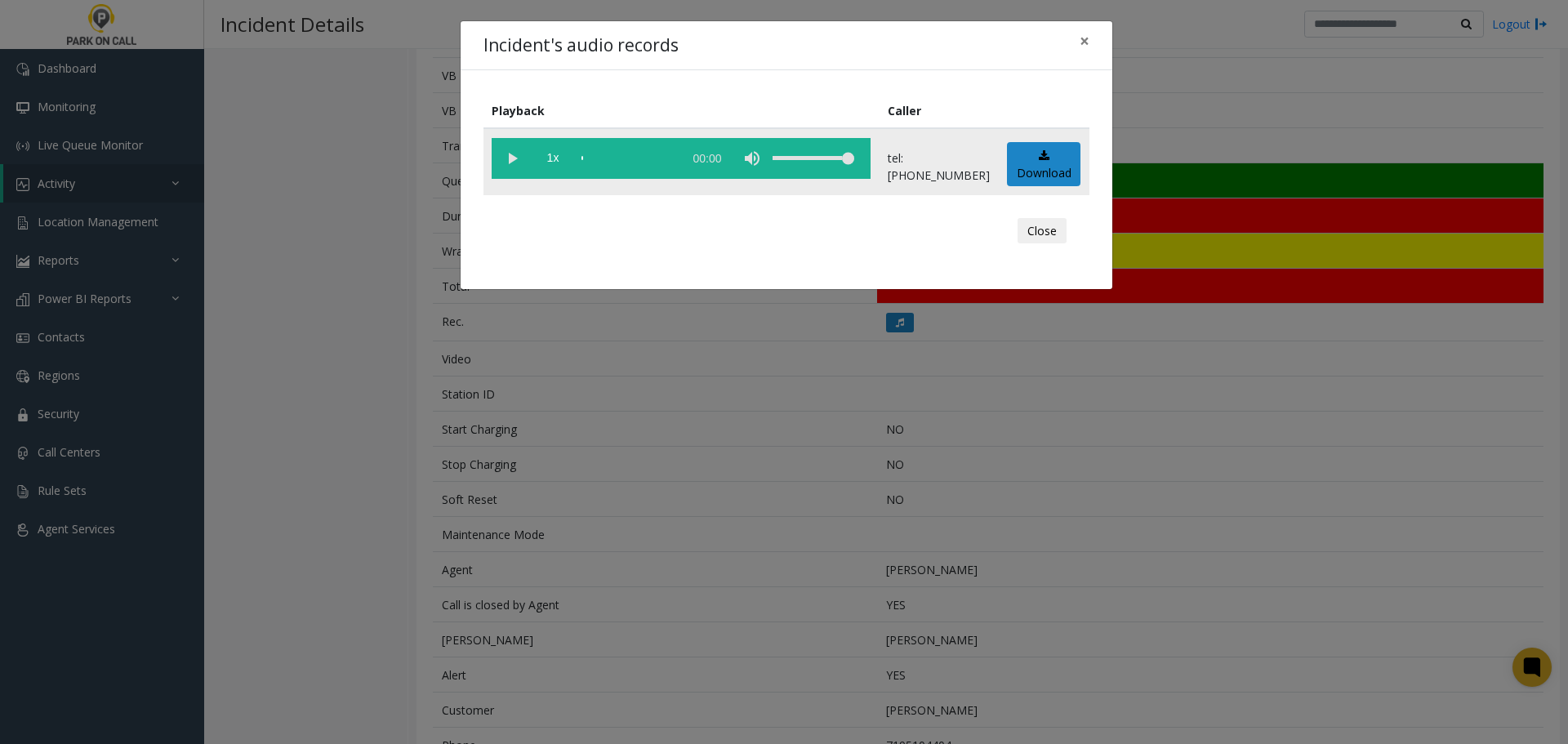
click at [512, 154] on vg-play-pause at bounding box center [512, 158] width 41 height 41
click at [602, 160] on div "scrub bar" at bounding box center [629, 158] width 93 height 41
click at [611, 160] on div "scrub bar" at bounding box center [629, 158] width 93 height 41
click at [614, 160] on div "scrub bar" at bounding box center [629, 158] width 93 height 41
click at [615, 160] on div "scrub bar" at bounding box center [629, 158] width 93 height 41
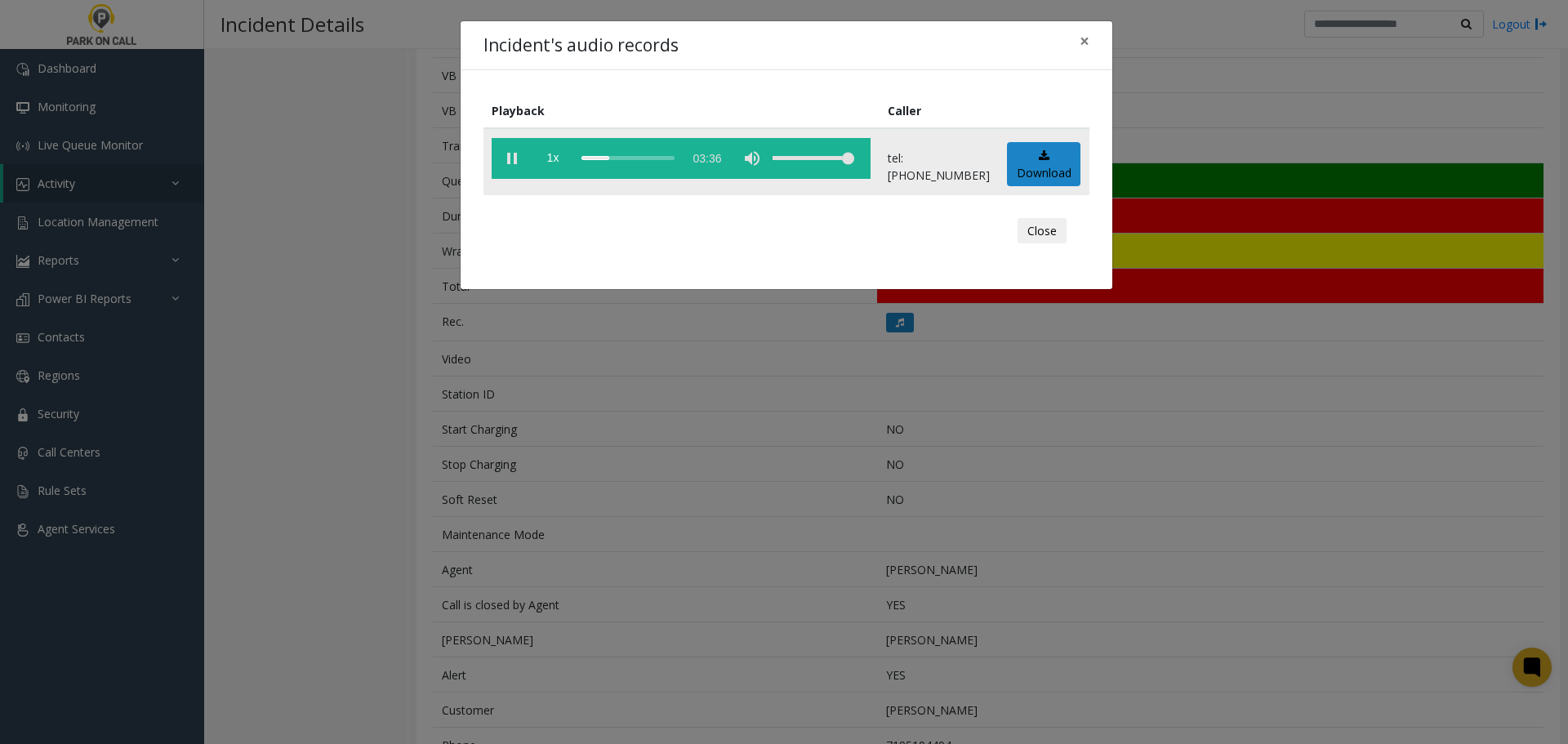
click at [615, 160] on div "scrub bar" at bounding box center [629, 158] width 93 height 41
click at [624, 160] on div "scrub bar" at bounding box center [629, 158] width 93 height 41
click at [635, 158] on div "scrub bar" at bounding box center [629, 158] width 93 height 41
click at [630, 161] on div "scrub bar" at bounding box center [629, 158] width 93 height 41
click at [687, 462] on div "Incident's audio records × Playback Caller 1x 03:36 tel:3038099002 Download Clo…" at bounding box center [784, 372] width 1568 height 744
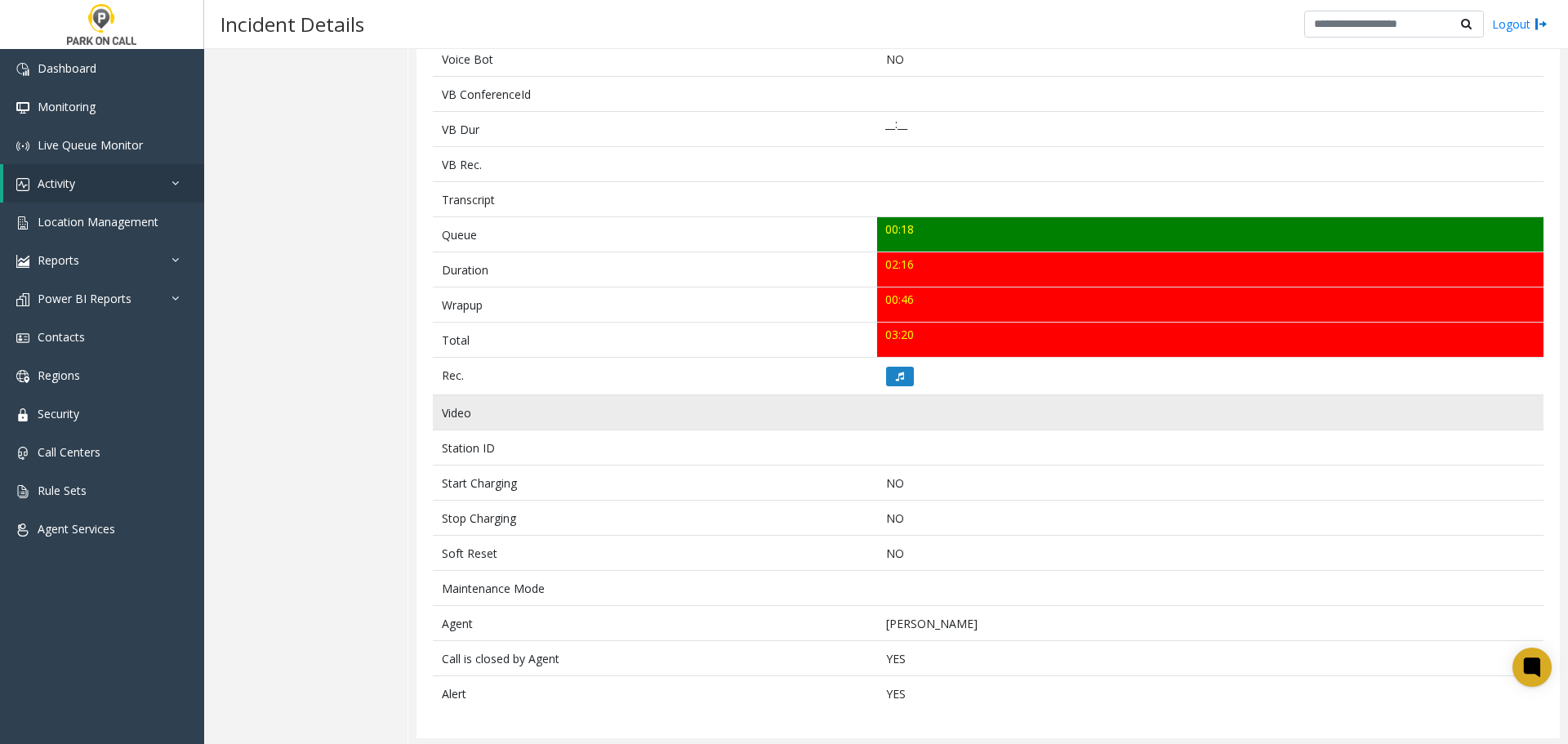
scroll to position [439, 0]
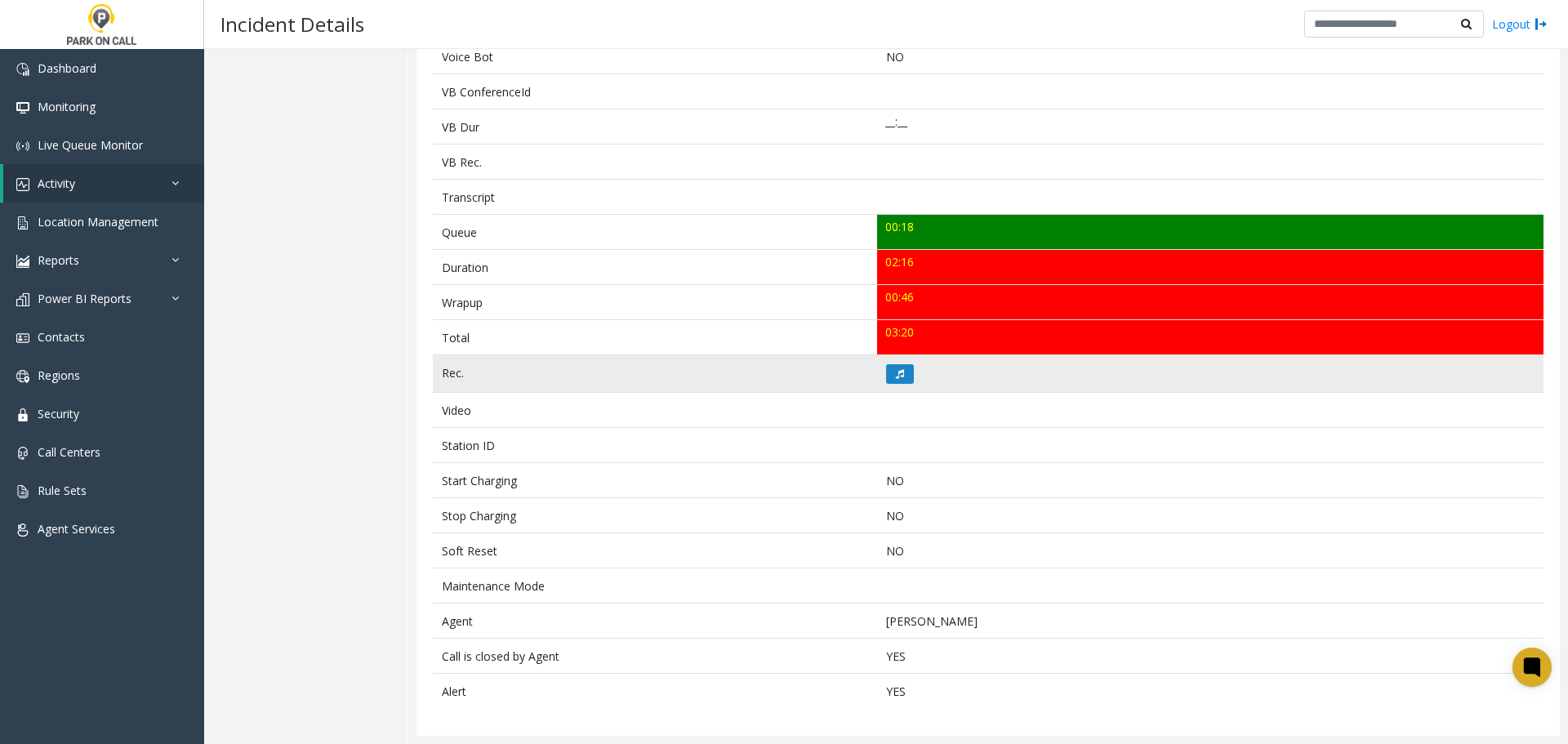
click at [894, 362] on td at bounding box center [1210, 374] width 667 height 37
click at [896, 369] on icon at bounding box center [899, 373] width 8 height 10
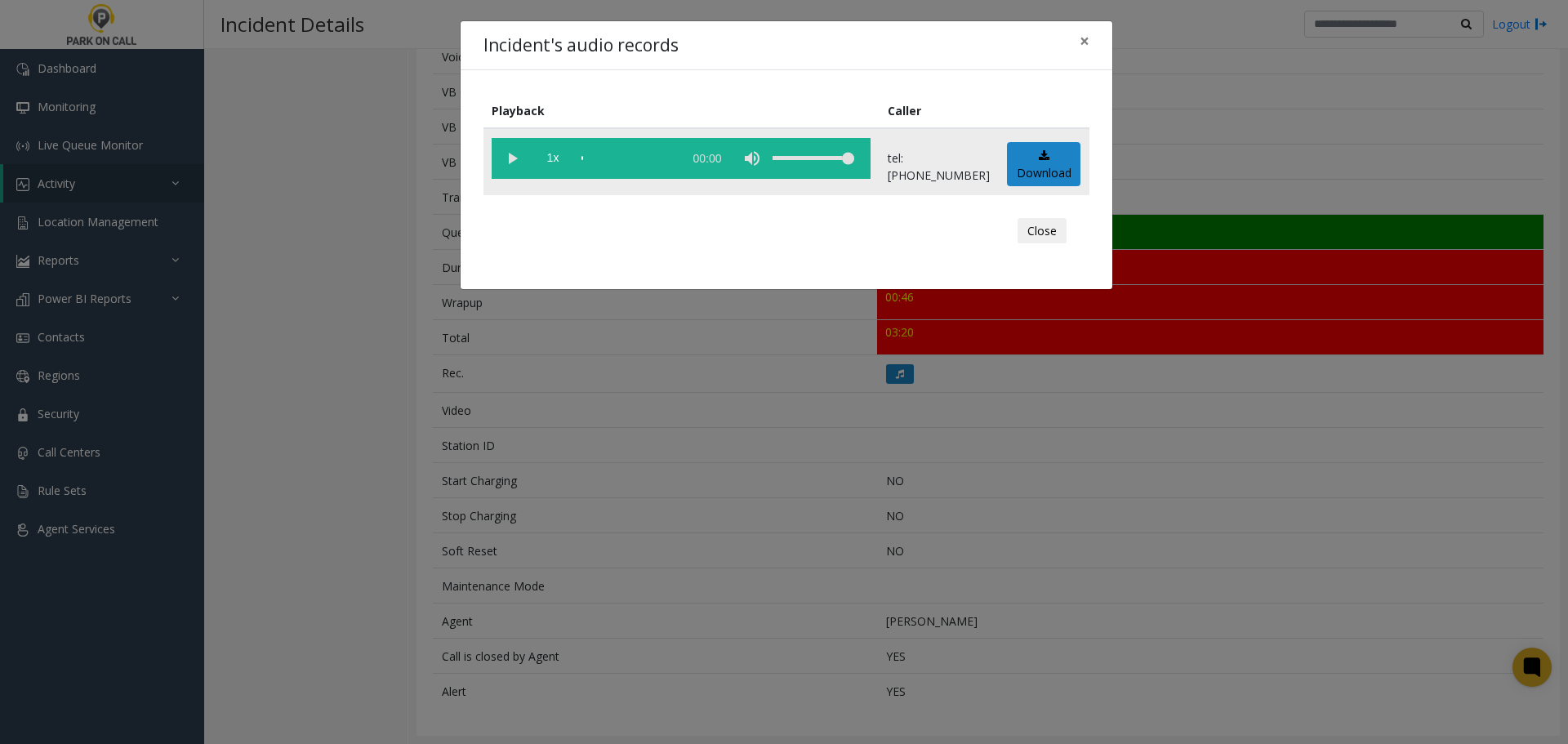
click at [503, 159] on vg-play-pause at bounding box center [512, 158] width 41 height 41
click at [1245, 429] on div "Incident's audio records × Playback Caller 1x 02:23 tel:[PHONE_NUMBER] Download…" at bounding box center [784, 372] width 1568 height 744
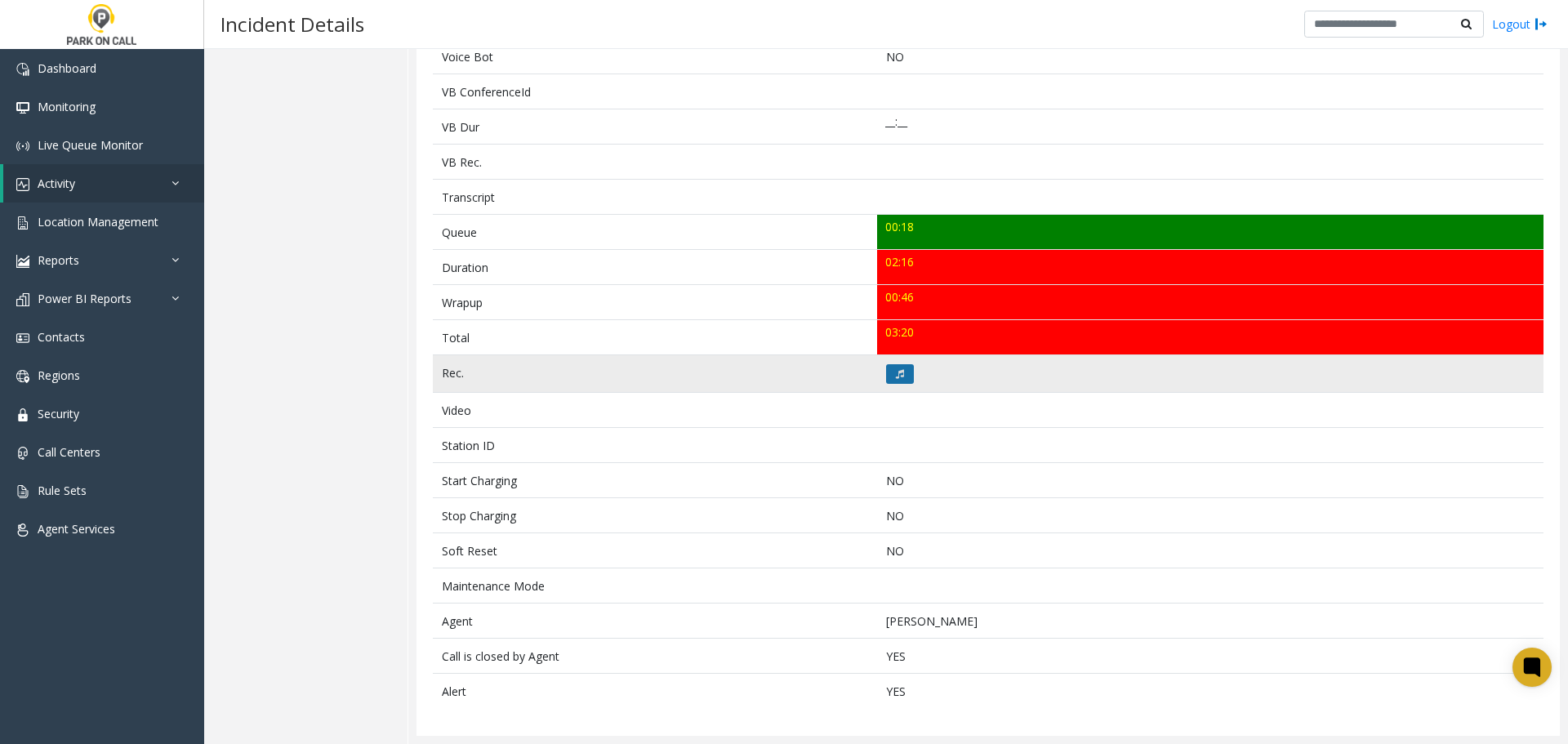
click at [889, 367] on button at bounding box center [900, 373] width 28 height 20
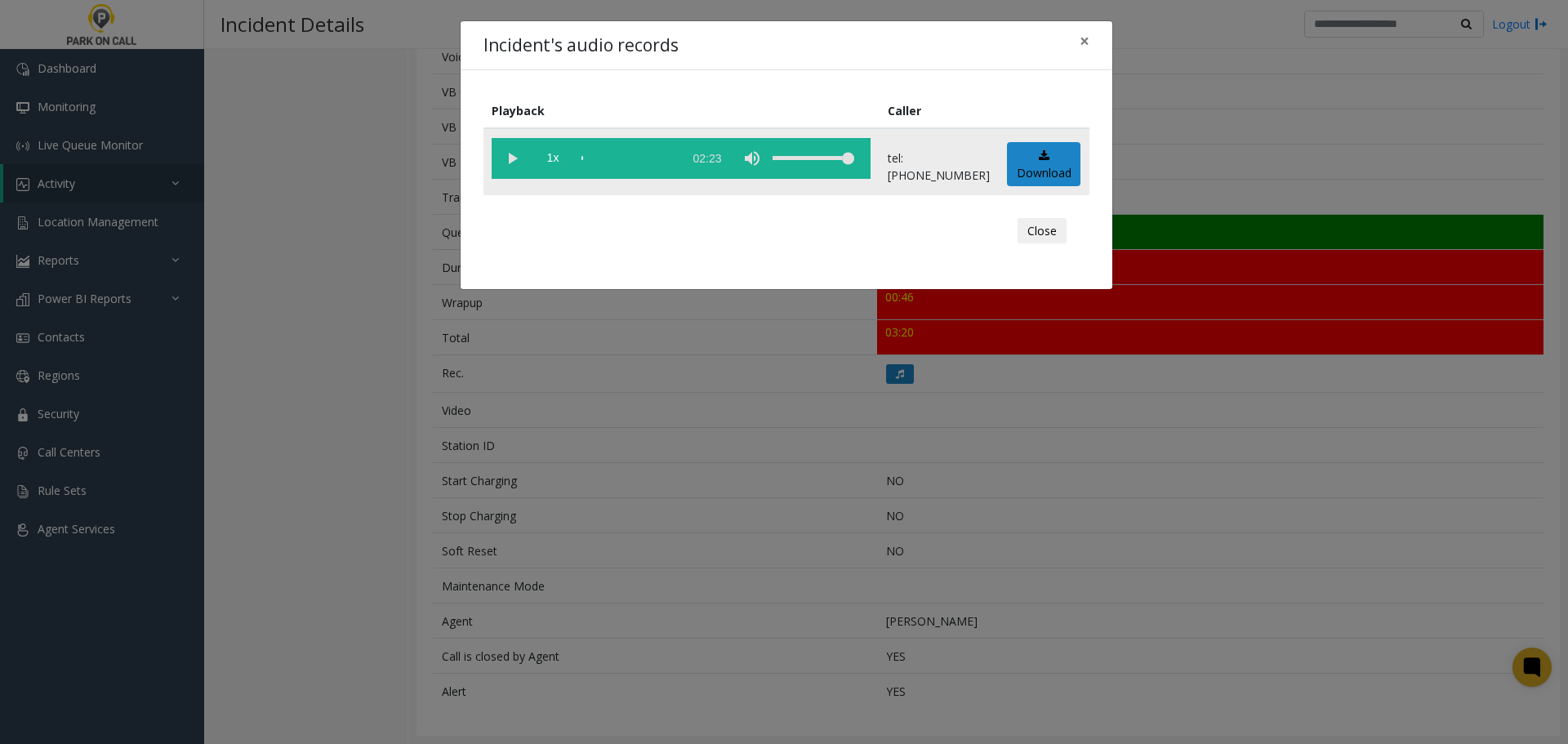
click at [510, 158] on vg-play-pause at bounding box center [512, 158] width 41 height 41
click at [654, 157] on div "scrub bar" at bounding box center [629, 158] width 93 height 41
click at [672, 158] on div "scrub bar" at bounding box center [629, 158] width 93 height 41
click at [675, 158] on div "scrub bar" at bounding box center [629, 158] width 93 height 41
click at [504, 162] on vg-play-pause at bounding box center [512, 158] width 41 height 41
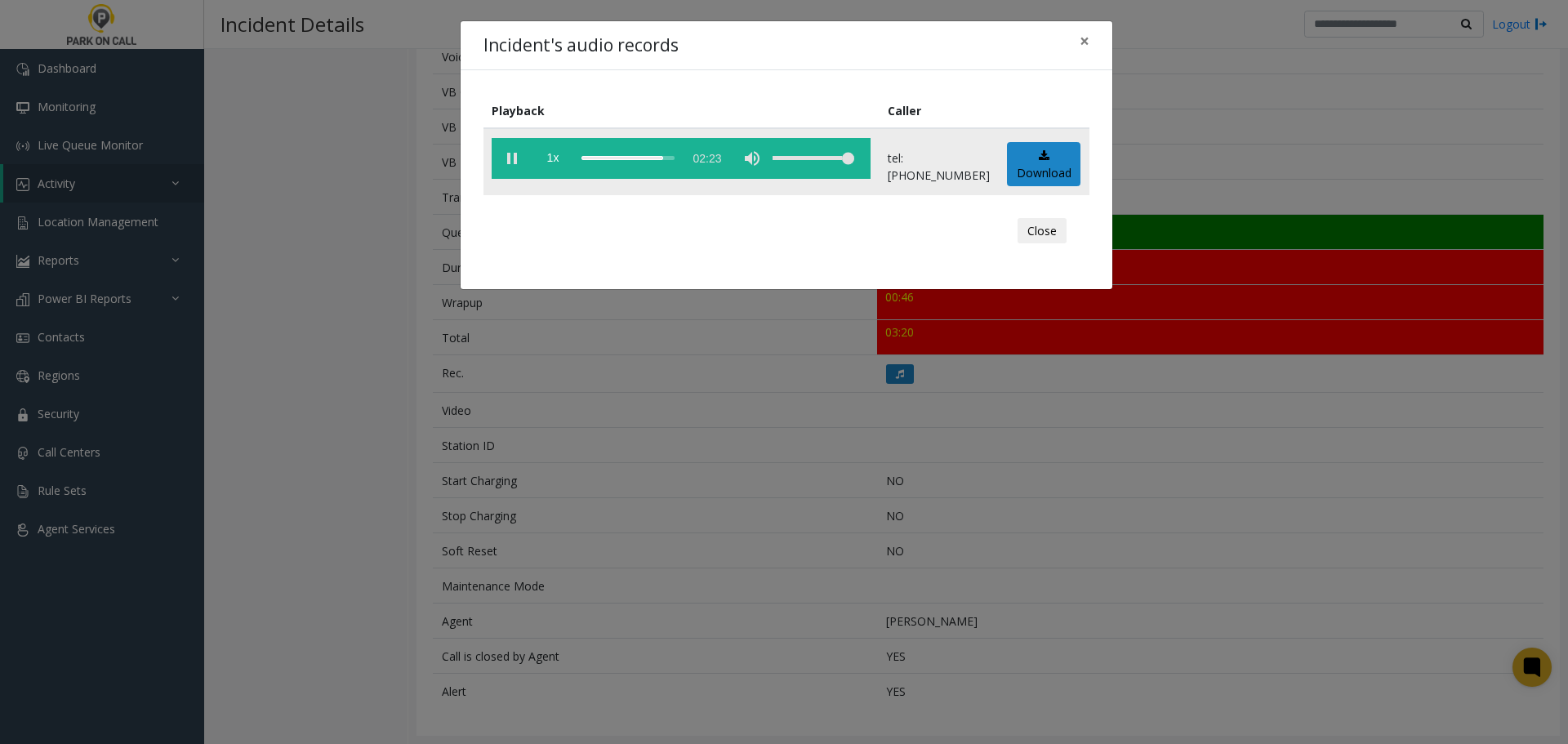
click at [504, 162] on vg-play-pause at bounding box center [512, 158] width 41 height 41
click at [530, 477] on div "Incident's audio records × Playback Caller 1x 02:23 tel:7011229007 Download Clo…" at bounding box center [784, 372] width 1568 height 744
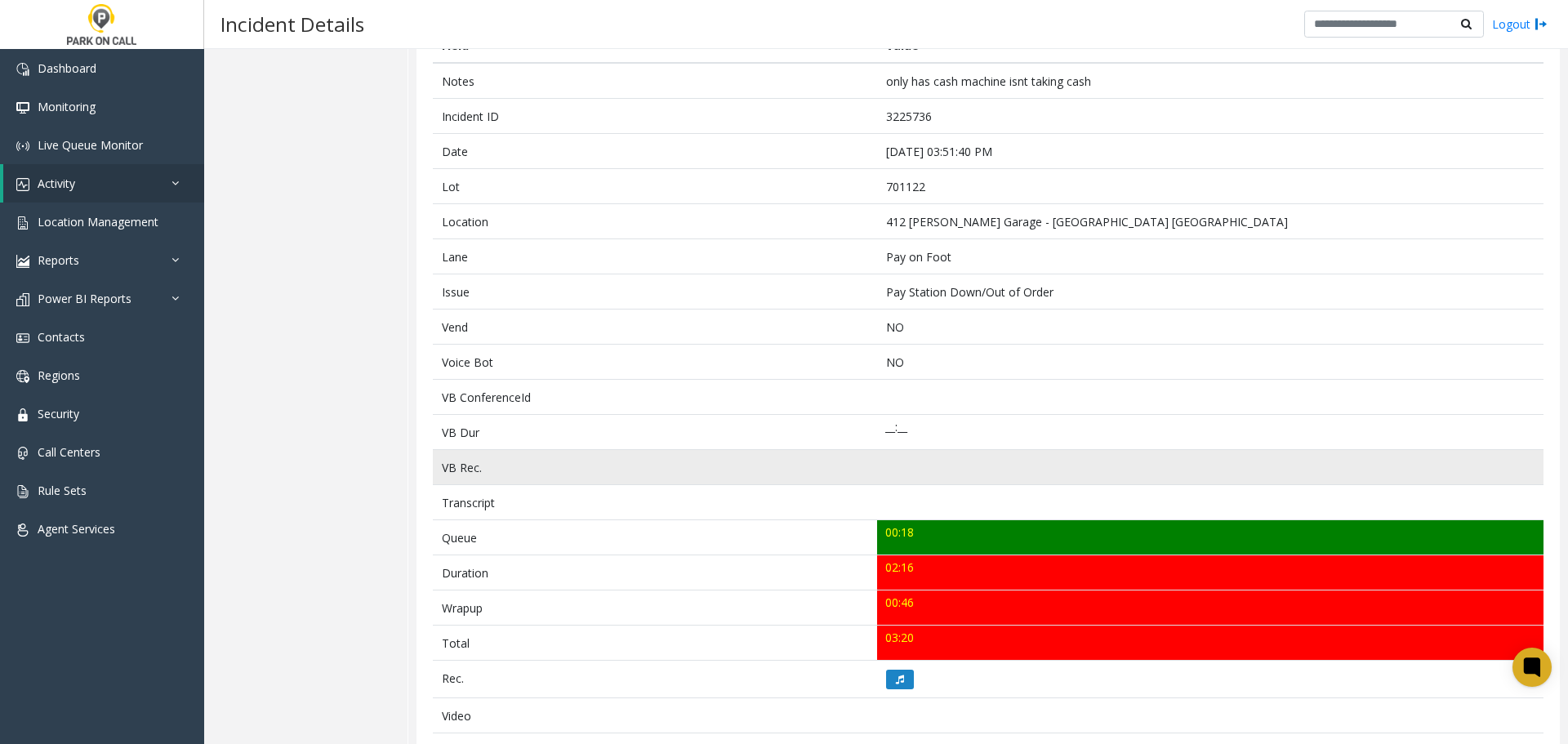
scroll to position [0, 0]
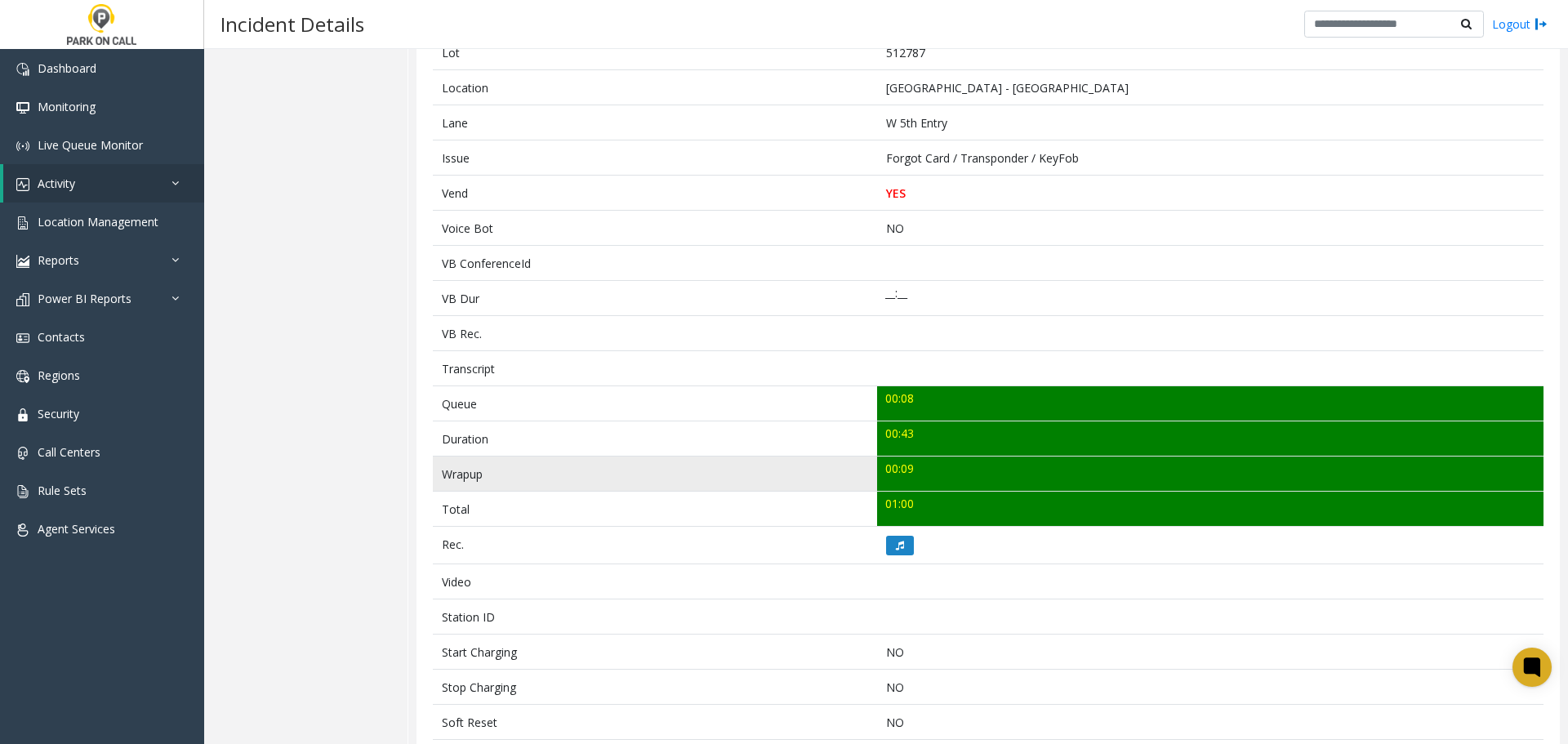
scroll to position [544, 0]
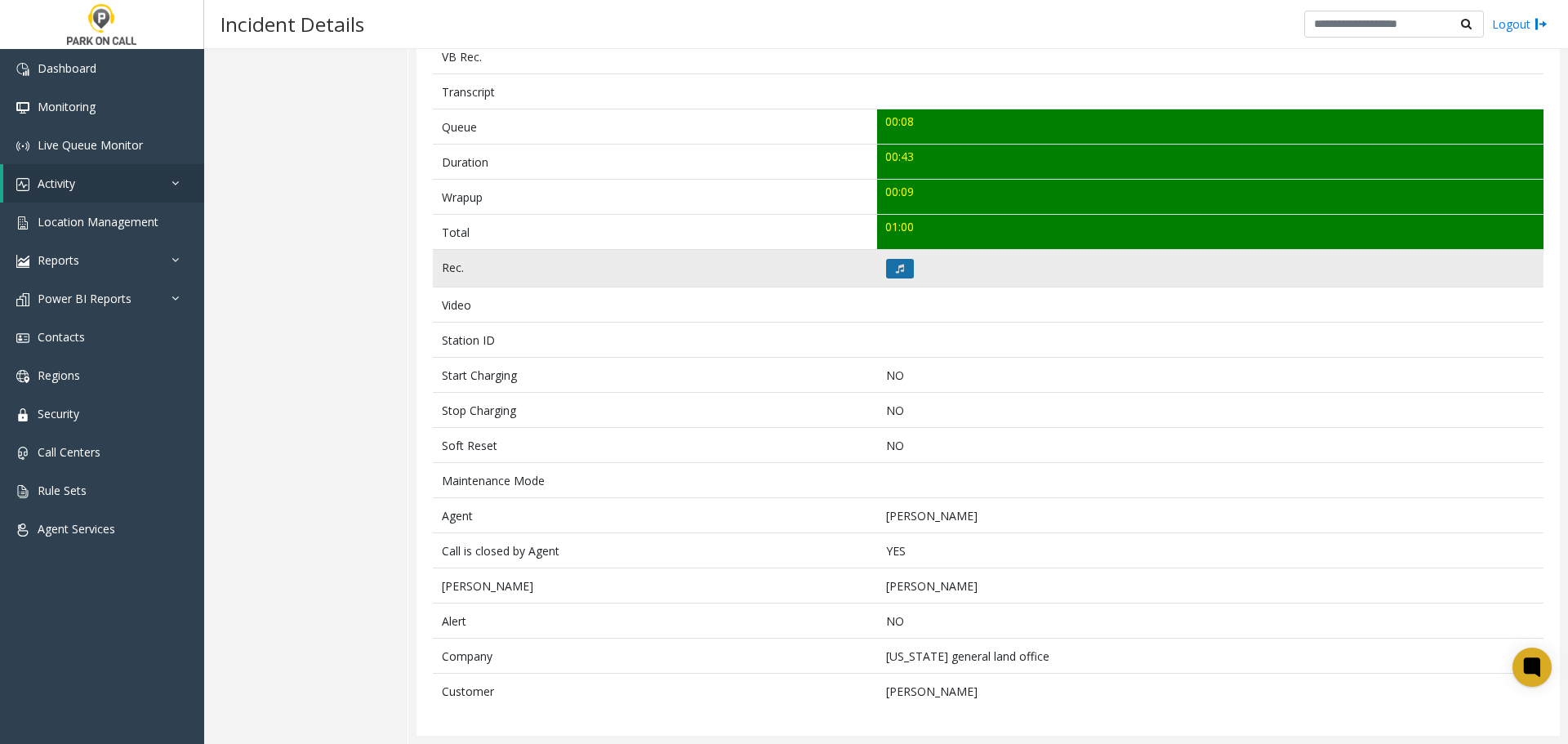
click at [900, 268] on button at bounding box center [900, 268] width 28 height 20
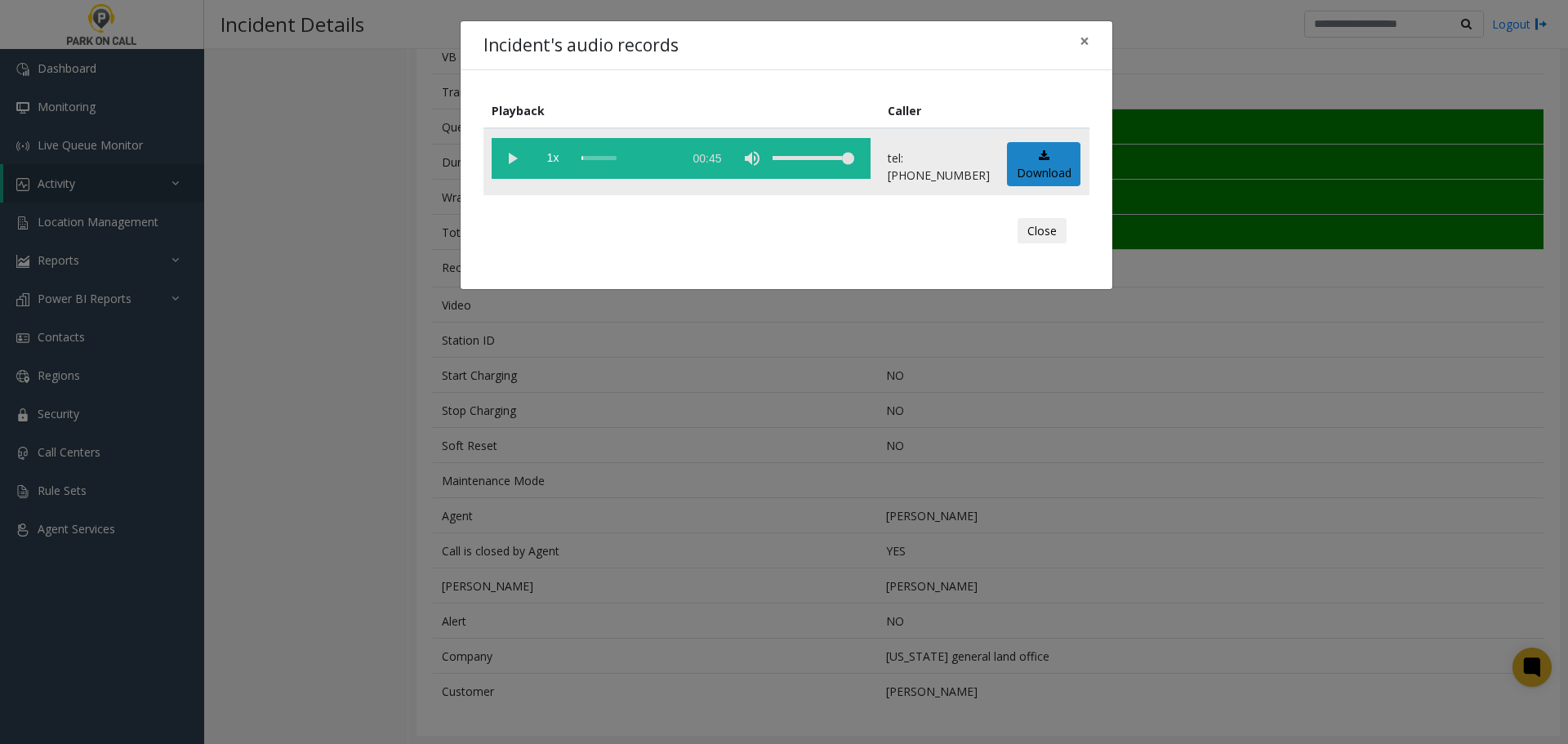
click at [502, 163] on vg-play-pause at bounding box center [512, 158] width 41 height 41
click at [514, 160] on vg-play-pause at bounding box center [512, 158] width 41 height 41
click at [604, 163] on div "scrub bar" at bounding box center [629, 158] width 93 height 41
click at [516, 160] on vg-play-pause at bounding box center [512, 158] width 41 height 41
click at [491, 475] on div "Incident's audio records × Playback Caller 1x 00:45 tel:[PHONE_NUMBER] Download…" at bounding box center [784, 372] width 1568 height 744
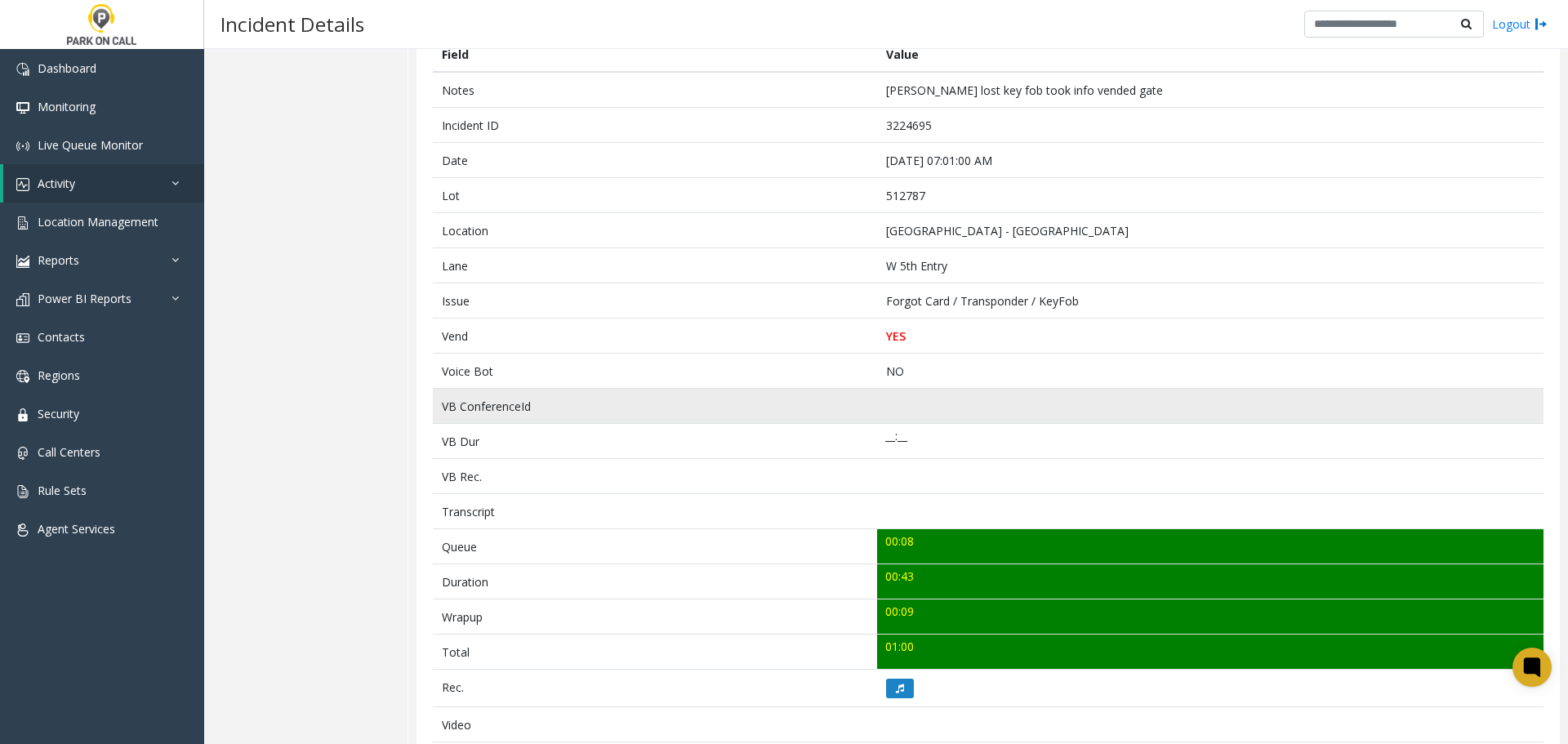
scroll to position [0, 0]
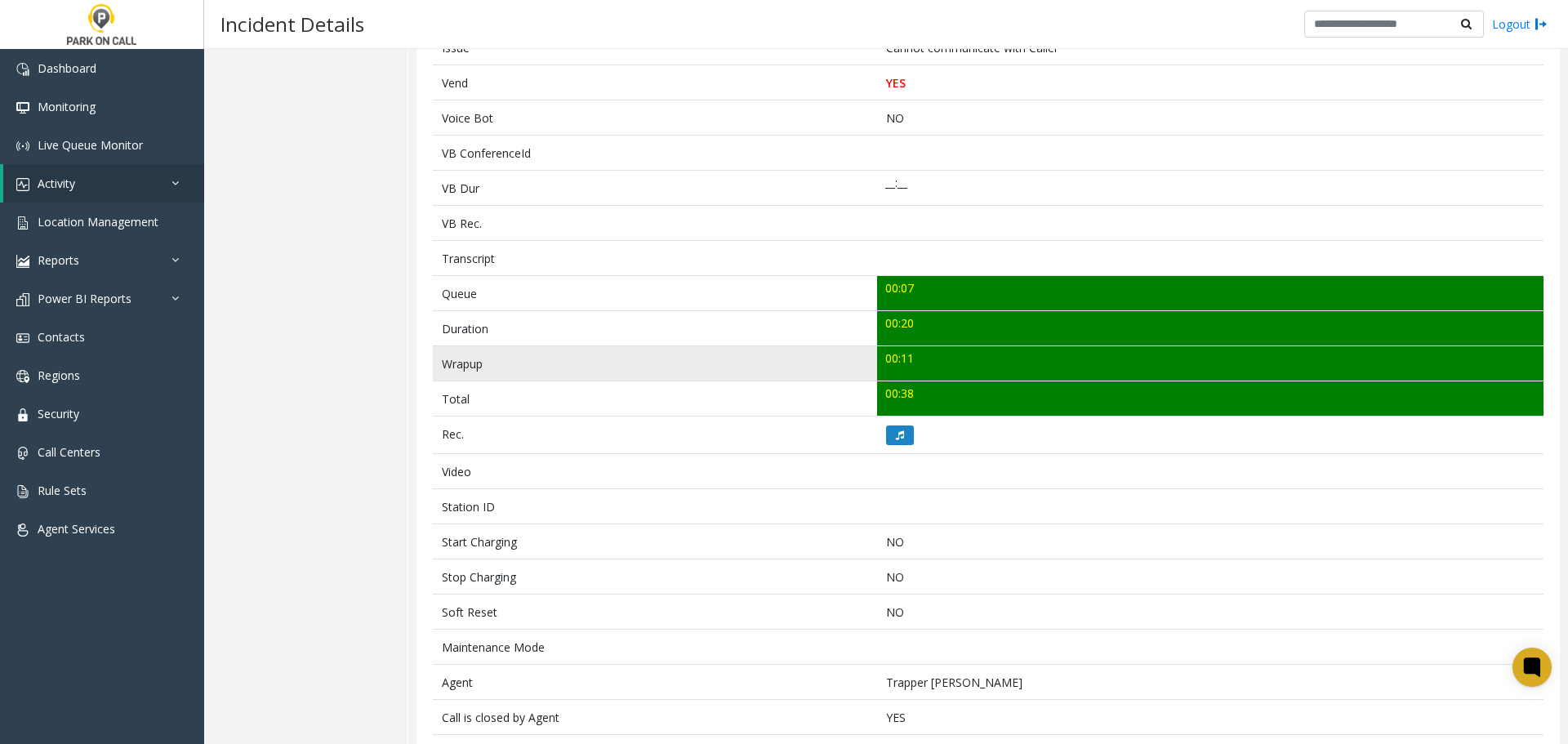
scroll to position [409, 0]
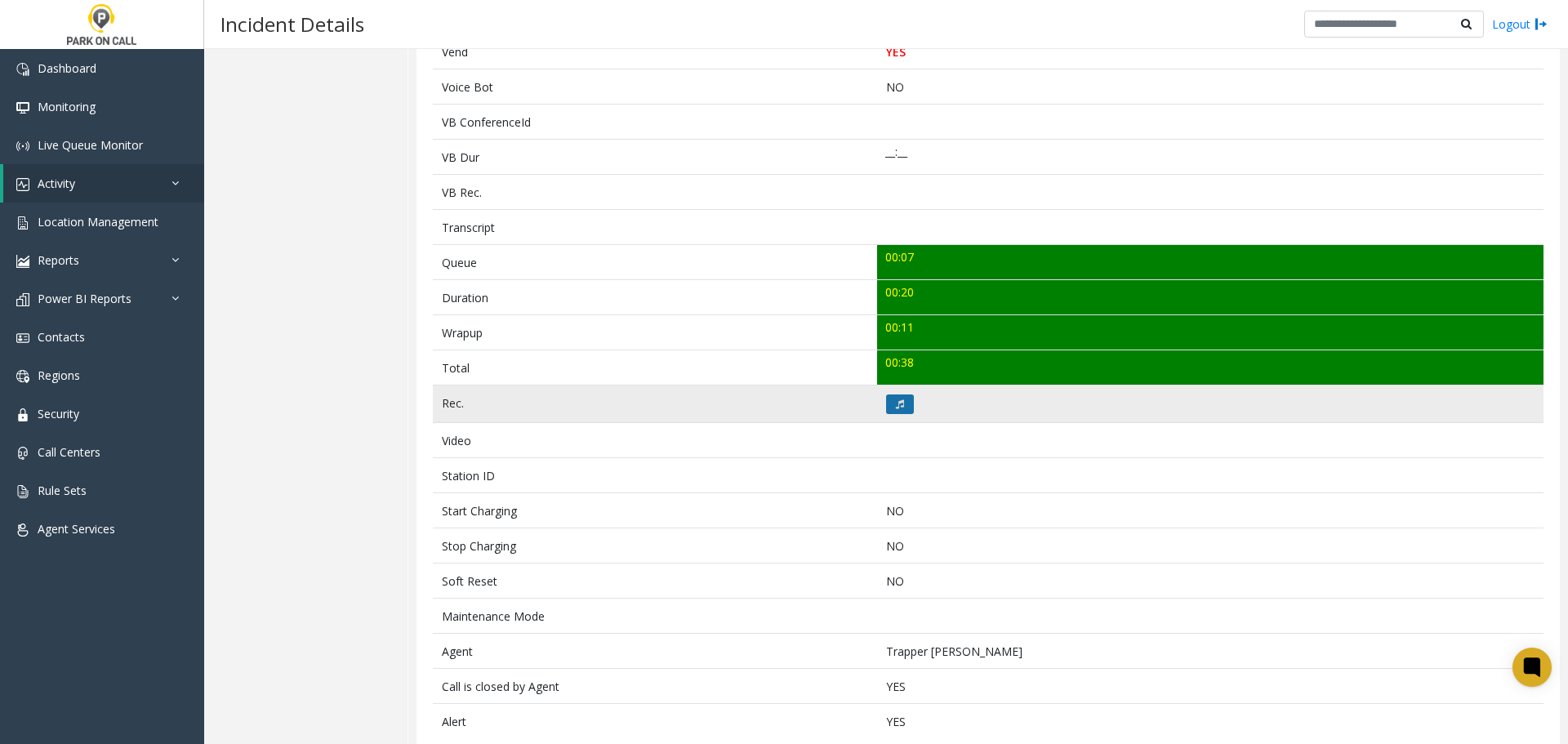
click at [887, 404] on button at bounding box center [900, 404] width 28 height 20
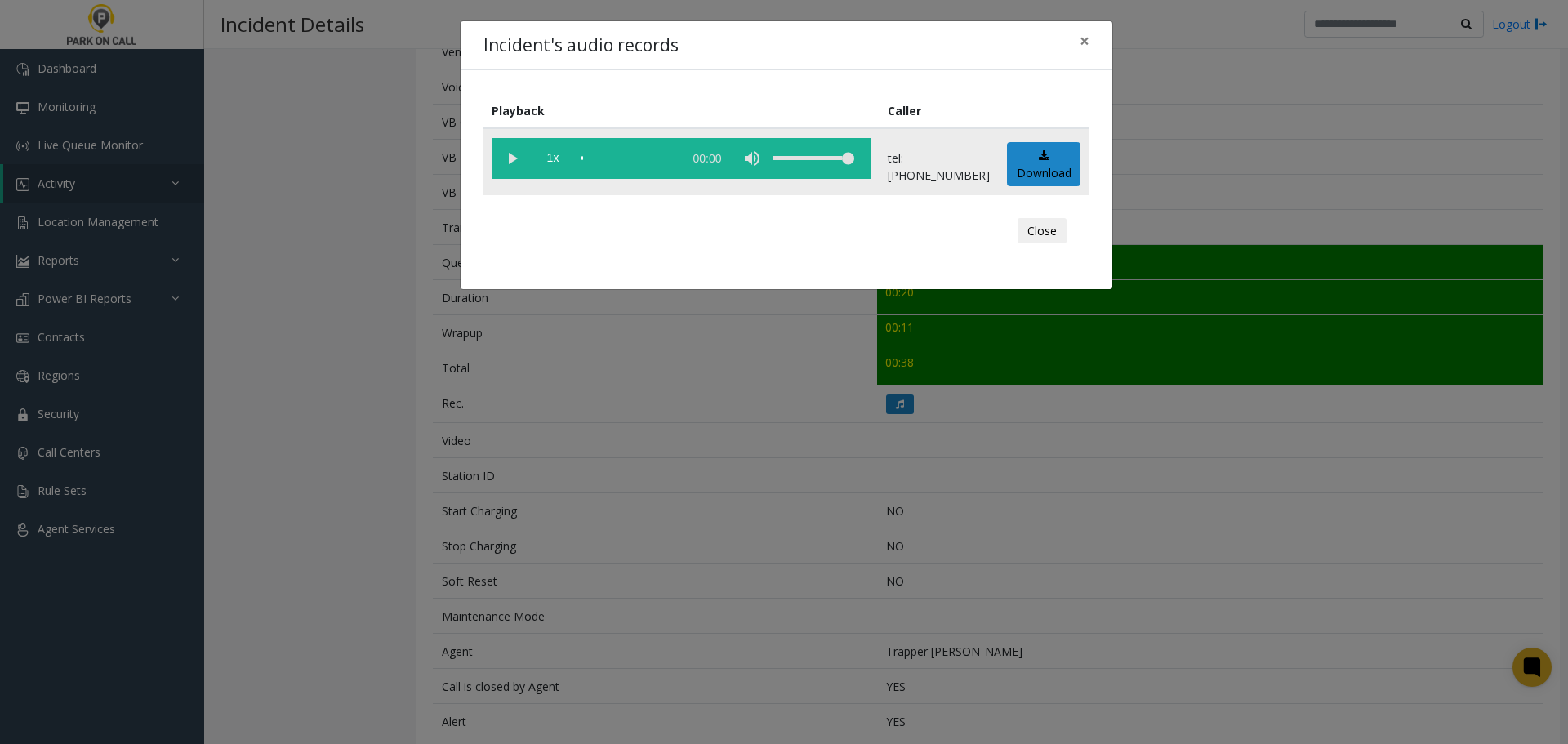
click at [515, 157] on vg-play-pause at bounding box center [512, 158] width 41 height 41
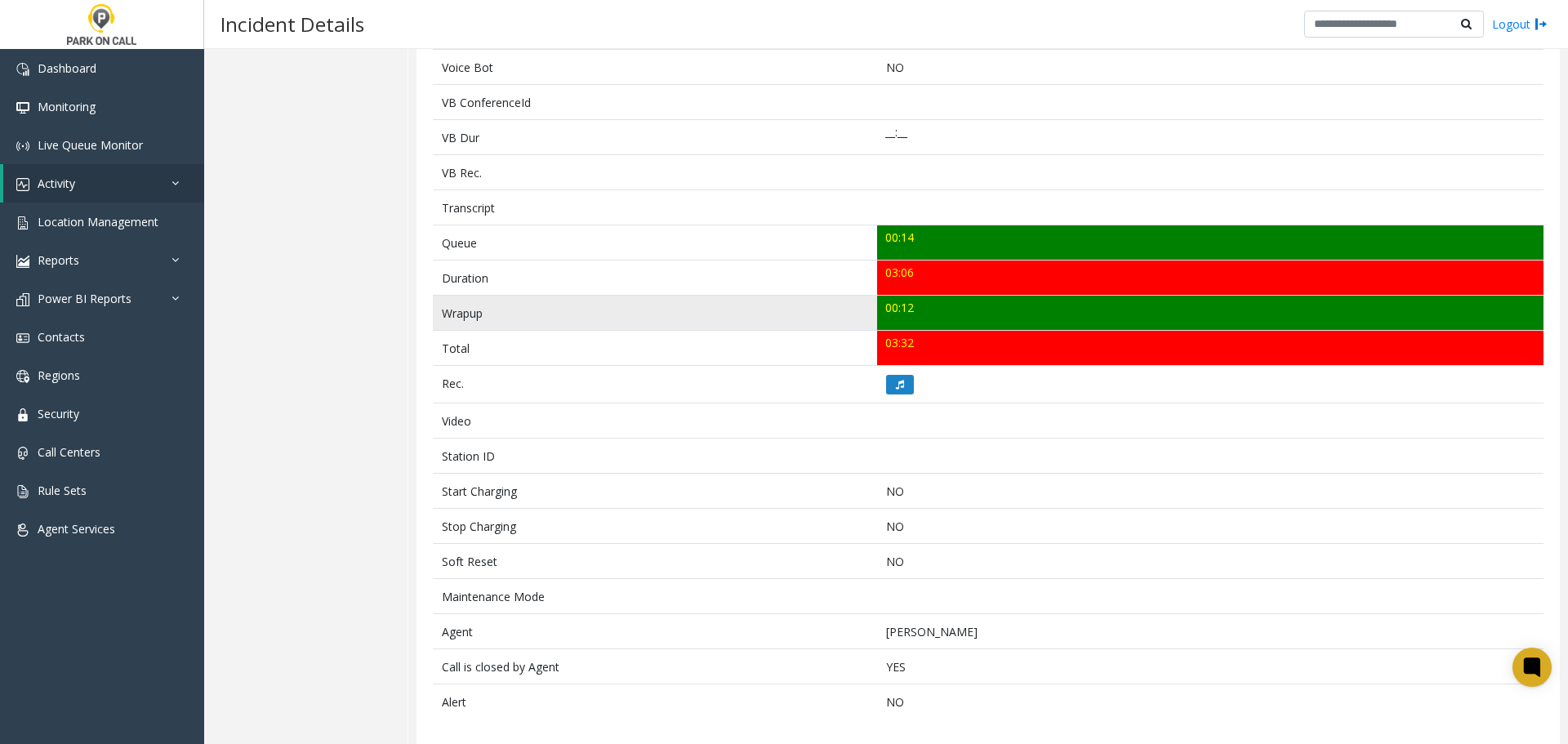
scroll to position [439, 0]
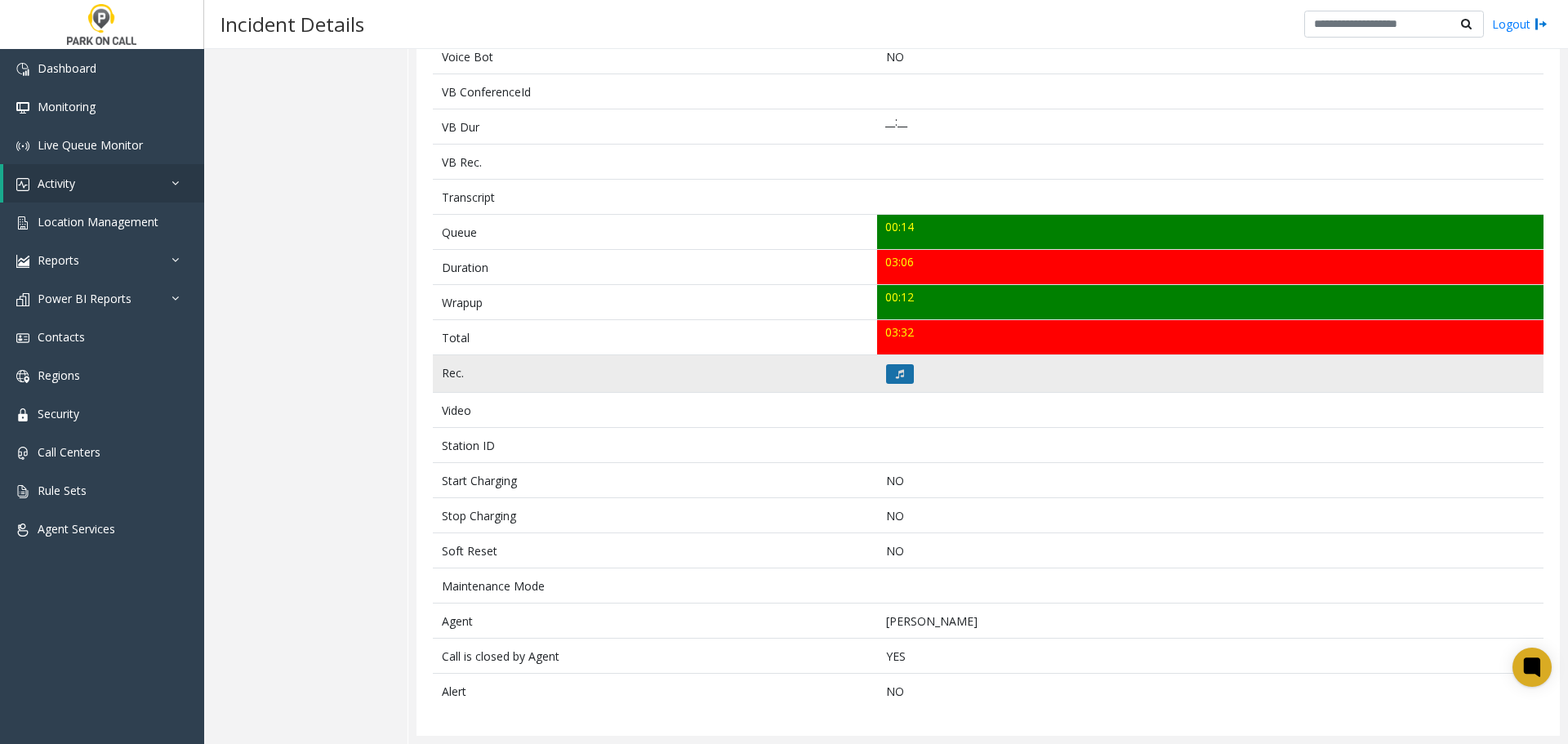
click at [897, 369] on icon at bounding box center [899, 373] width 8 height 10
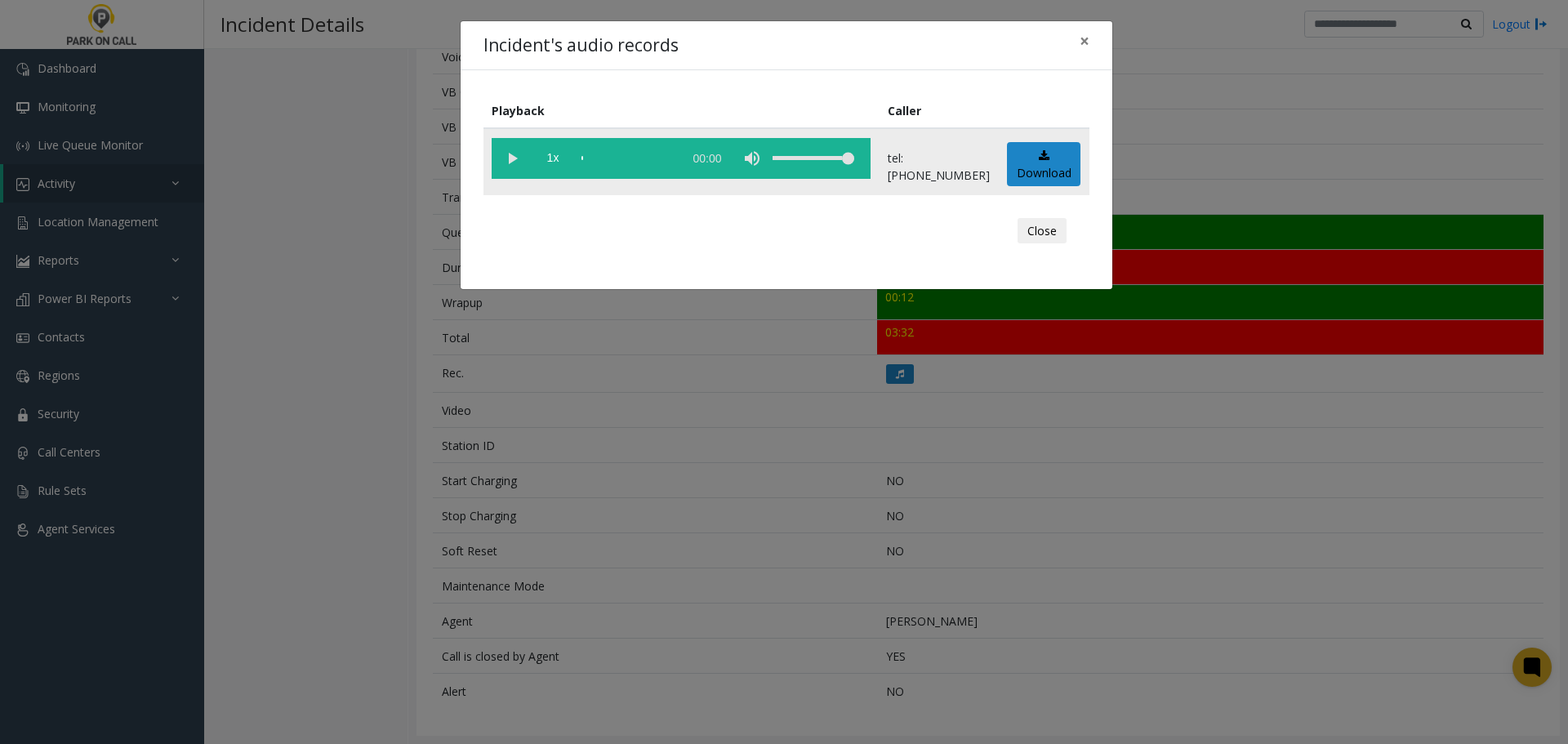
click at [517, 168] on vg-play-pause at bounding box center [512, 158] width 41 height 41
click at [508, 154] on vg-play-pause at bounding box center [512, 158] width 41 height 41
click at [518, 162] on vg-play-pause at bounding box center [512, 158] width 41 height 41
click at [508, 155] on vg-play-pause at bounding box center [512, 158] width 41 height 41
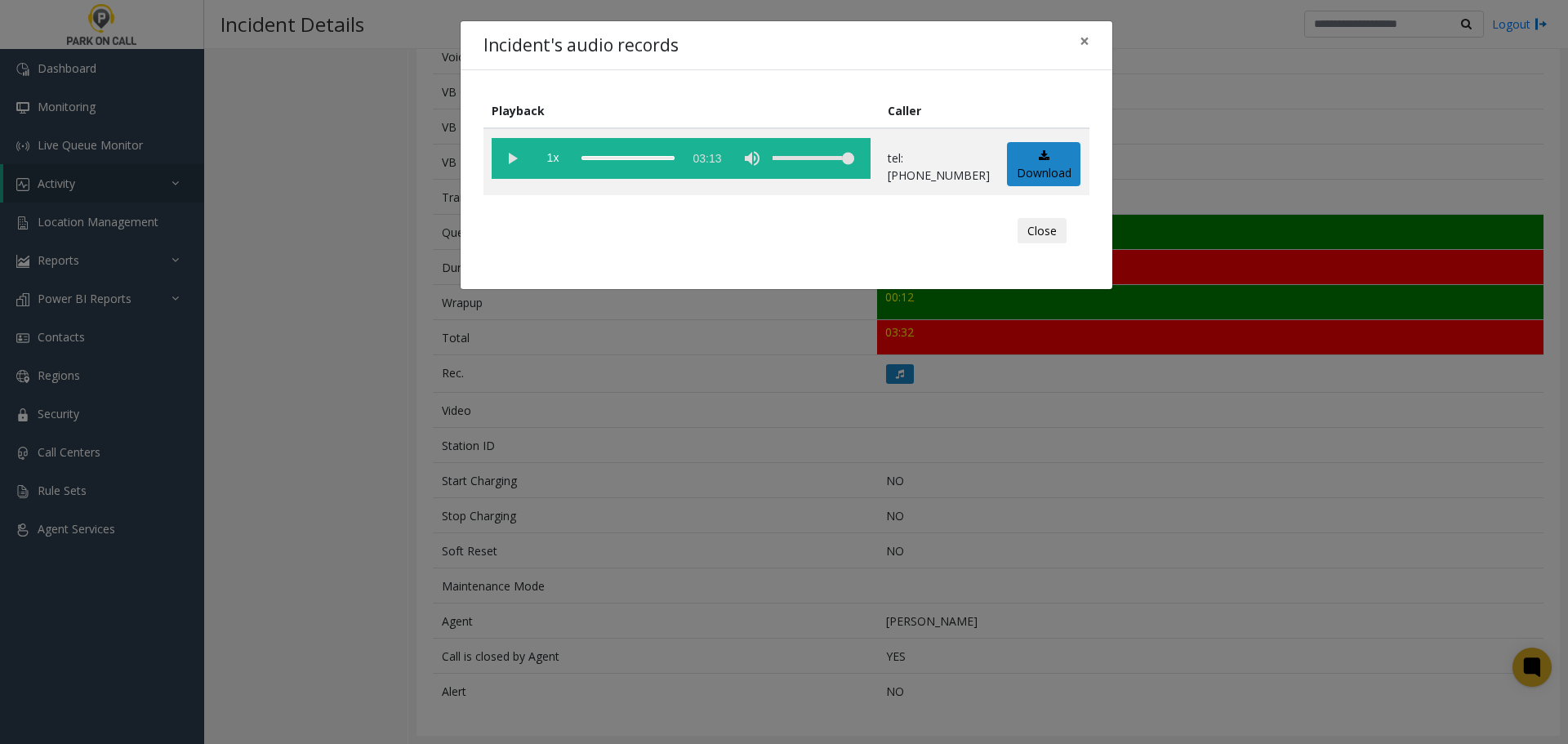
click at [903, 453] on div "Incident's audio records × Playback Caller 1x 03:13 tel:00004690014074899842 Do…" at bounding box center [784, 372] width 1568 height 744
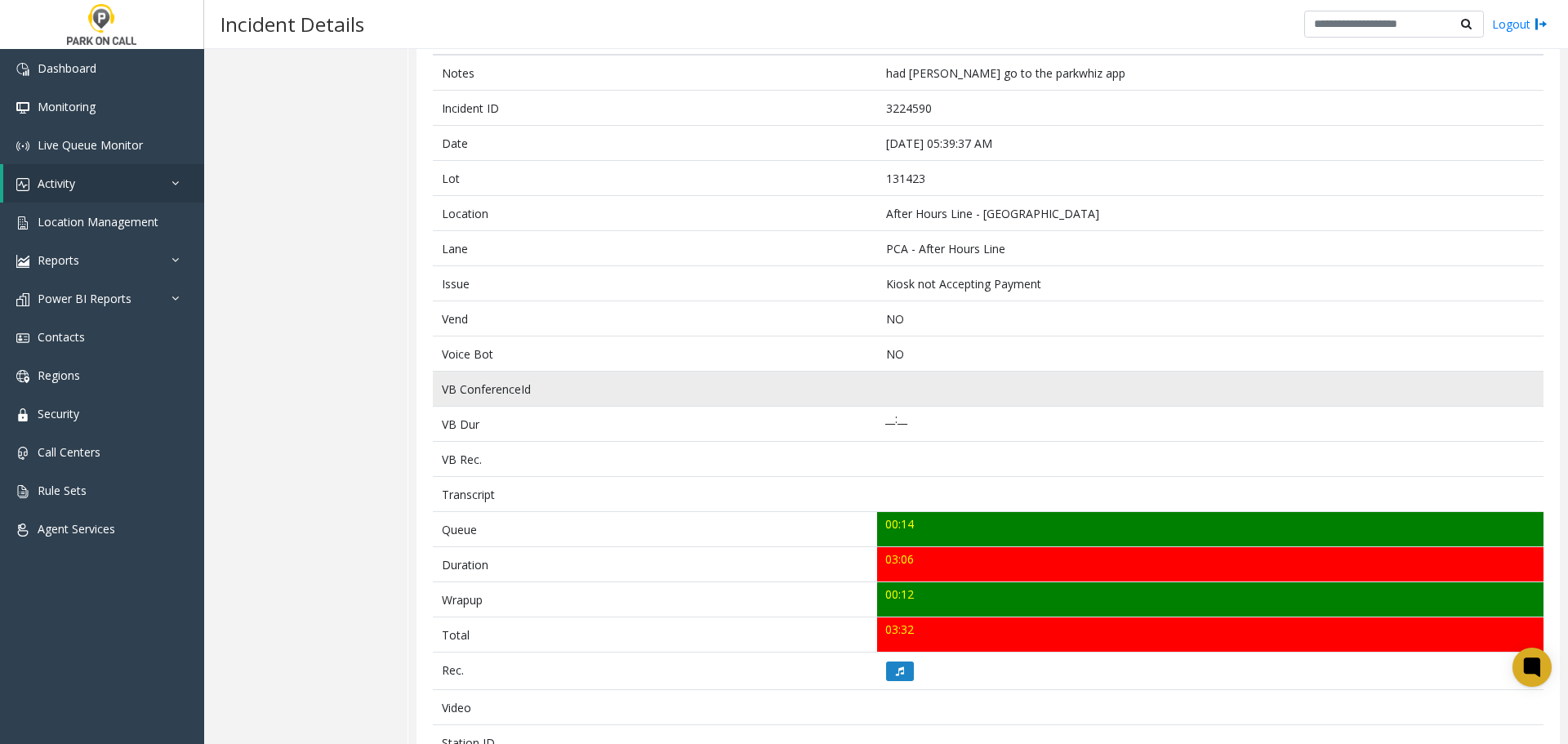
scroll to position [0, 0]
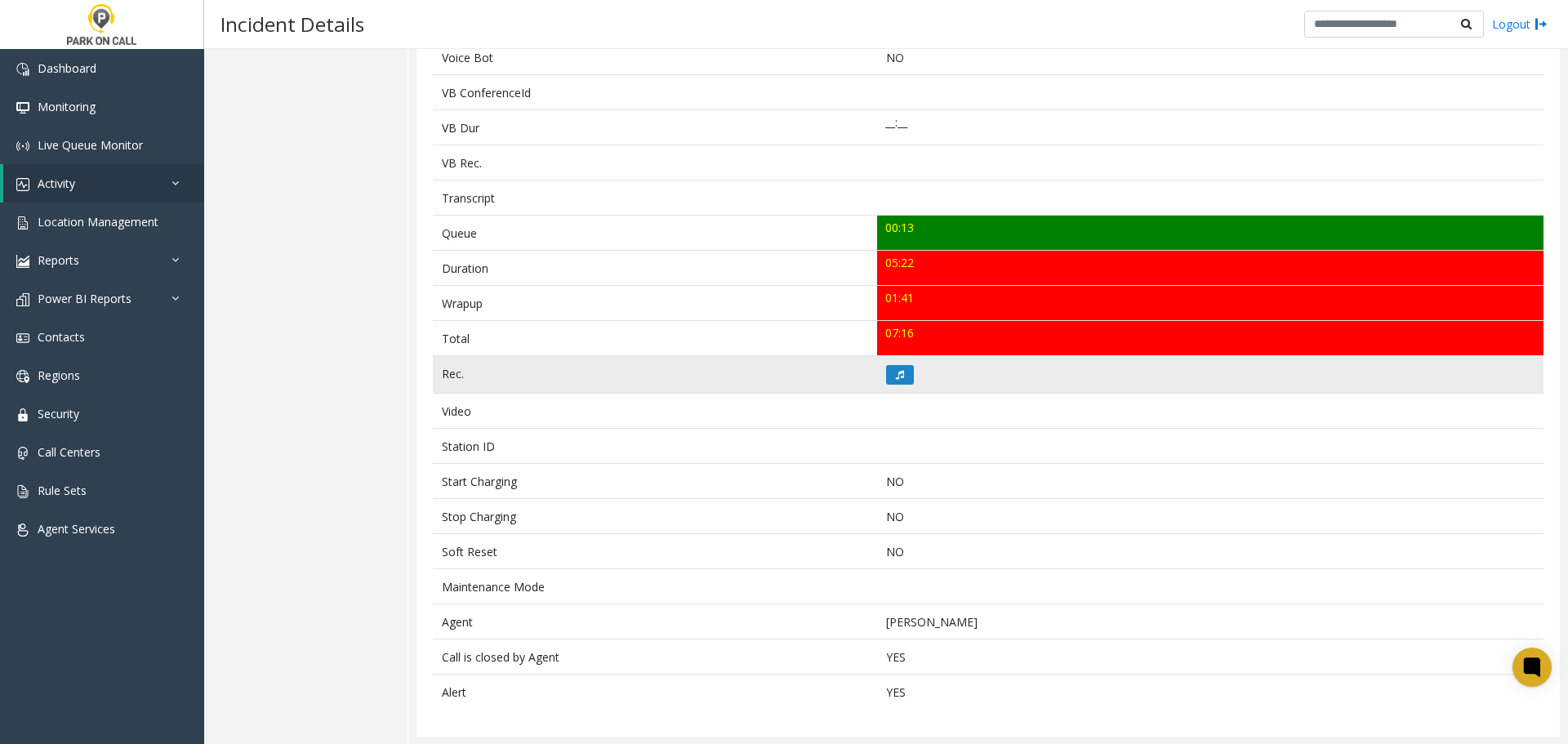
scroll to position [455, 0]
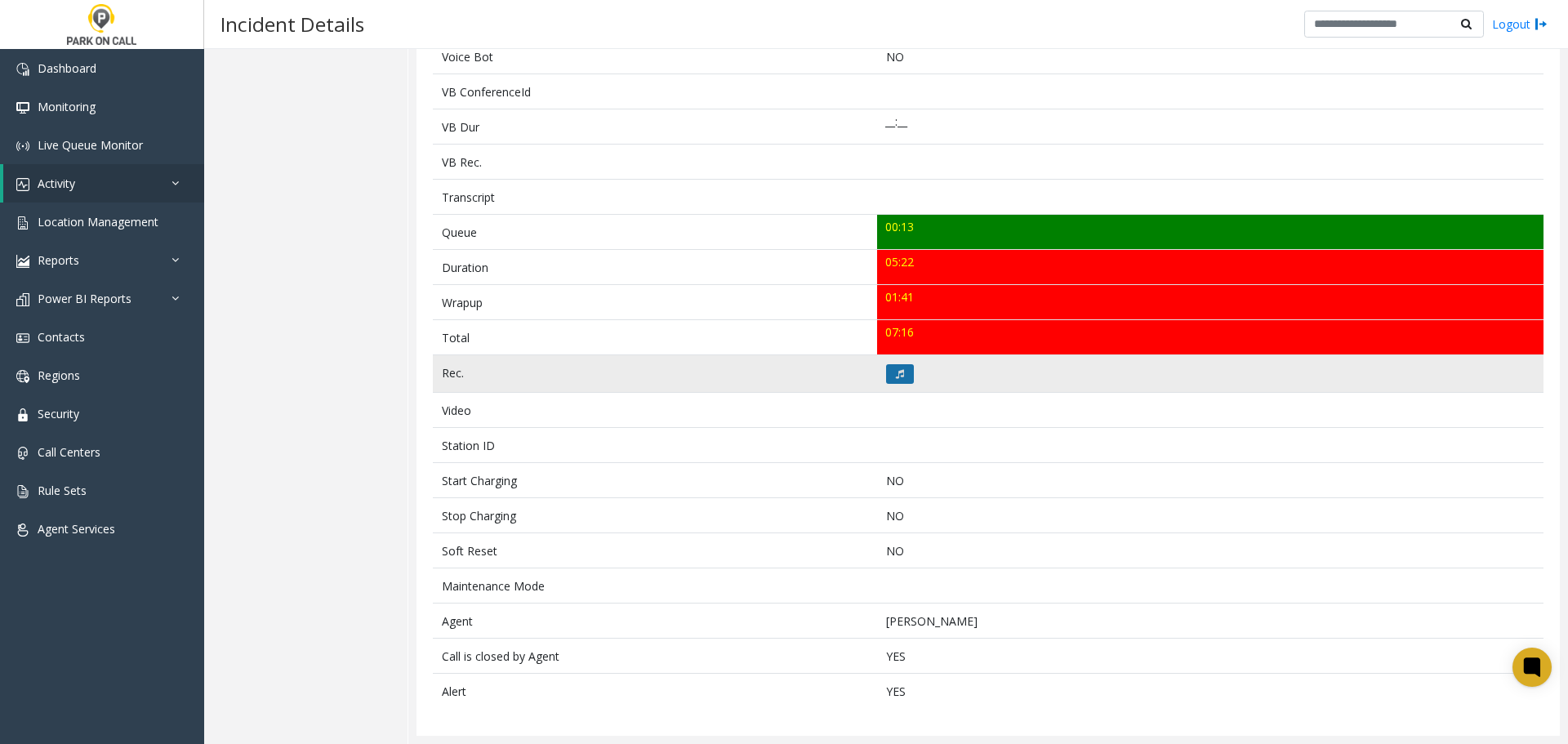
click at [896, 374] on icon at bounding box center [899, 373] width 8 height 10
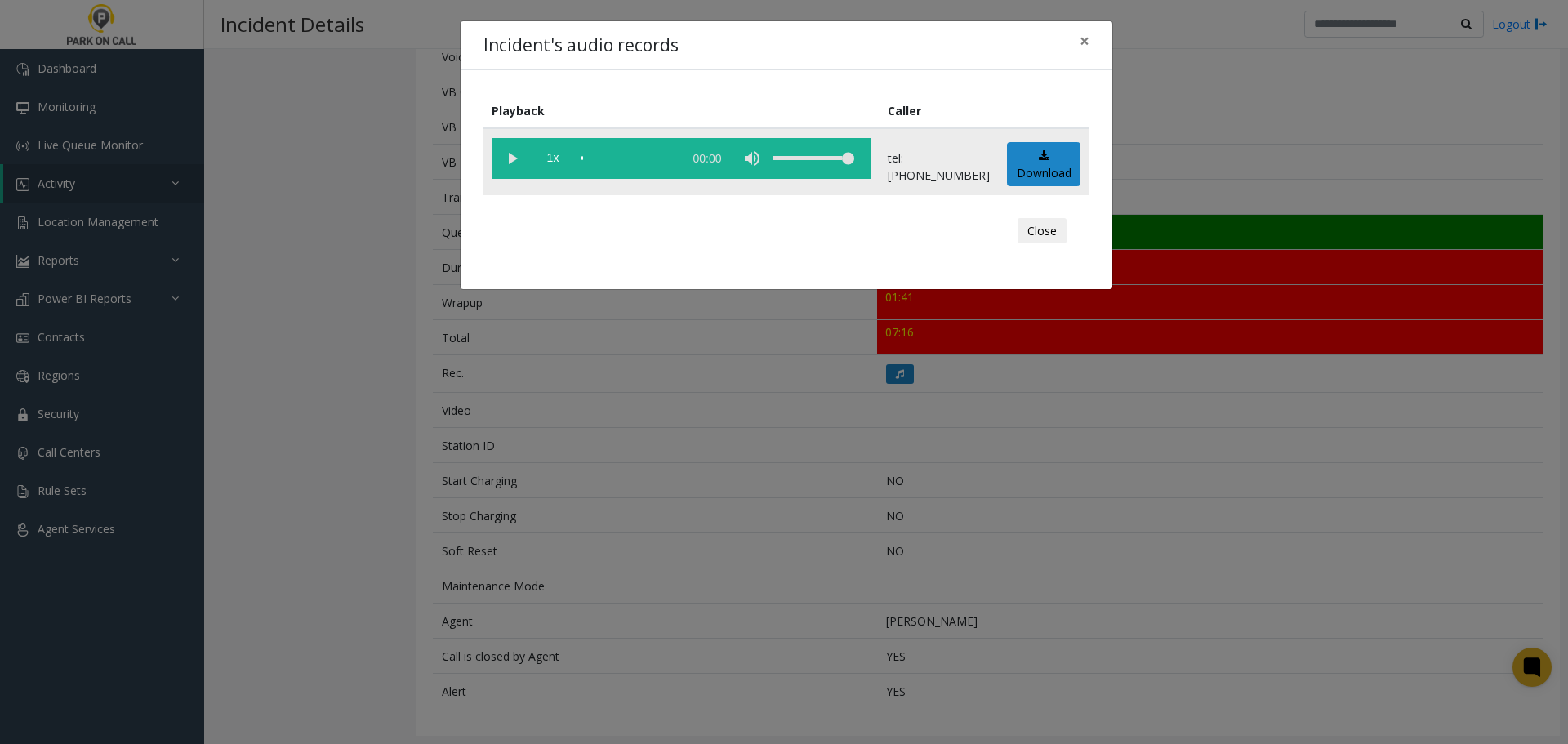
click at [514, 160] on vg-play-pause at bounding box center [512, 158] width 41 height 41
click at [511, 160] on vg-play-pause at bounding box center [512, 158] width 41 height 41
click at [619, 160] on div "scrub bar" at bounding box center [629, 158] width 93 height 41
click at [778, 563] on div "Incident's audio records × Playback Caller 1x 05:24 tel:8542949004 Download Clo…" at bounding box center [784, 372] width 1568 height 744
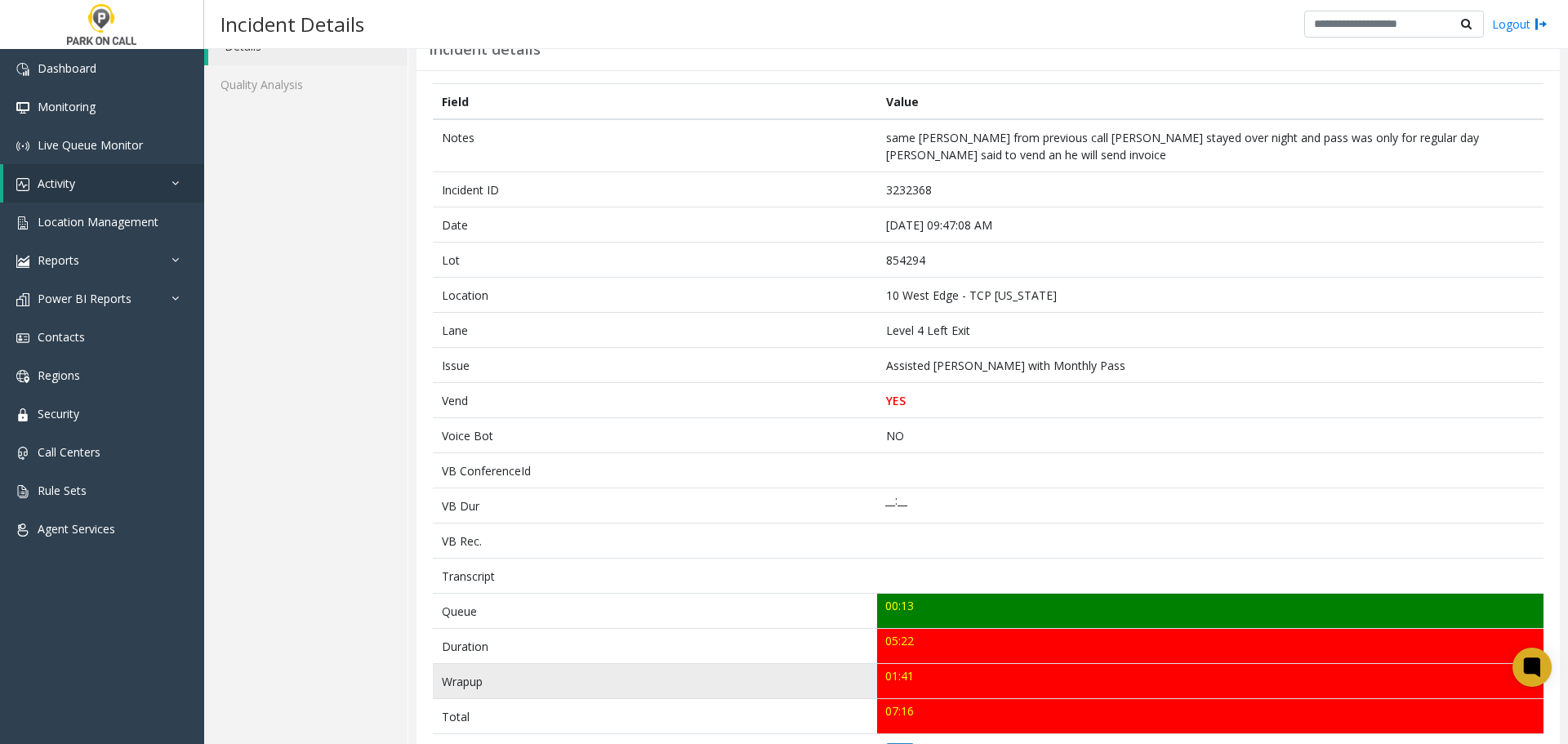
scroll to position [0, 0]
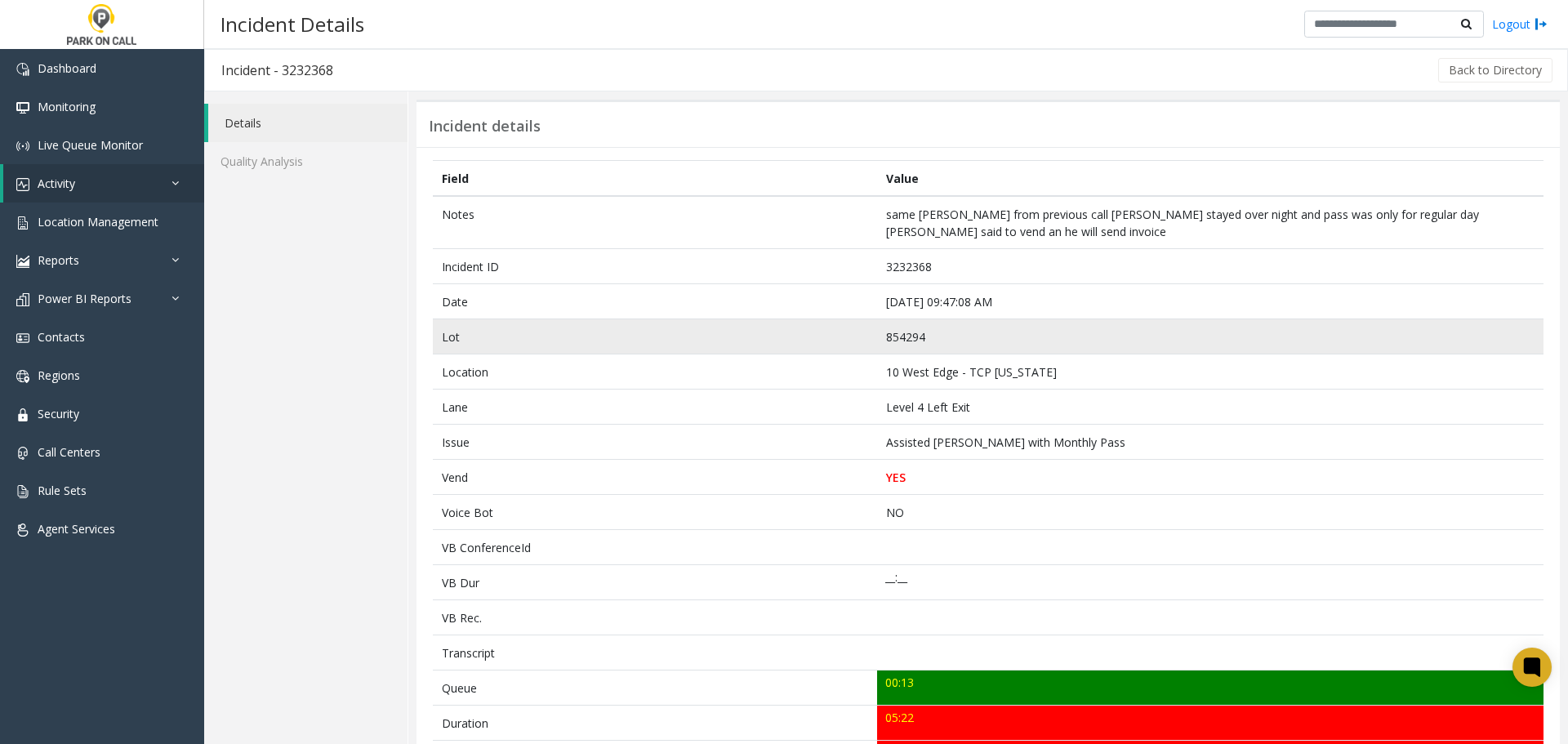
click at [793, 320] on td "Lot" at bounding box center [655, 337] width 444 height 35
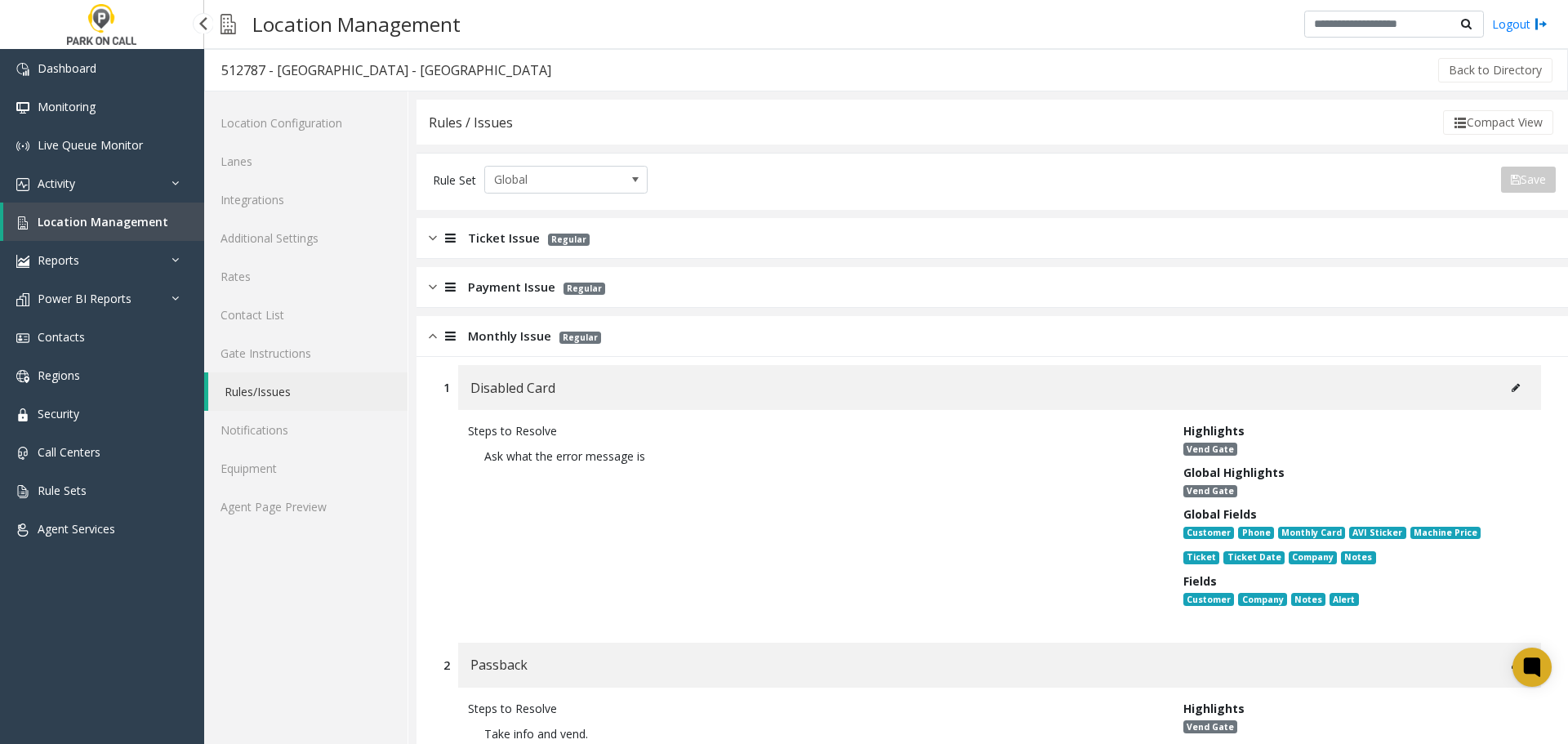
scroll to position [817, 0]
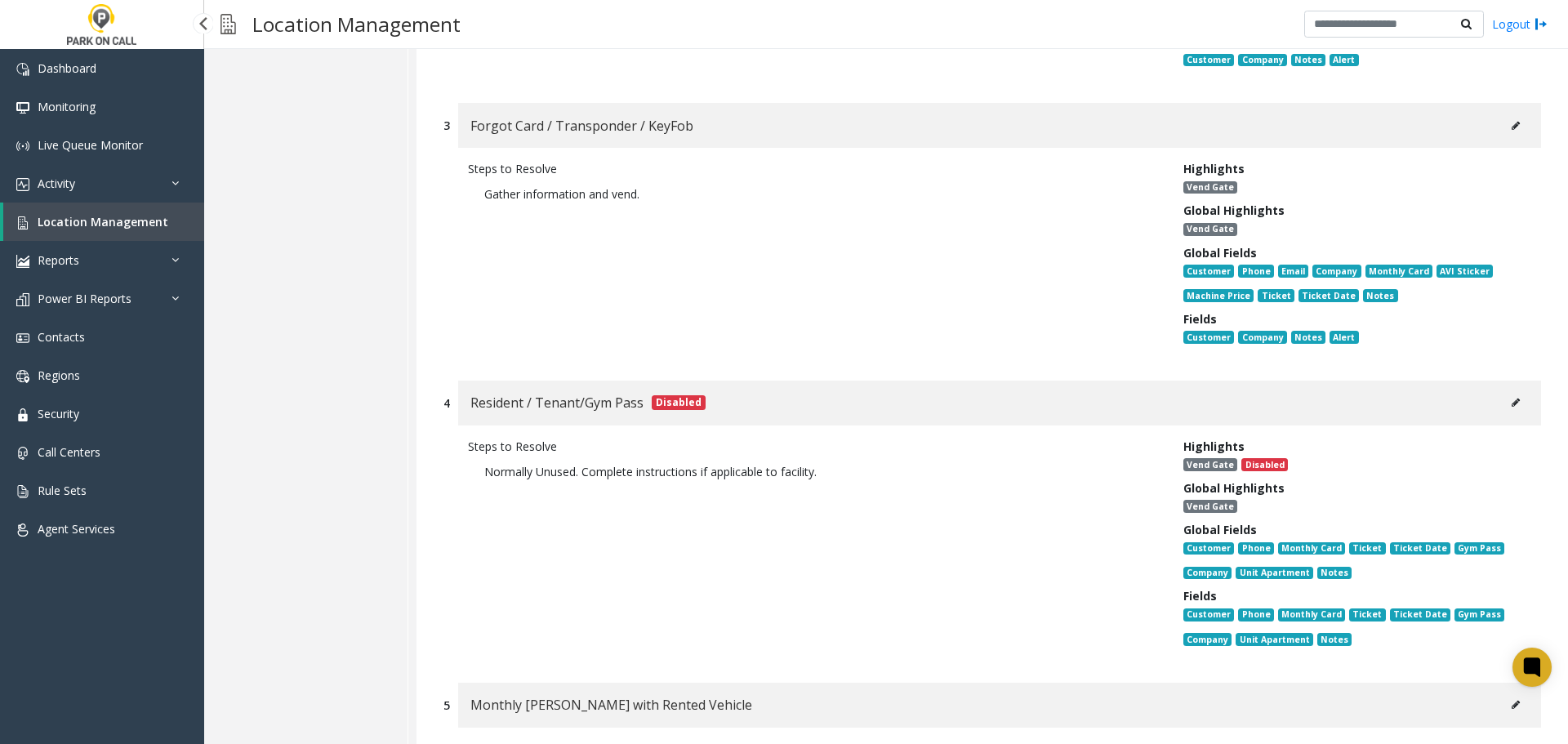
drag, startPoint x: 0, startPoint y: 0, endPoint x: 137, endPoint y: 226, distance: 264.3
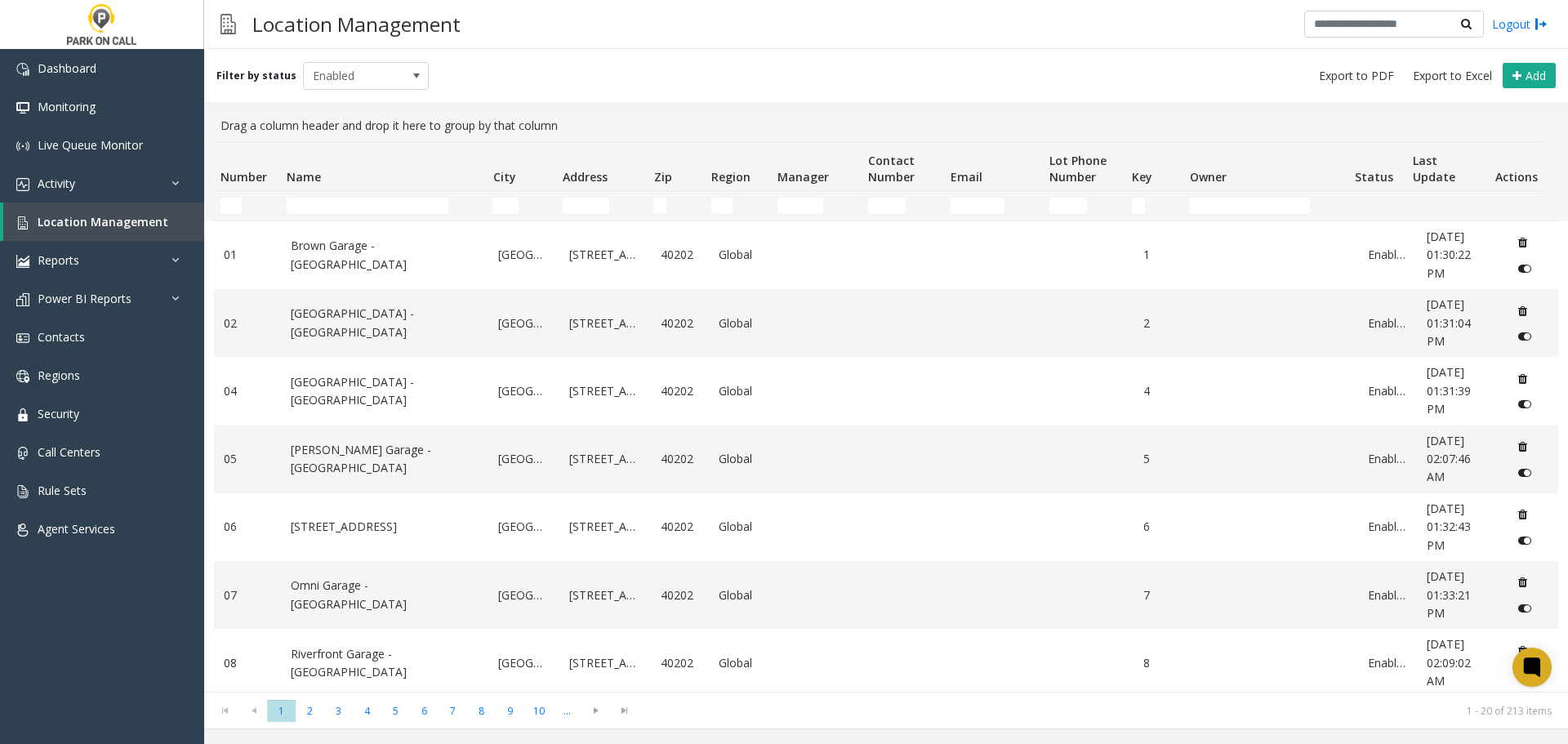
click at [347, 196] on td "Name Filter" at bounding box center [383, 206] width 206 height 30
click at [354, 203] on input "Name Filter" at bounding box center [368, 206] width 162 height 17
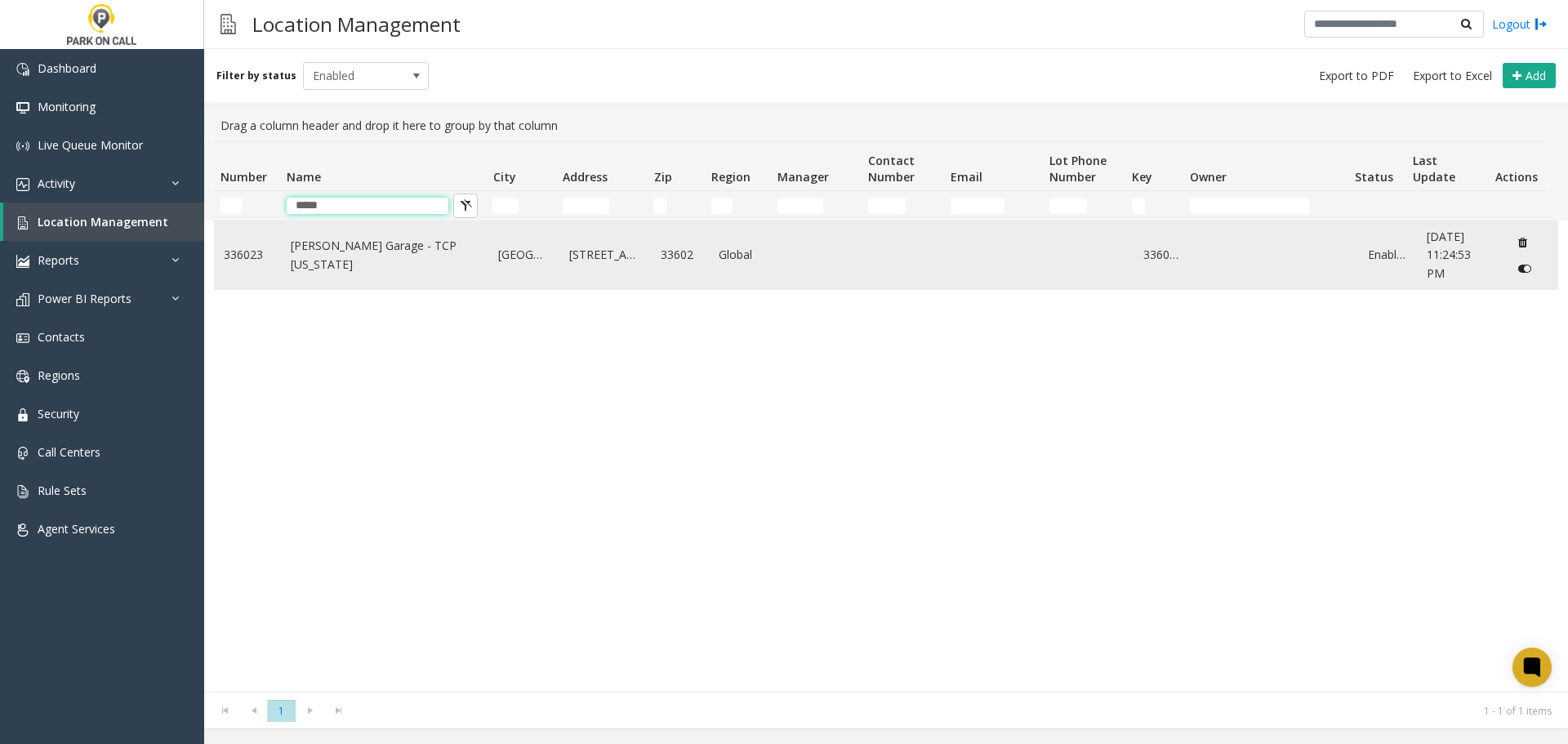
type input "*****"
click at [385, 256] on link "[PERSON_NAME] Garage - TCP [US_STATE]" at bounding box center [385, 254] width 189 height 36
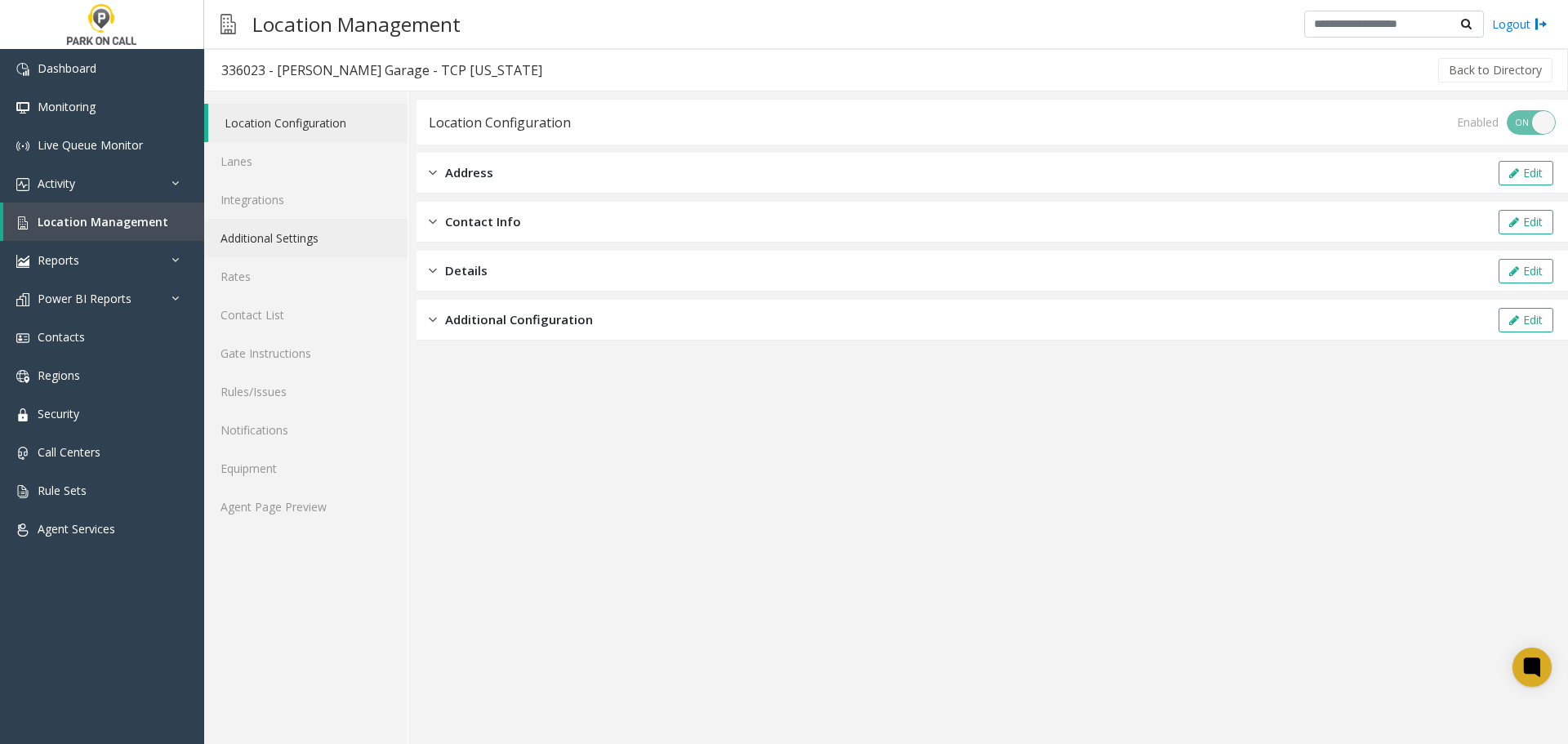
click at [297, 243] on link "Additional Settings" at bounding box center [305, 237] width 203 height 38
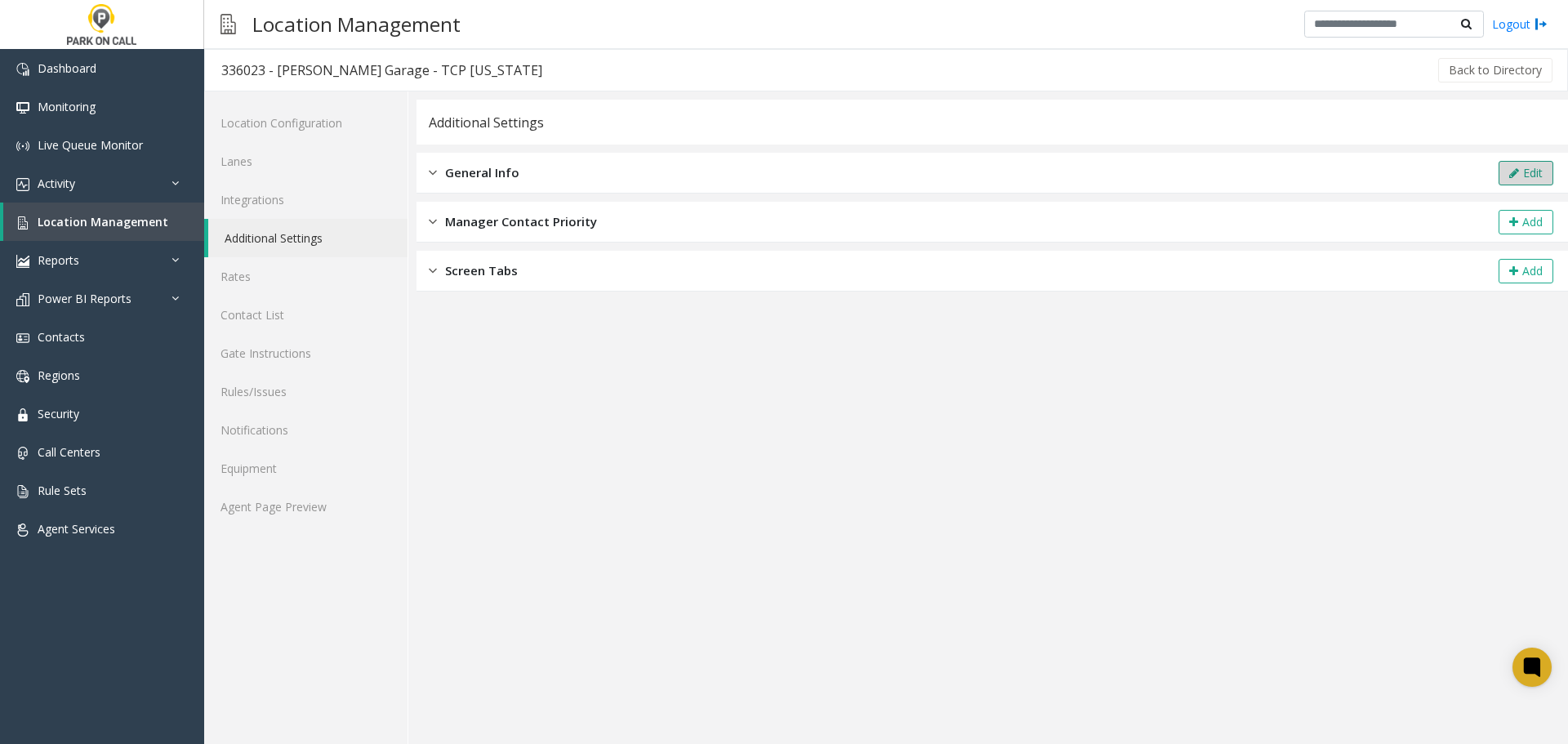
click at [1525, 169] on button "Edit" at bounding box center [1526, 173] width 55 height 24
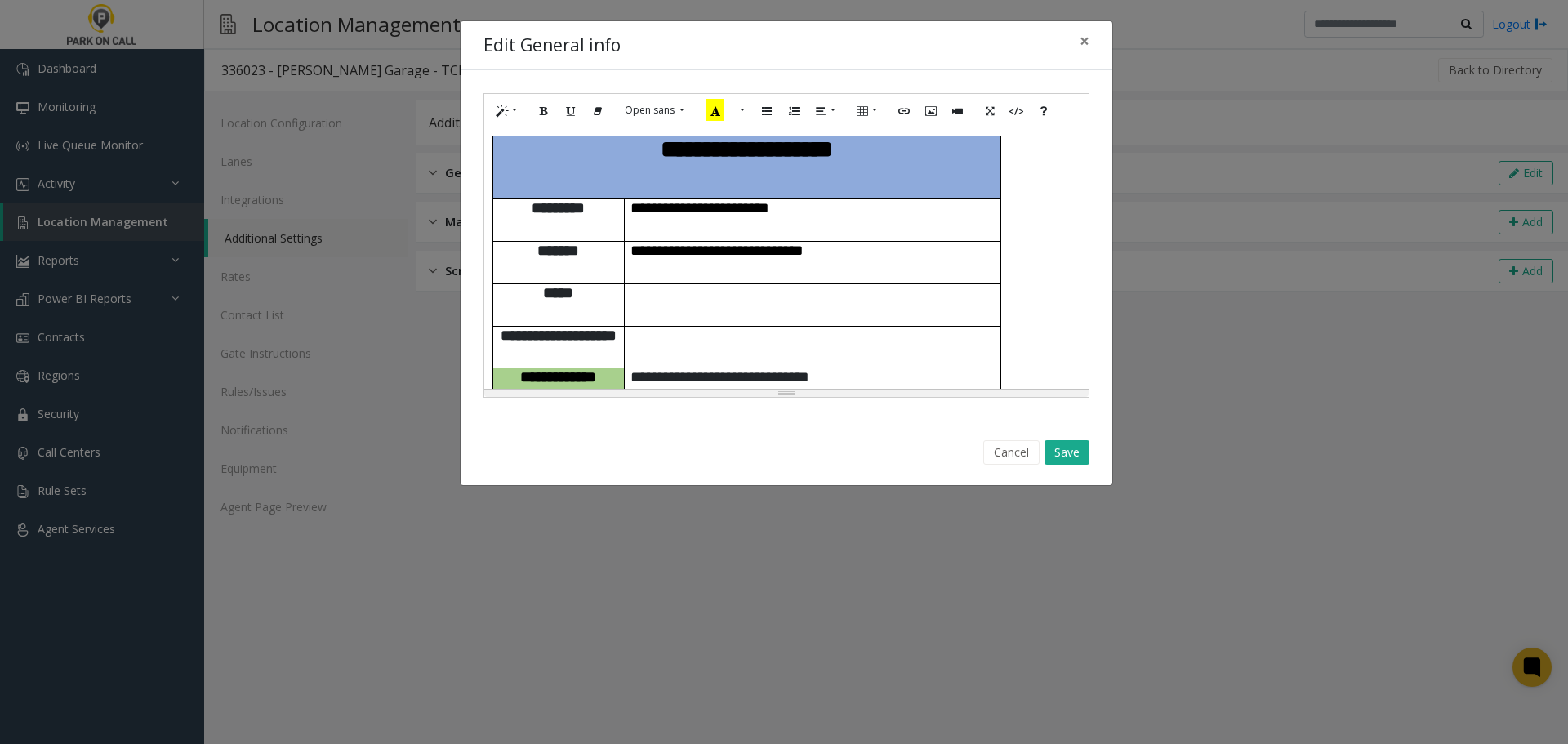
click at [846, 284] on p at bounding box center [812, 292] width 364 height 17
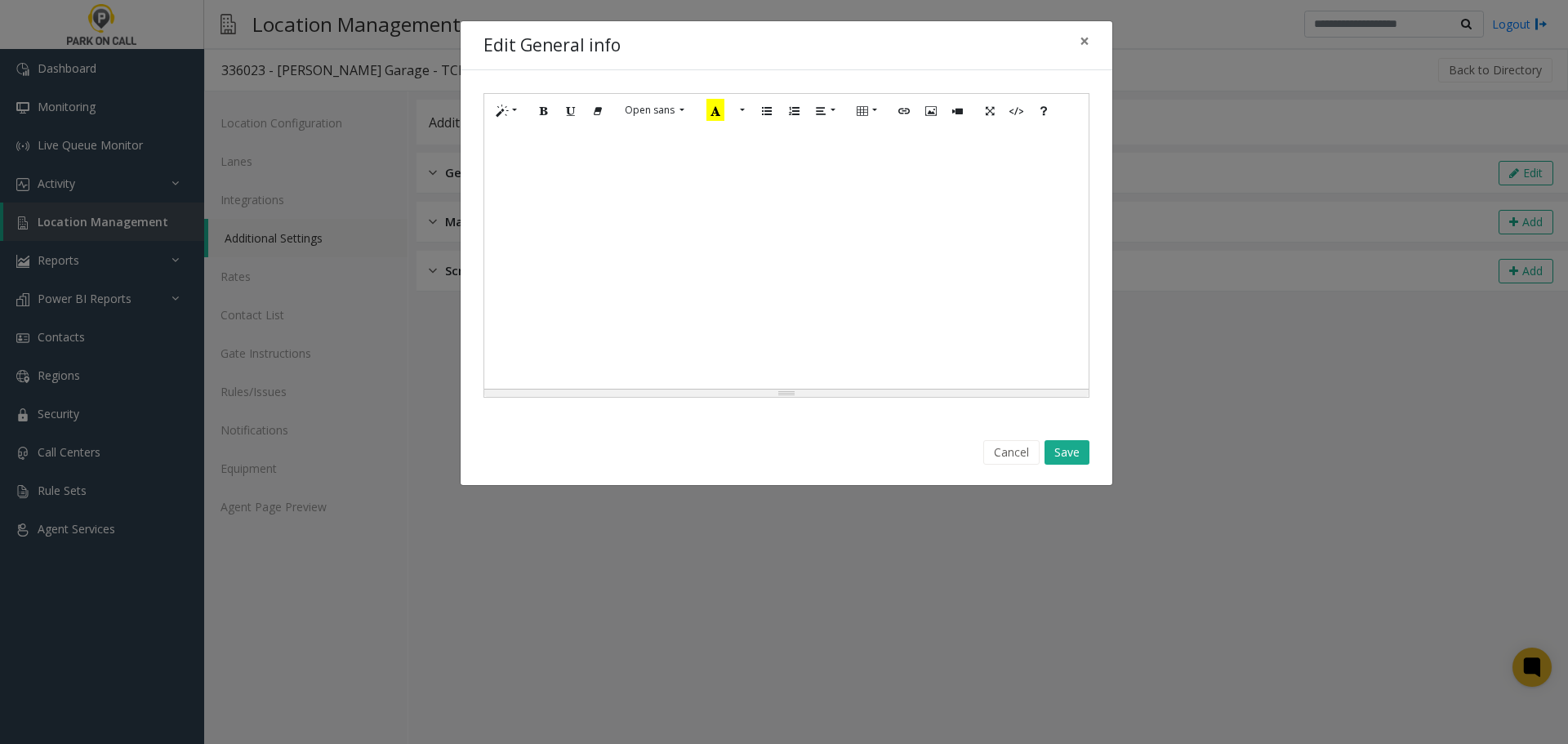
scroll to position [1053, 0]
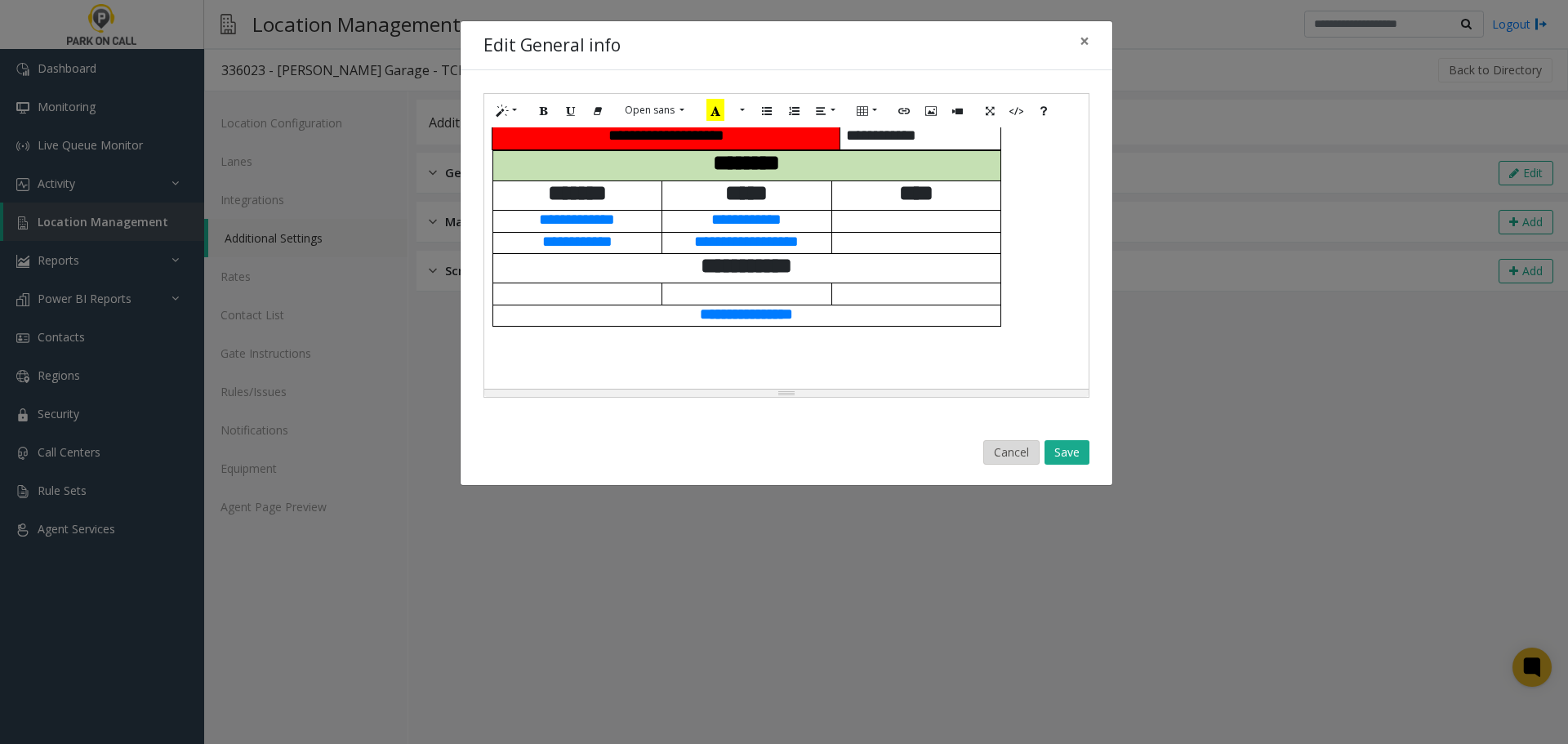
click at [1020, 448] on button "Cancel" at bounding box center [1011, 453] width 57 height 24
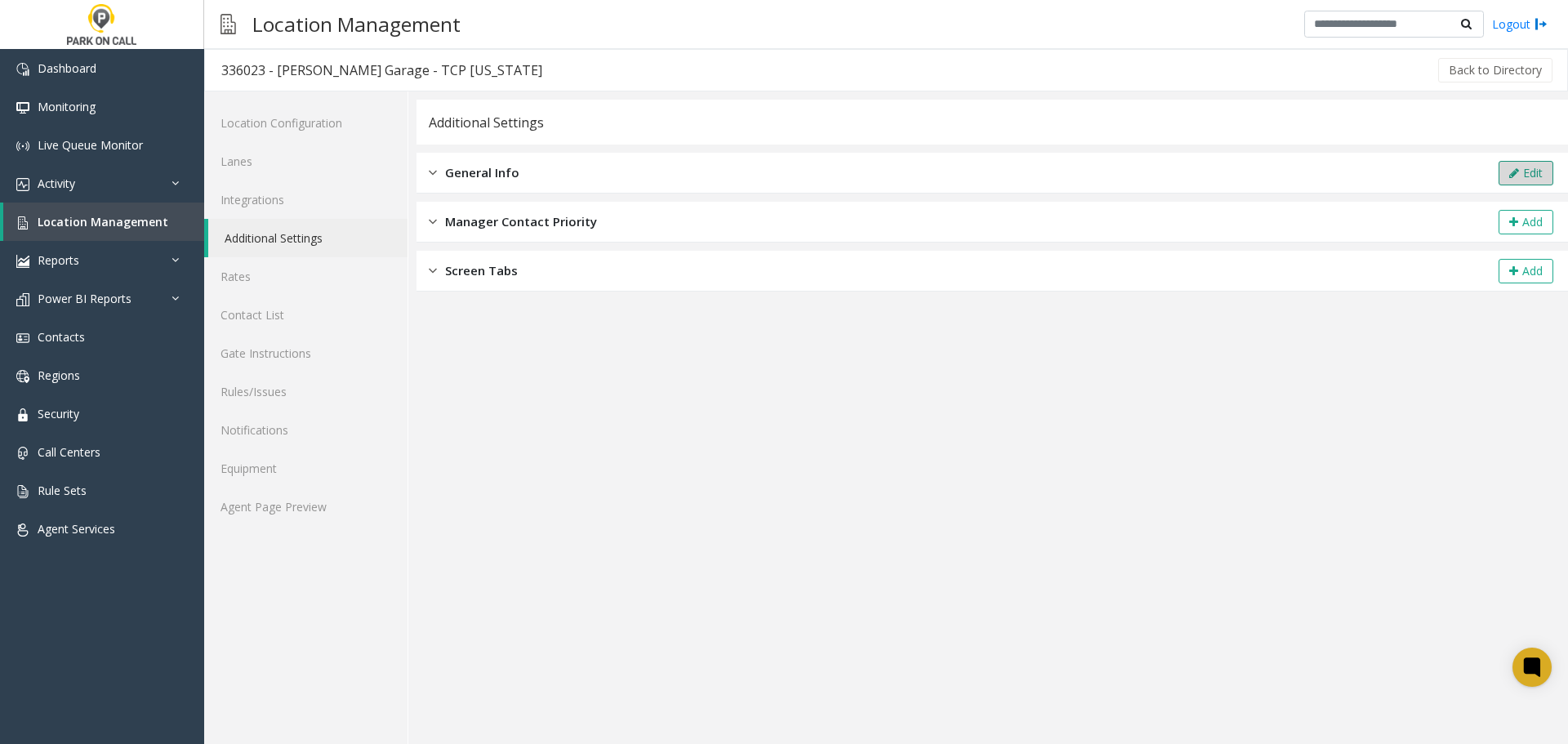
click at [1511, 161] on button "Edit" at bounding box center [1526, 173] width 55 height 24
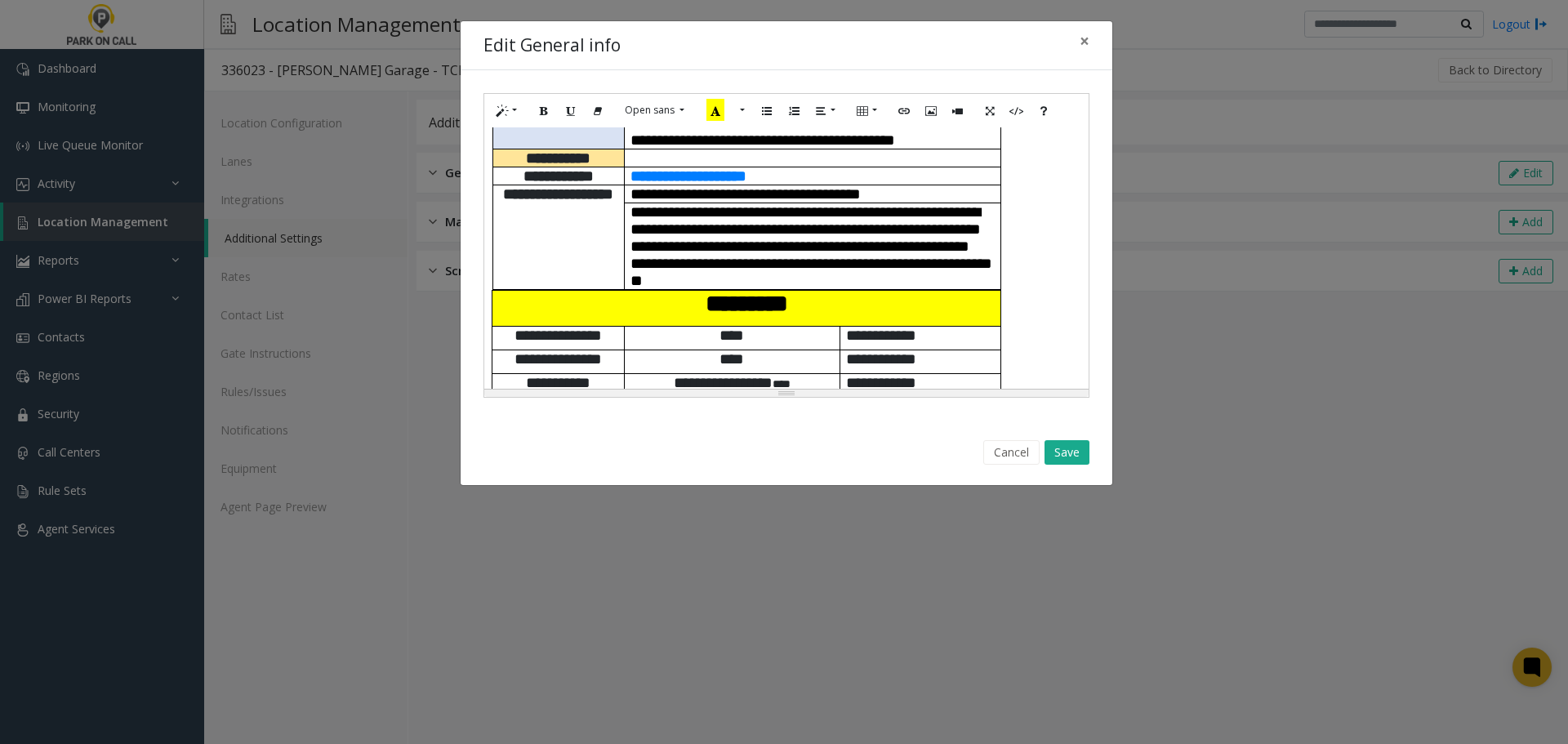
scroll to position [653, 0]
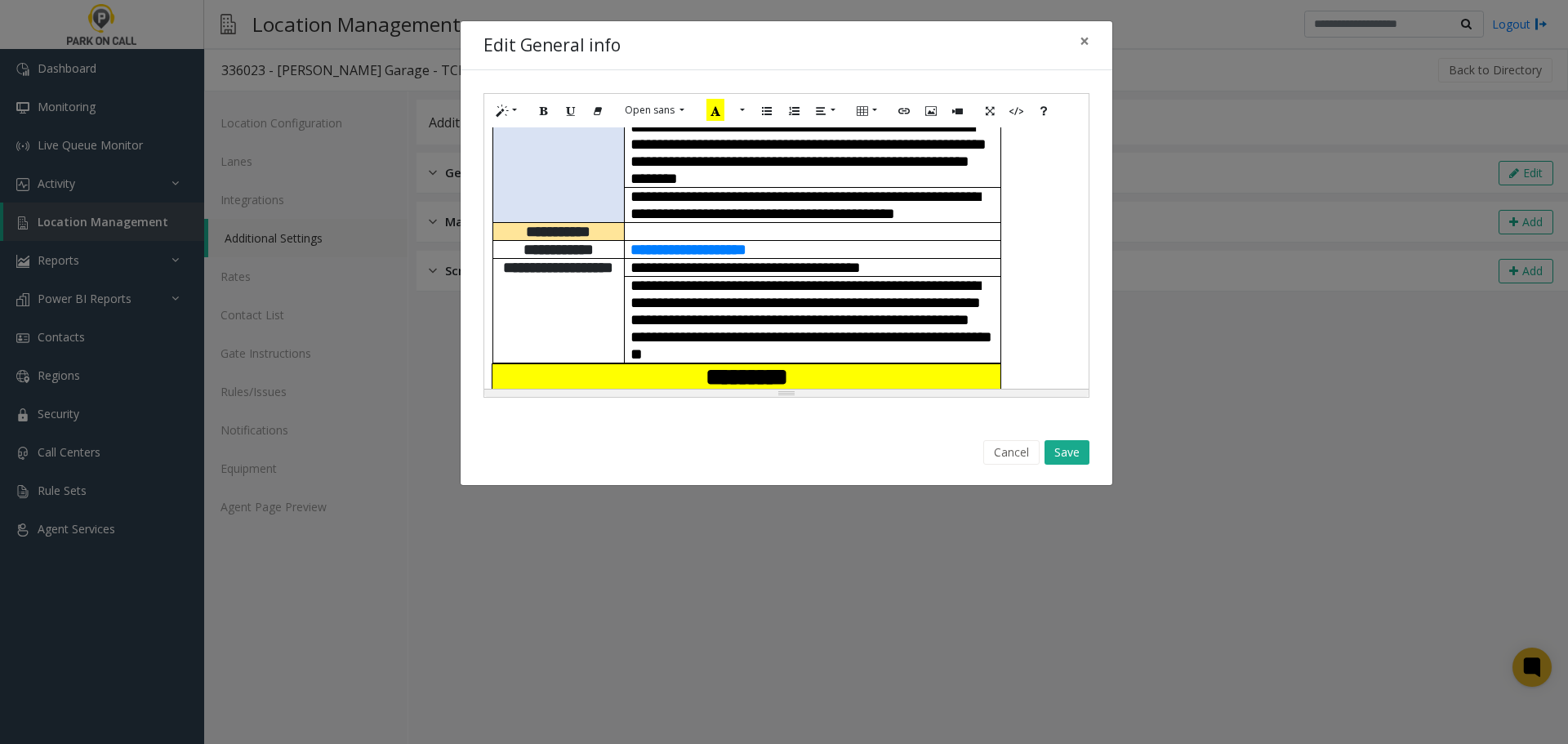
click at [768, 223] on td at bounding box center [812, 231] width 376 height 18
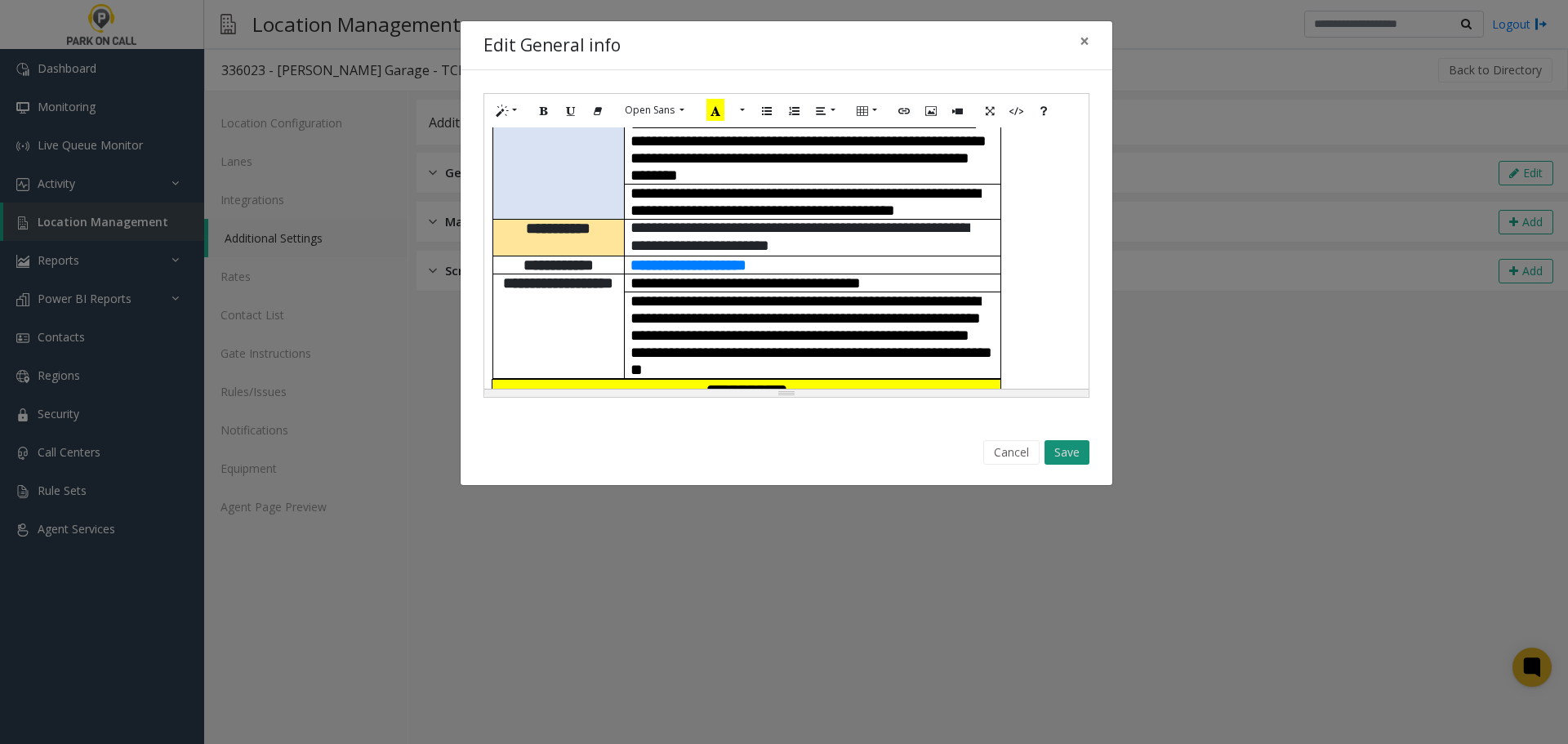
click at [1069, 455] on button "Save" at bounding box center [1067, 453] width 45 height 24
